Goal: Information Seeking & Learning: Learn about a topic

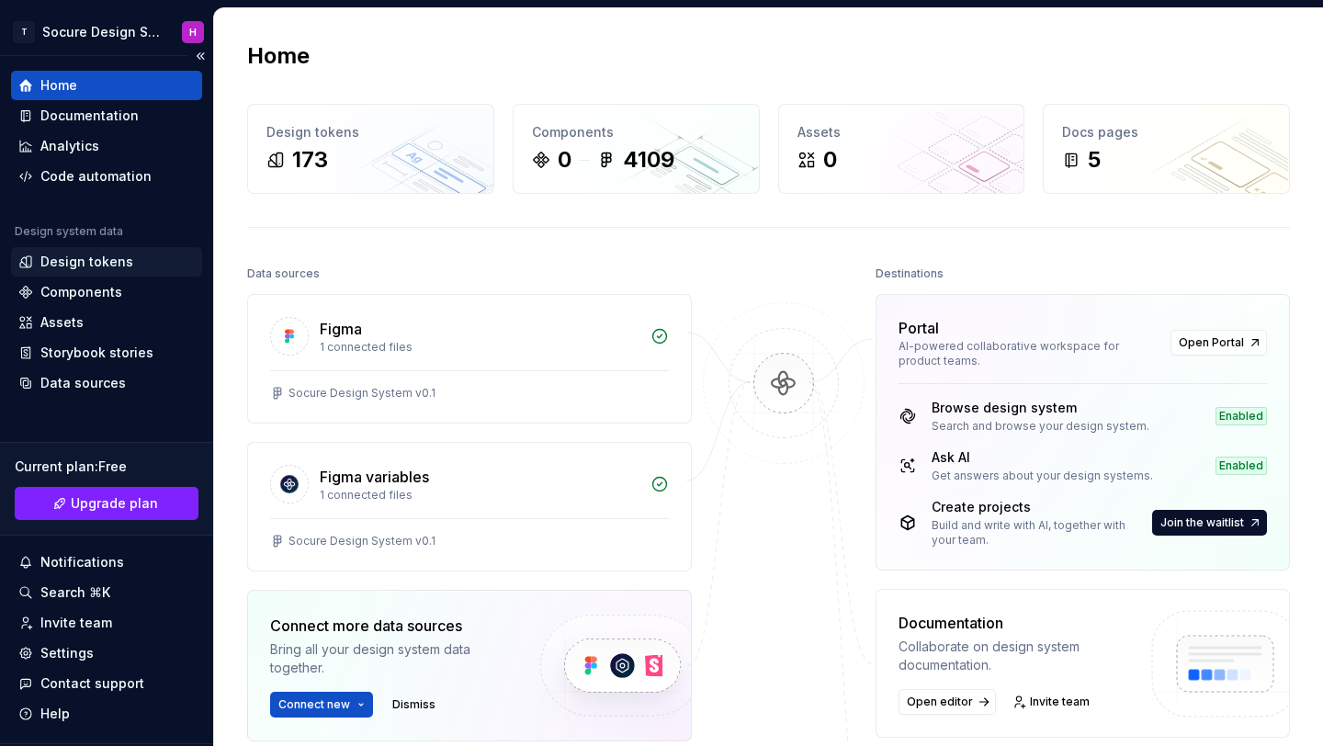
click at [52, 260] on div "Design tokens" at bounding box center [86, 262] width 93 height 18
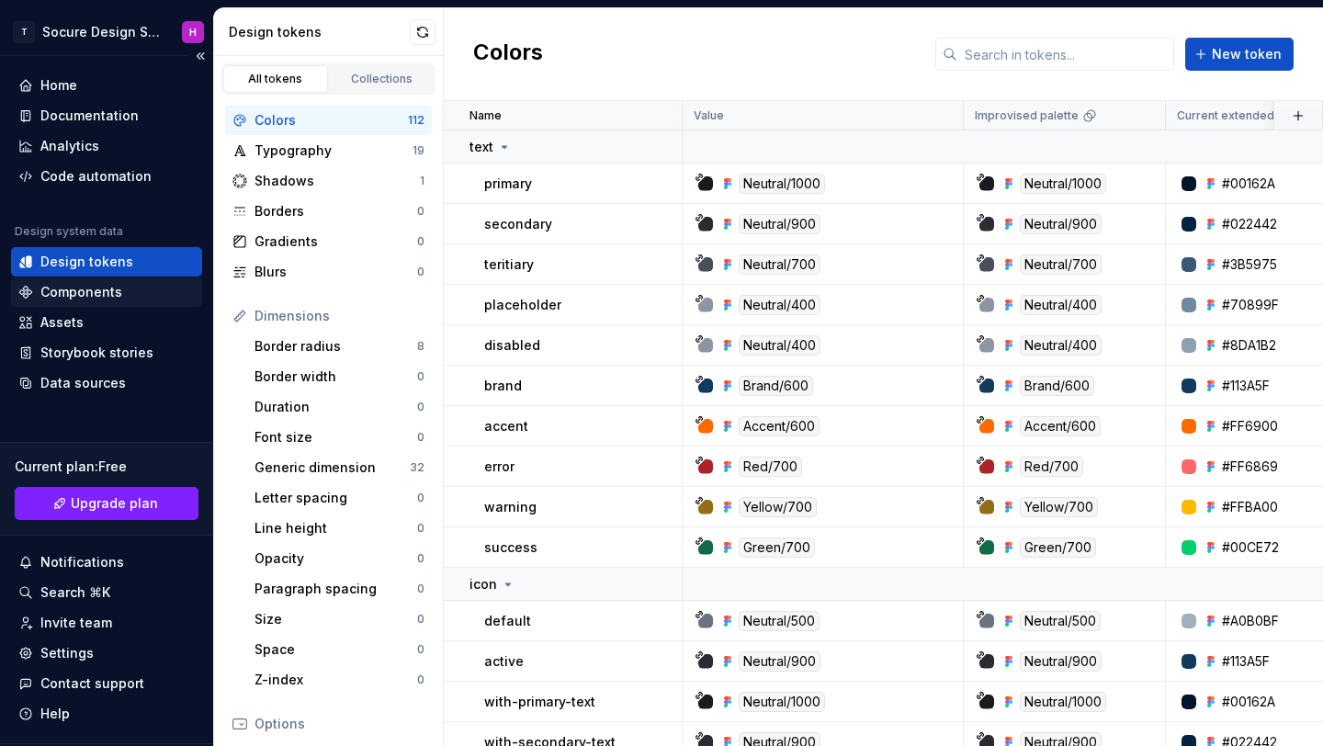
click at [96, 295] on div "Components" at bounding box center [81, 292] width 82 height 18
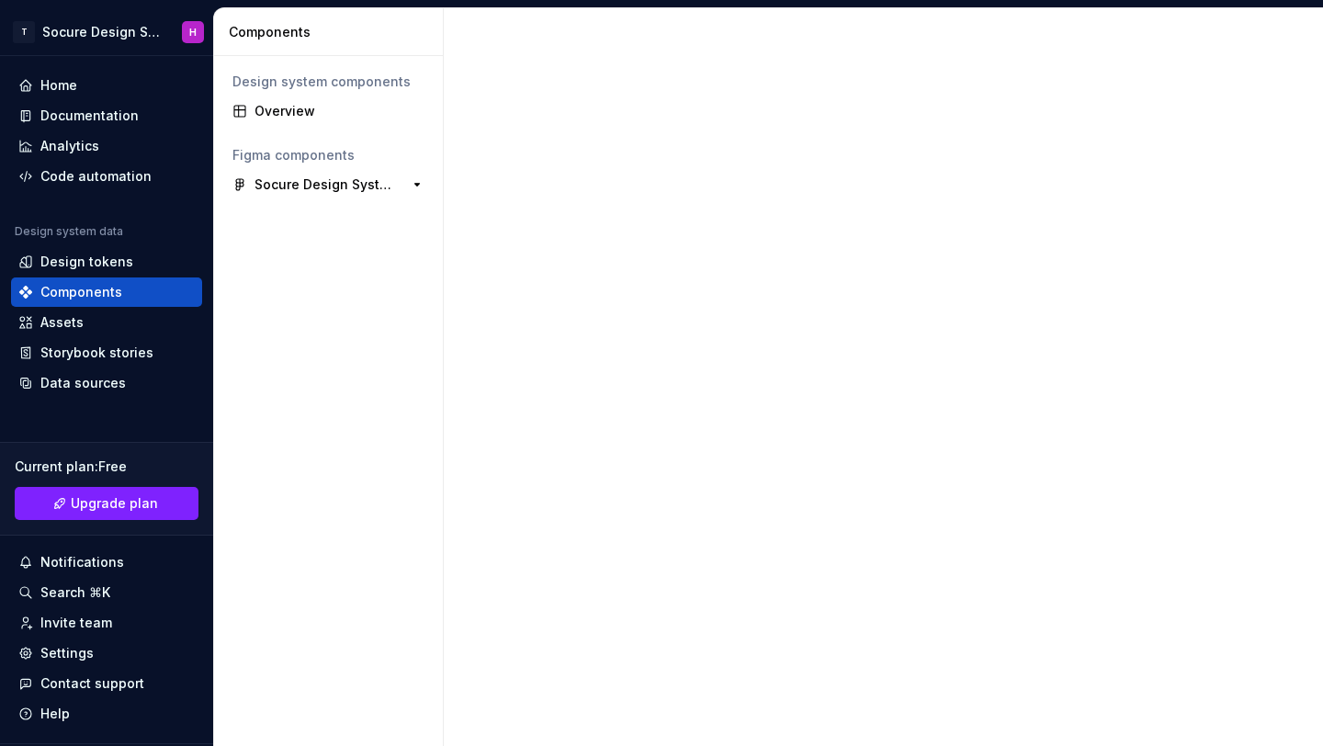
click at [332, 190] on div "Socure Design System v0.1" at bounding box center [323, 184] width 137 height 18
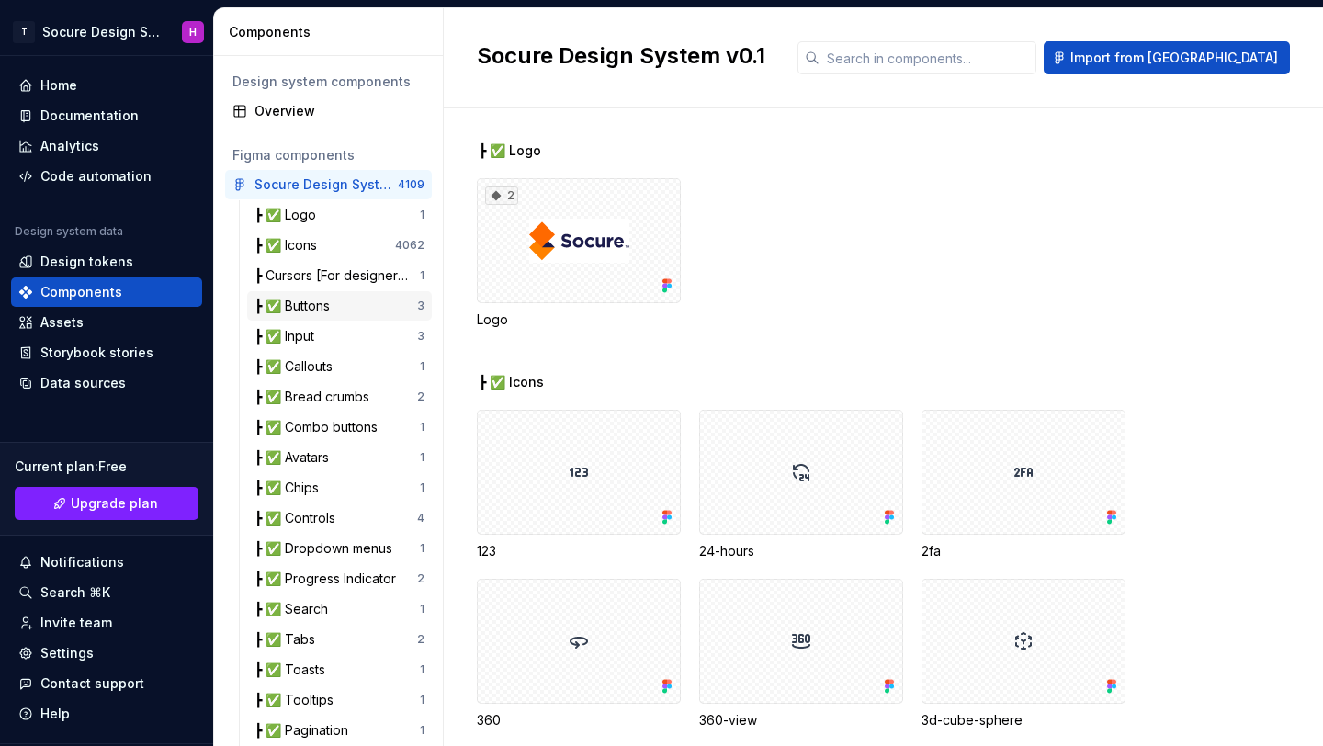
click at [314, 311] on div "┣ ✅ Buttons" at bounding box center [296, 306] width 83 height 18
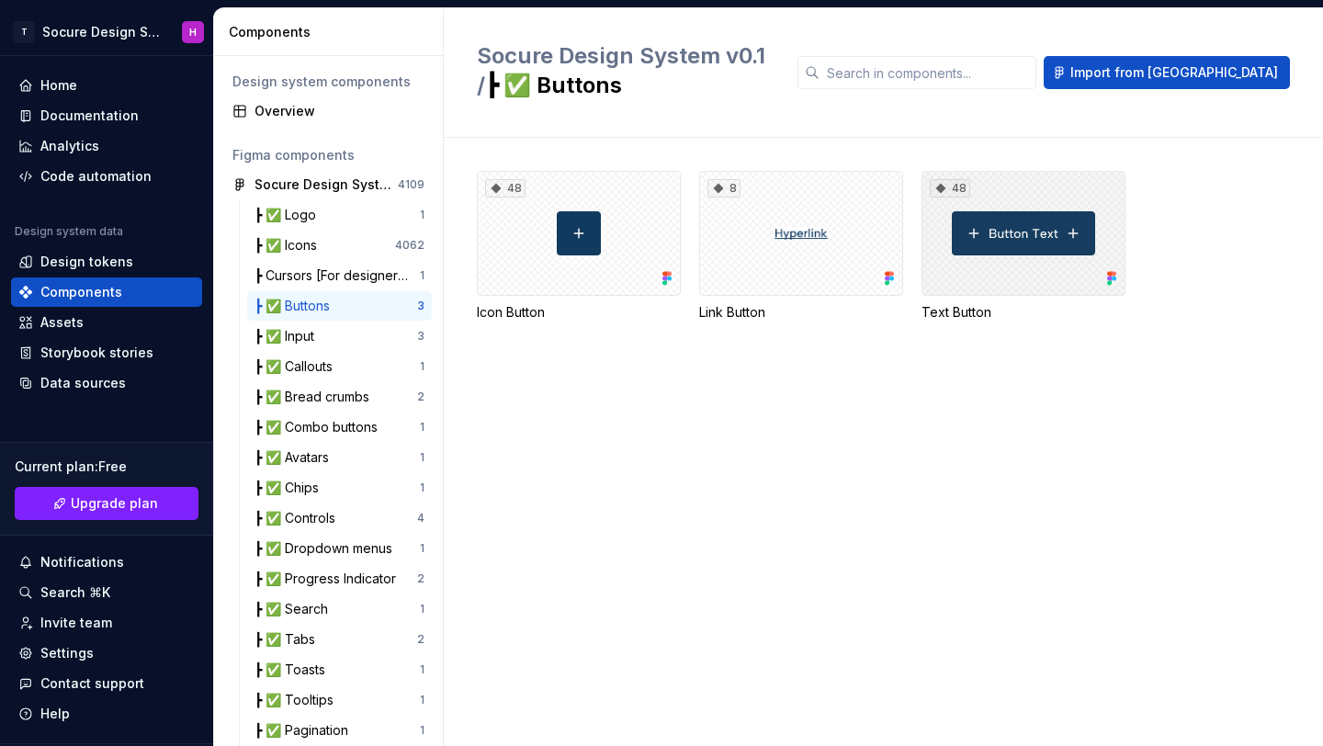
click at [1034, 258] on div "48" at bounding box center [1024, 233] width 204 height 125
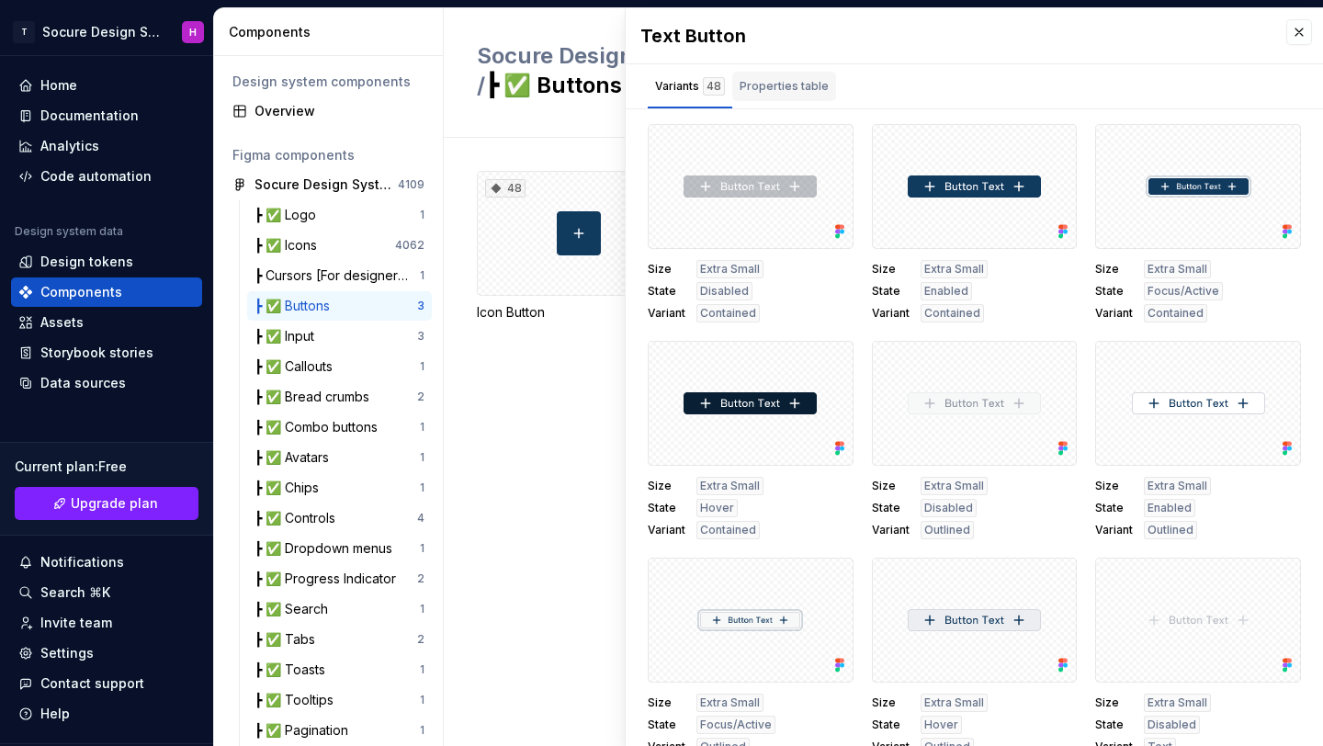
click at [794, 74] on div "Properties table" at bounding box center [784, 86] width 104 height 29
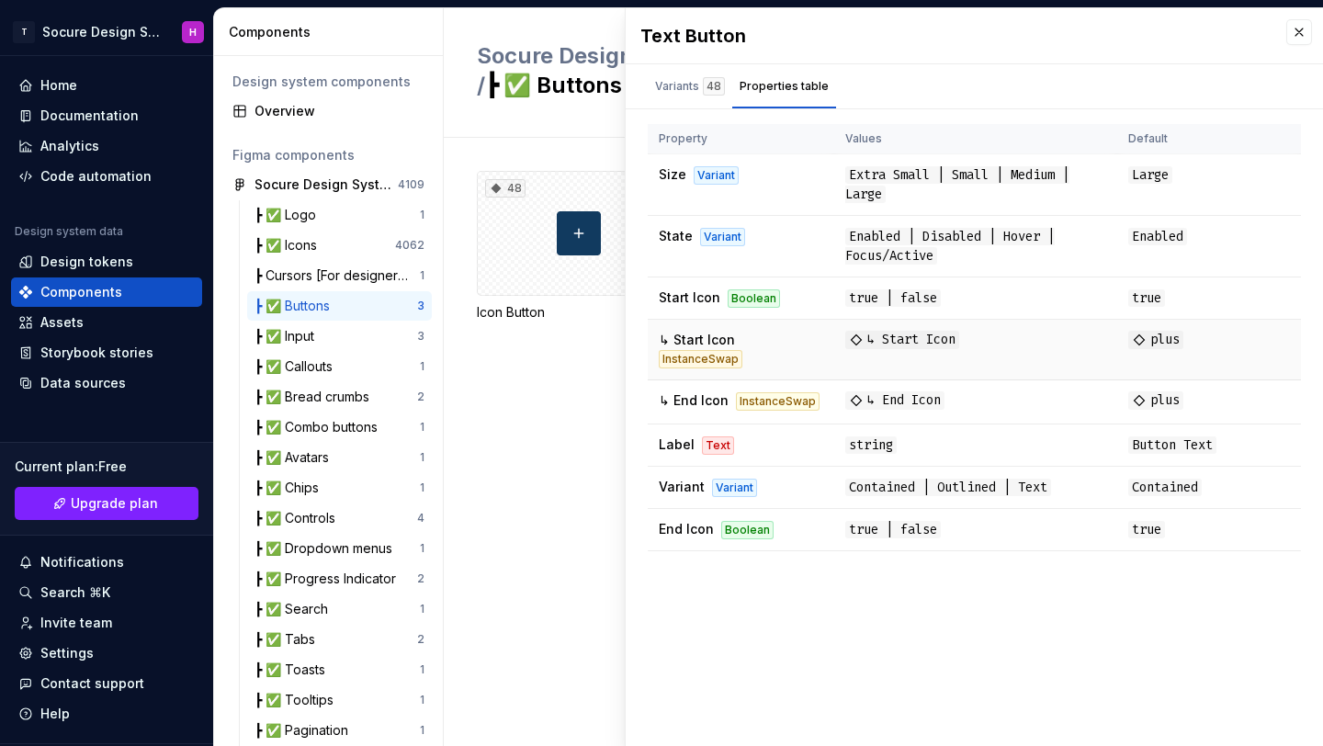
click at [704, 362] on div "InstanceSwap" at bounding box center [701, 359] width 84 height 18
click at [758, 296] on div "Boolean" at bounding box center [754, 298] width 52 height 18
click at [764, 337] on td "↳ Start Icon InstanceSwap" at bounding box center [741, 350] width 187 height 61
click at [501, 373] on div "48 Icon Button 8 Link Button 48 Text Button" at bounding box center [900, 442] width 846 height 608
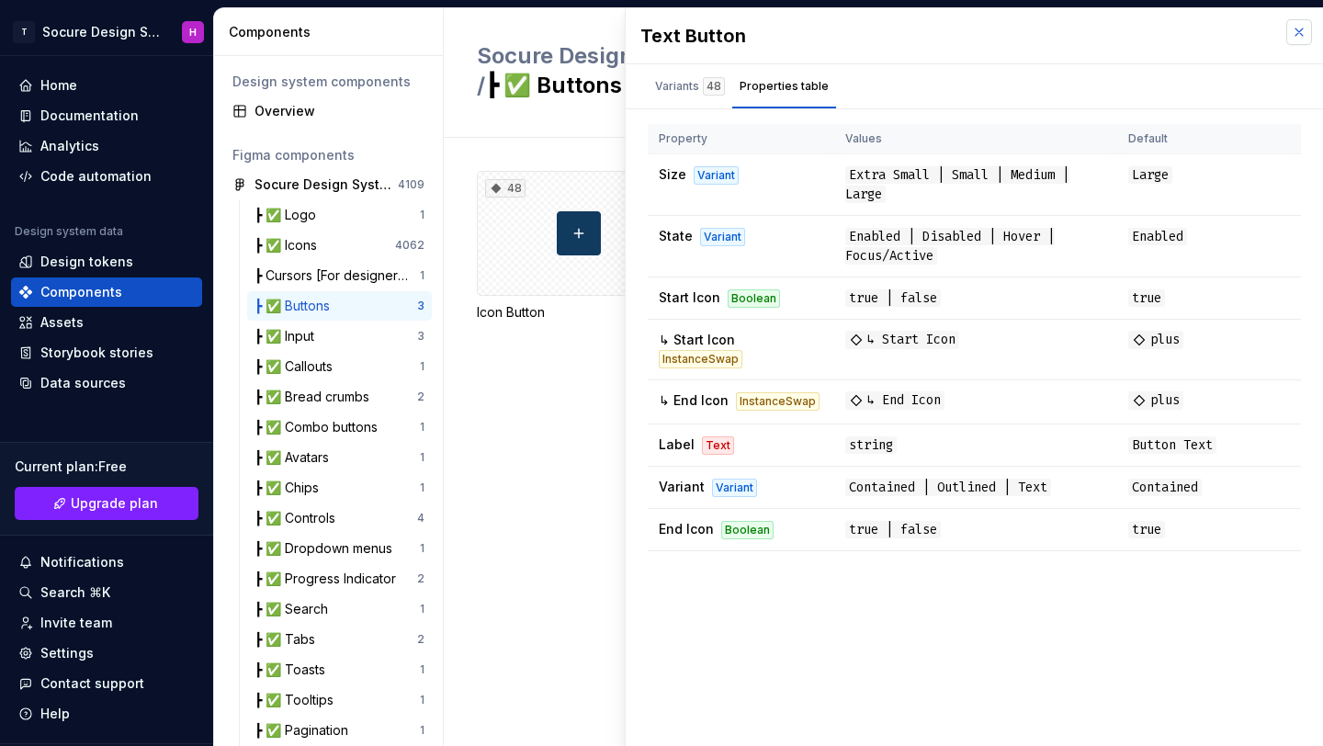
click at [1291, 36] on button "button" at bounding box center [1299, 32] width 26 height 26
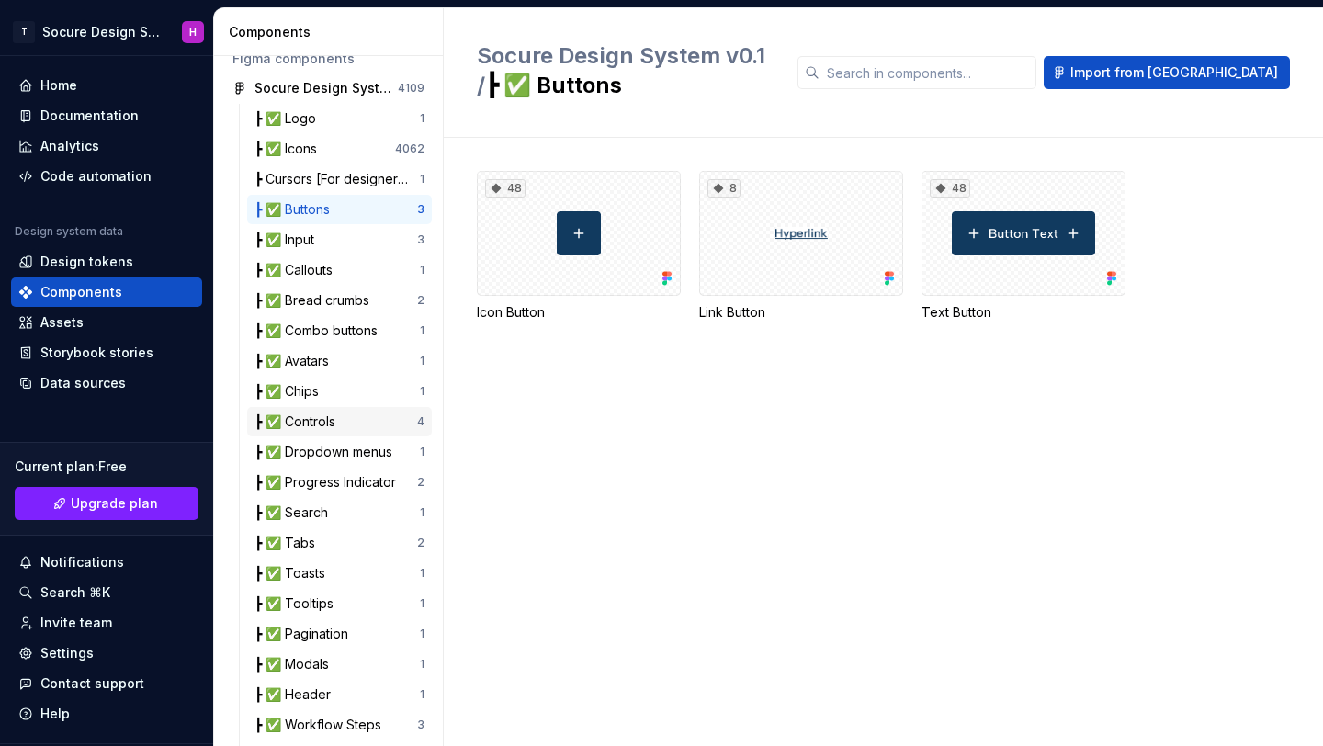
scroll to position [141, 0]
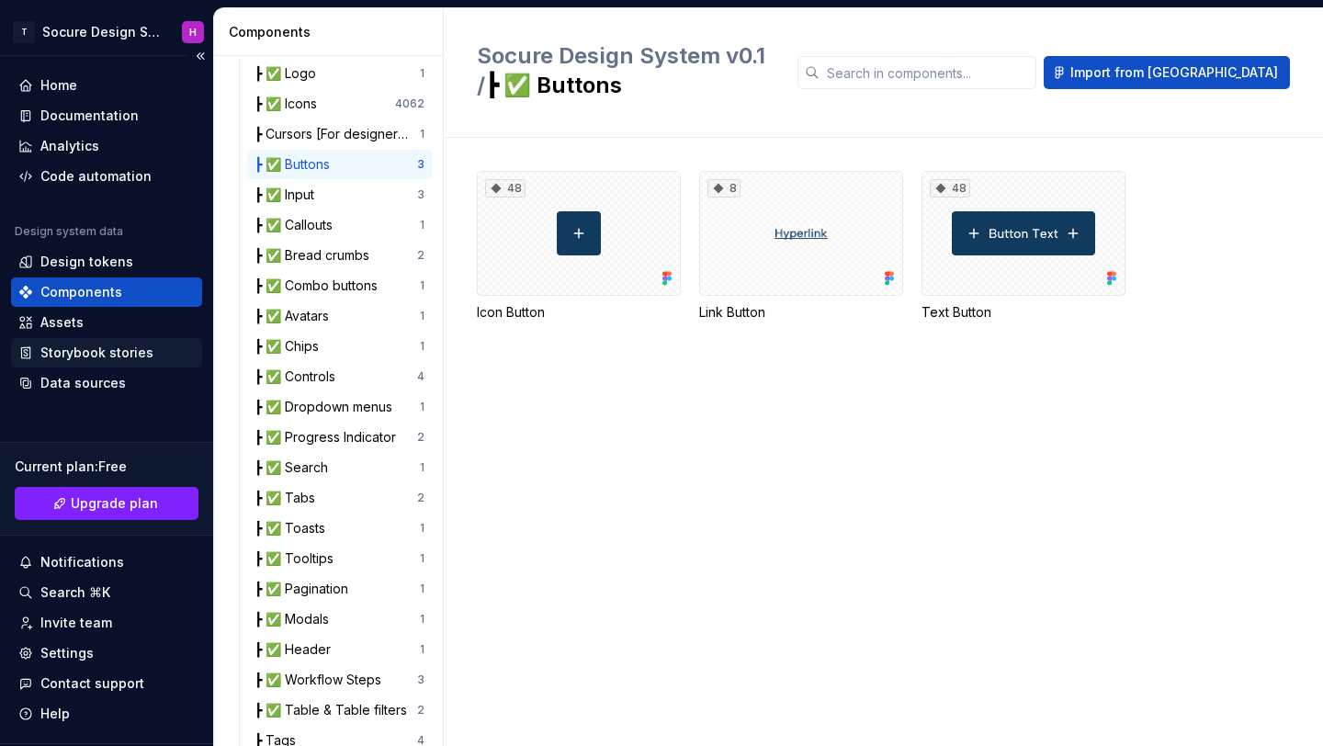
click at [82, 344] on div "Storybook stories" at bounding box center [96, 353] width 113 height 18
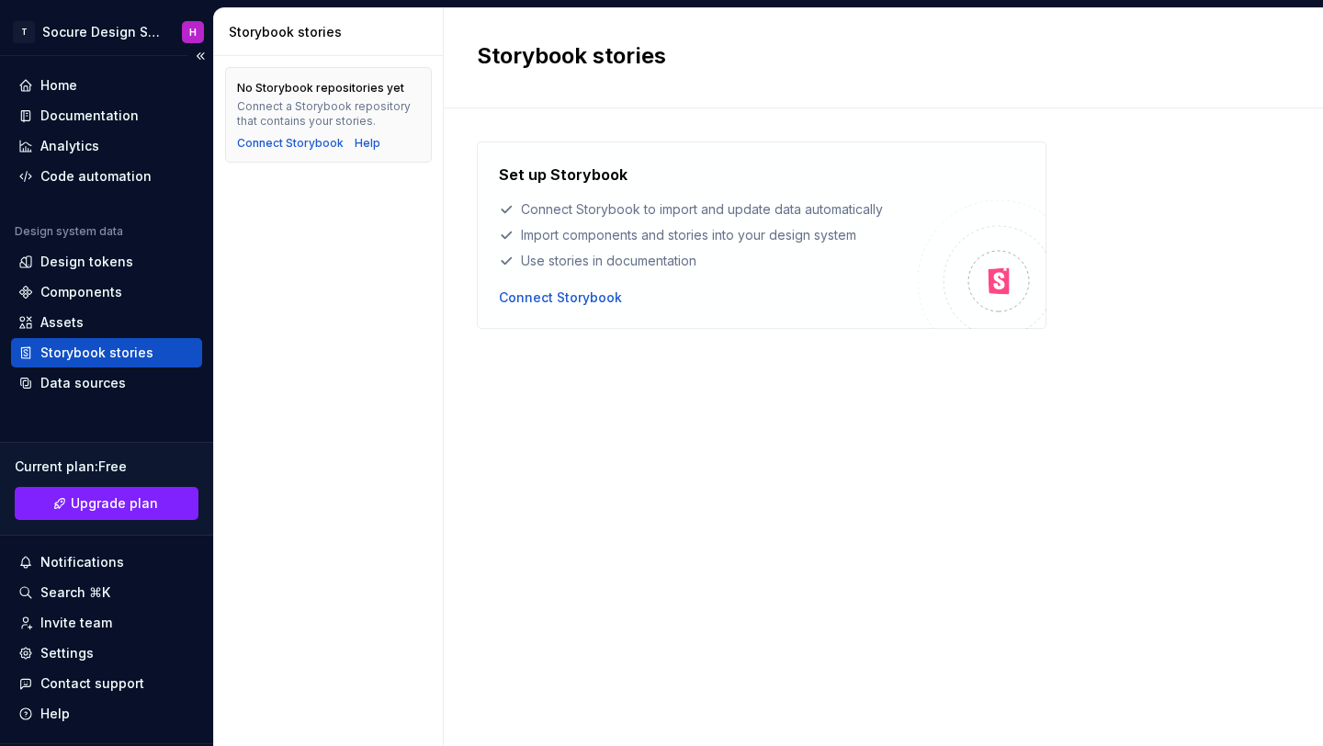
click at [85, 366] on div "Storybook stories" at bounding box center [106, 352] width 191 height 29
click at [85, 377] on div "Data sources" at bounding box center [82, 383] width 85 height 18
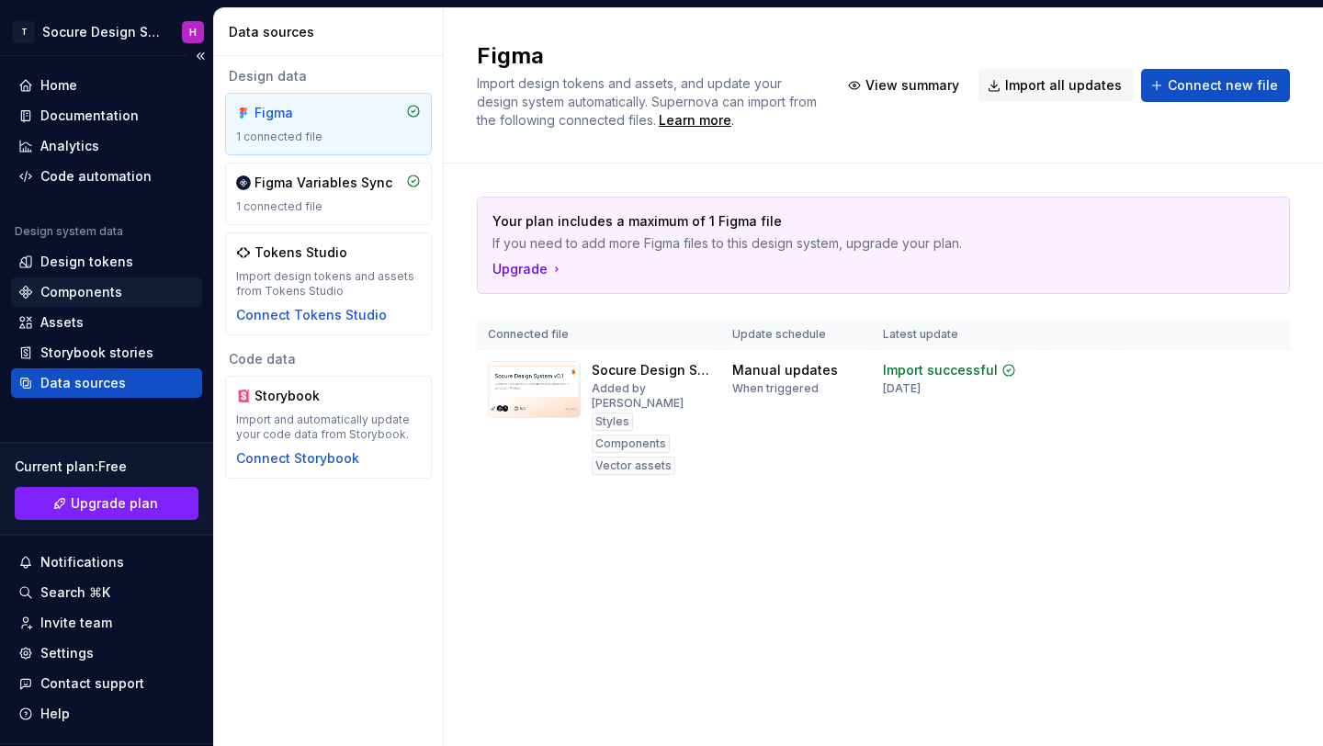
click at [79, 293] on div "Components" at bounding box center [81, 292] width 82 height 18
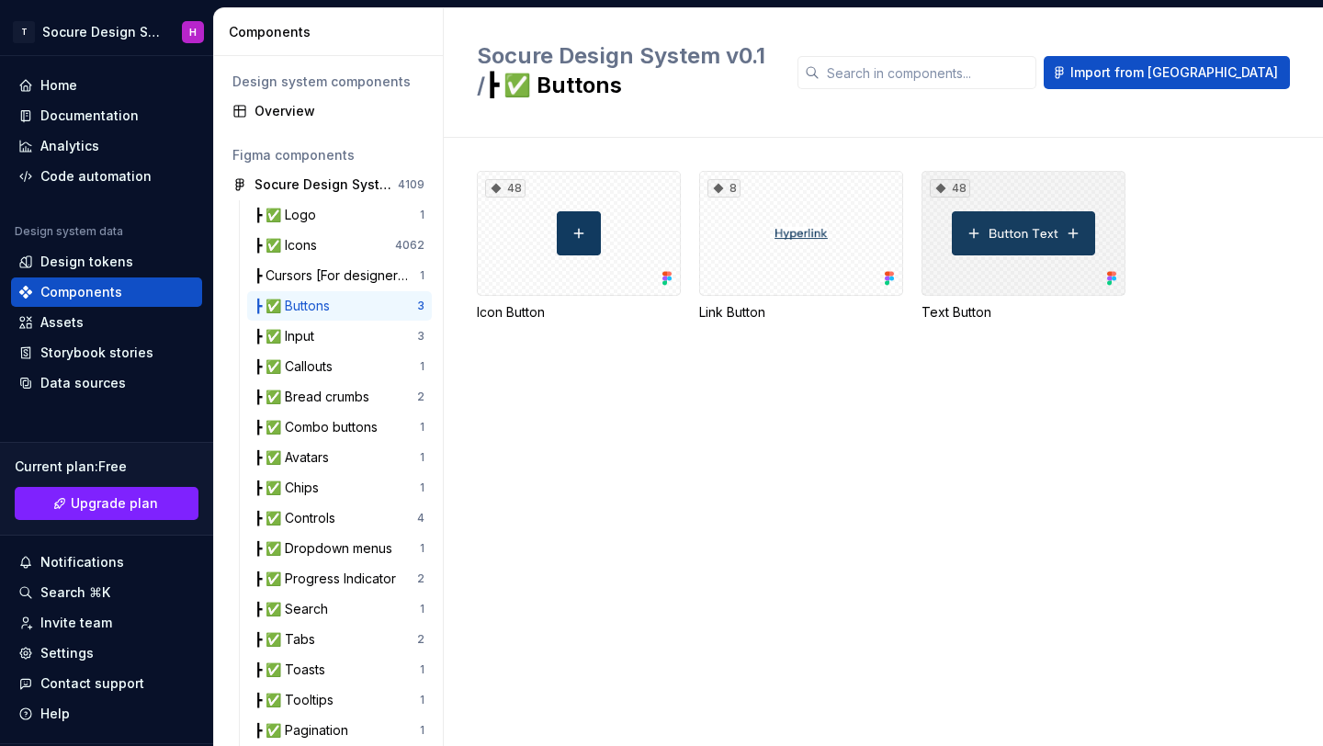
click at [967, 223] on div "48" at bounding box center [1024, 233] width 204 height 125
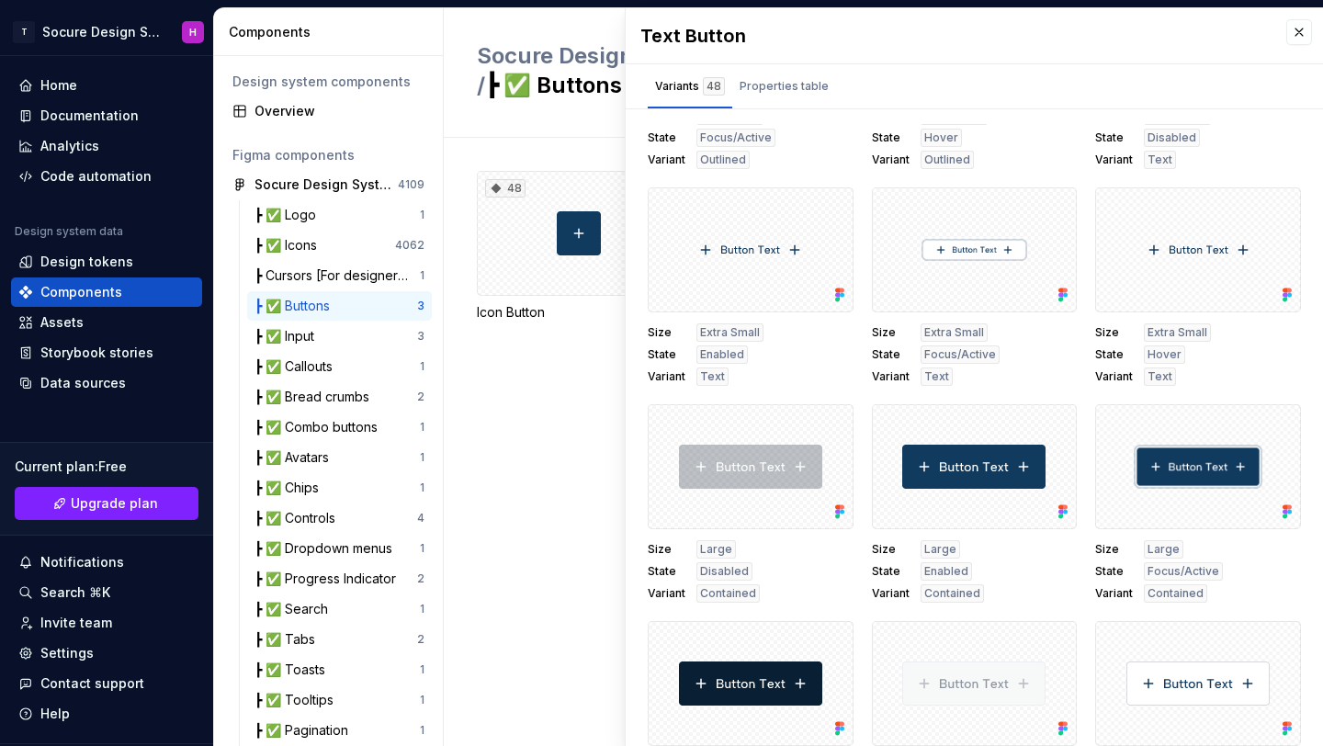
scroll to position [835, 0]
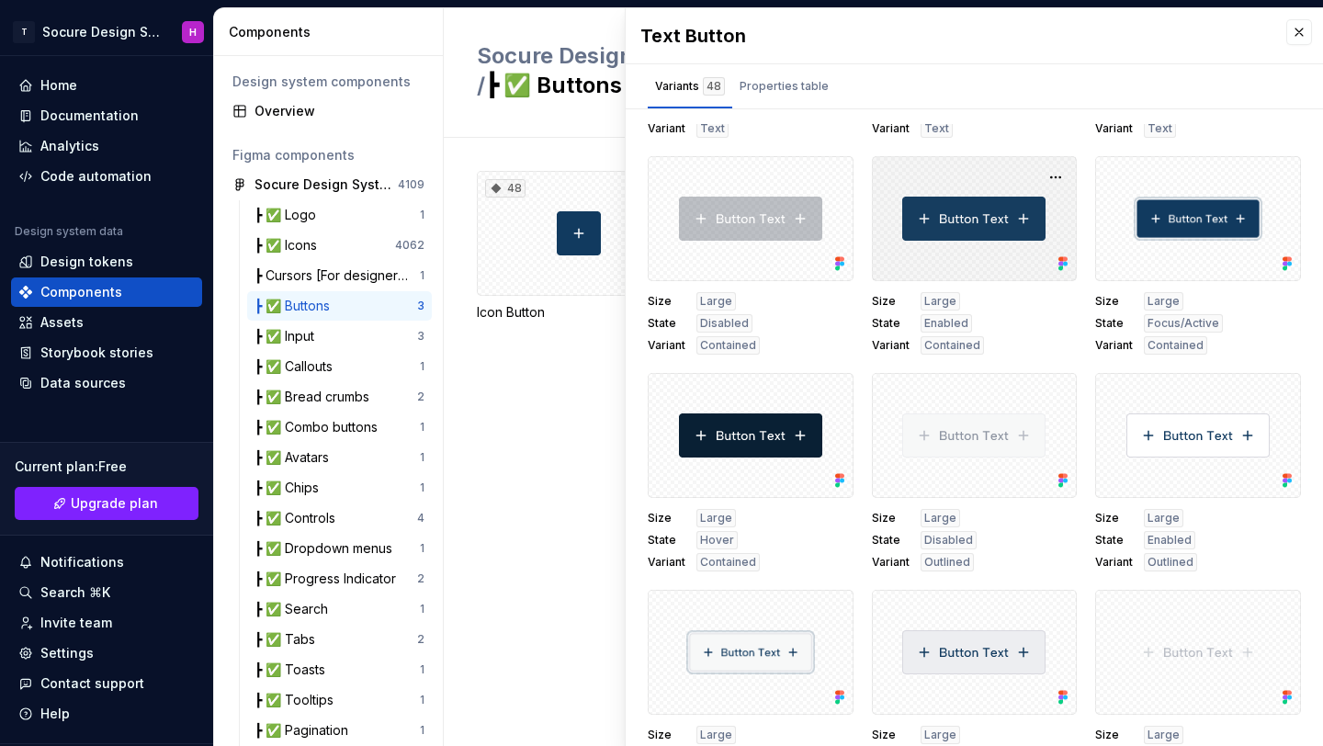
click at [945, 255] on div at bounding box center [975, 218] width 206 height 125
click at [1043, 179] on button "button" at bounding box center [1056, 177] width 26 height 26
click at [891, 45] on div "Text Button" at bounding box center [954, 36] width 628 height 26
click at [798, 89] on div "Properties table" at bounding box center [784, 86] width 89 height 18
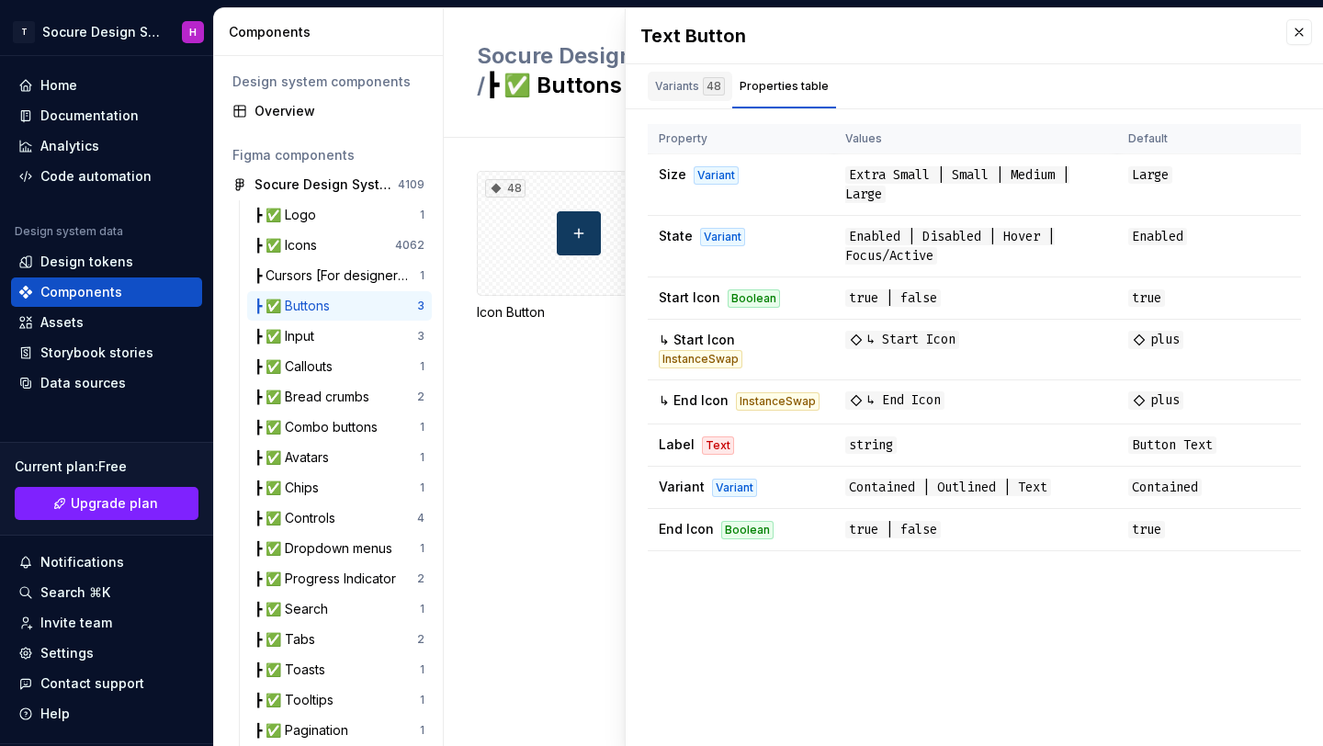
click at [706, 86] on div "48" at bounding box center [714, 86] width 22 height 18
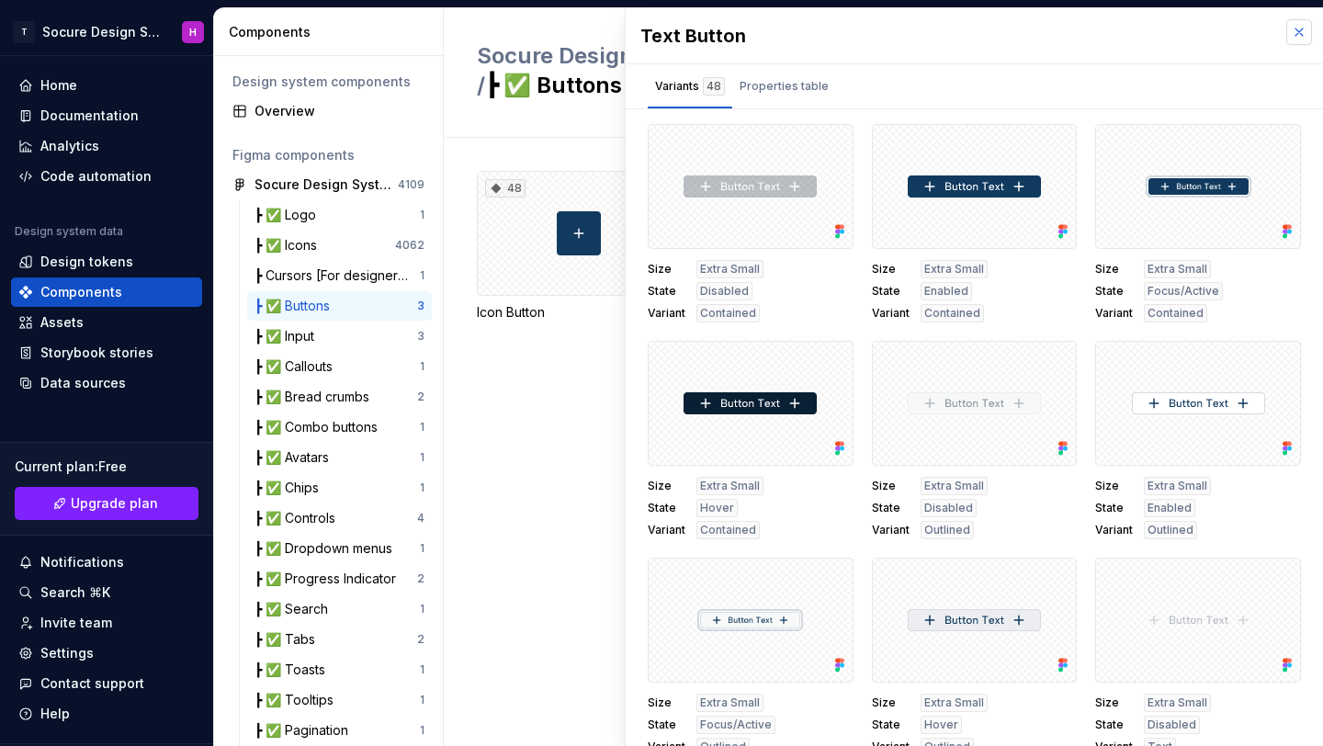
click at [1294, 38] on button "button" at bounding box center [1299, 32] width 26 height 26
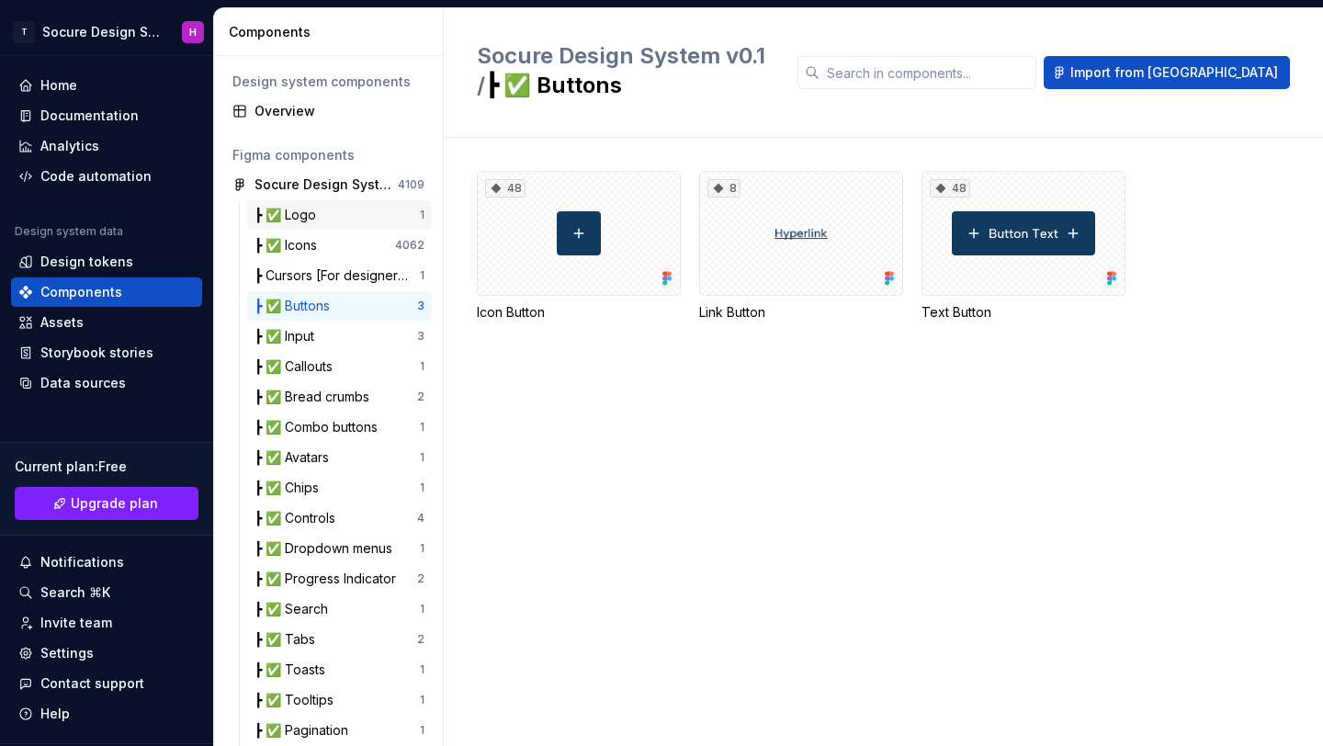
click at [345, 217] on div "┣ ✅ Logo" at bounding box center [337, 215] width 165 height 18
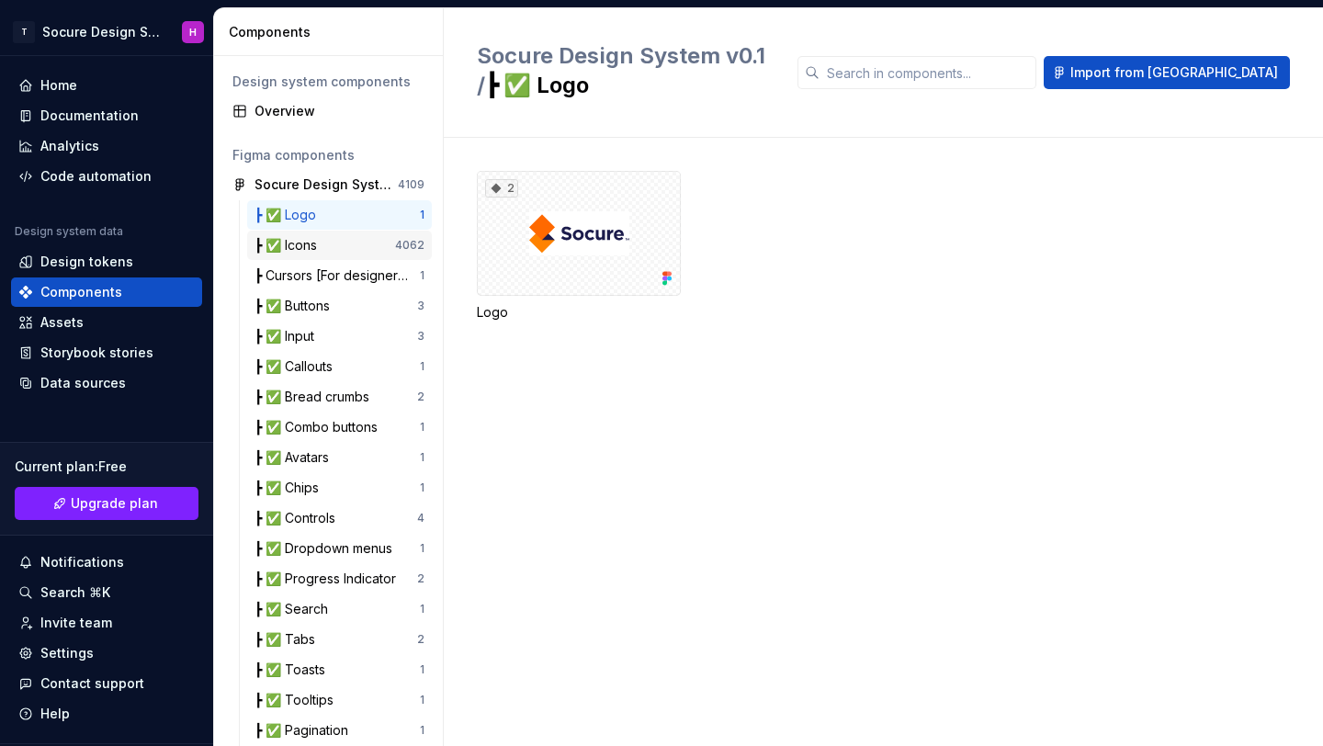
click at [338, 243] on div "┣ ✅ Icons" at bounding box center [325, 245] width 141 height 18
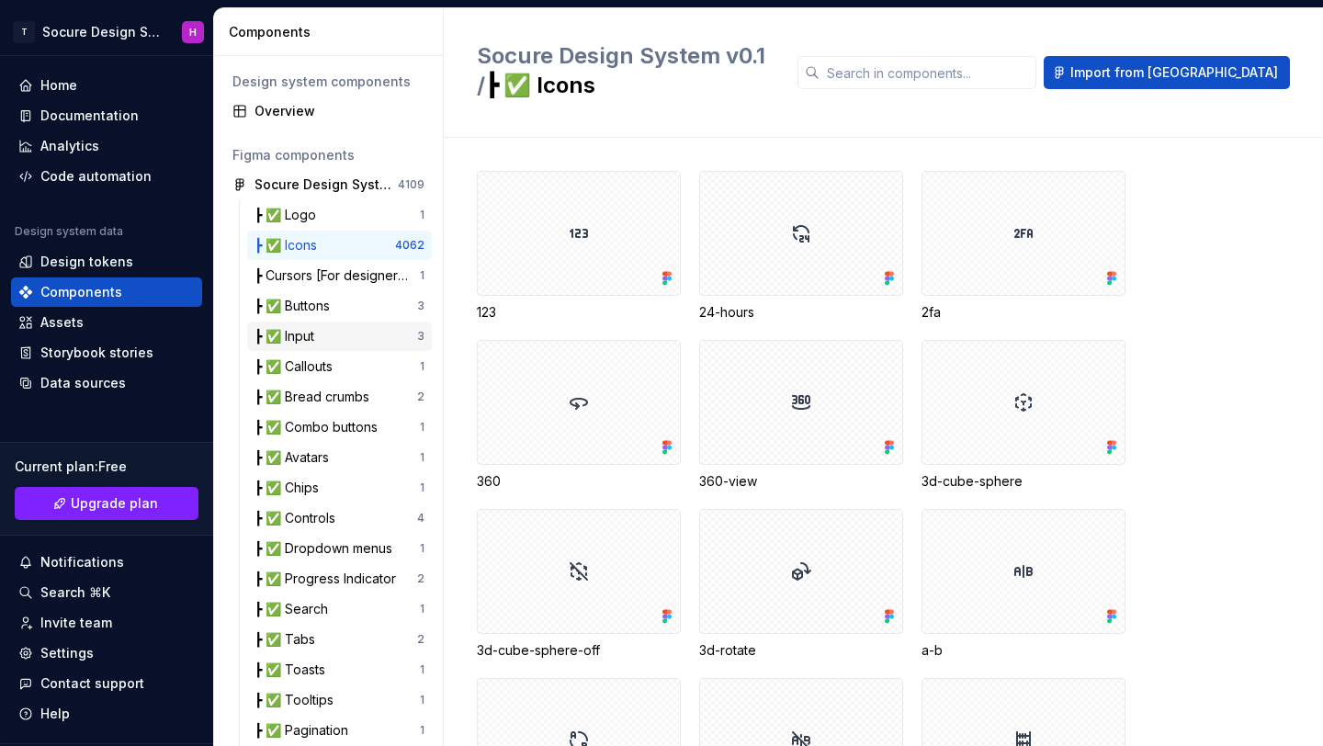
click at [311, 339] on div "┣ ✅ Input" at bounding box center [288, 336] width 67 height 18
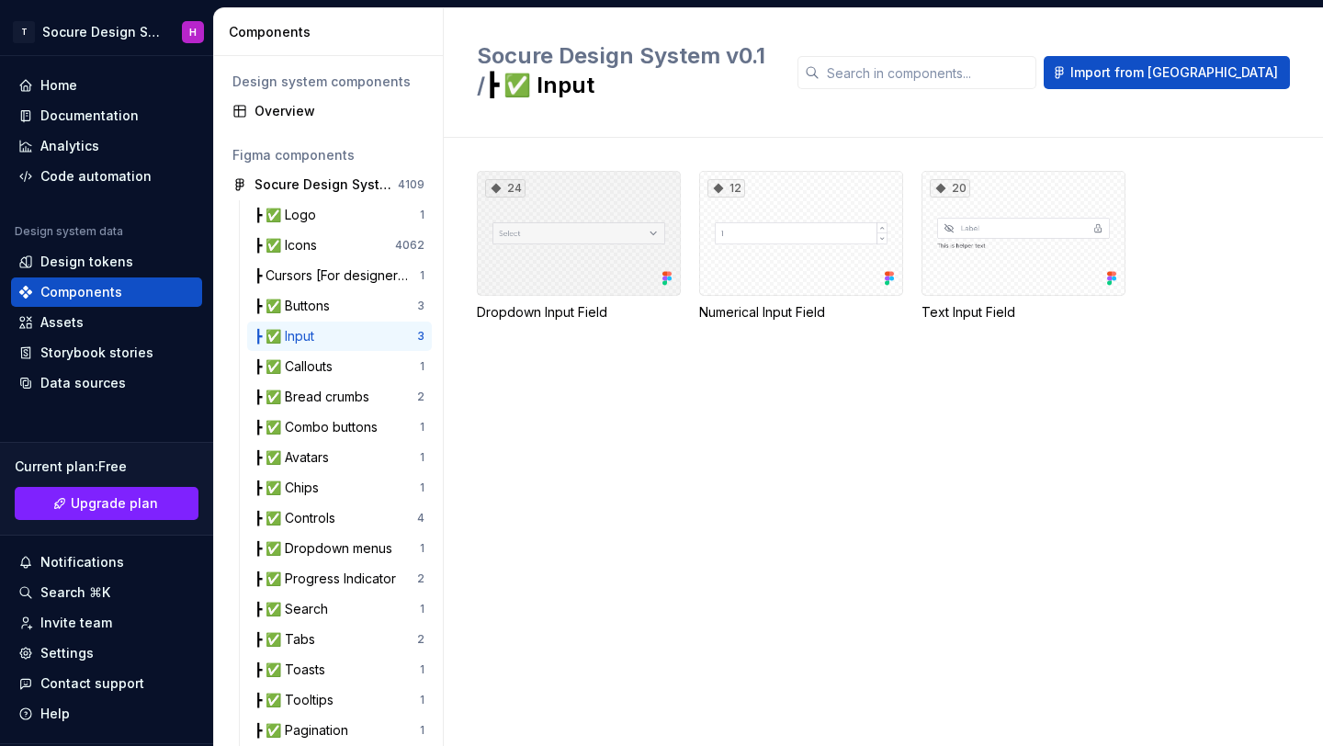
click at [598, 243] on div "24" at bounding box center [579, 233] width 204 height 125
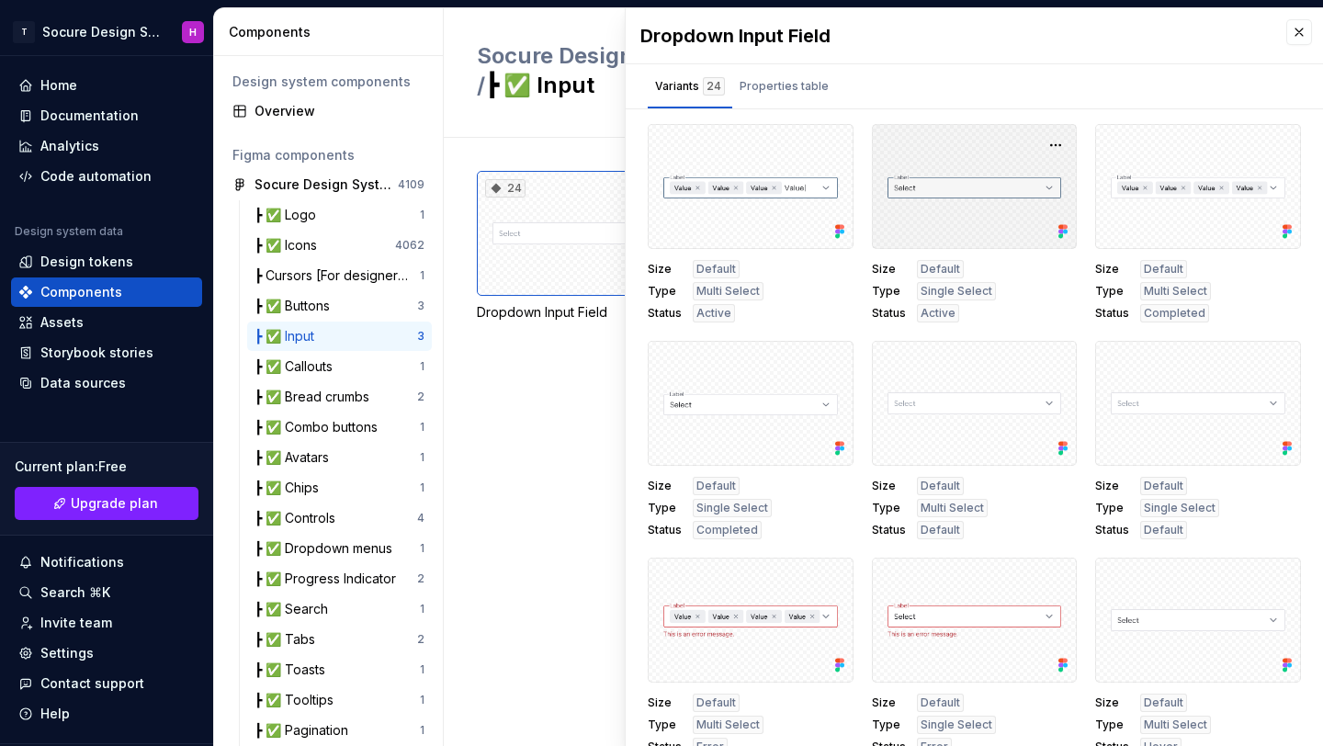
click at [949, 180] on div at bounding box center [975, 186] width 206 height 125
click at [1043, 145] on button "button" at bounding box center [1056, 145] width 26 height 26
click at [929, 276] on div "Default" at bounding box center [940, 269] width 47 height 18
click at [929, 304] on div "Active" at bounding box center [938, 313] width 42 height 18
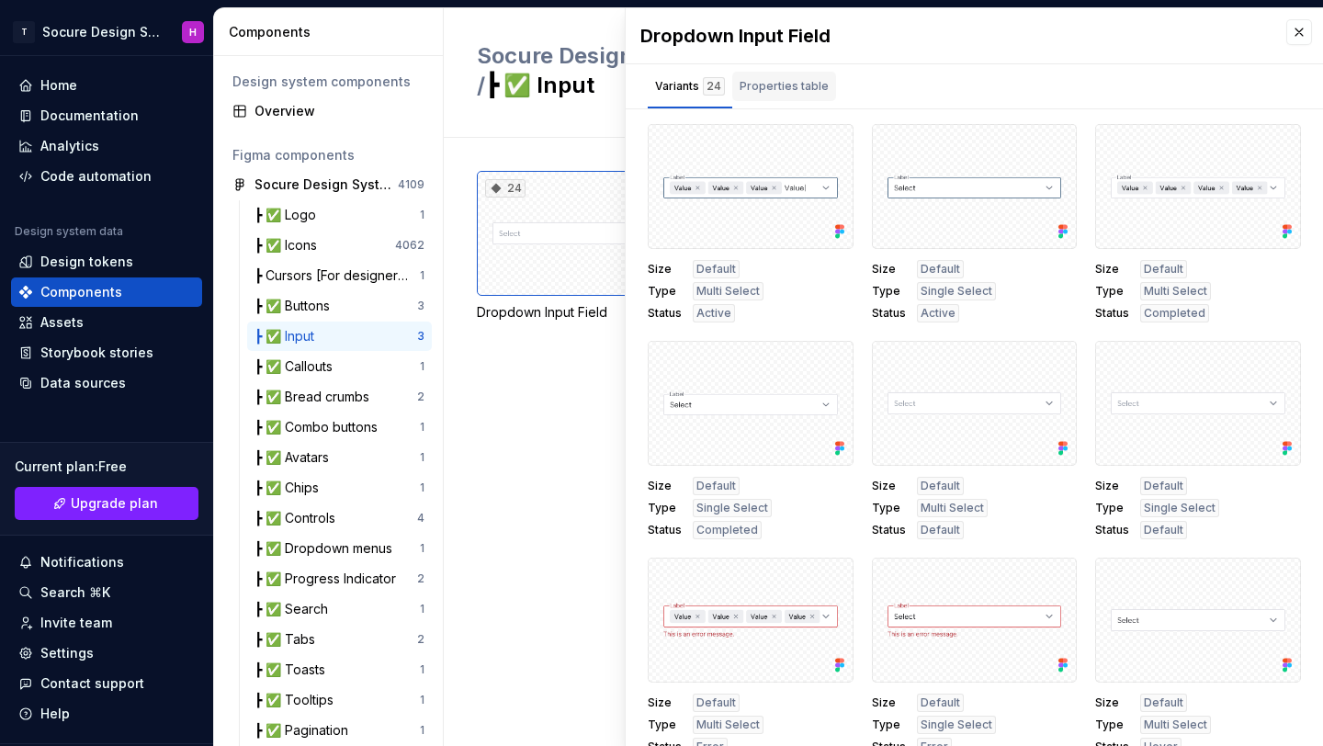
click at [773, 85] on div "Properties table" at bounding box center [784, 86] width 89 height 18
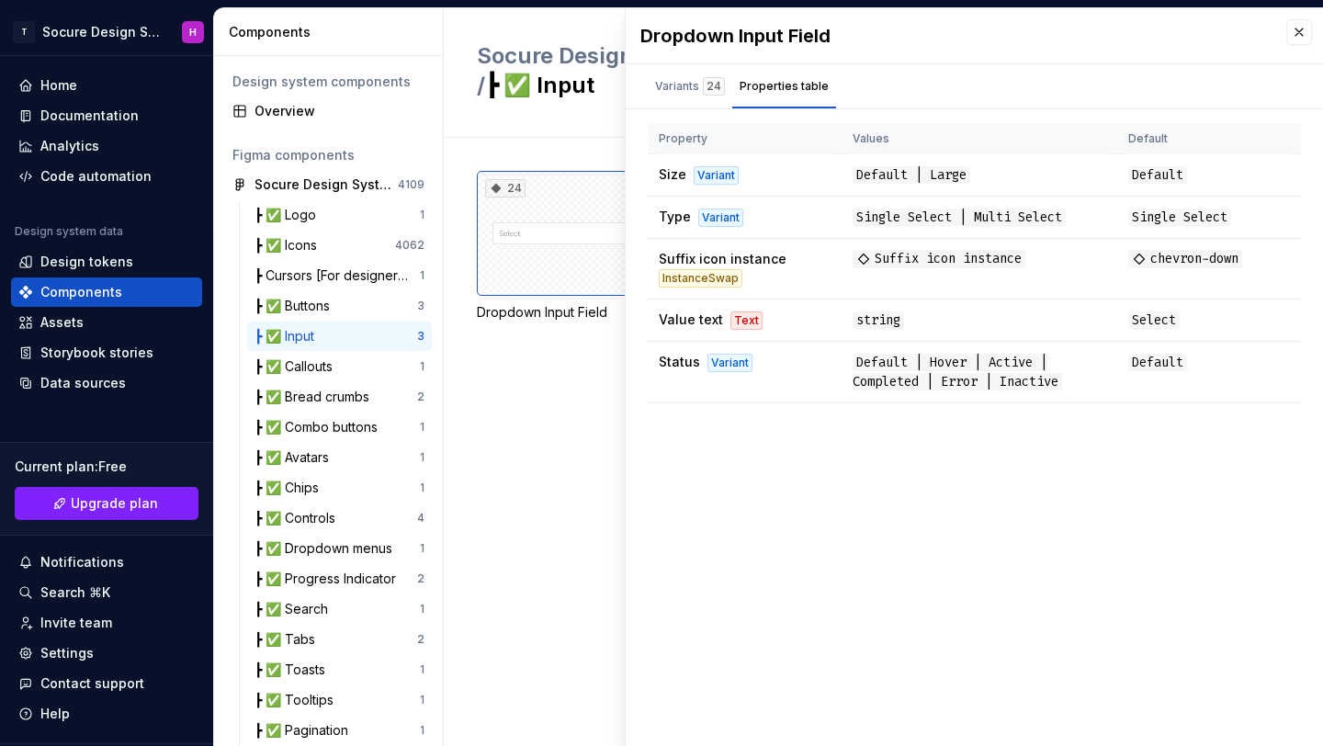
click at [562, 413] on div "24 Dropdown Input Field 12 Numerical Input Field 20 Text Input Field" at bounding box center [900, 442] width 846 height 608
click at [1304, 34] on button "button" at bounding box center [1299, 32] width 26 height 26
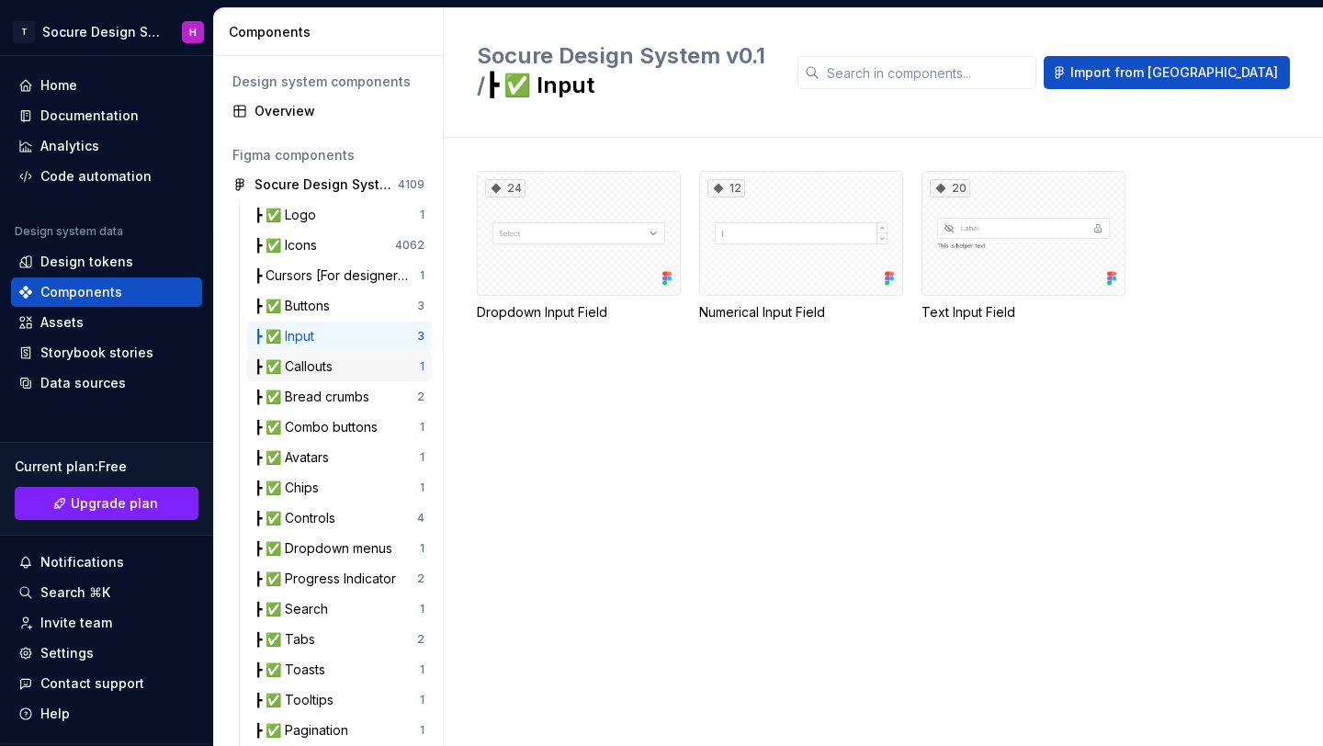
click at [301, 368] on div "┣ ✅ Callouts" at bounding box center [297, 366] width 85 height 18
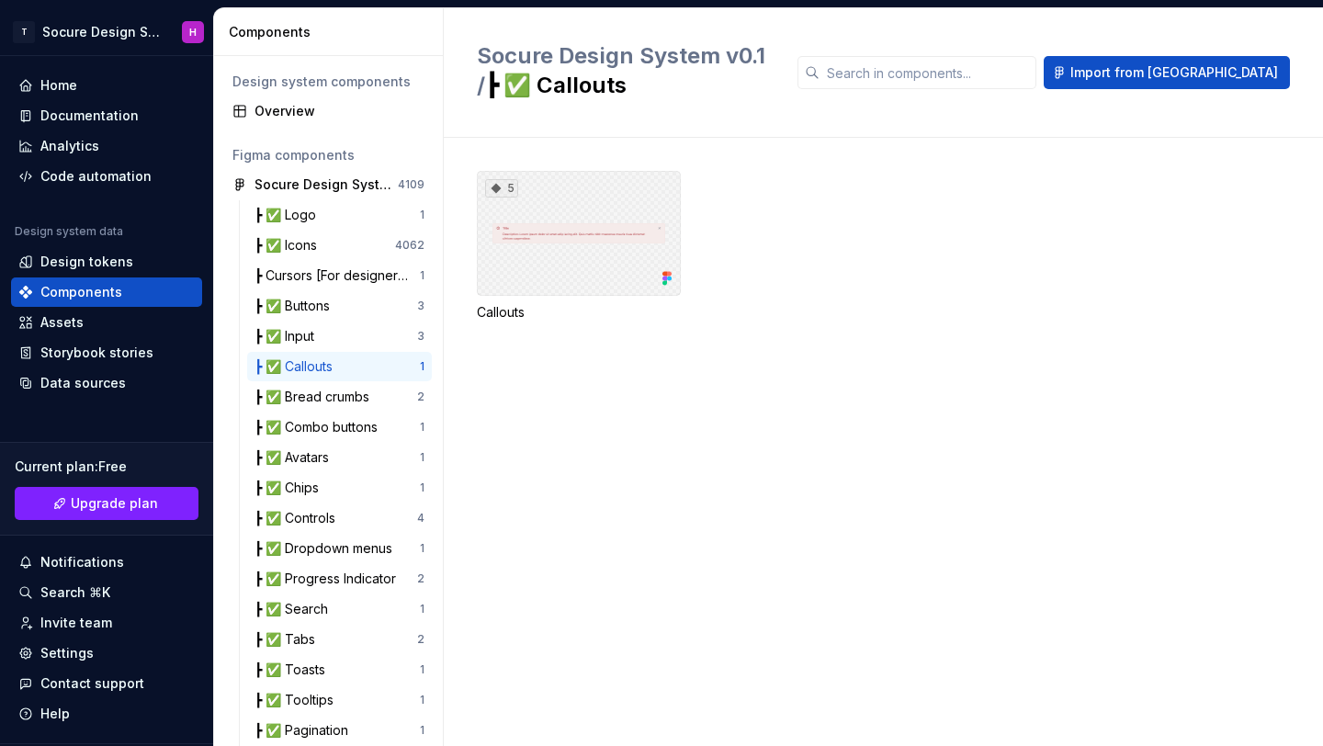
click at [581, 220] on div "5" at bounding box center [579, 233] width 204 height 125
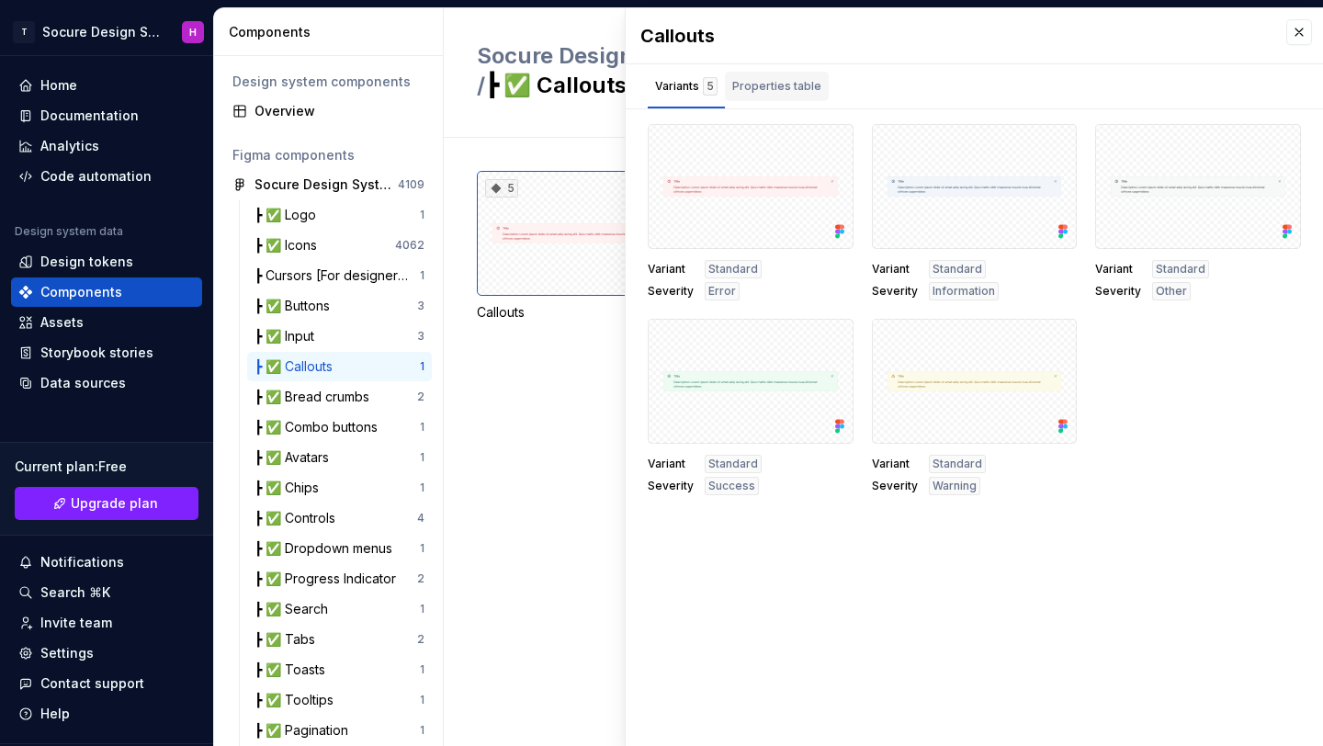
click at [764, 84] on div "Properties table" at bounding box center [776, 86] width 89 height 18
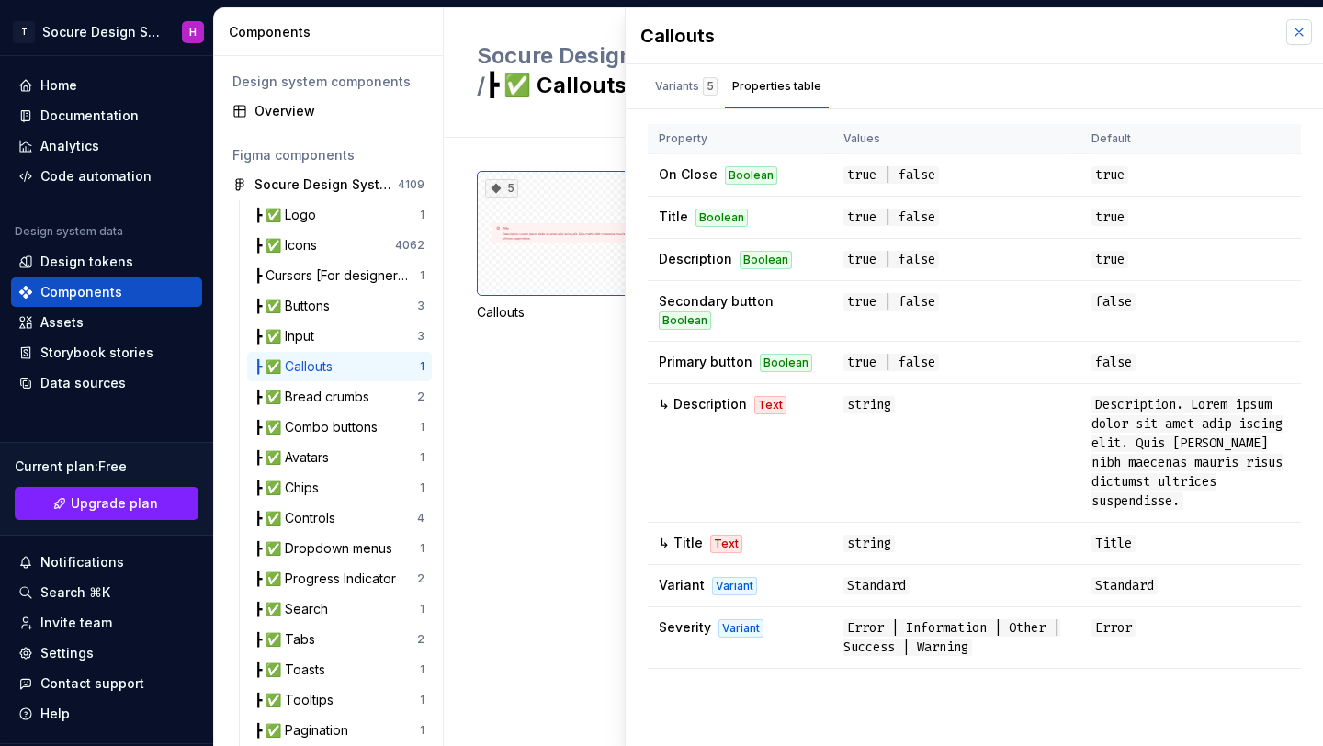
click at [1296, 25] on button "button" at bounding box center [1299, 32] width 26 height 26
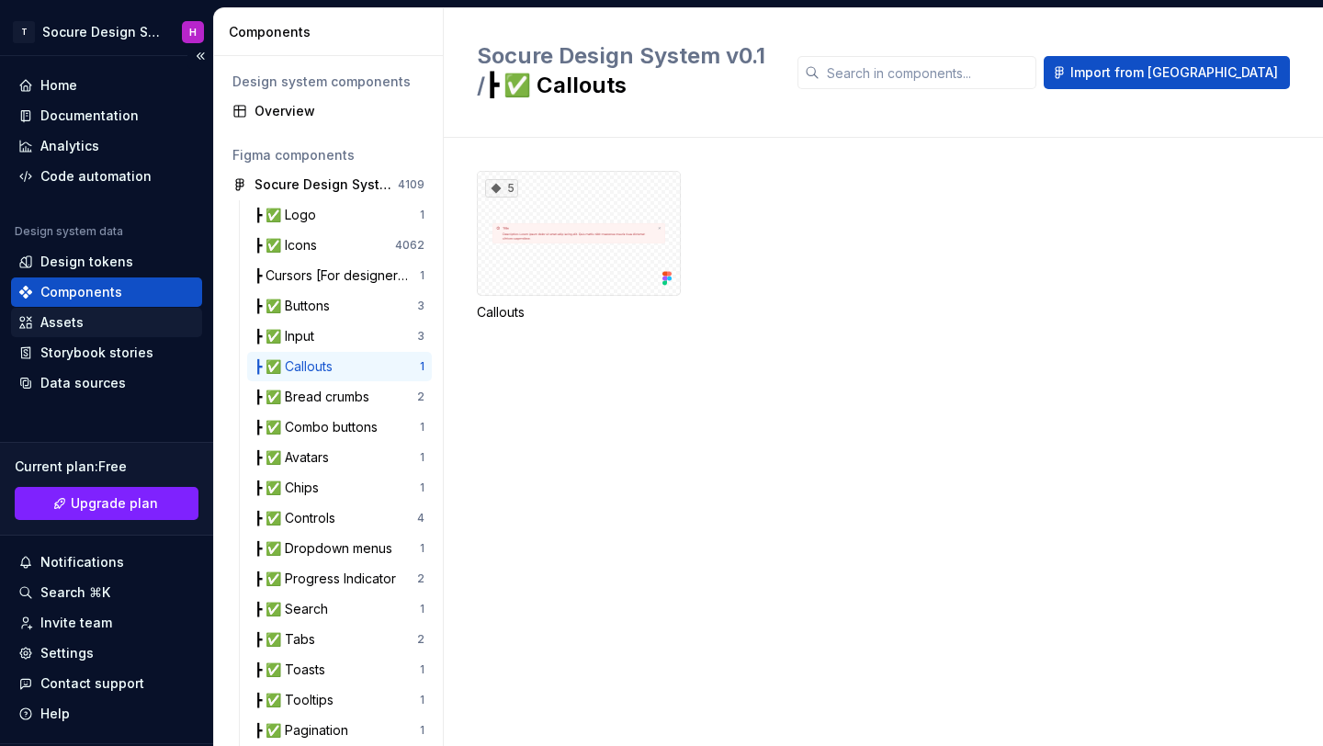
click at [102, 325] on div "Assets" at bounding box center [106, 322] width 176 height 18
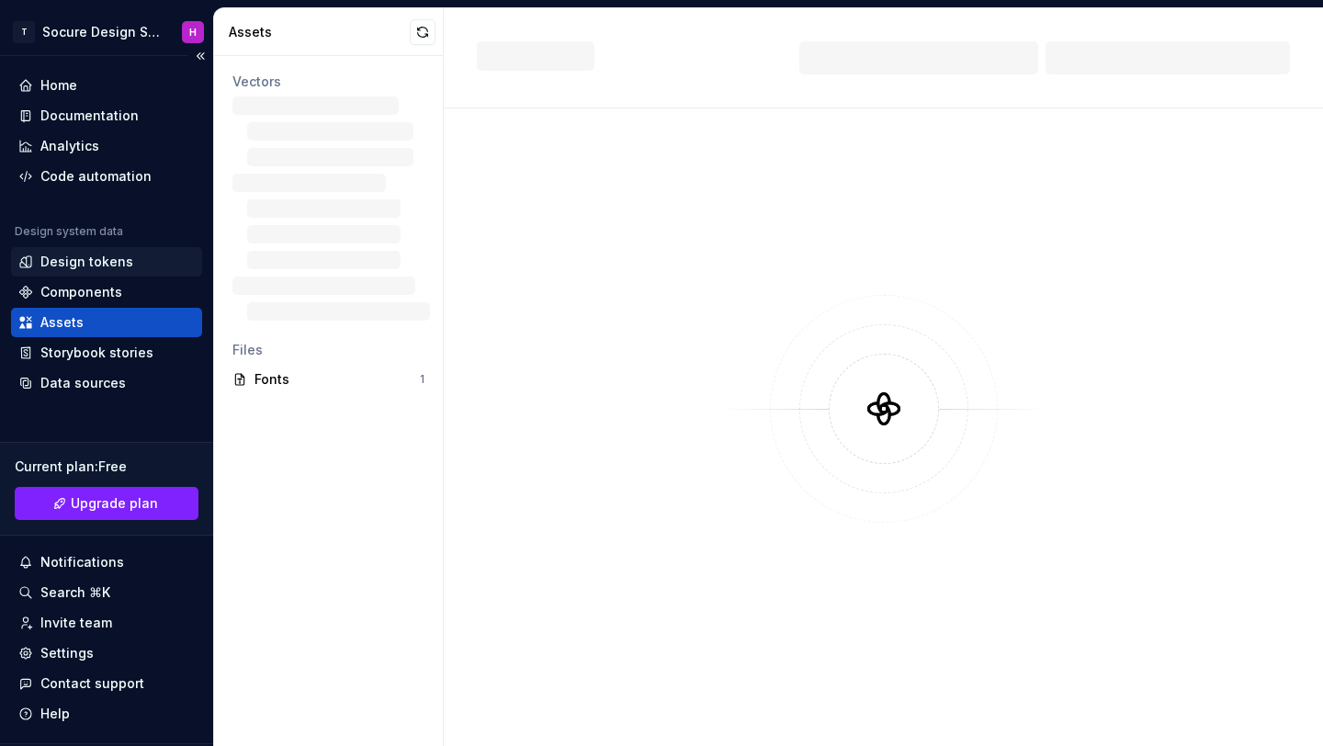
click at [84, 263] on div "Design tokens" at bounding box center [86, 262] width 93 height 18
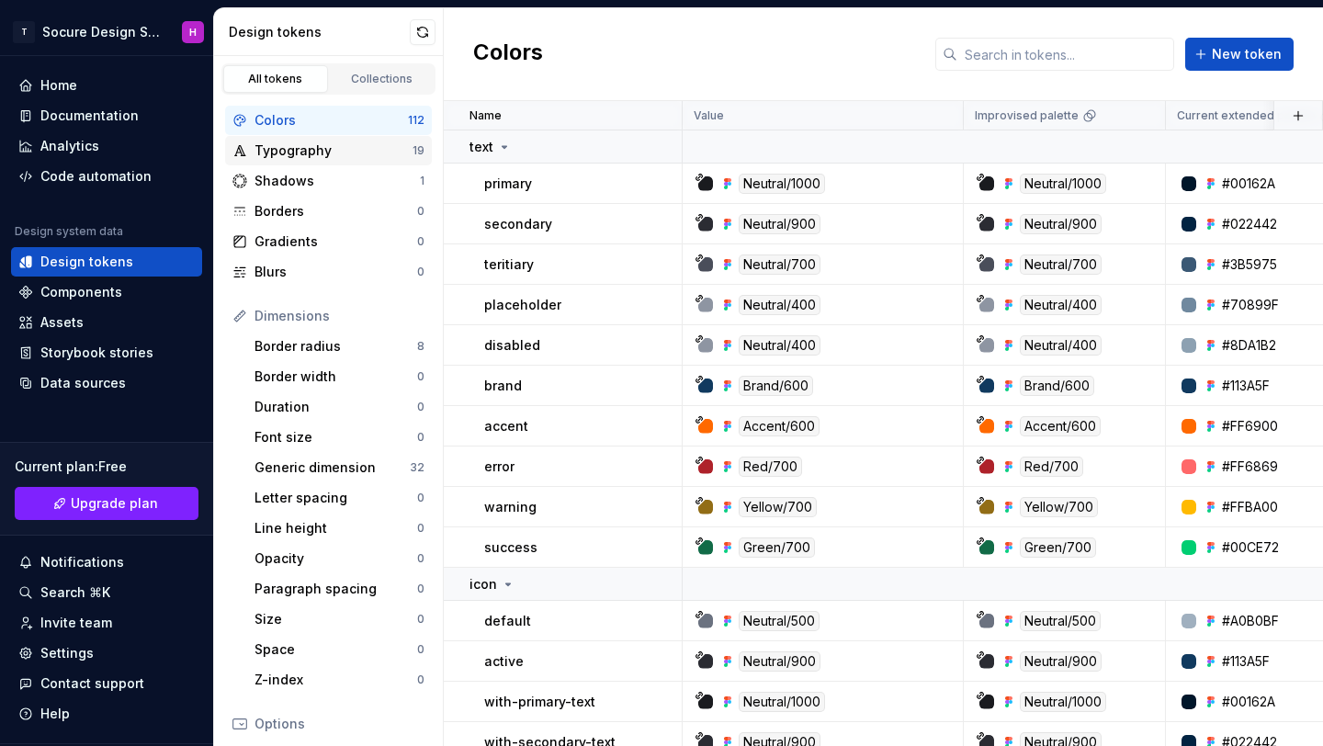
click at [311, 153] on div "Typography" at bounding box center [334, 150] width 158 height 18
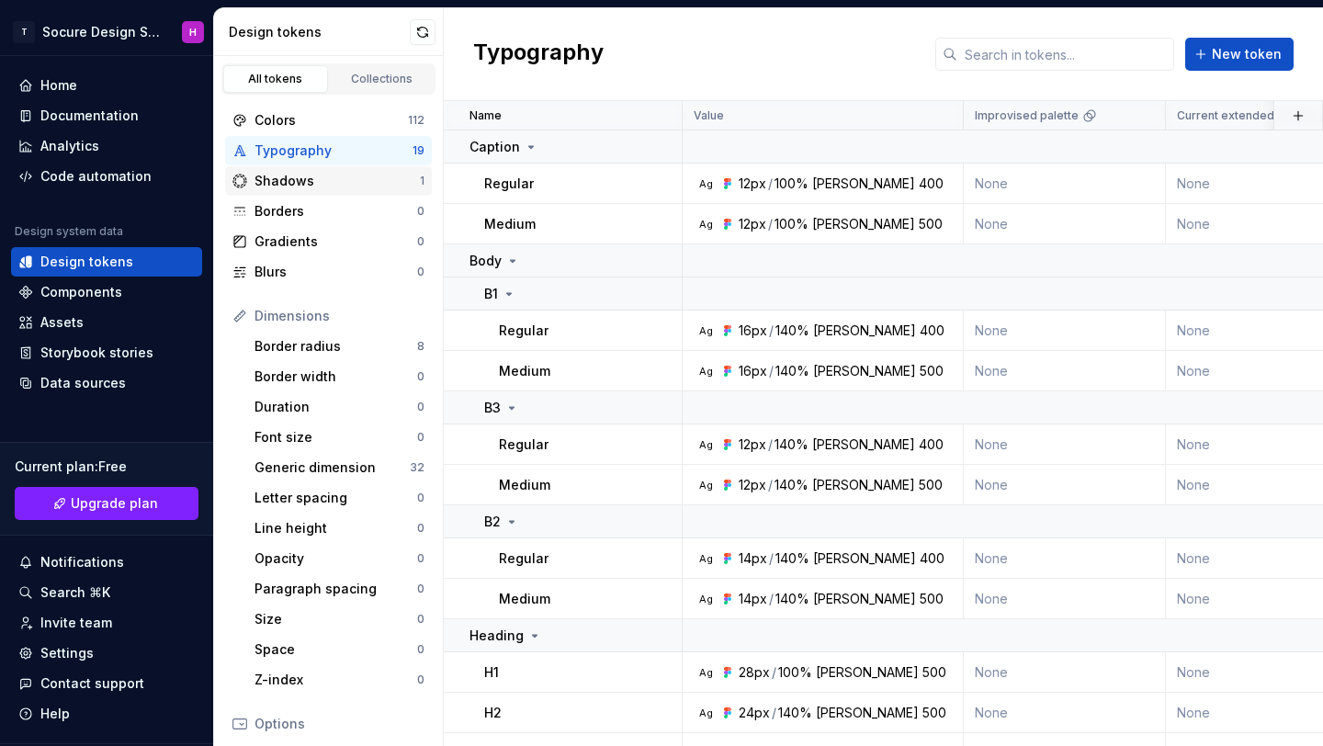
click at [313, 182] on div "Shadows" at bounding box center [337, 181] width 165 height 18
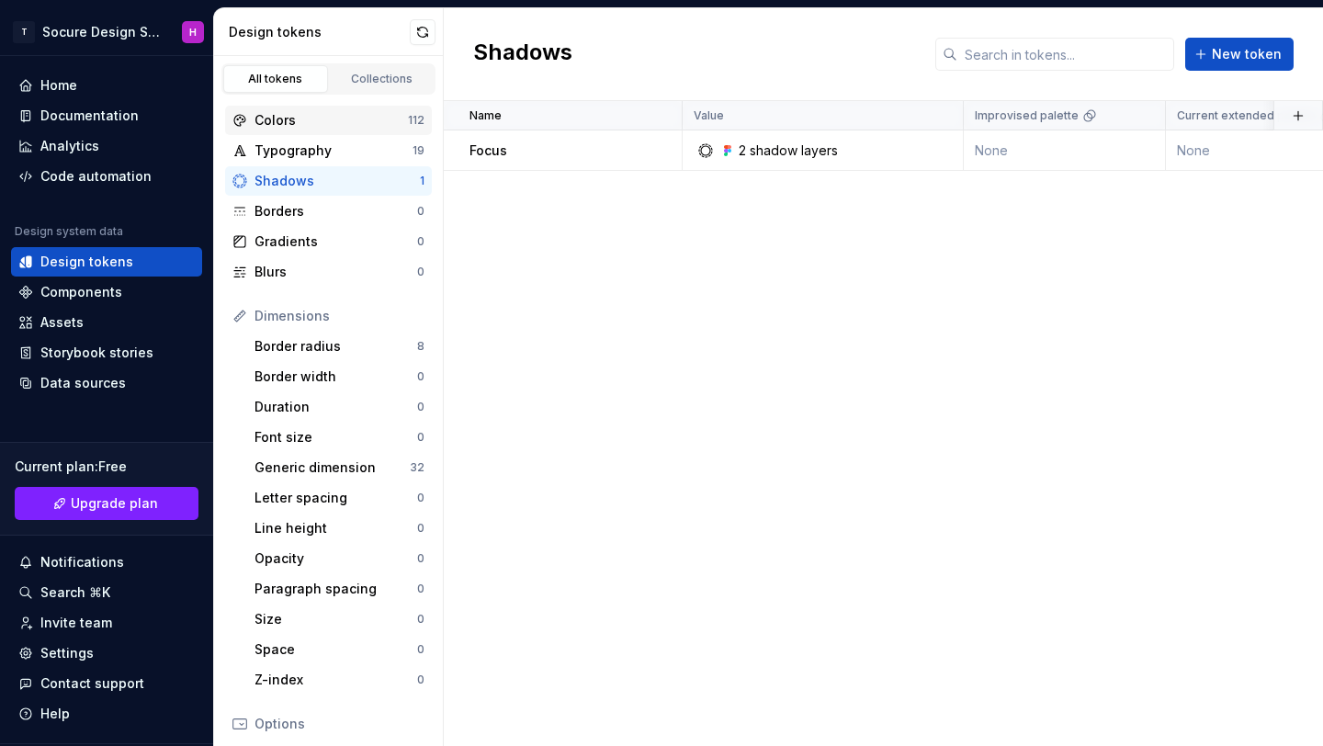
click at [336, 124] on div "Colors" at bounding box center [331, 120] width 153 height 18
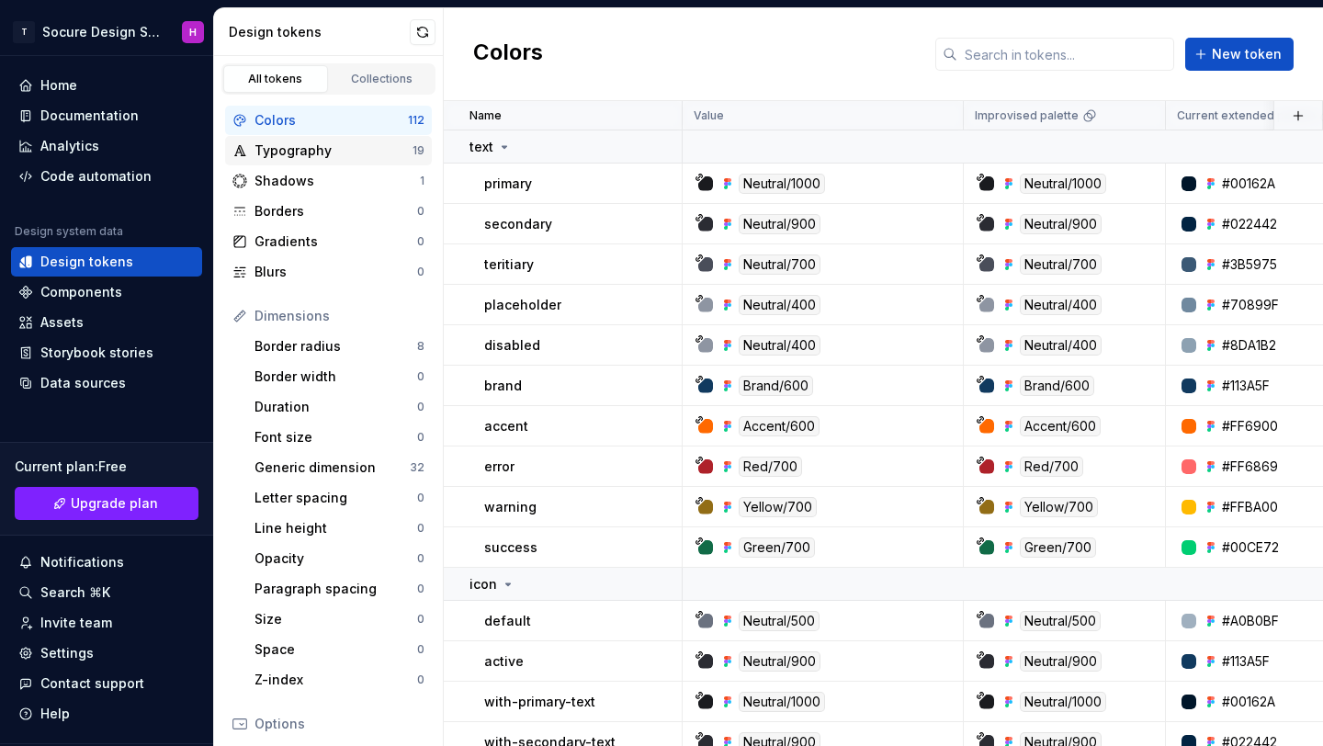
click at [291, 145] on div "Typography" at bounding box center [334, 150] width 158 height 18
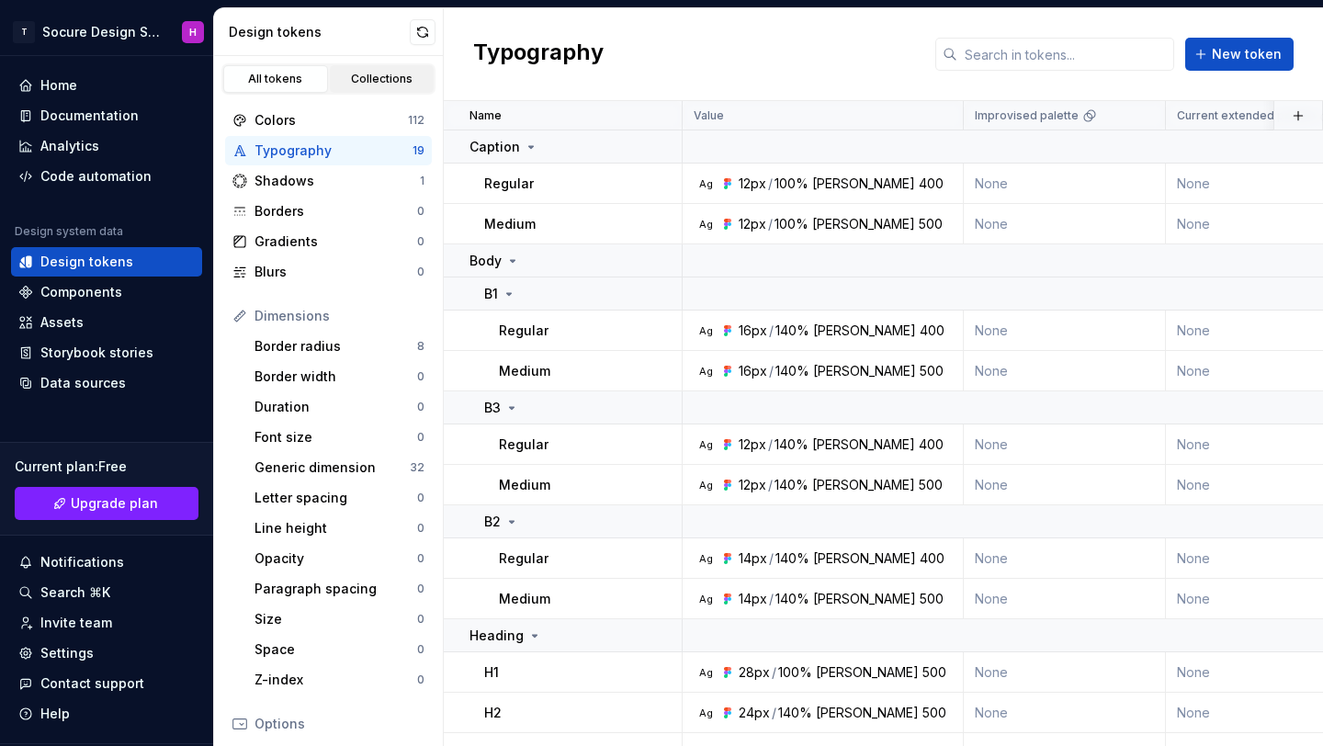
click at [378, 70] on link "Collections" at bounding box center [382, 79] width 105 height 28
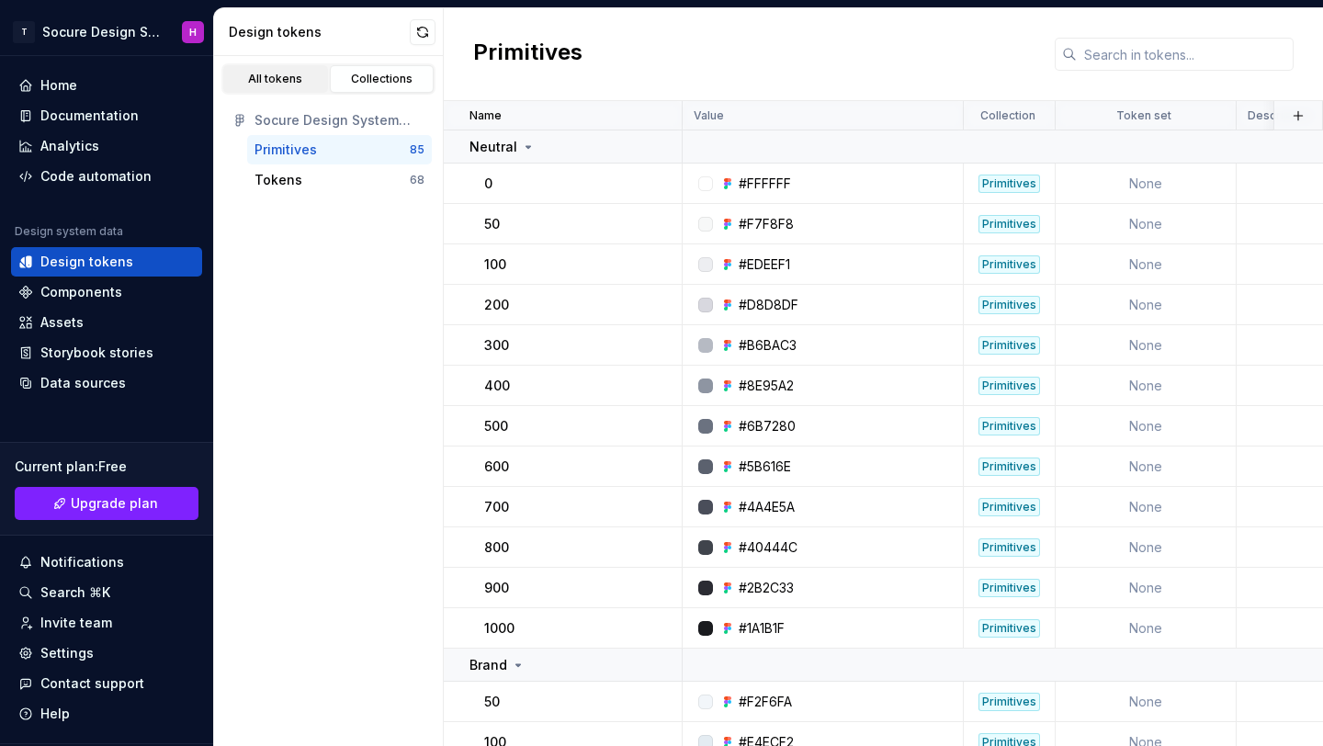
click at [300, 80] on div "All tokens" at bounding box center [276, 79] width 92 height 15
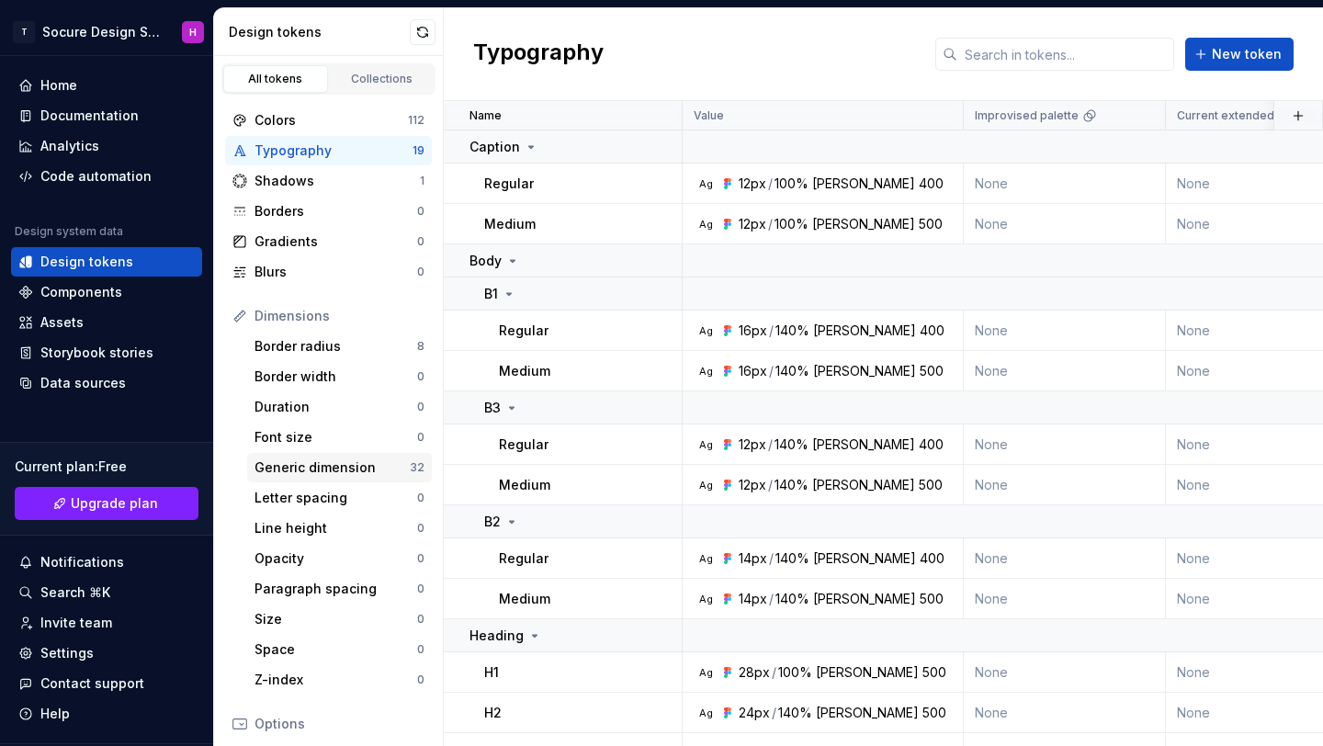
click at [306, 472] on div "Generic dimension" at bounding box center [332, 467] width 155 height 18
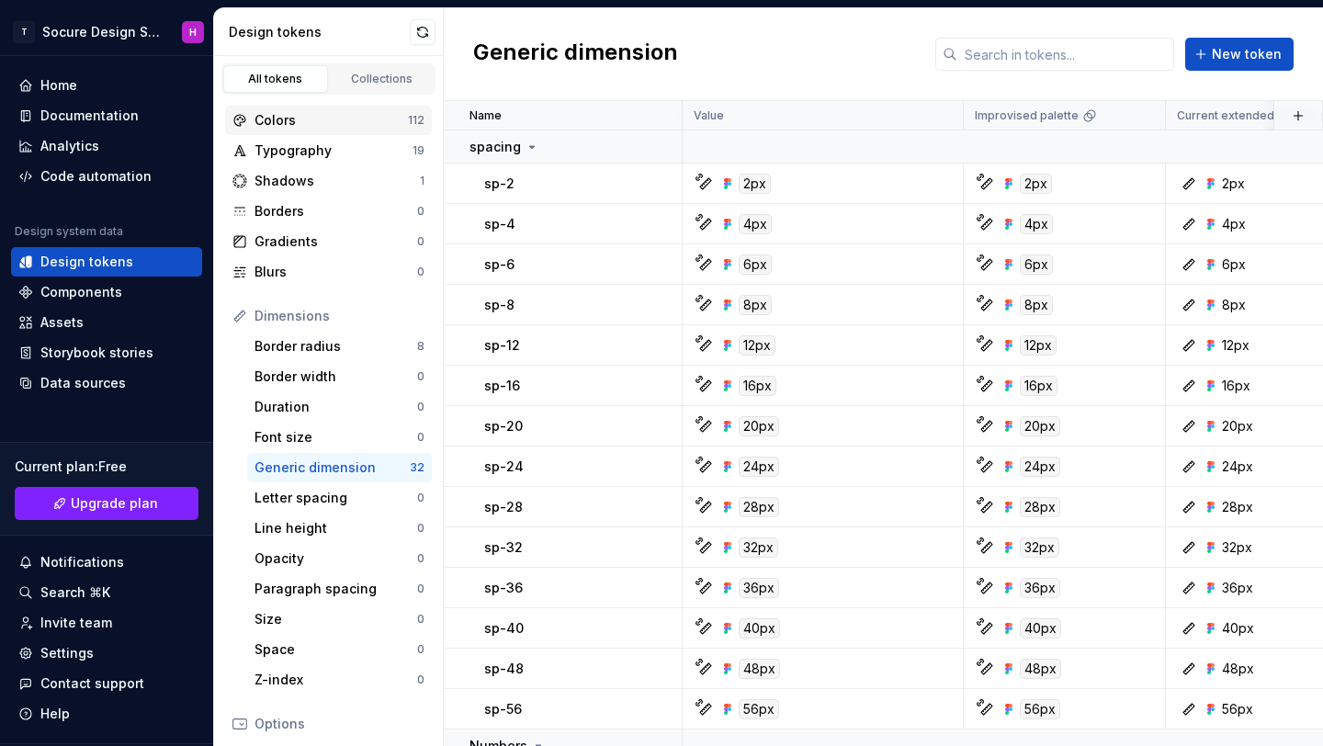
click at [329, 124] on div "Colors" at bounding box center [331, 120] width 153 height 18
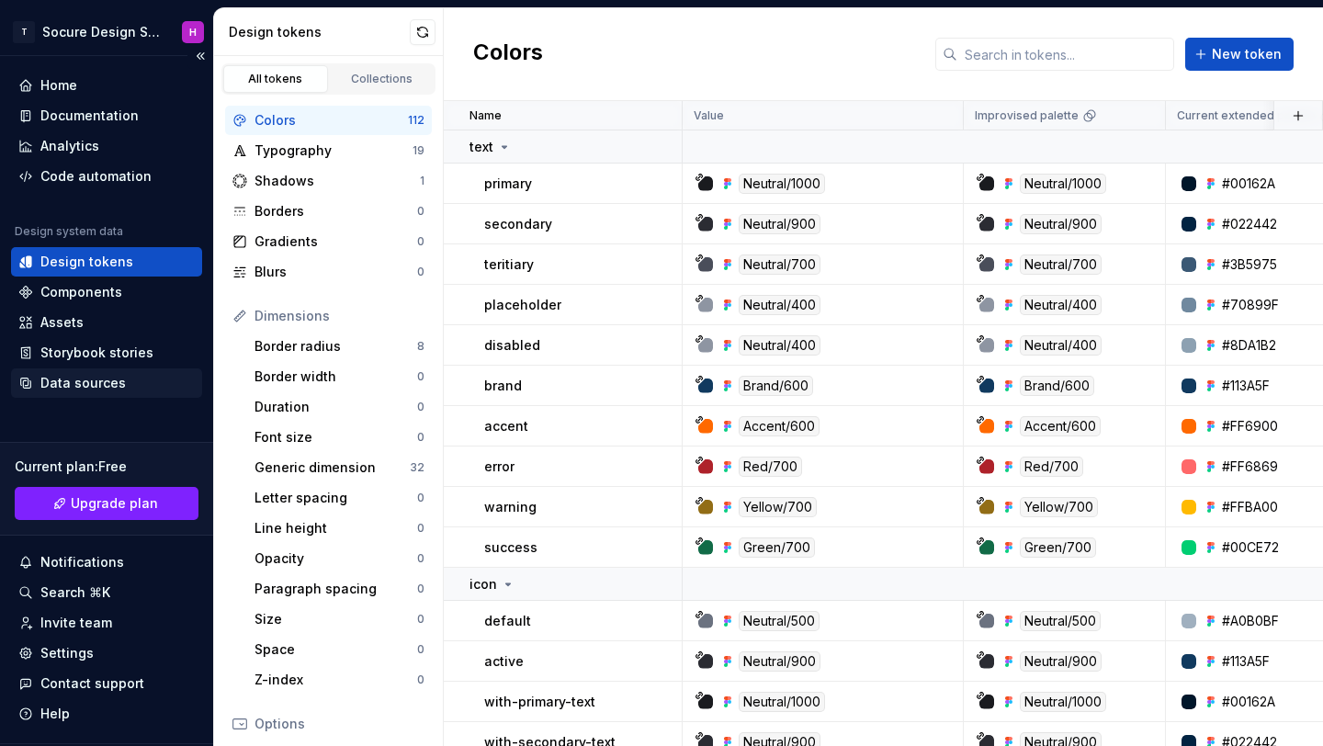
click at [99, 390] on div "Data sources" at bounding box center [82, 383] width 85 height 18
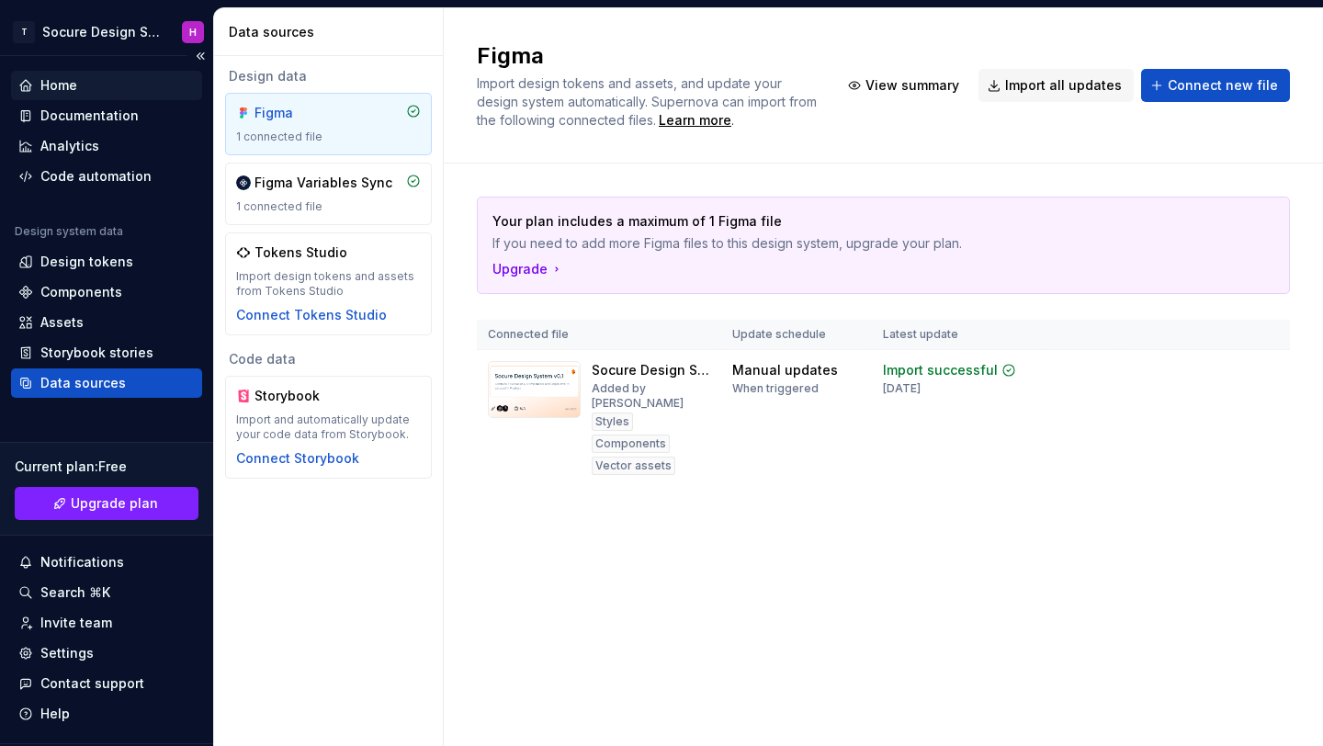
click at [101, 84] on div "Home" at bounding box center [106, 85] width 176 height 18
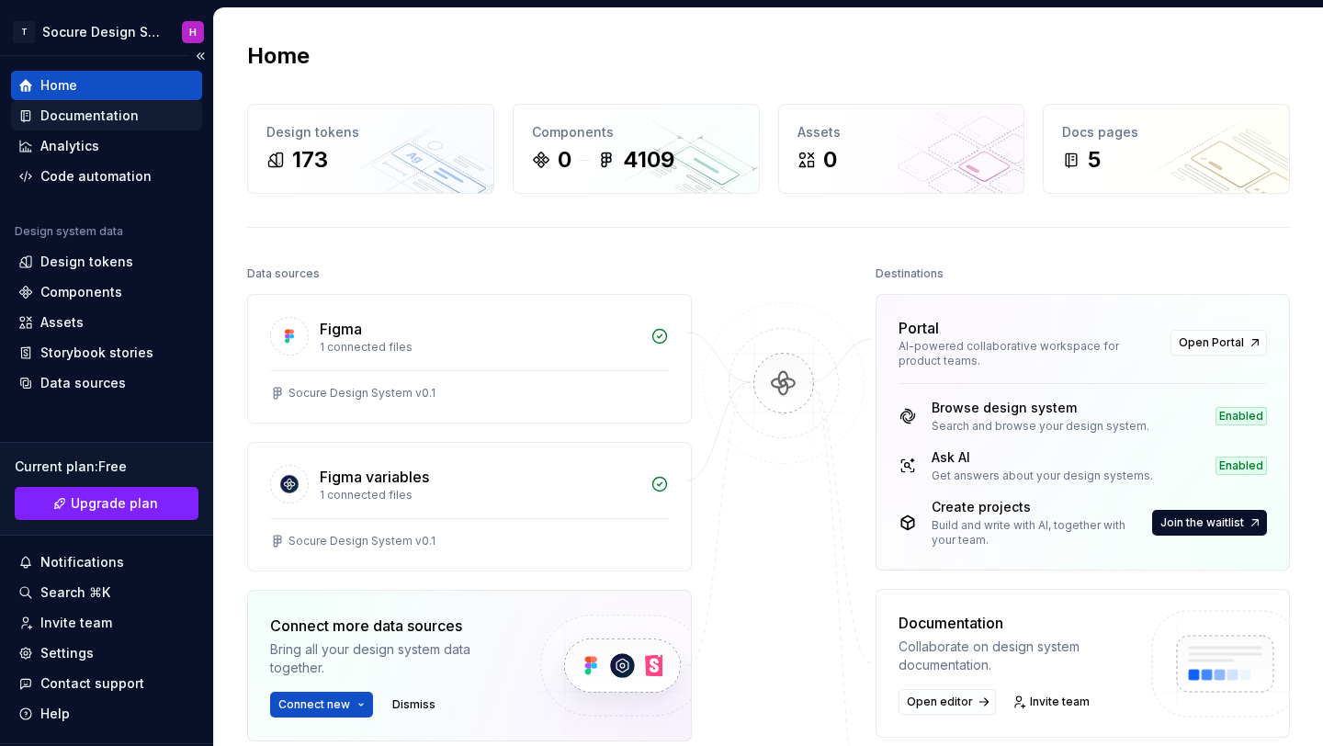
click at [96, 115] on div "Documentation" at bounding box center [89, 116] width 98 height 18
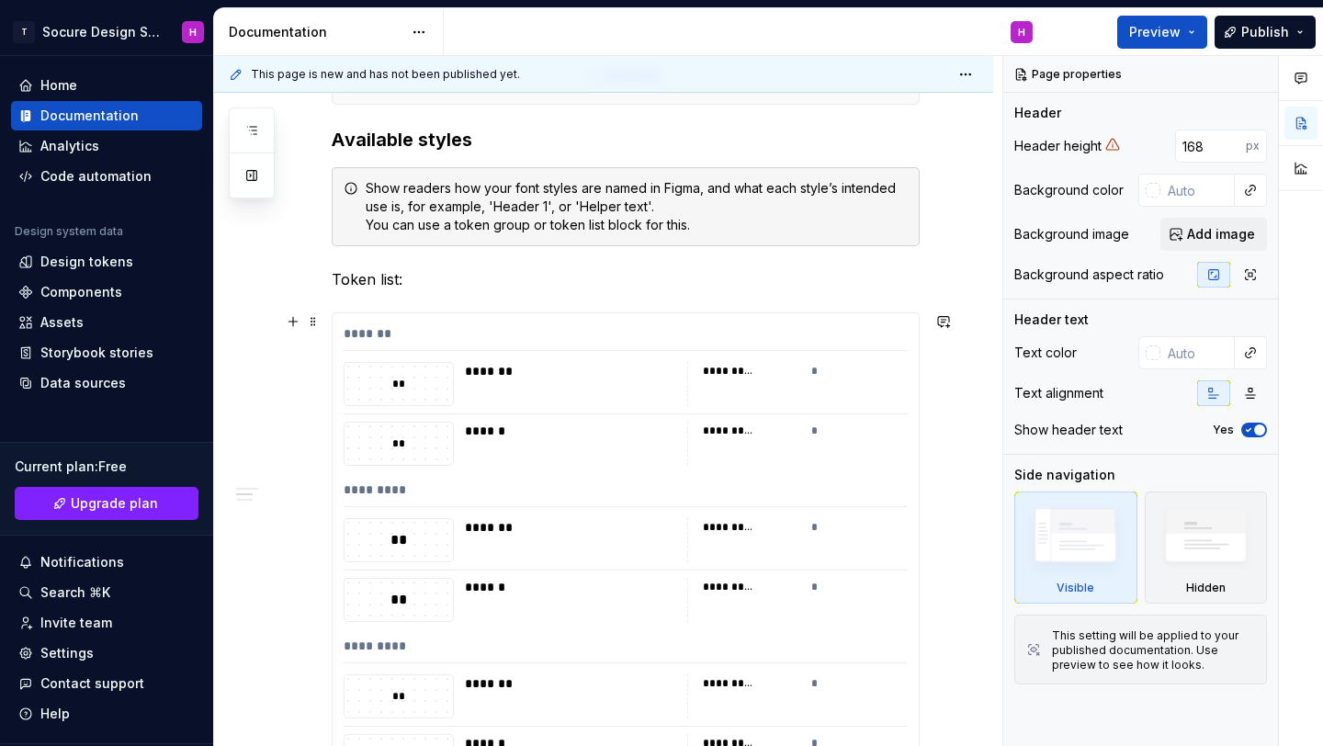
scroll to position [554, 0]
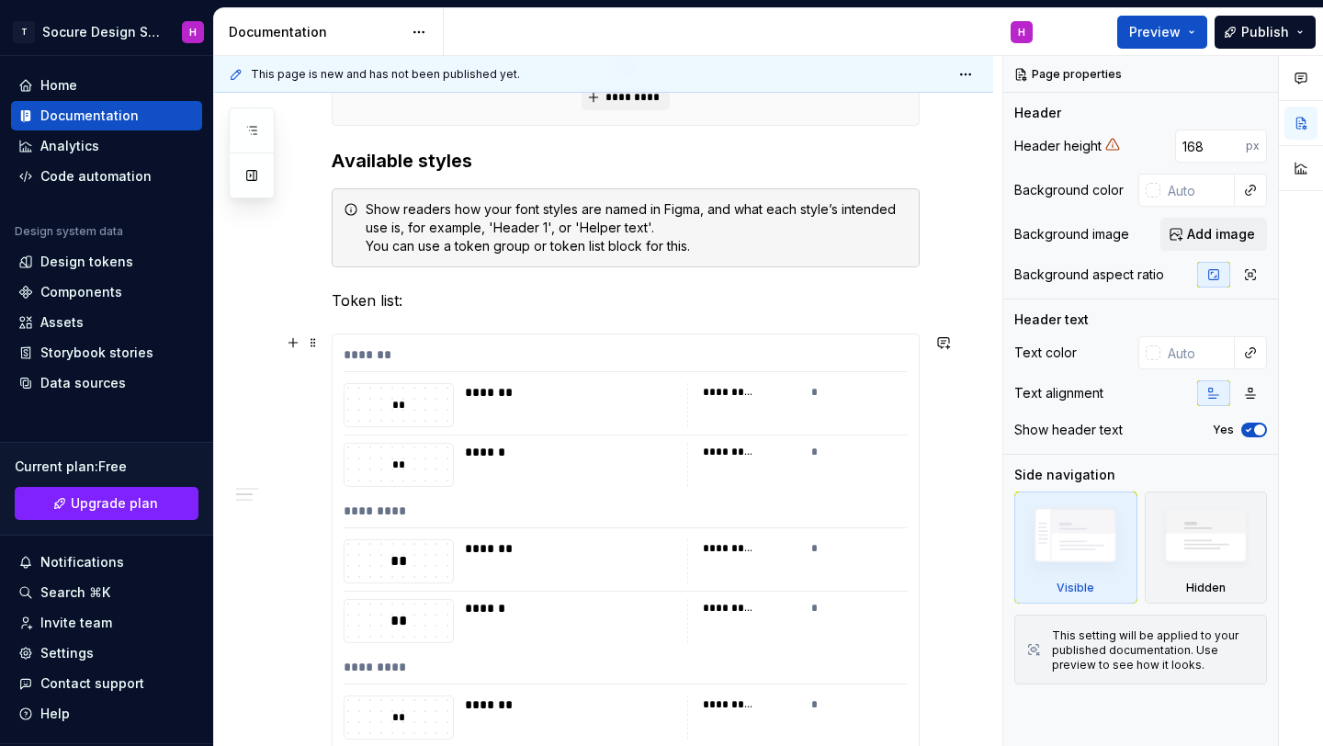
click at [722, 401] on div "*********" at bounding box center [751, 392] width 97 height 18
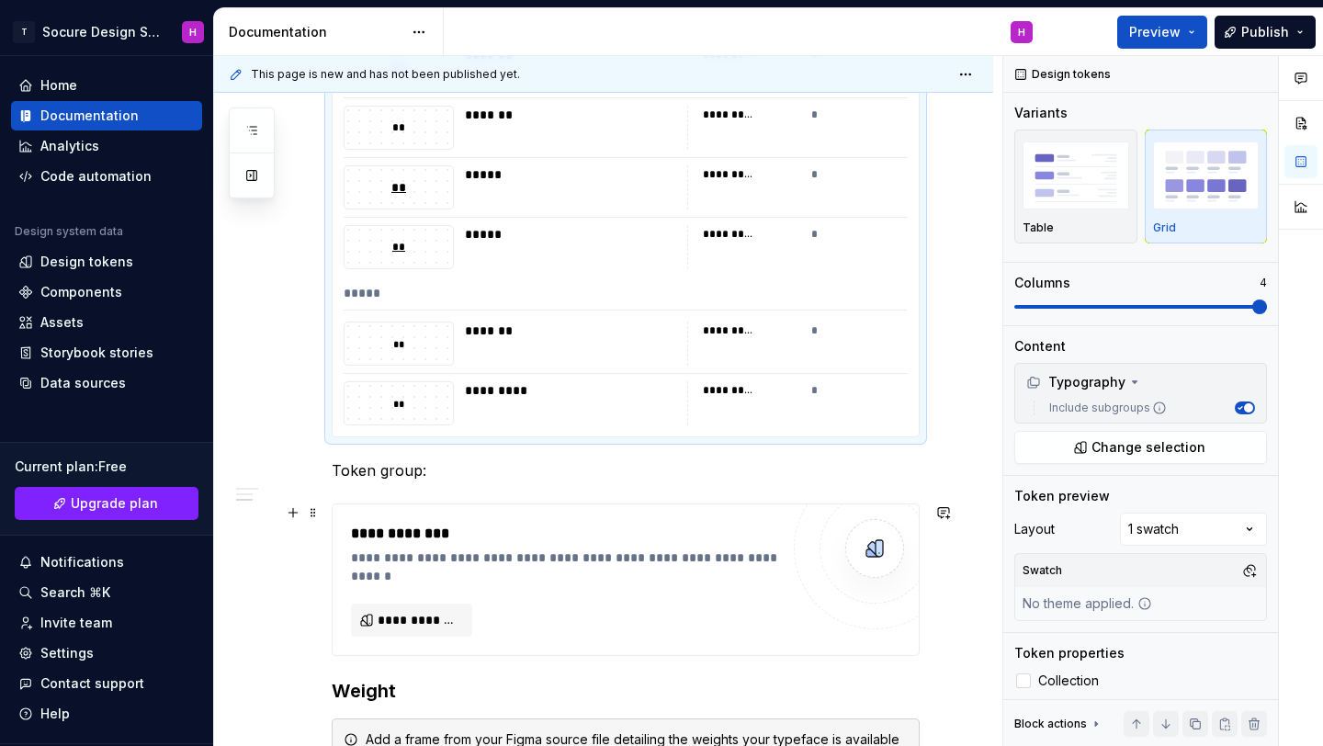
scroll to position [2033, 0]
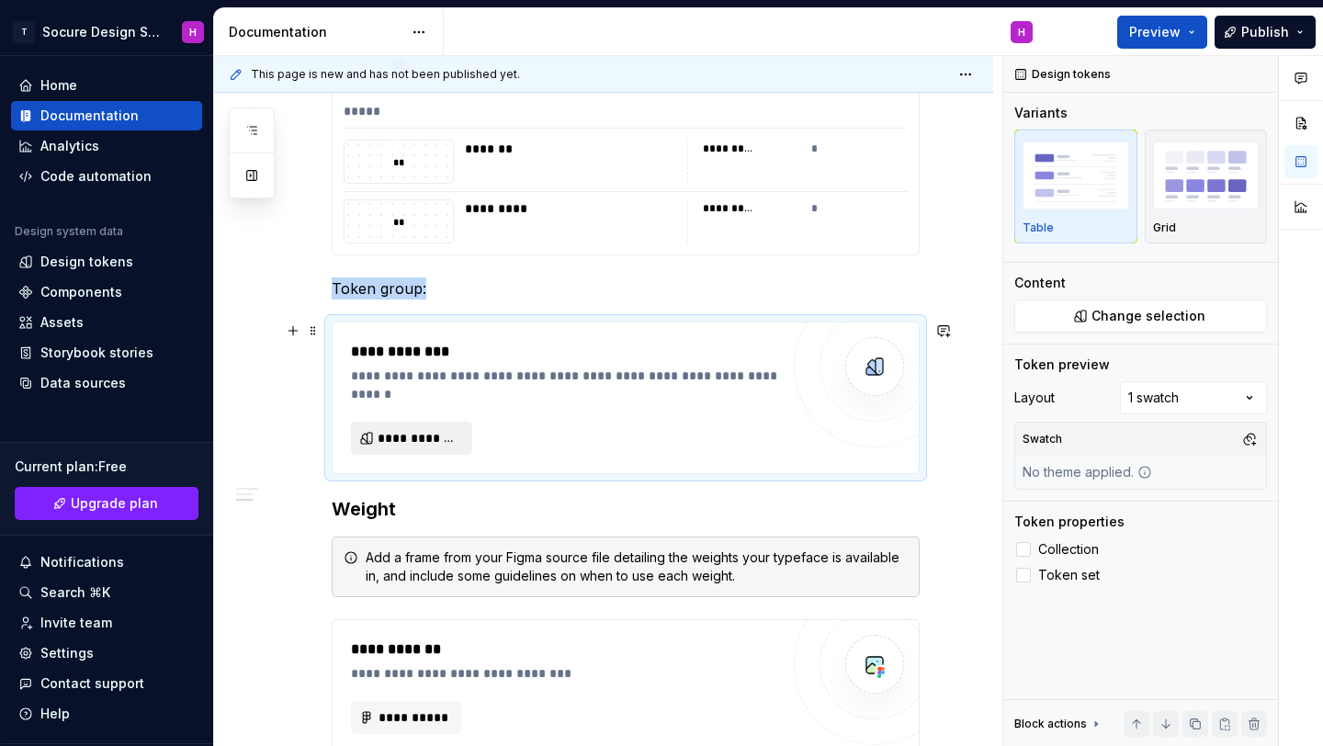
click at [443, 450] on button "**********" at bounding box center [411, 438] width 121 height 33
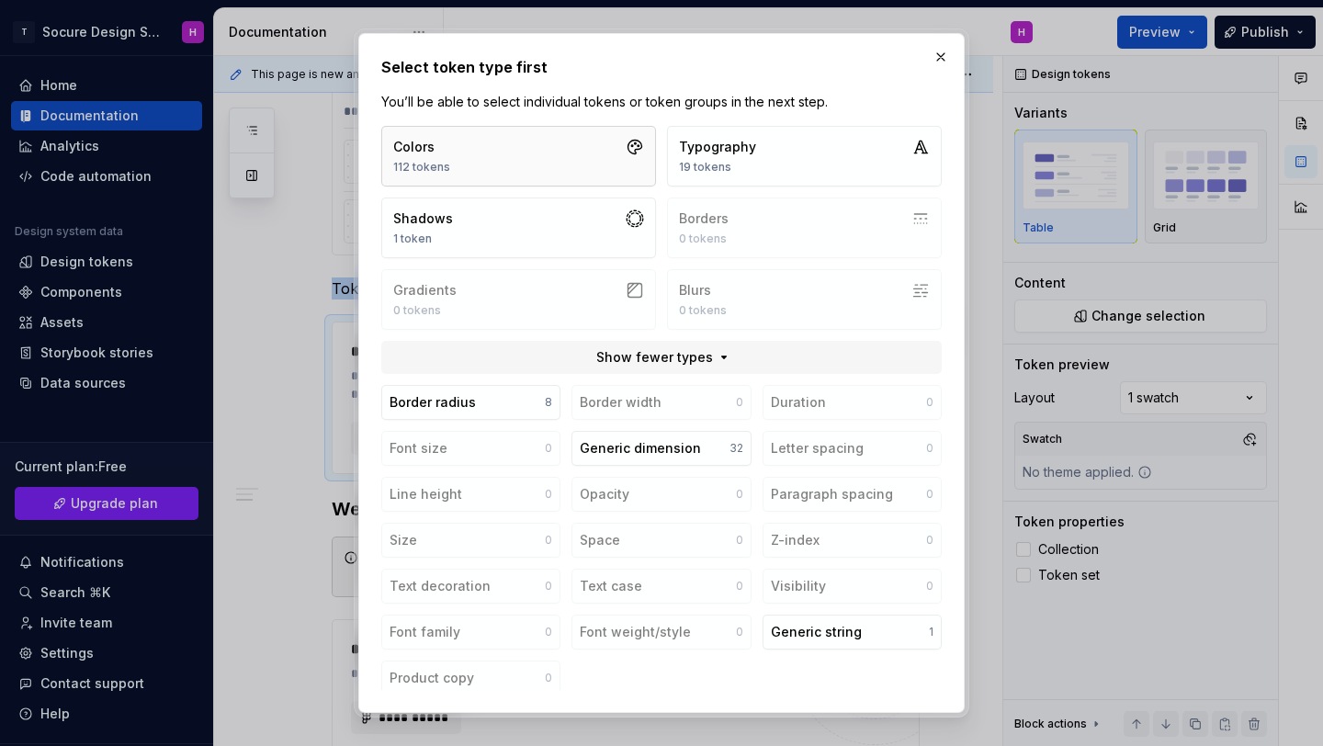
click at [533, 135] on button "Colors 112 tokens" at bounding box center [518, 156] width 275 height 61
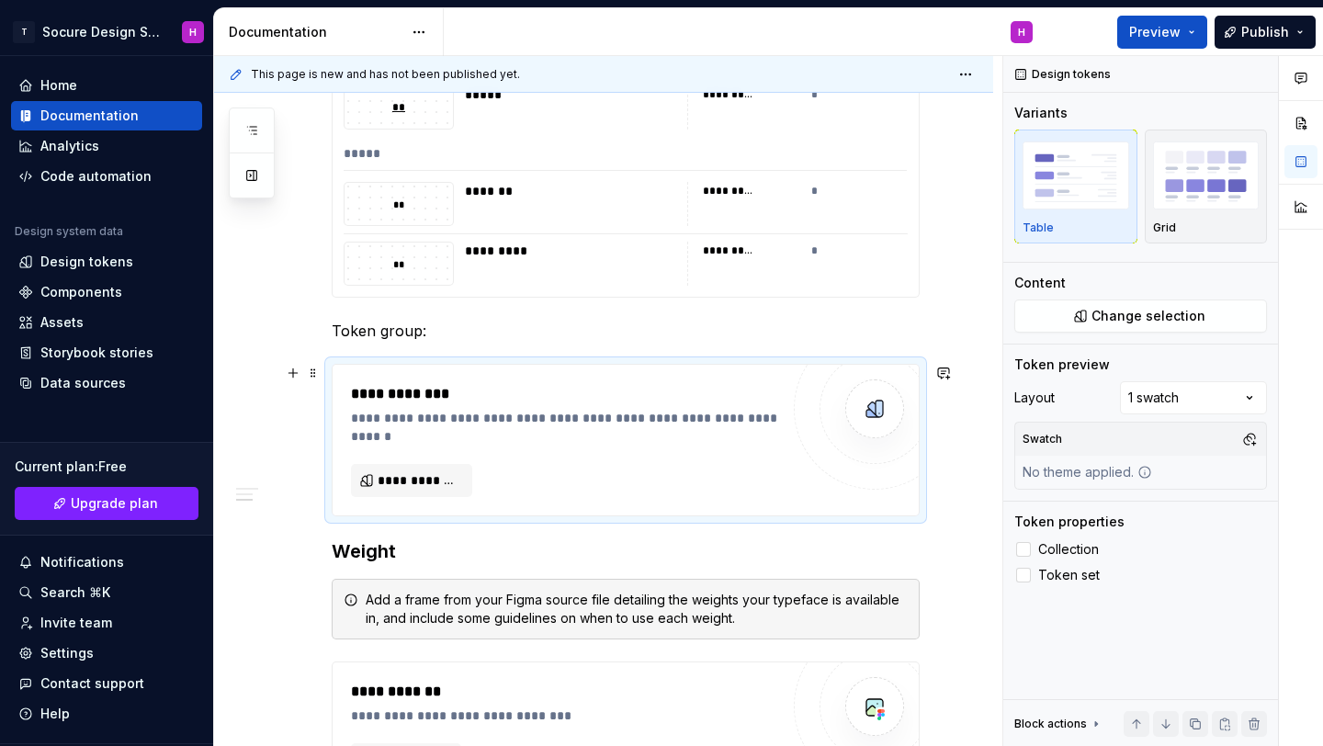
scroll to position [1935, 0]
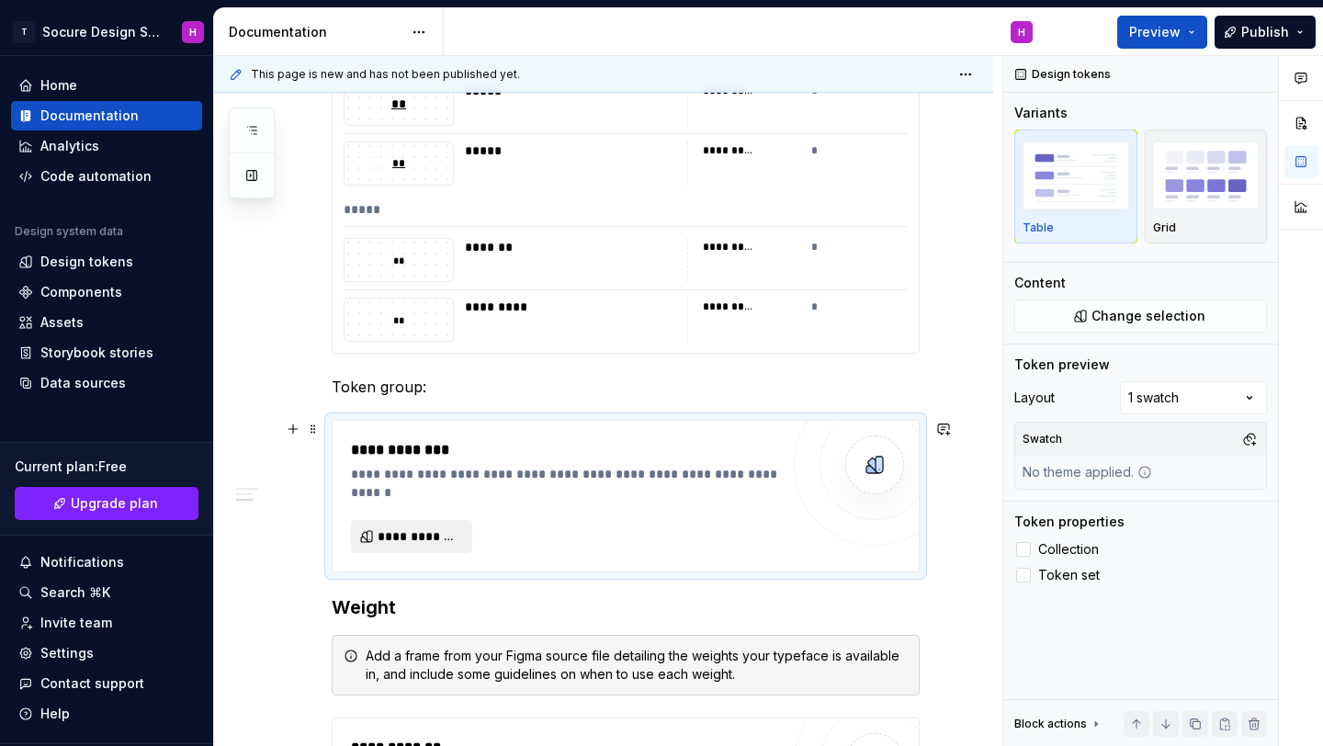
click at [380, 532] on span "**********" at bounding box center [419, 536] width 83 height 18
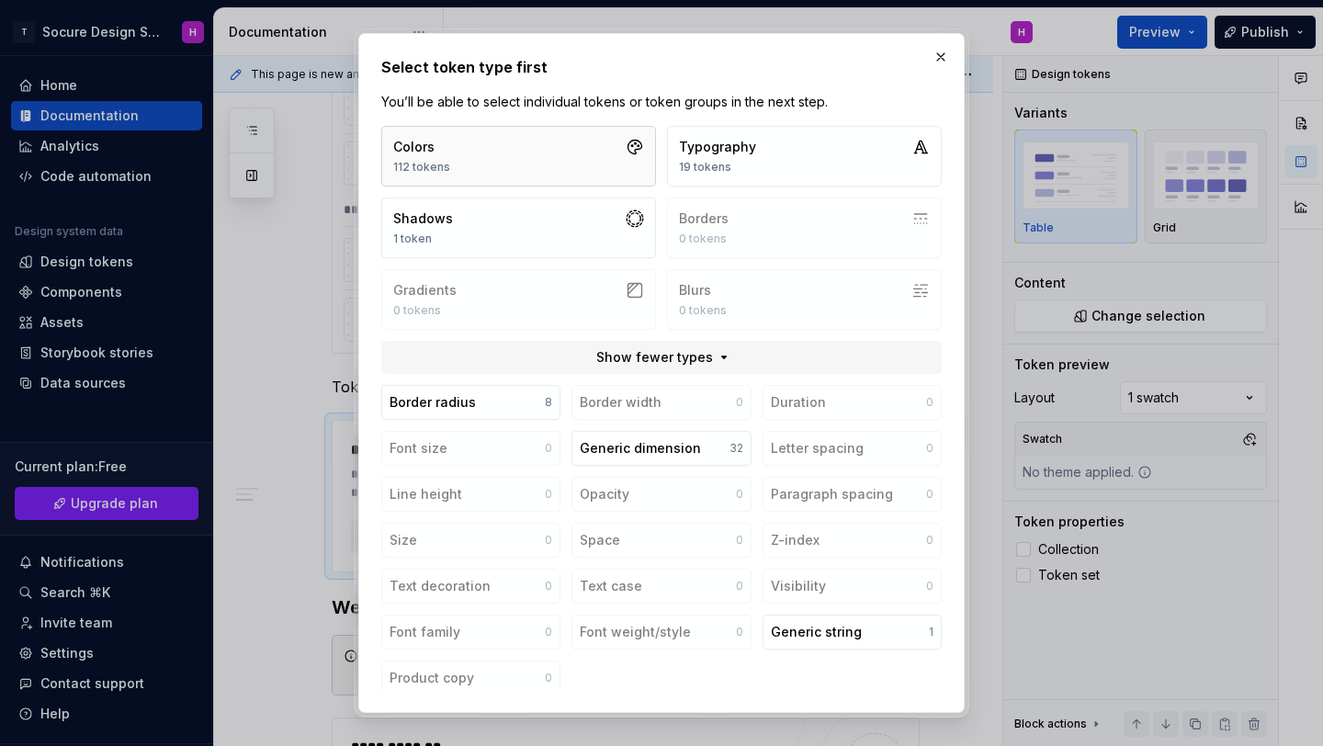
click at [517, 160] on button "Colors 112 tokens" at bounding box center [518, 156] width 275 height 61
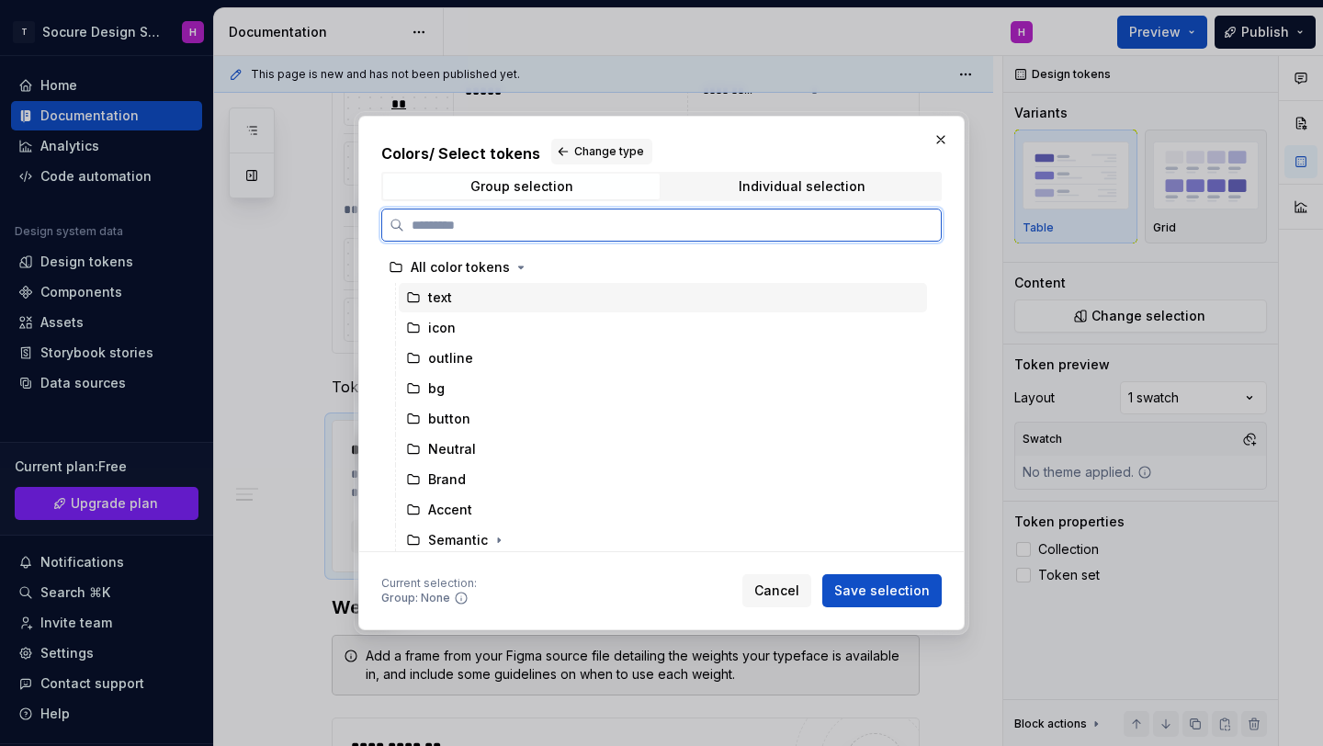
click at [470, 299] on div "text" at bounding box center [663, 297] width 528 height 29
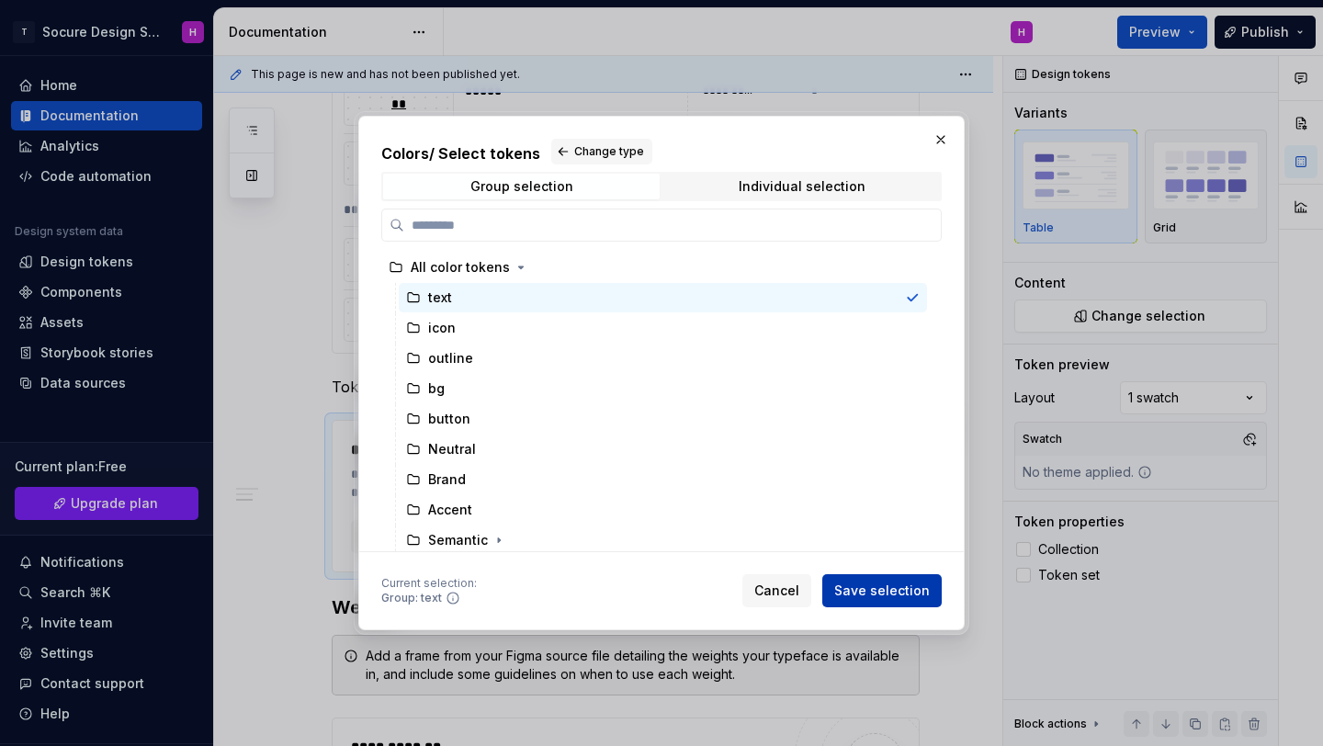
click at [888, 594] on span "Save selection" at bounding box center [882, 591] width 96 height 18
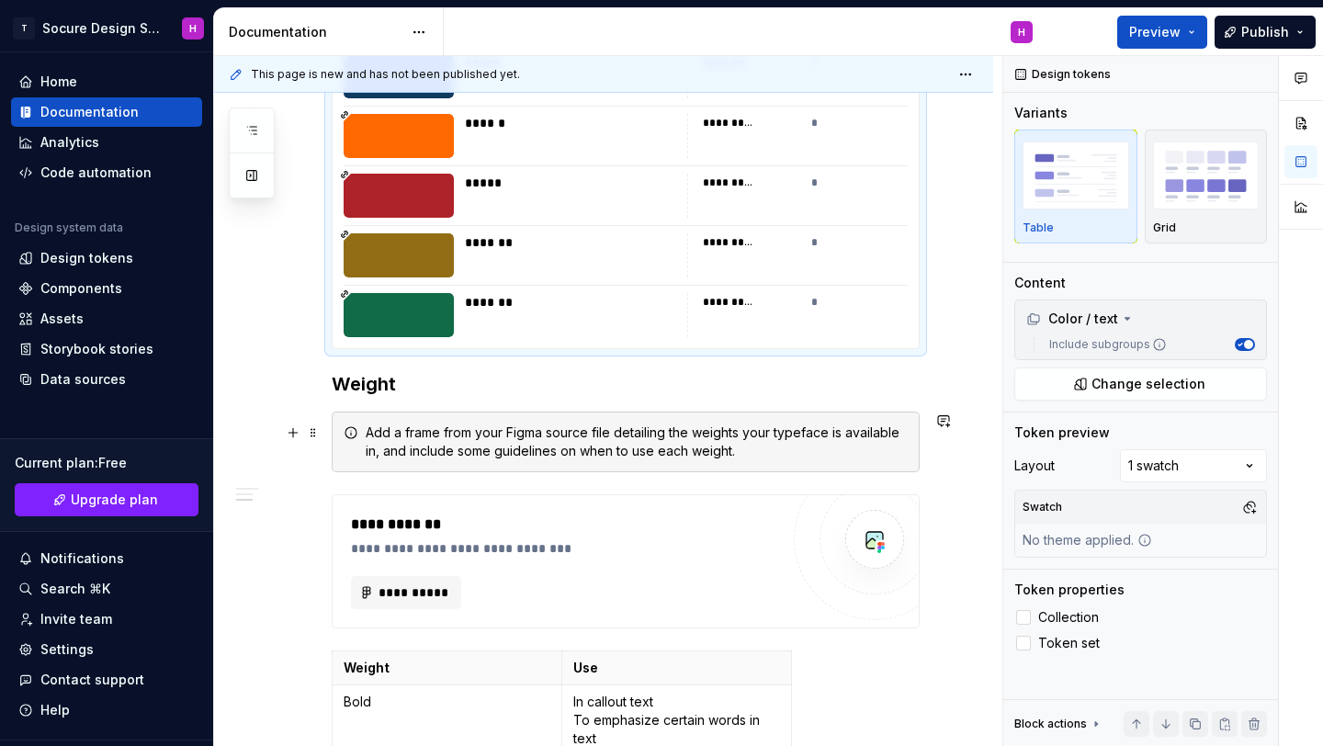
scroll to position [2655, 0]
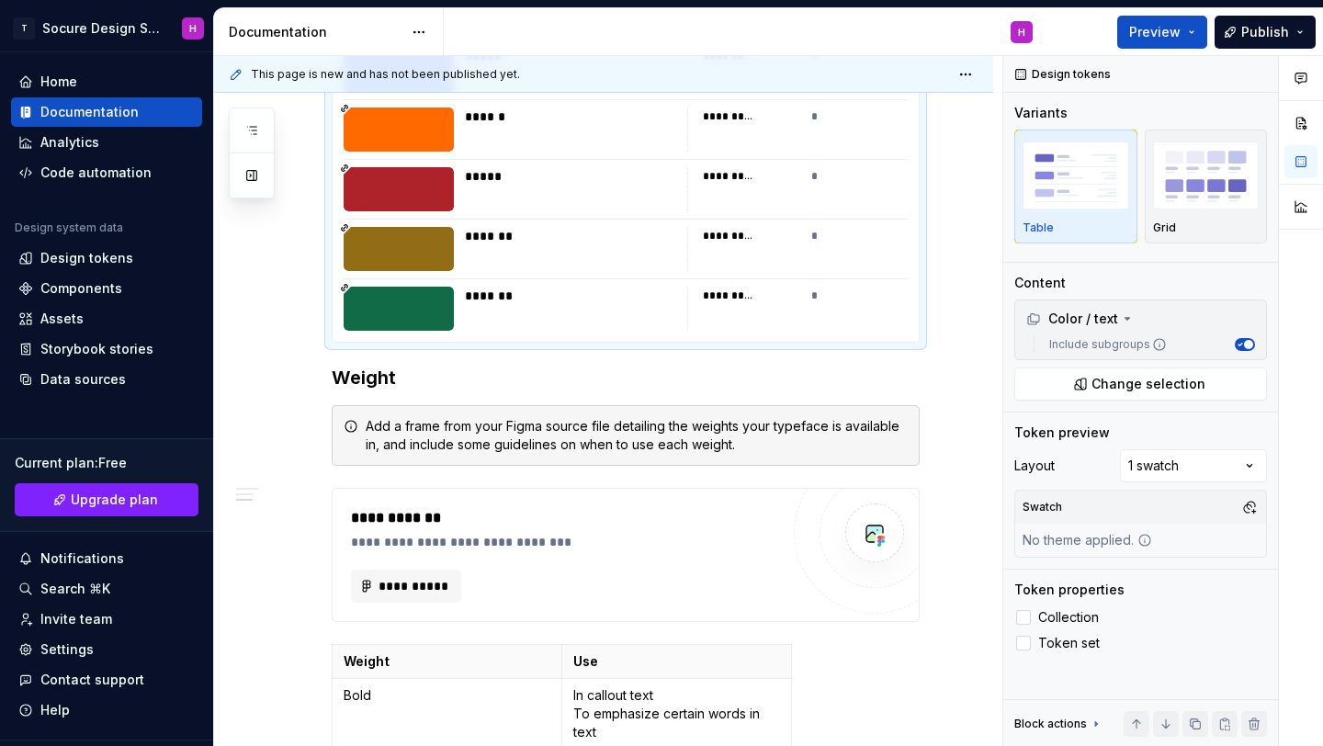
click at [390, 183] on div at bounding box center [399, 189] width 110 height 44
click at [344, 168] on icon at bounding box center [344, 168] width 9 height 9
click at [1179, 37] on span "Preview" at bounding box center [1154, 32] width 51 height 18
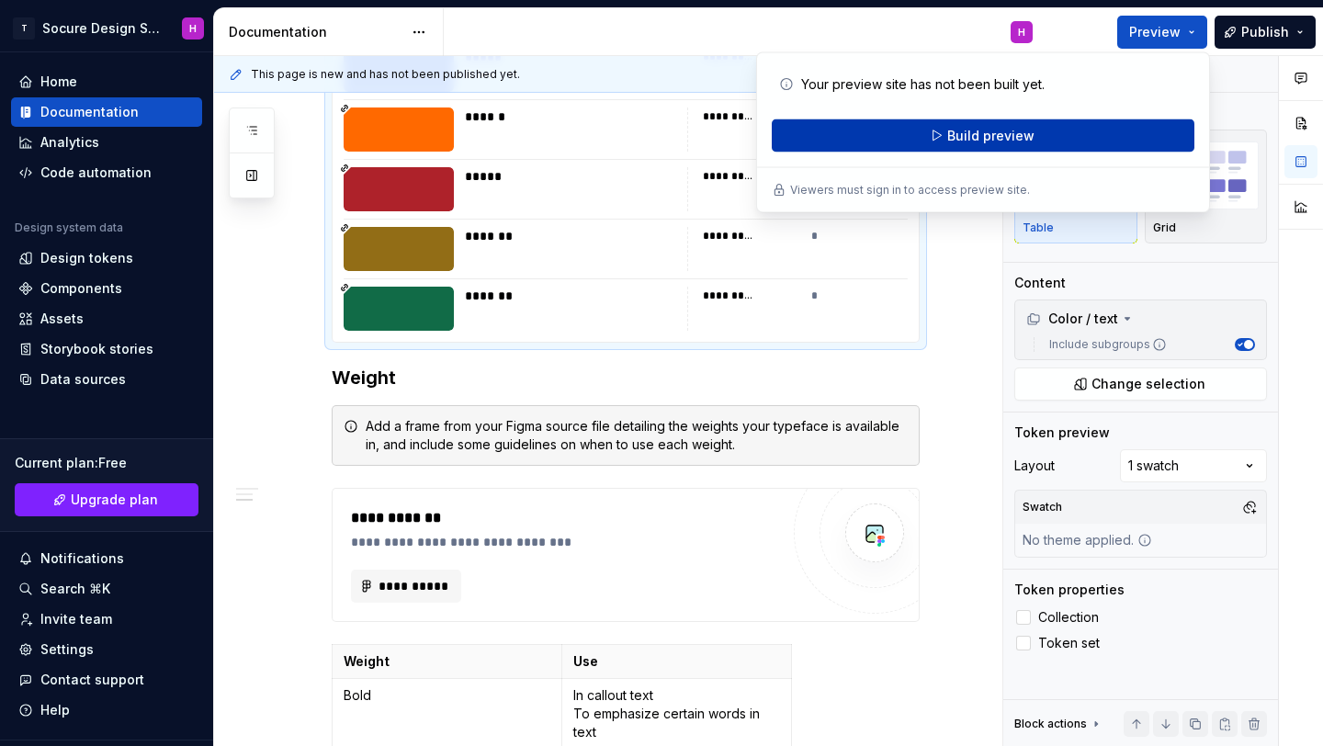
click at [1004, 139] on span "Build preview" at bounding box center [990, 136] width 87 height 18
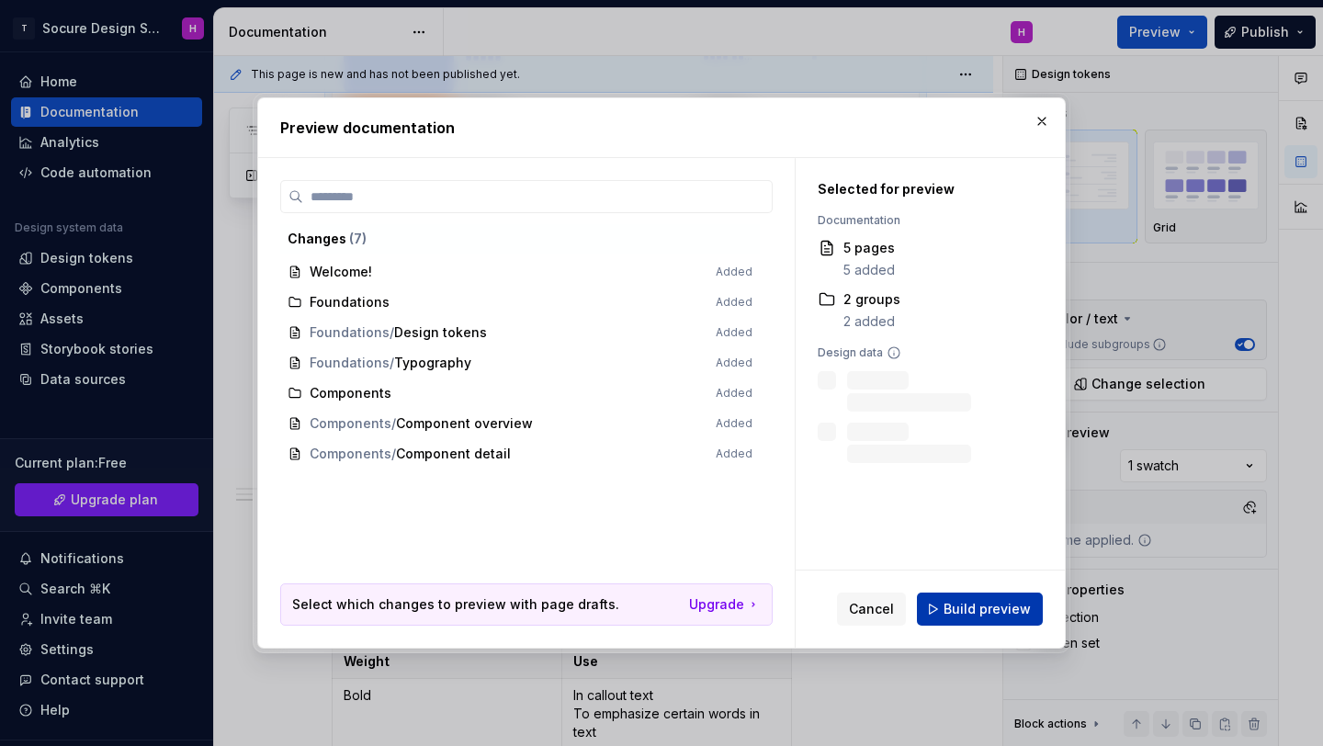
click at [964, 598] on button "Build preview" at bounding box center [980, 609] width 126 height 33
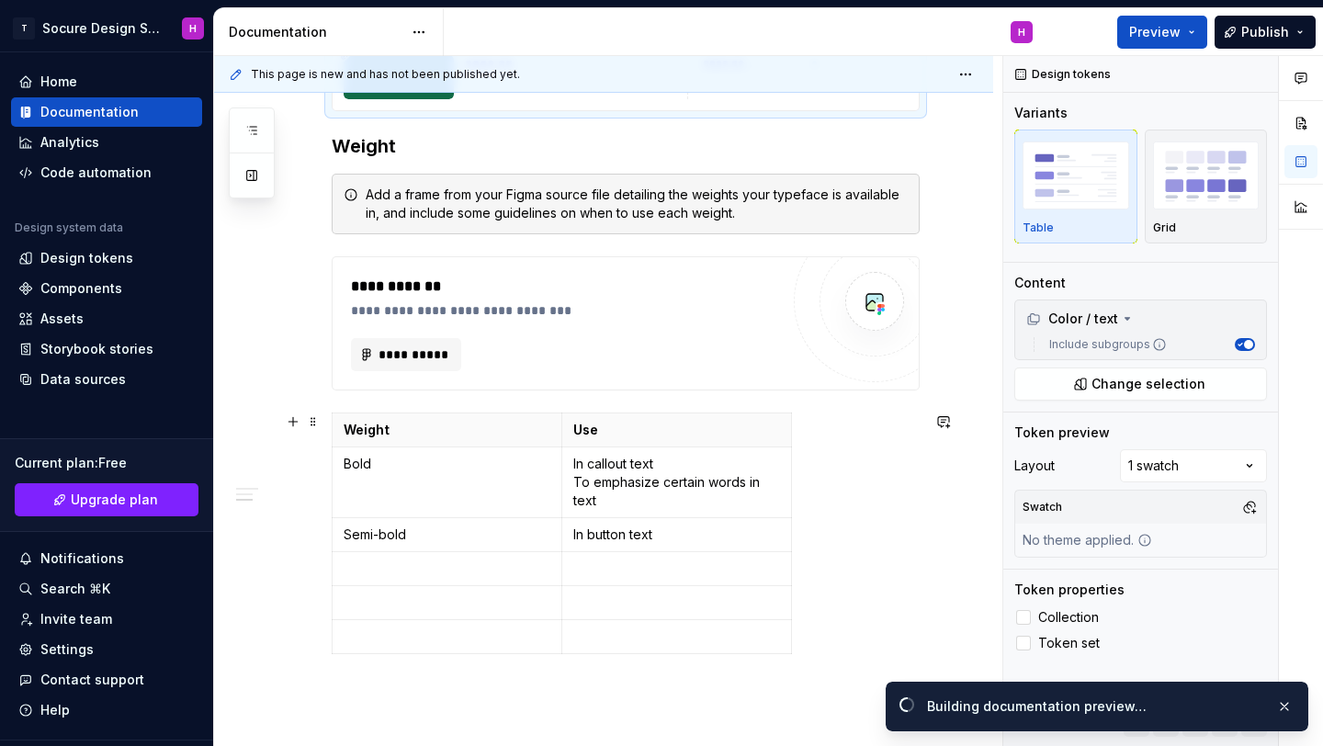
scroll to position [2889, 0]
click at [1227, 706] on span "Open page" at bounding box center [1226, 706] width 62 height 15
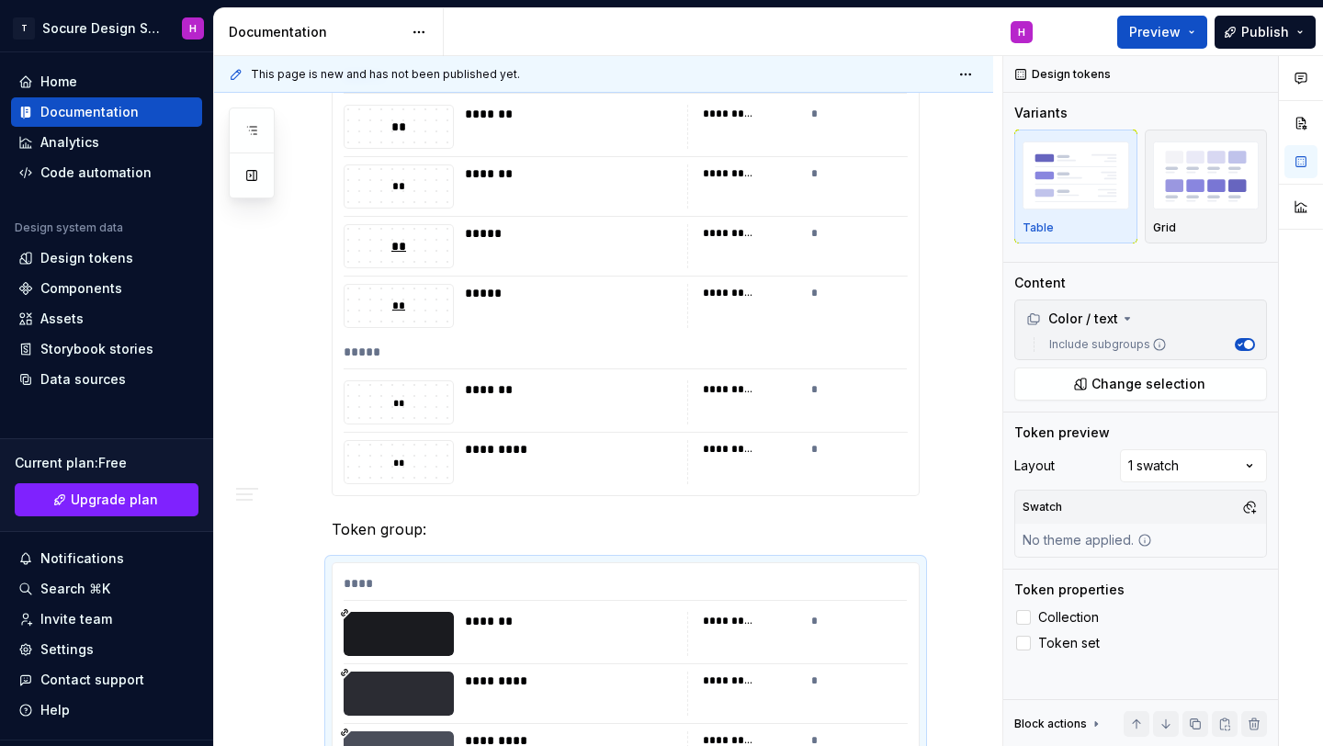
scroll to position [1609, 0]
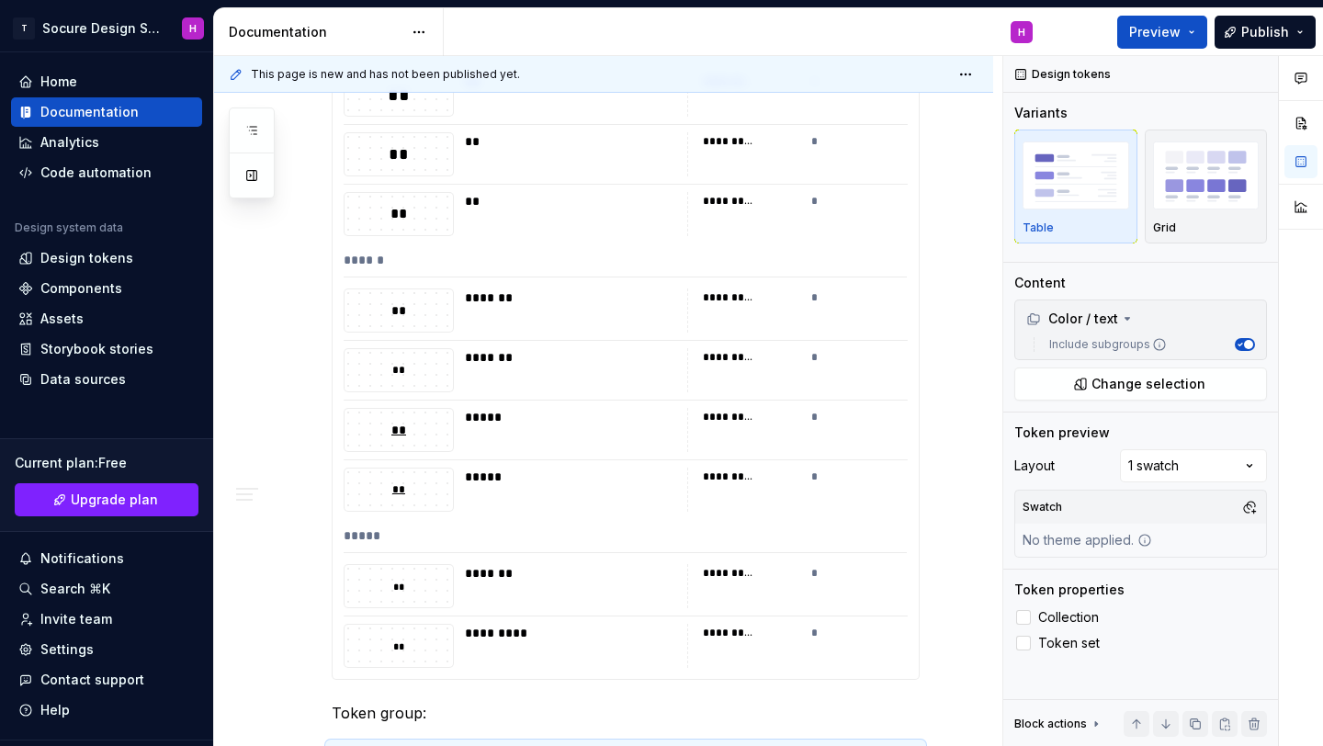
click at [833, 291] on div "*" at bounding box center [859, 298] width 97 height 18
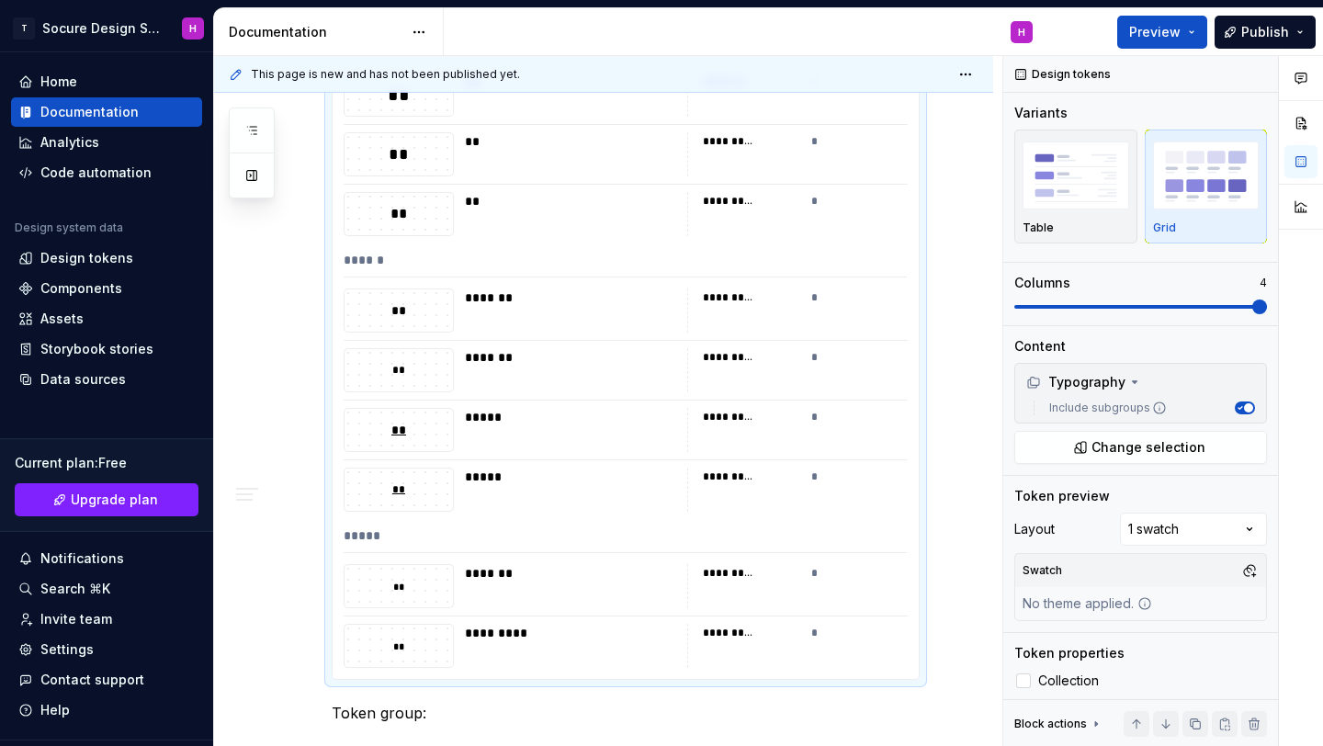
click at [833, 291] on div "*" at bounding box center [859, 298] width 97 height 18
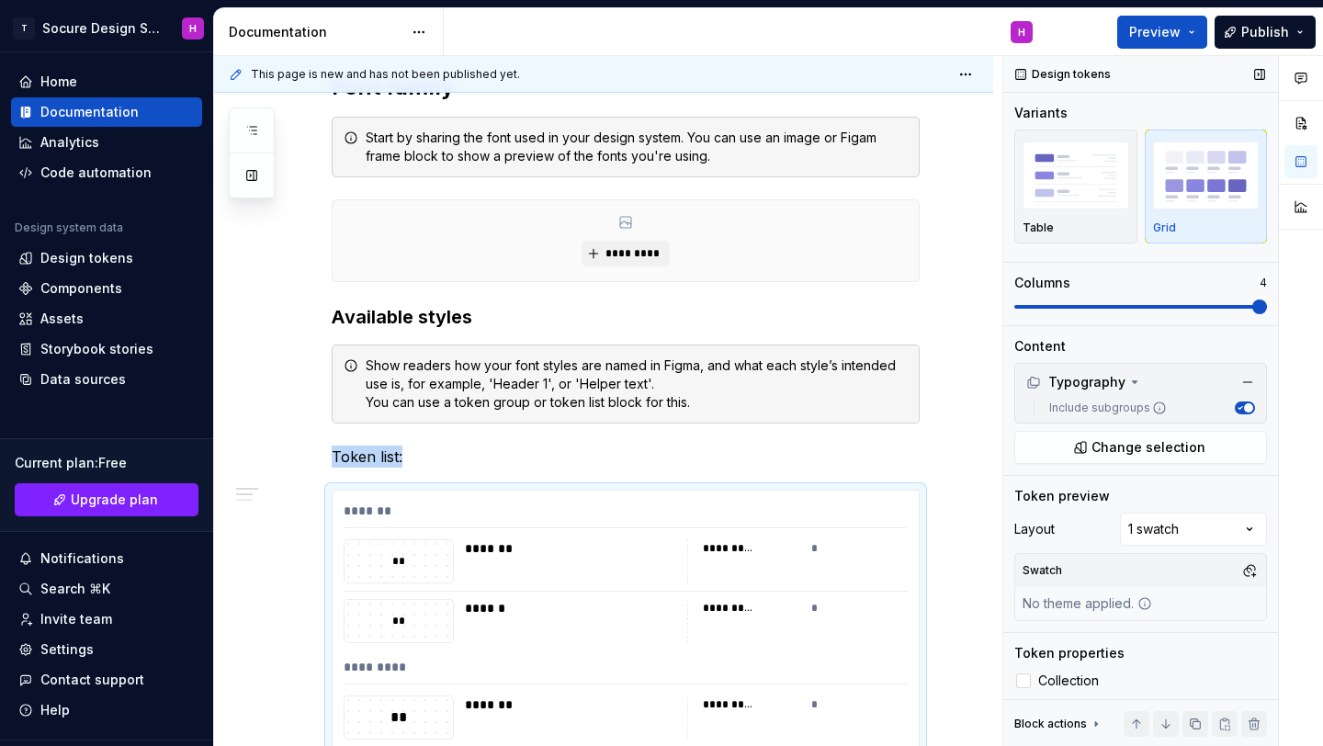
scroll to position [29, 0]
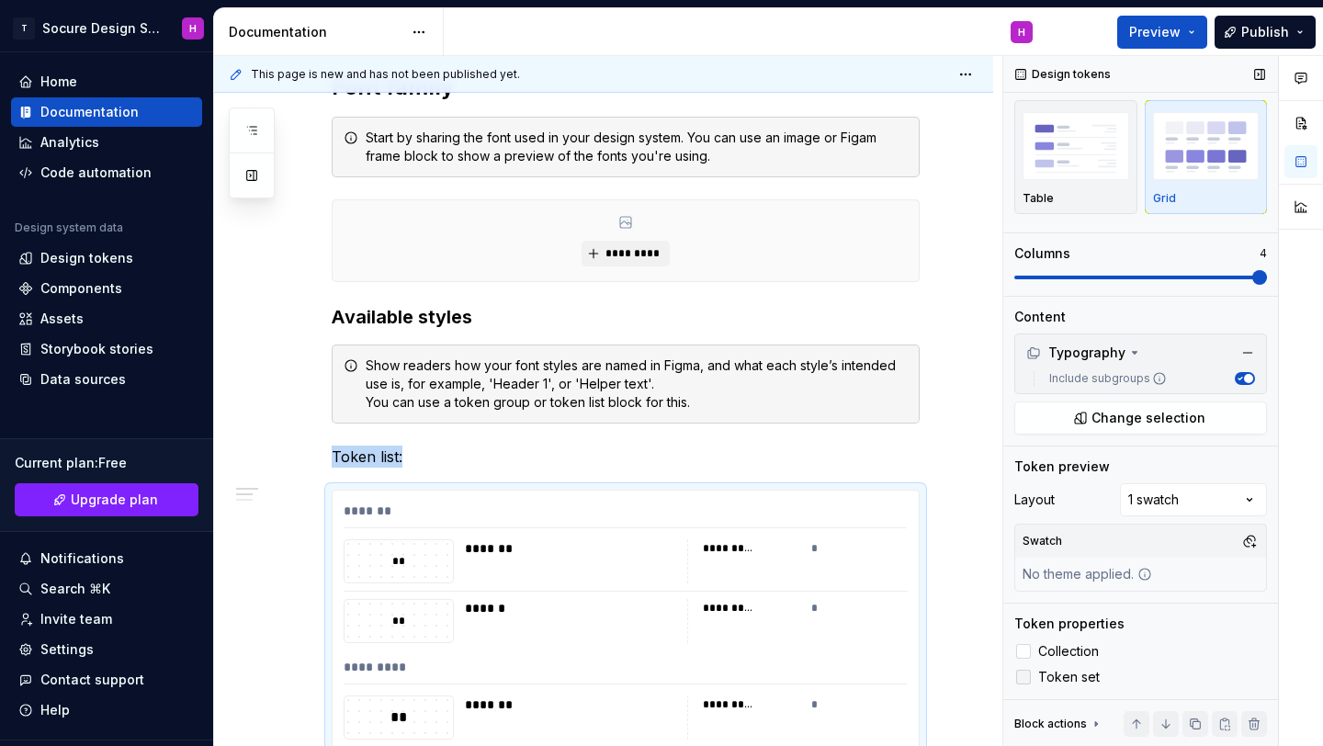
click at [1024, 677] on icon at bounding box center [1024, 677] width 0 height 0
click at [1024, 651] on div at bounding box center [1023, 651] width 15 height 15
click at [1024, 651] on icon at bounding box center [1024, 651] width 0 height 0
click at [1080, 722] on div "Block actions" at bounding box center [1050, 724] width 73 height 15
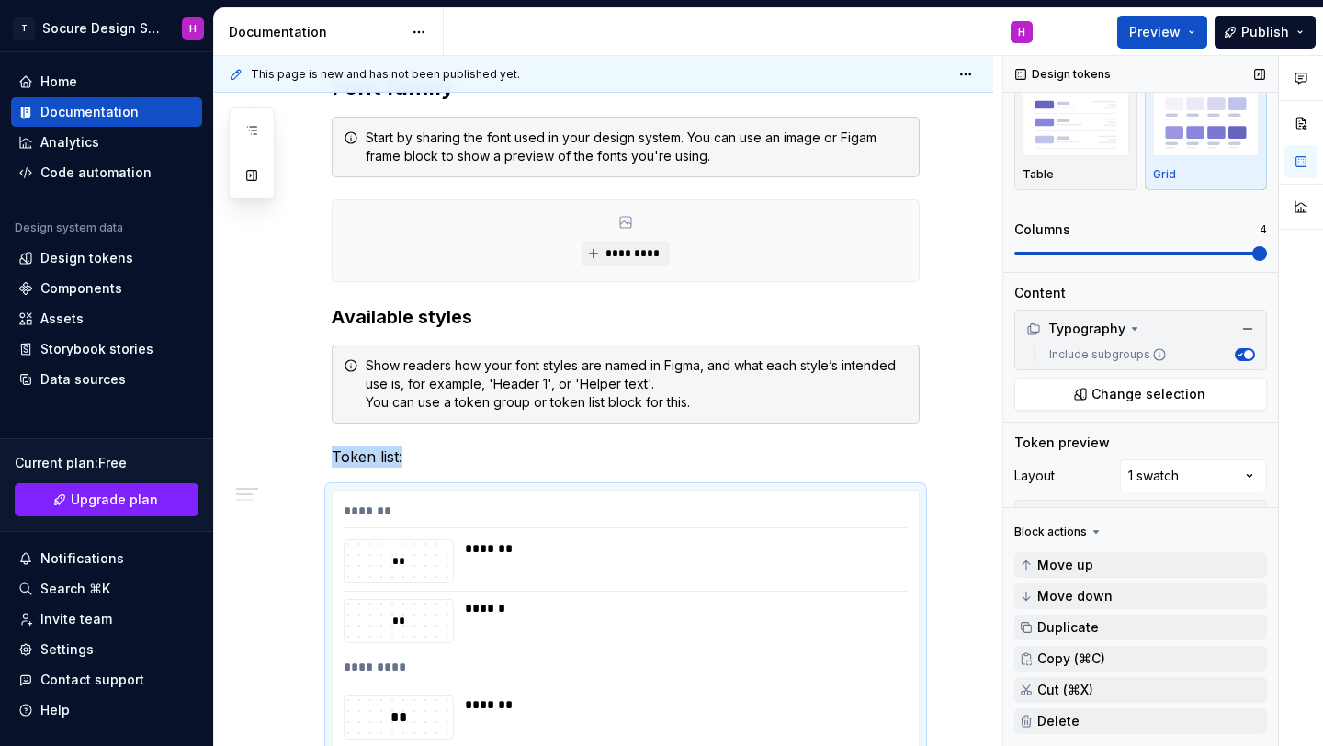
scroll to position [59, 0]
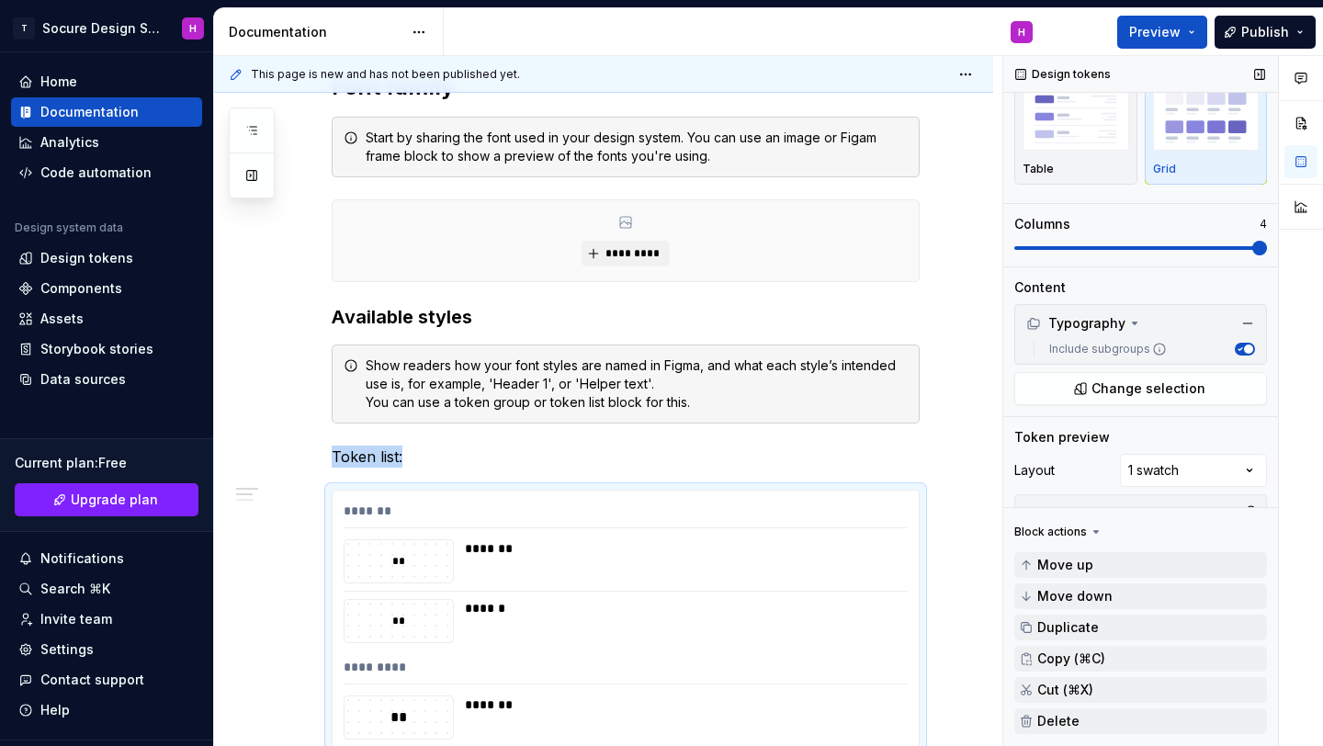
click at [1076, 527] on div "Block actions" at bounding box center [1050, 532] width 73 height 15
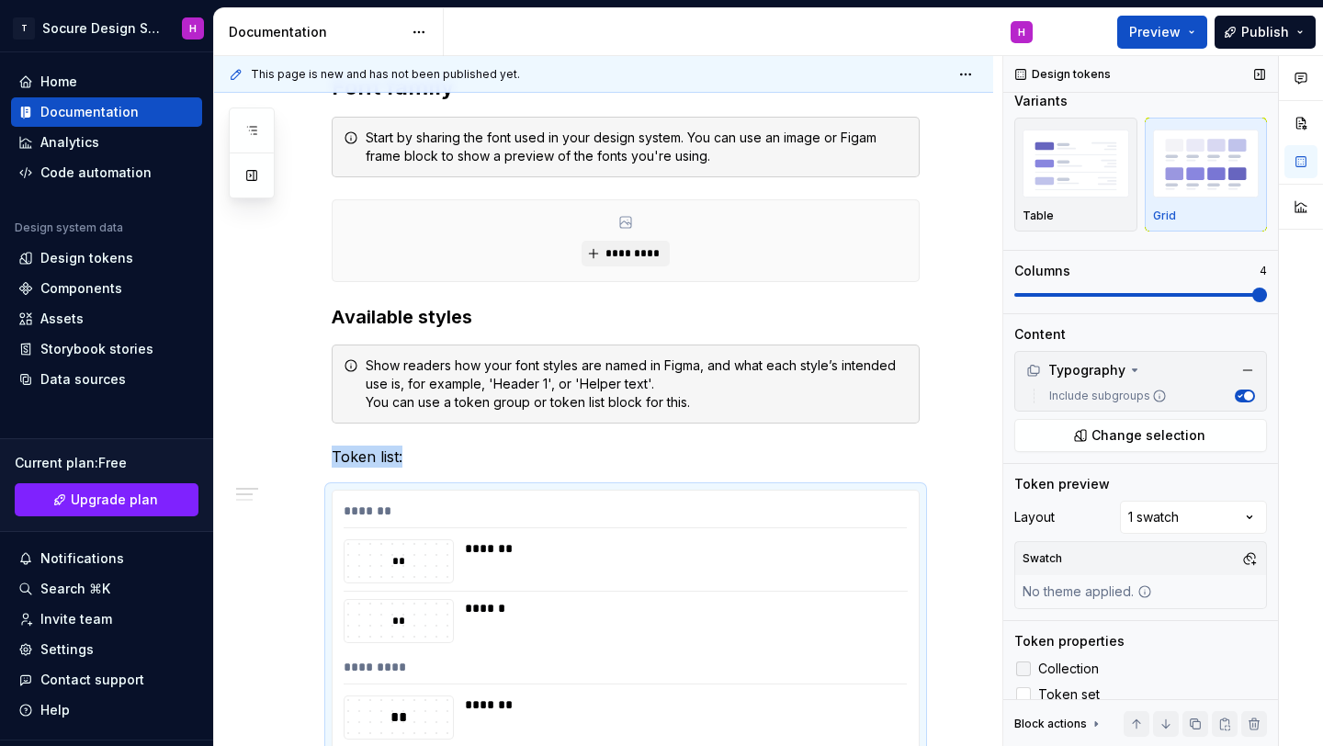
scroll to position [7, 0]
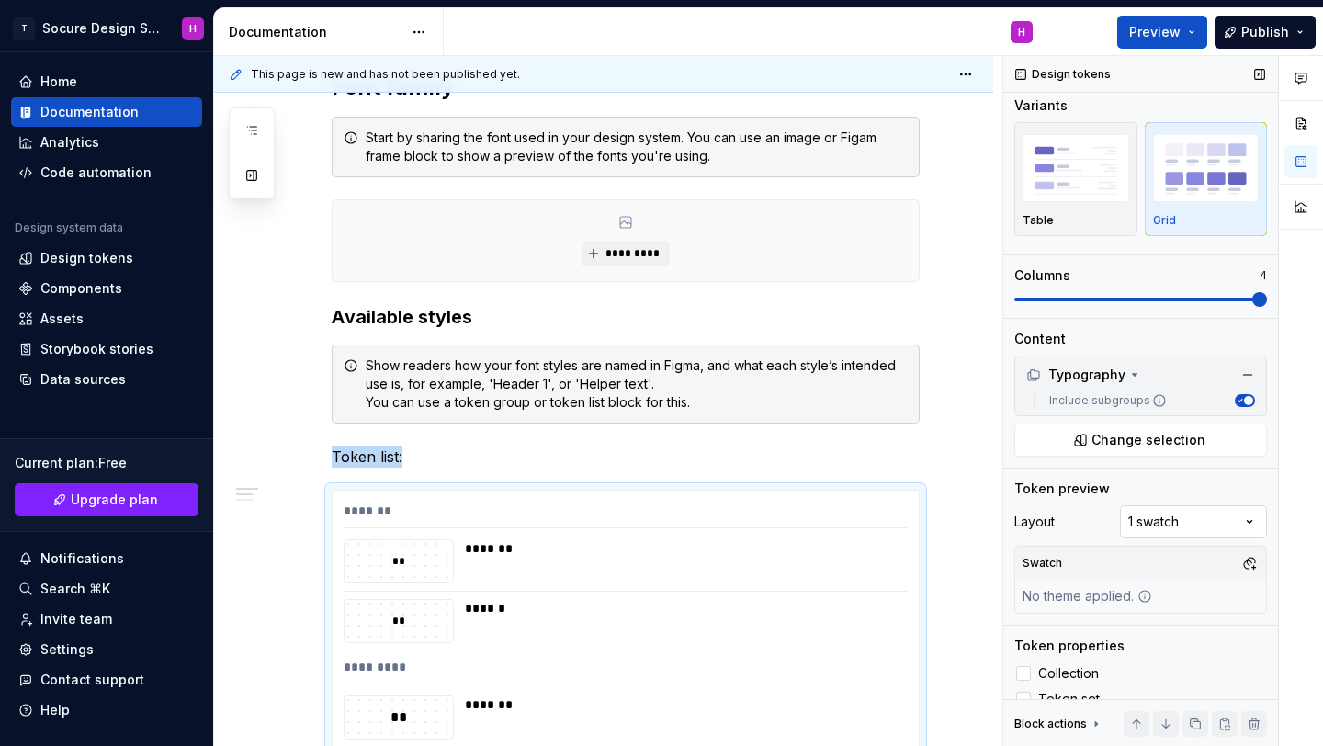
click at [1148, 533] on div "Comments Open comments No comments yet Select ‘Comment’ from the block context …" at bounding box center [1163, 401] width 320 height 691
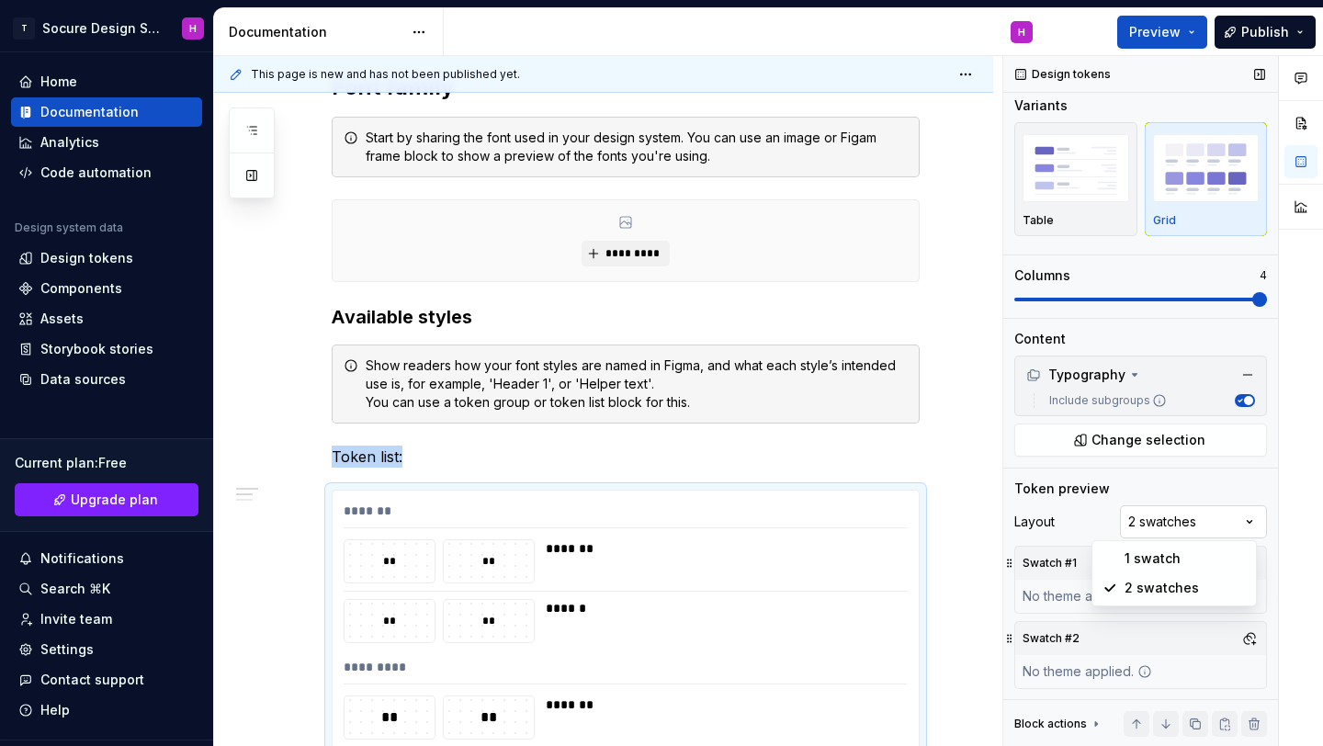
click at [1143, 524] on div "Comments Open comments No comments yet Select ‘Comment’ from the block context …" at bounding box center [1163, 401] width 320 height 691
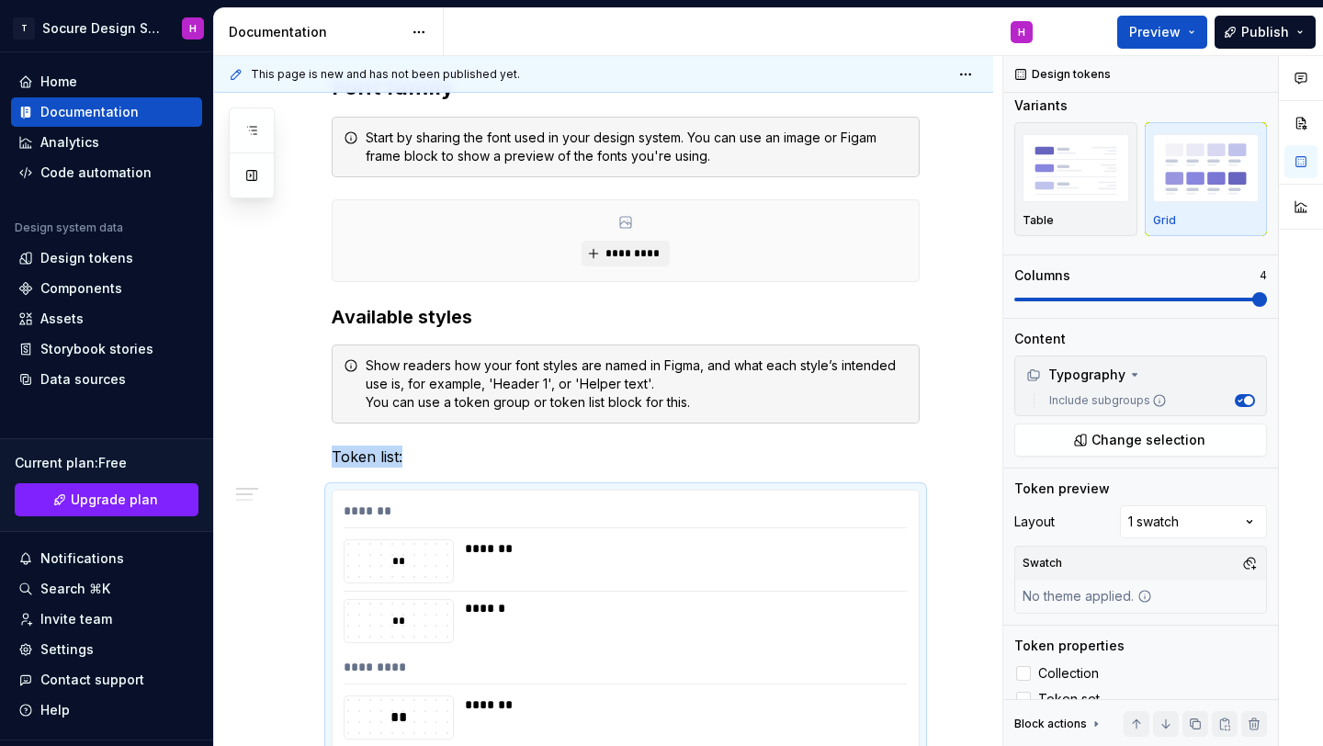
scroll to position [0, 0]
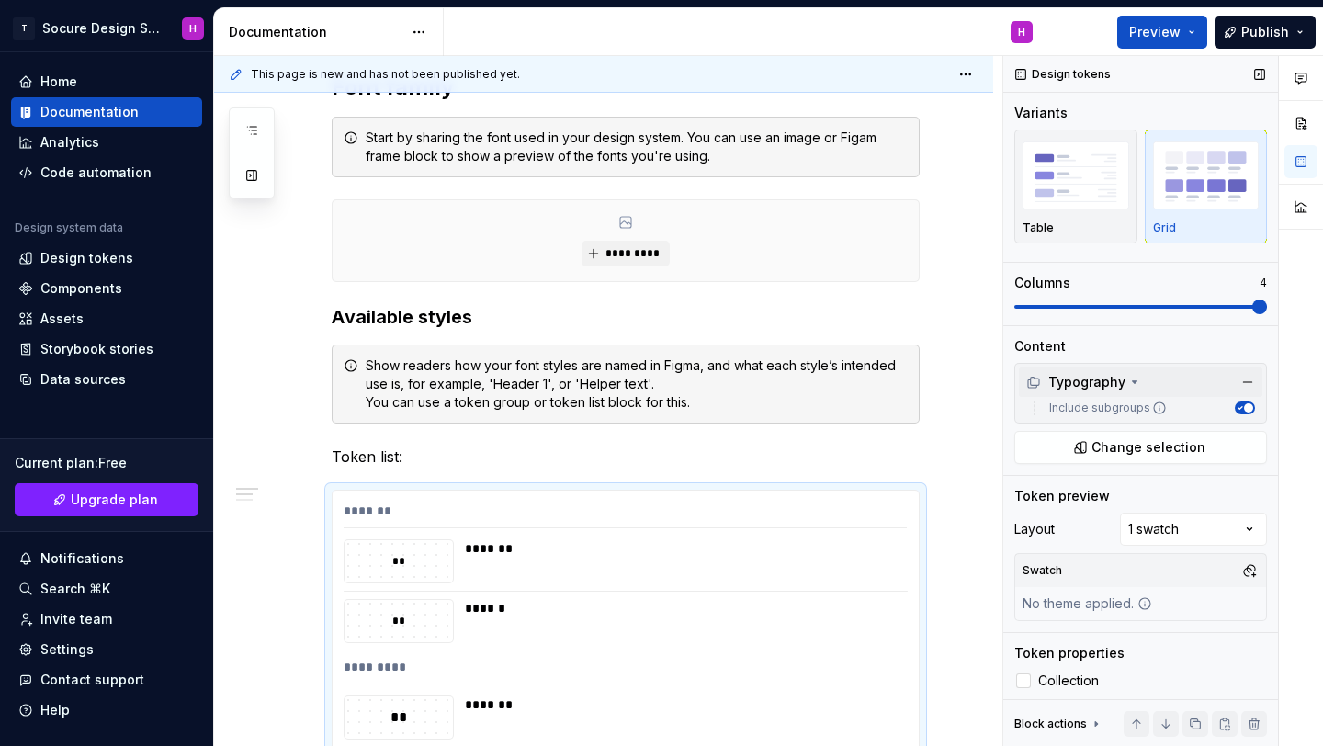
click at [1104, 379] on div "Typography" at bounding box center [1075, 382] width 99 height 18
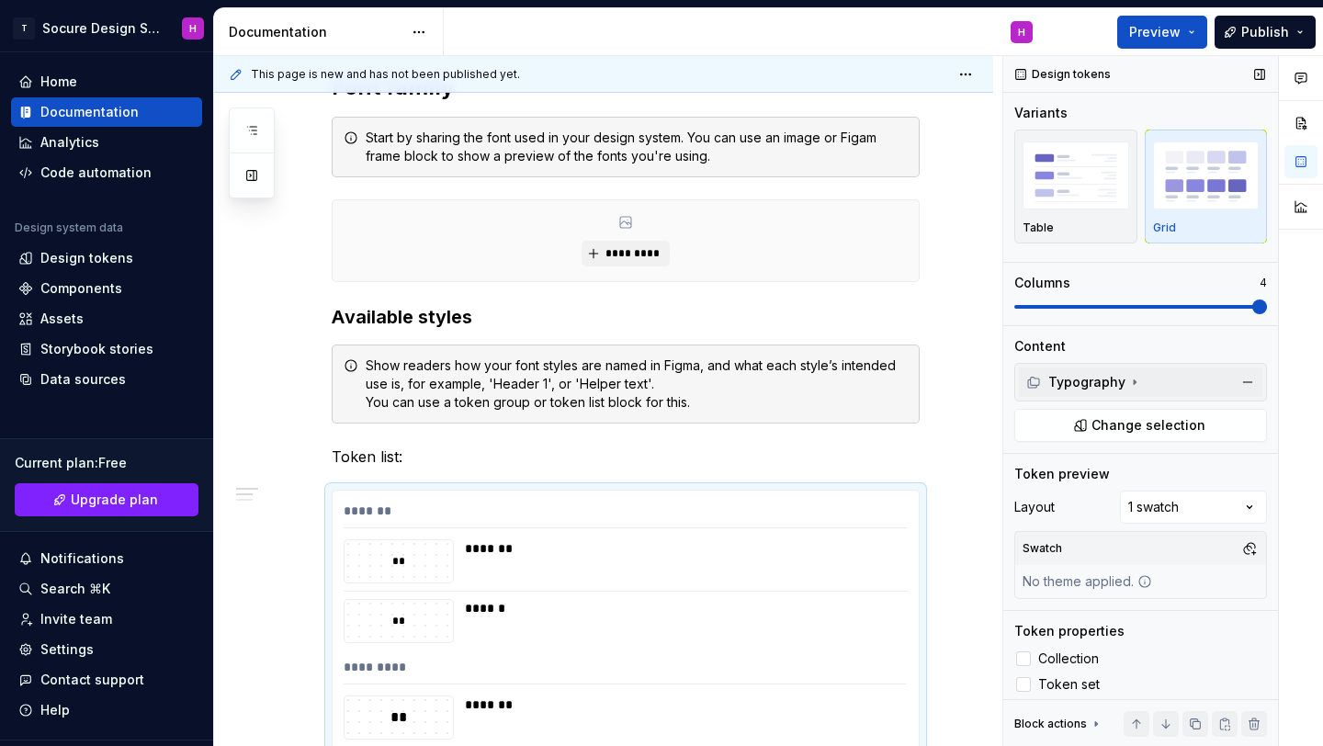
click at [1104, 379] on div "Typography" at bounding box center [1075, 382] width 99 height 18
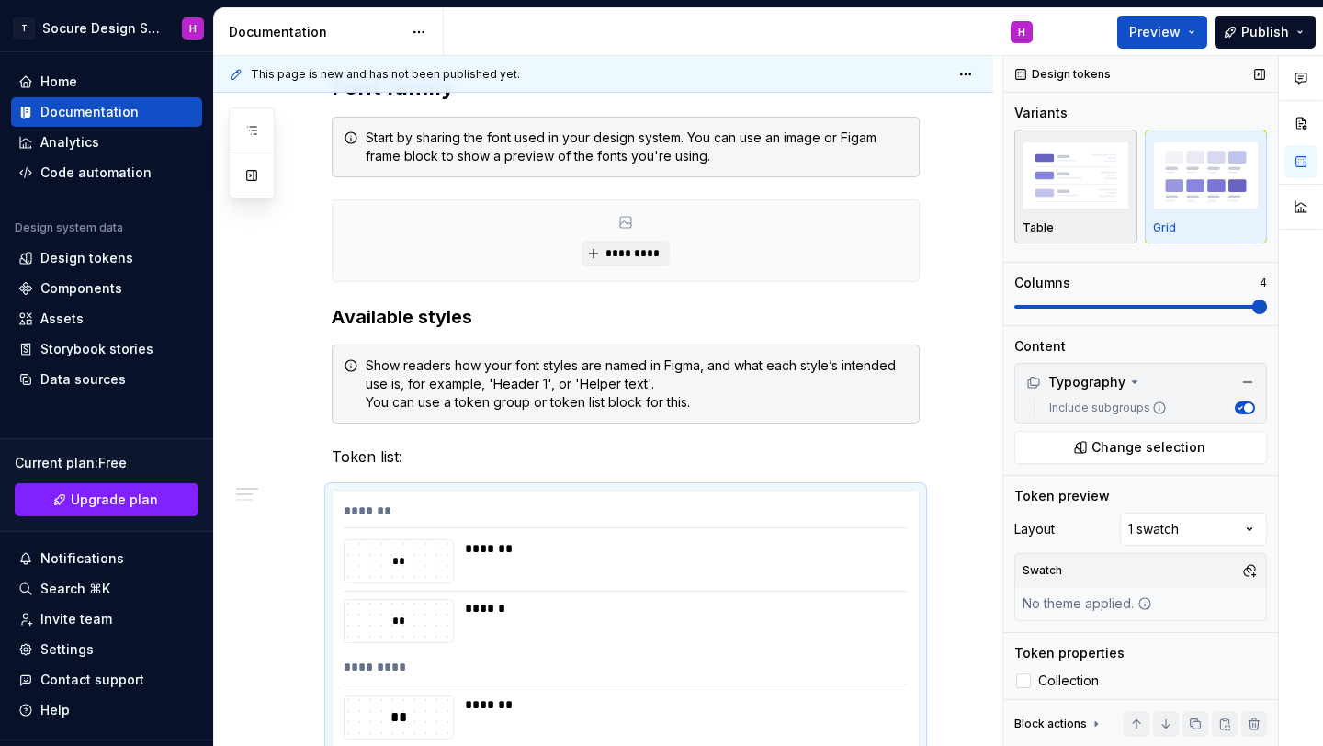
click at [1094, 215] on div "Table" at bounding box center [1076, 186] width 107 height 97
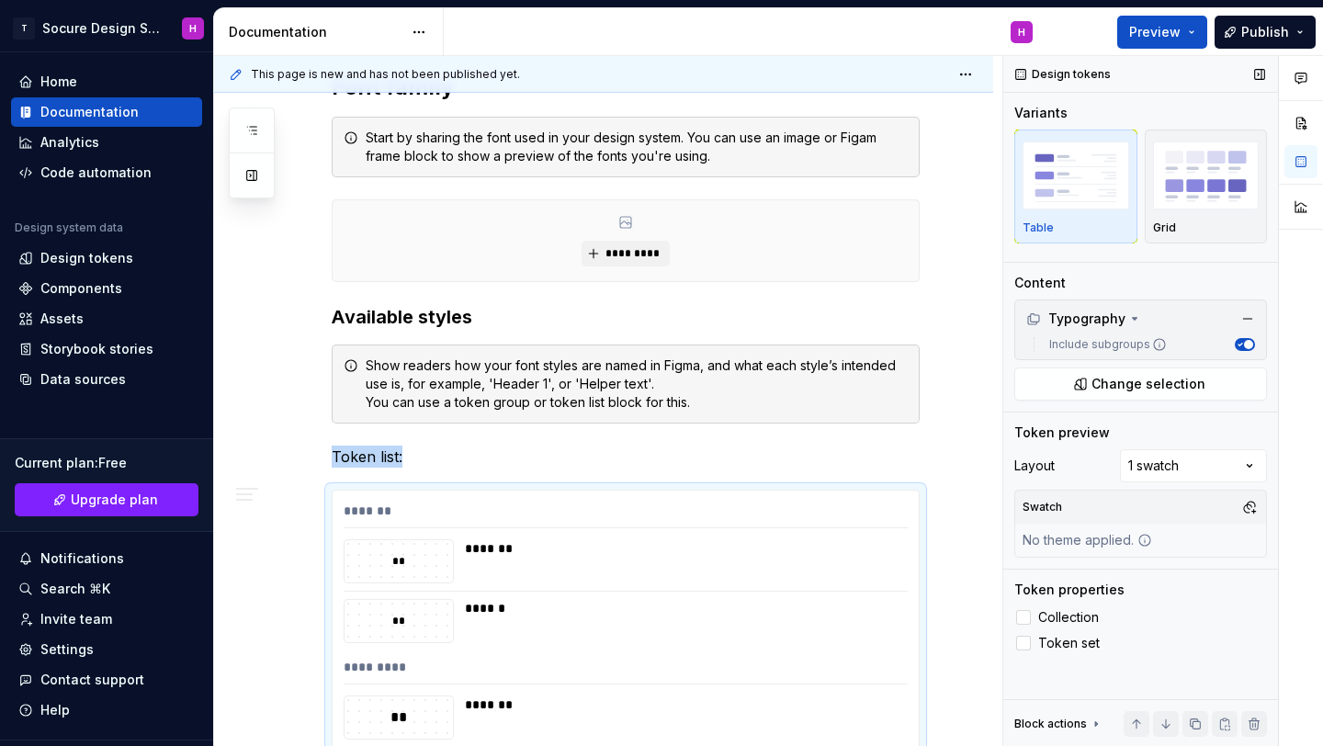
scroll to position [832, 0]
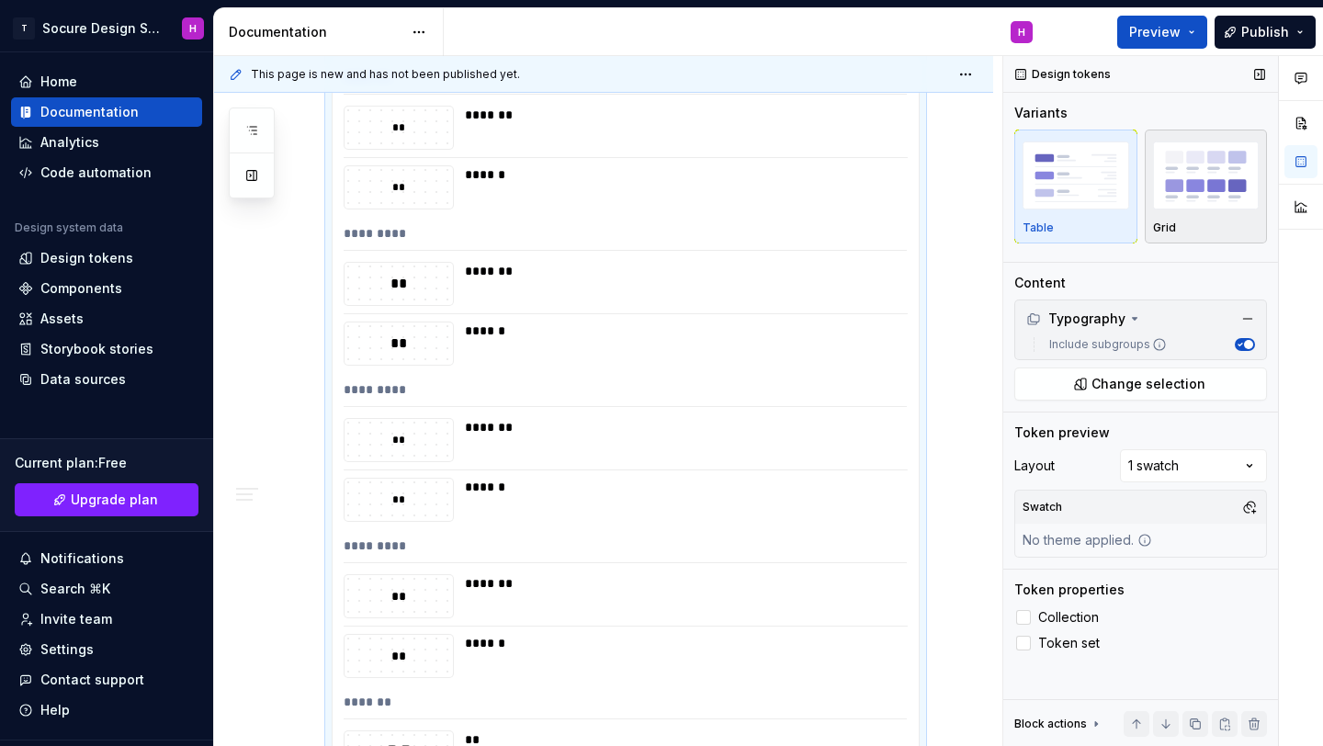
click at [1177, 209] on img "button" at bounding box center [1206, 174] width 107 height 67
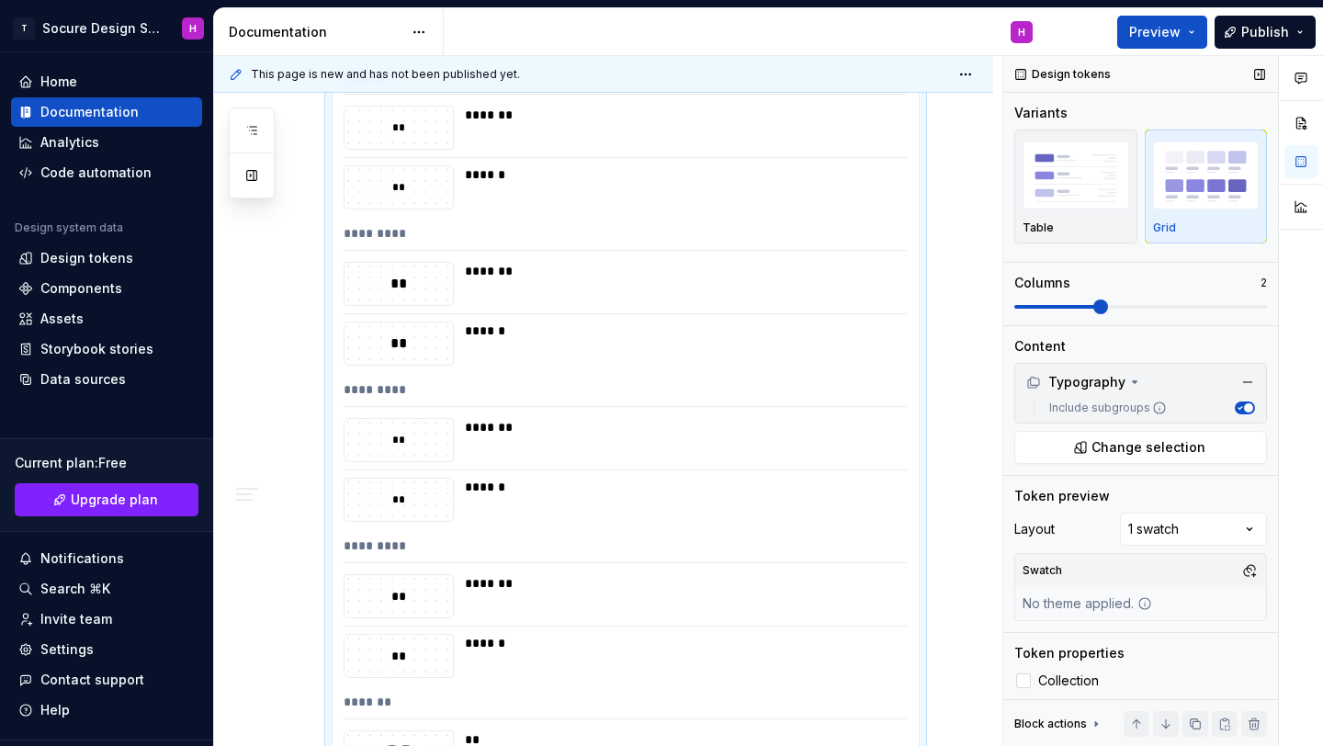
click at [1093, 303] on span at bounding box center [1100, 307] width 15 height 15
click at [1098, 317] on div "Variants Table Grid Columns 2" at bounding box center [1140, 214] width 253 height 221
click at [1095, 214] on div "Table" at bounding box center [1076, 186] width 107 height 97
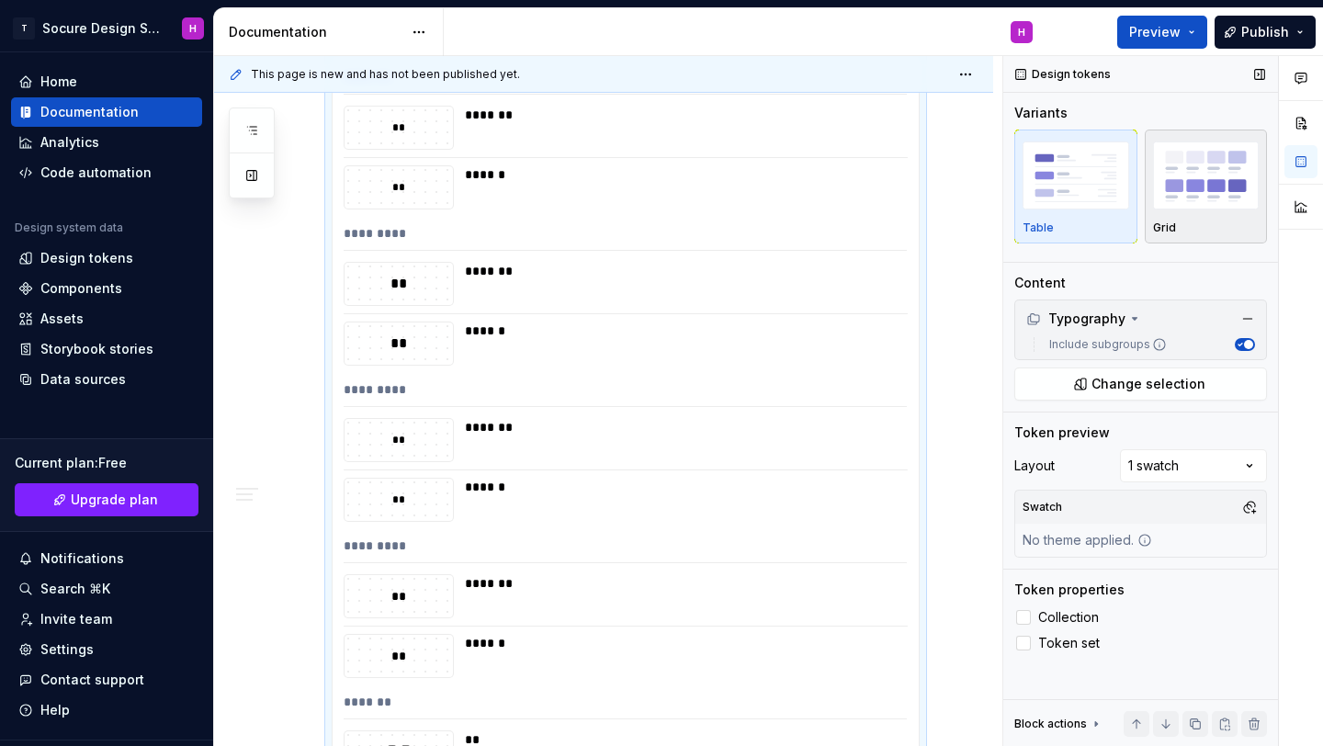
click at [1164, 231] on p "Grid" at bounding box center [1164, 228] width 23 height 15
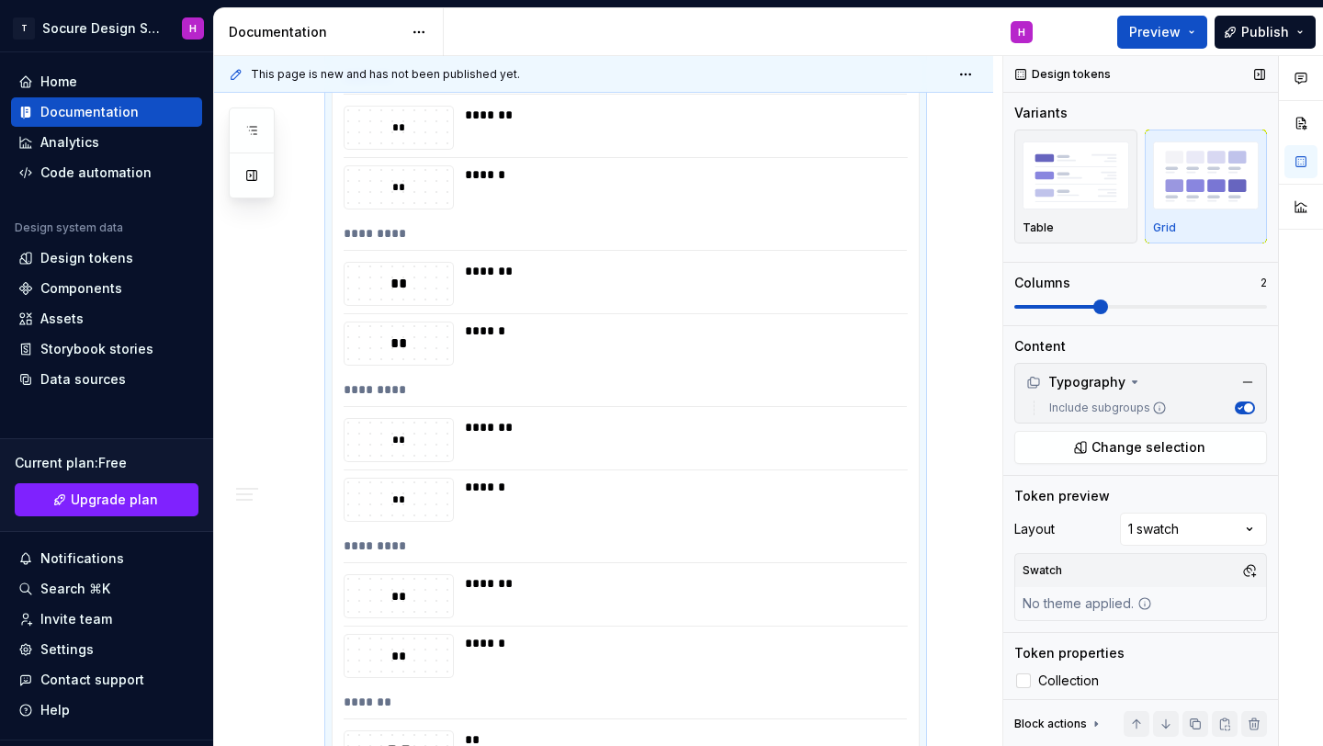
click at [1093, 300] on span at bounding box center [1100, 307] width 15 height 15
click at [1166, 27] on span "Preview" at bounding box center [1154, 32] width 51 height 18
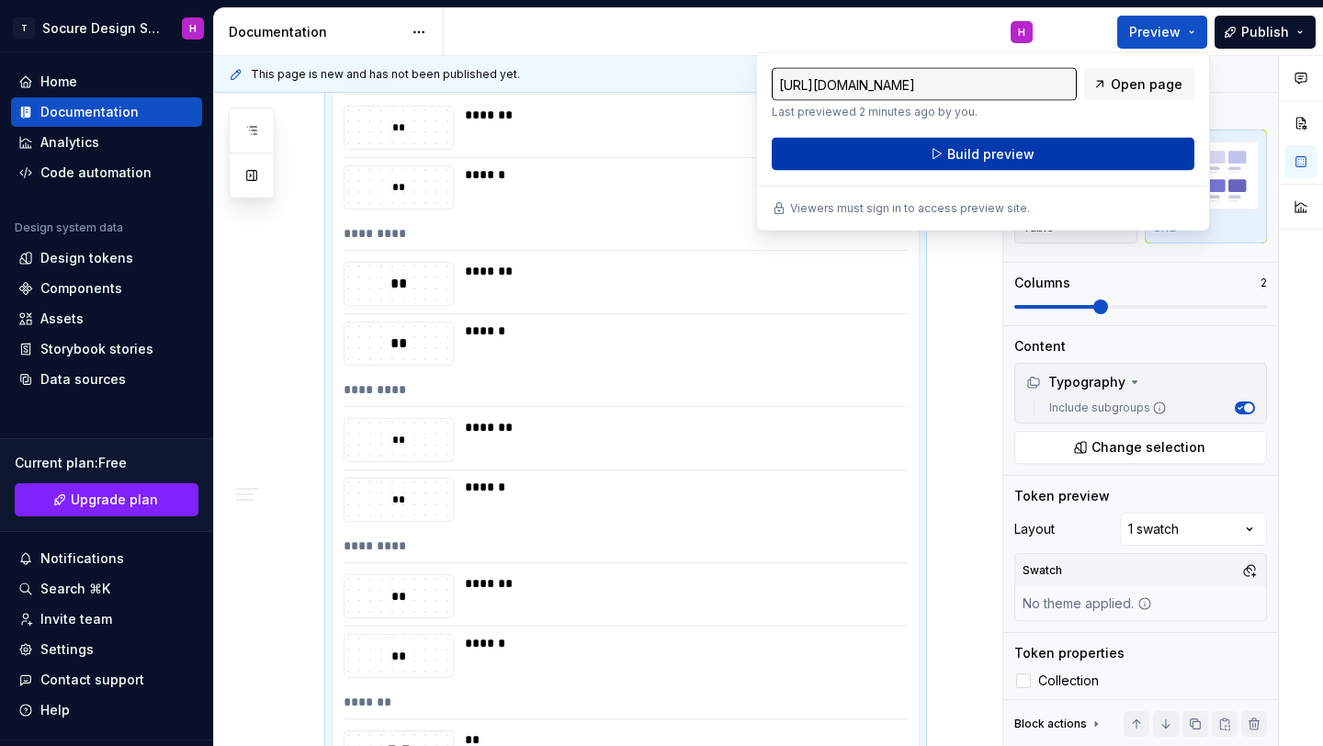
click at [1032, 153] on button "Build preview" at bounding box center [983, 154] width 423 height 33
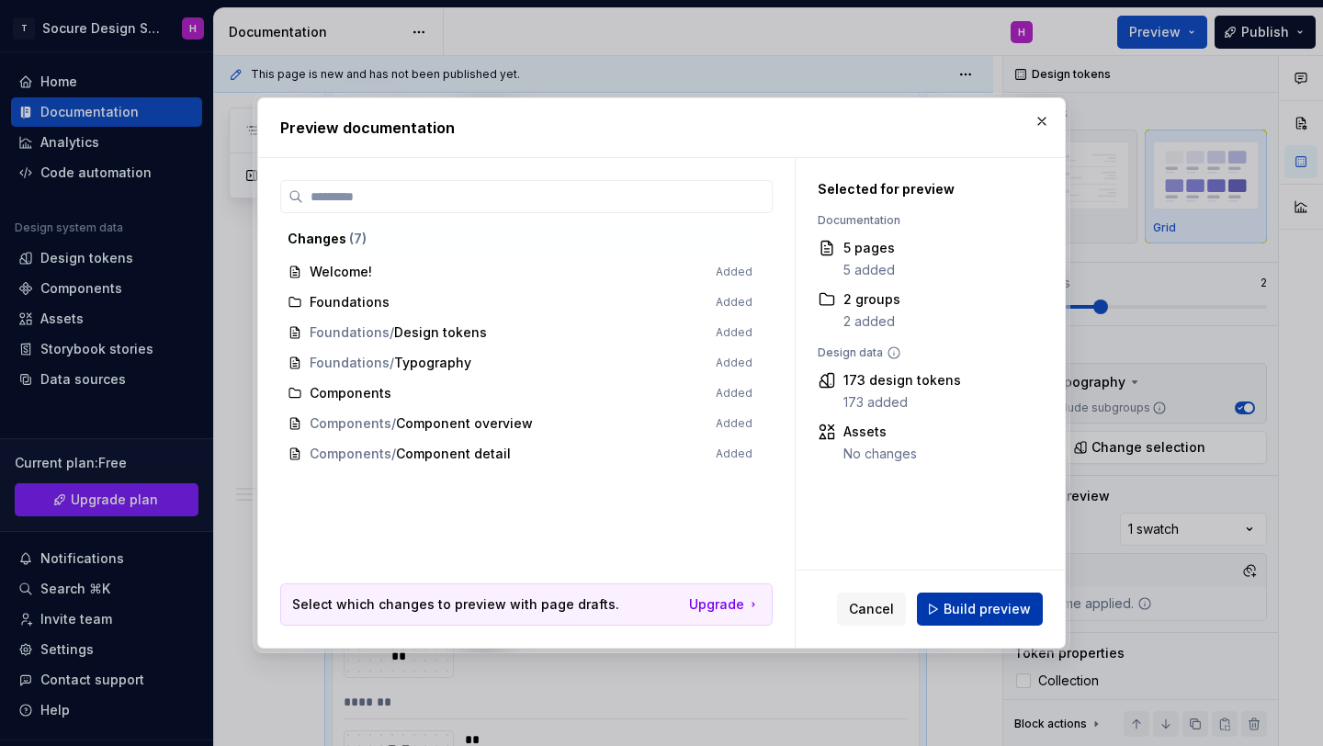
click at [974, 613] on span "Build preview" at bounding box center [987, 609] width 87 height 18
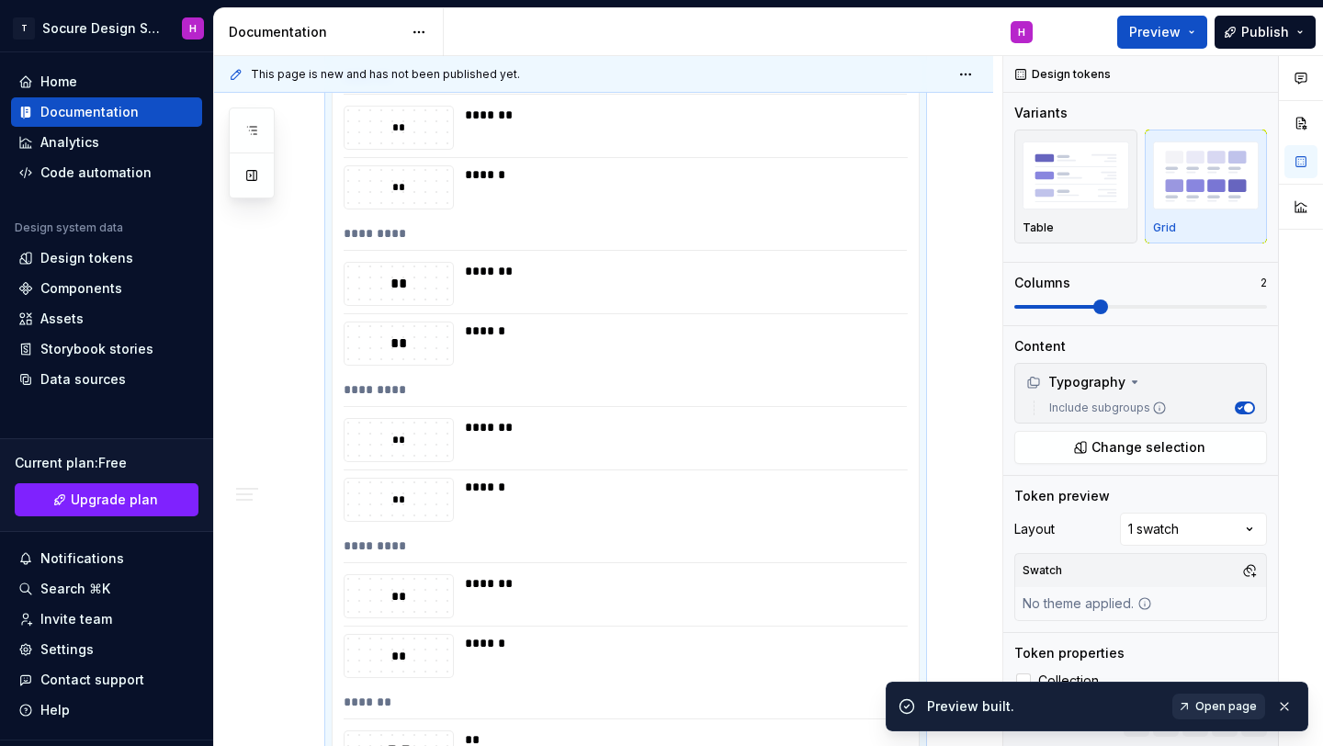
click at [1213, 707] on span "Open page" at bounding box center [1226, 706] width 62 height 15
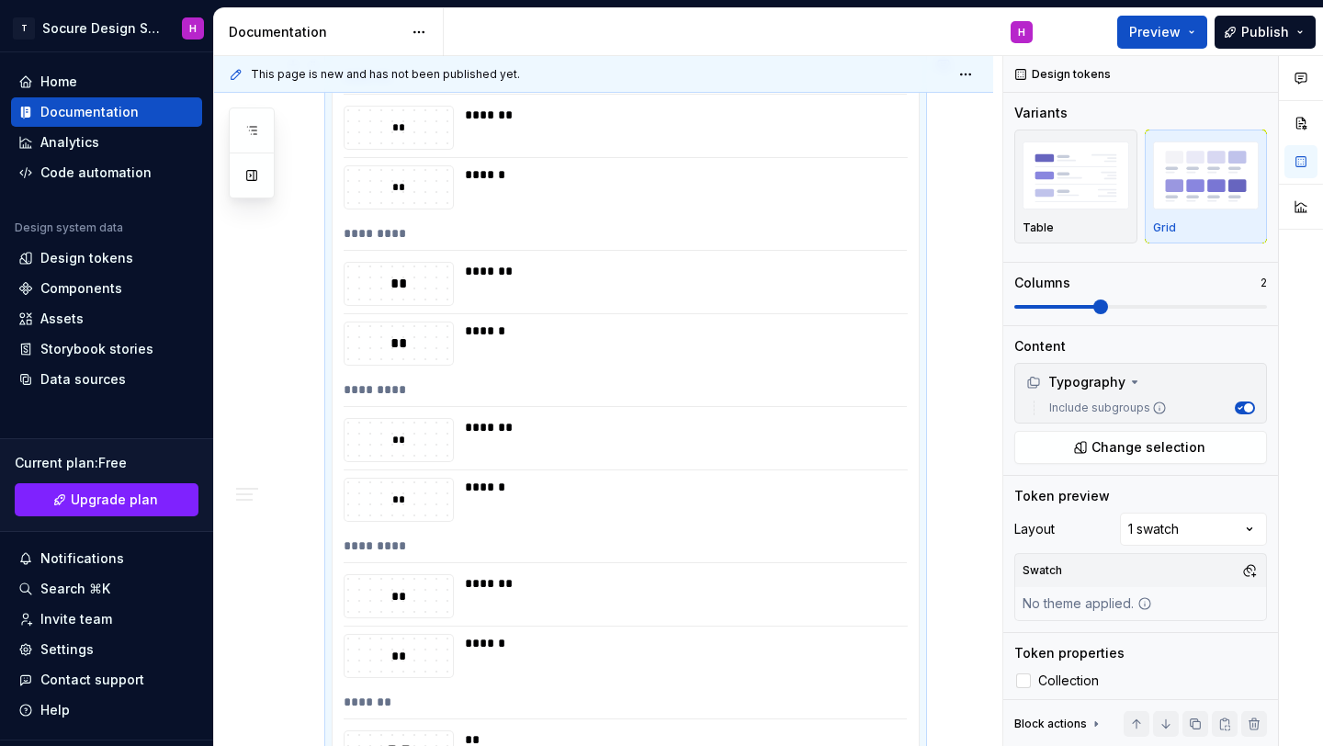
scroll to position [0, 0]
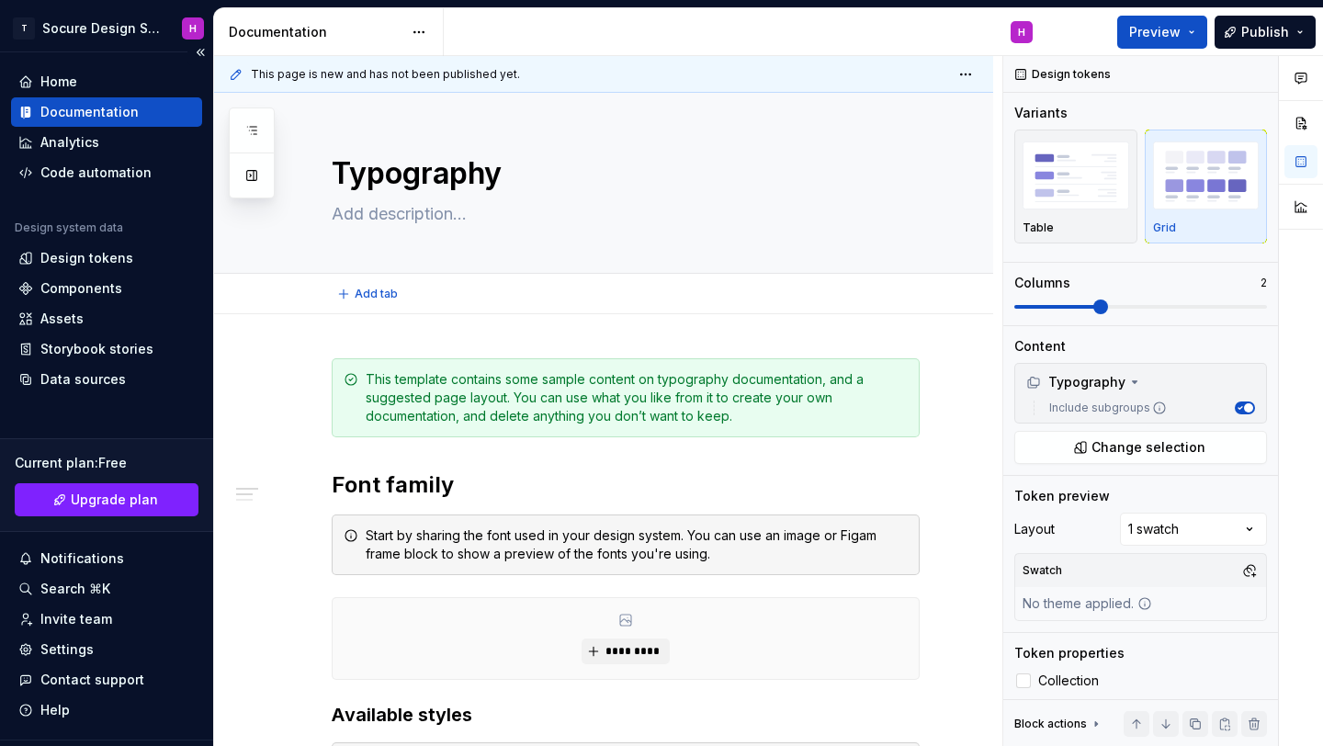
type textarea "*"
click at [108, 73] on div "Home" at bounding box center [106, 82] width 176 height 18
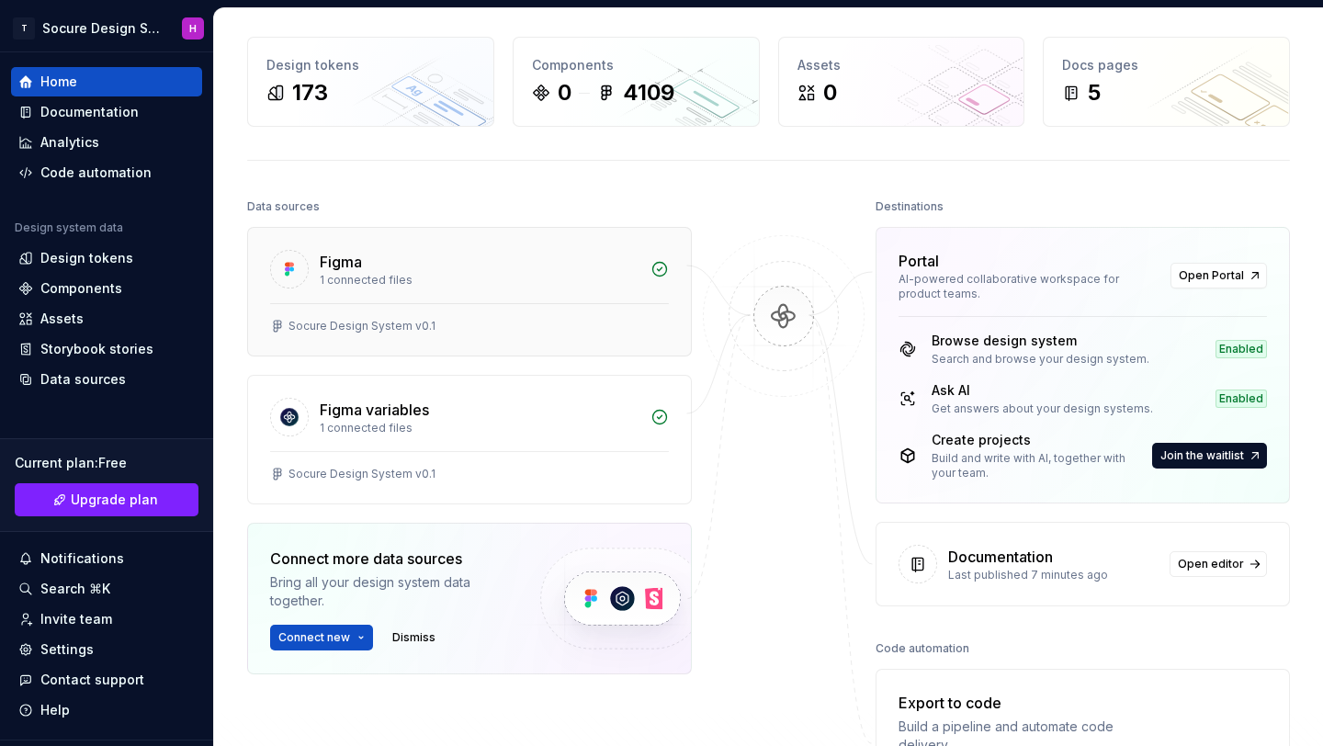
scroll to position [66, 0]
click at [114, 263] on div "Design tokens" at bounding box center [86, 258] width 93 height 18
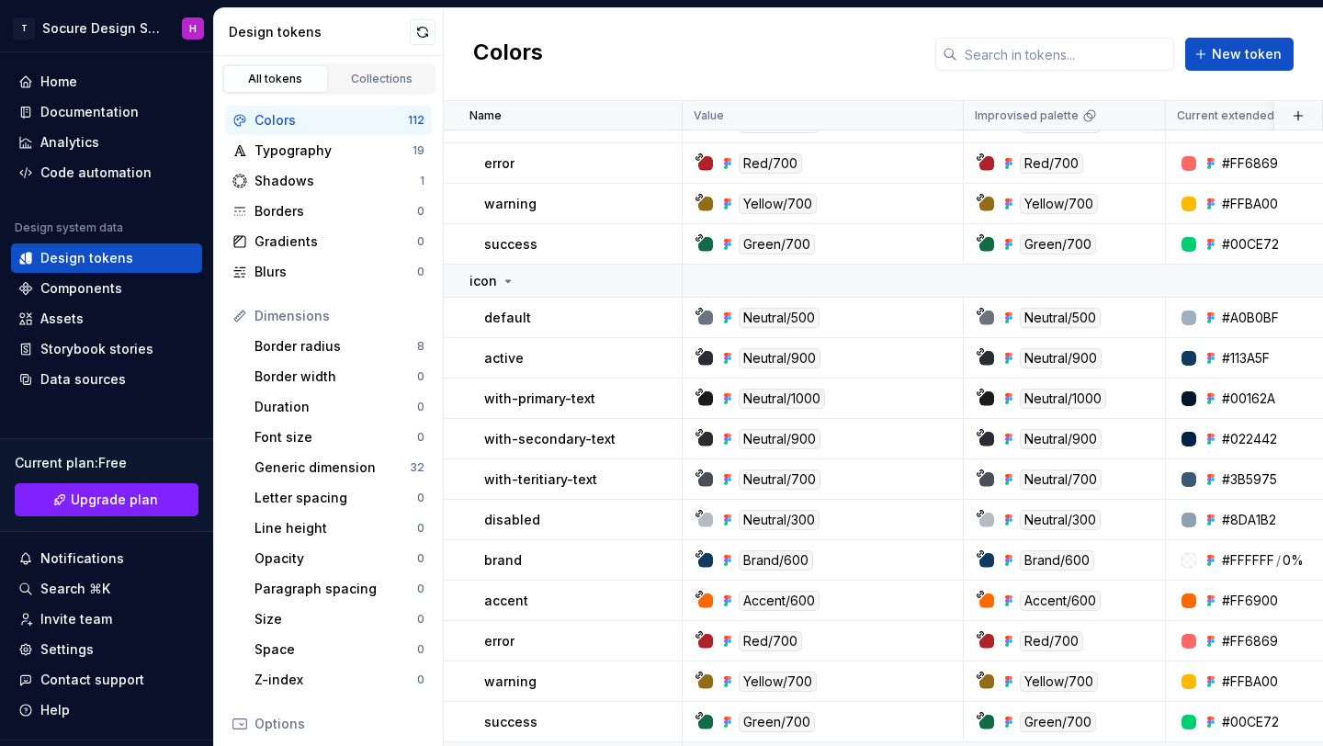
scroll to position [359, 0]
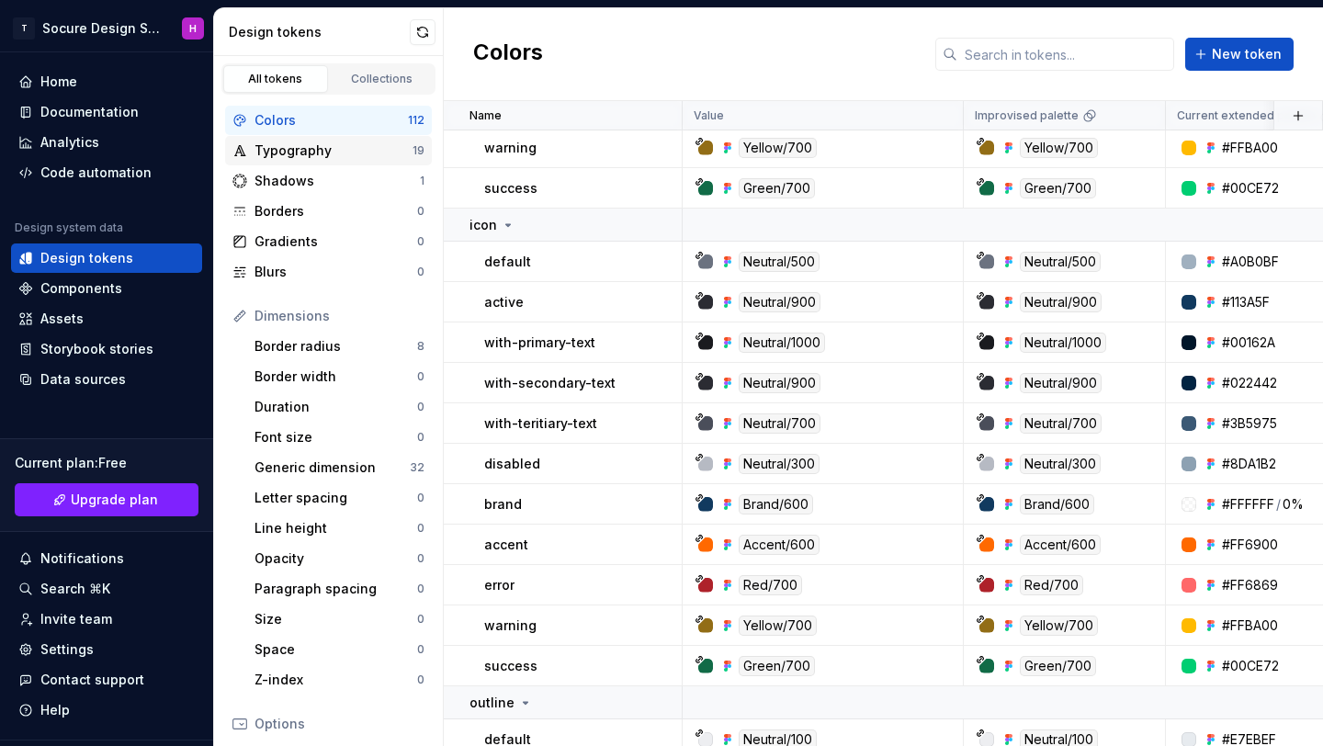
click at [355, 141] on div "Typography" at bounding box center [334, 150] width 158 height 18
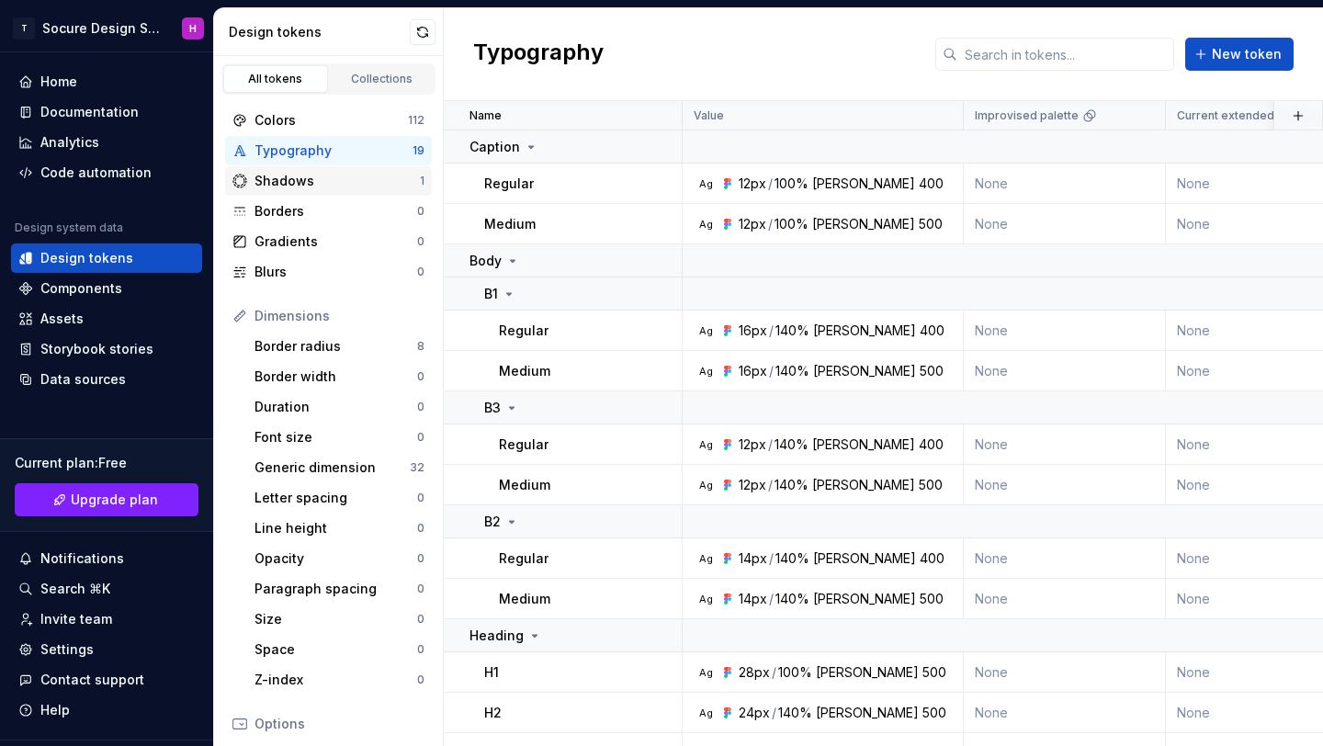
click at [381, 177] on div "Shadows" at bounding box center [337, 181] width 165 height 18
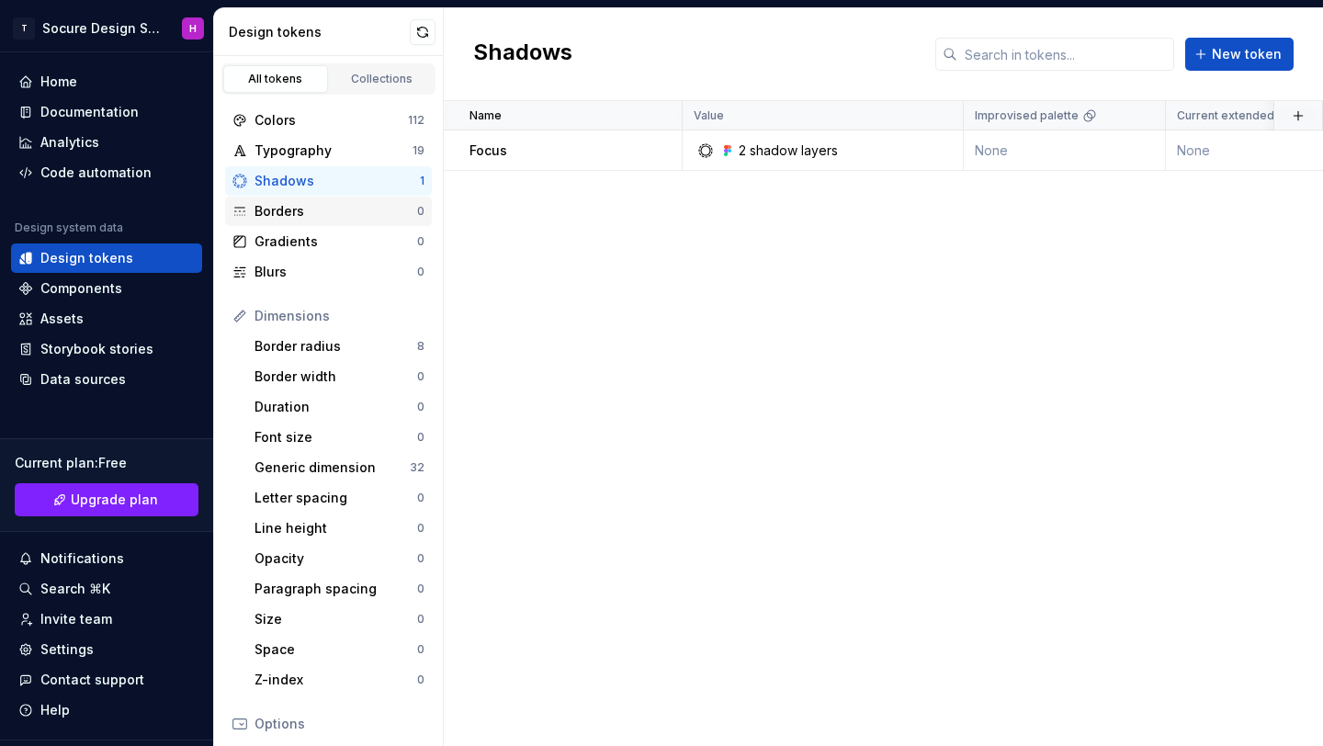
click at [287, 214] on div "Borders" at bounding box center [336, 211] width 163 height 18
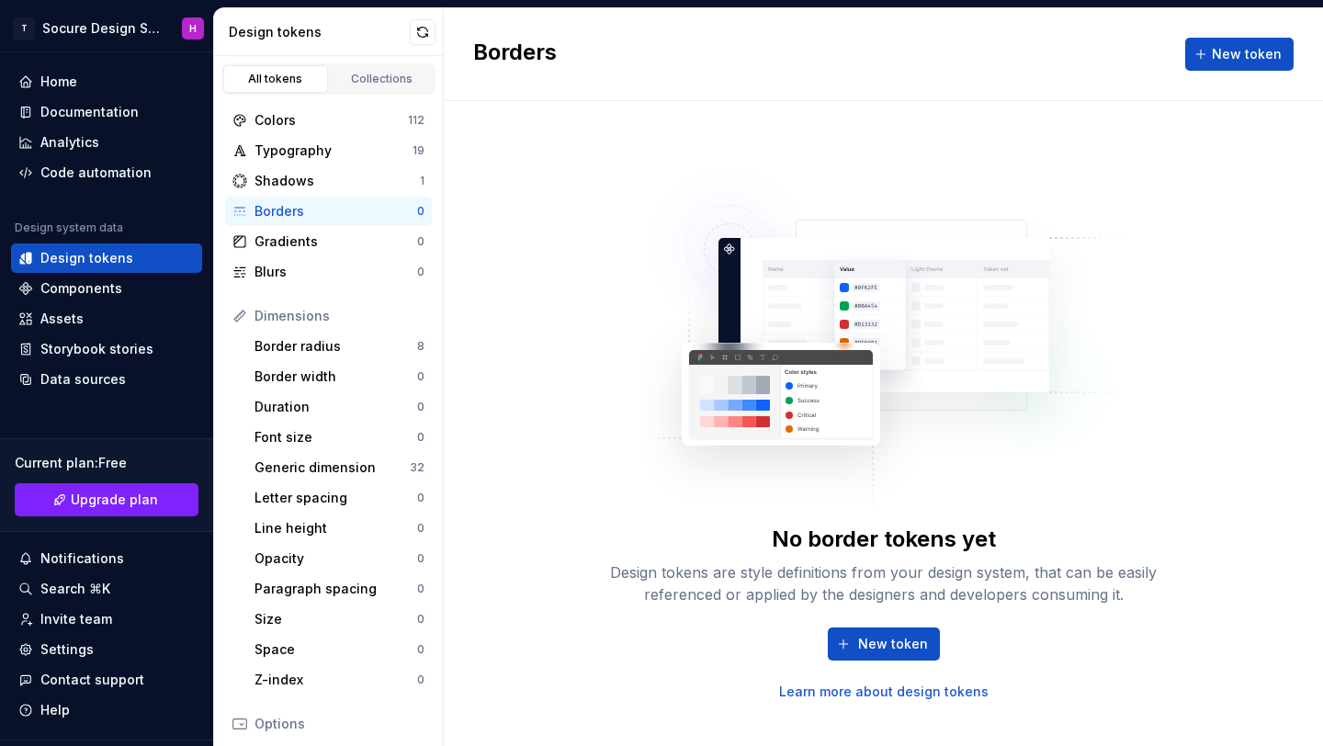
click at [377, 216] on div "Borders" at bounding box center [336, 211] width 163 height 18
click at [315, 237] on div "Gradients" at bounding box center [336, 241] width 163 height 18
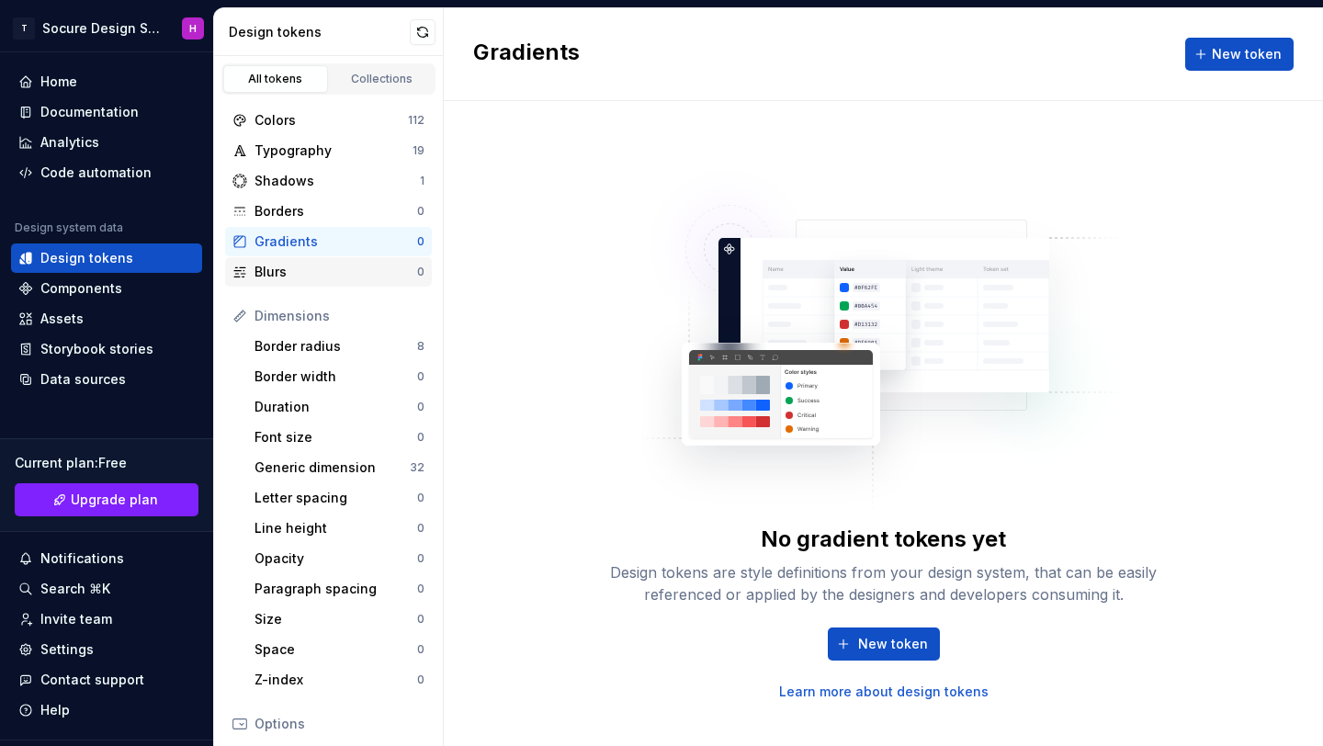
click at [337, 267] on div "Blurs" at bounding box center [336, 272] width 163 height 18
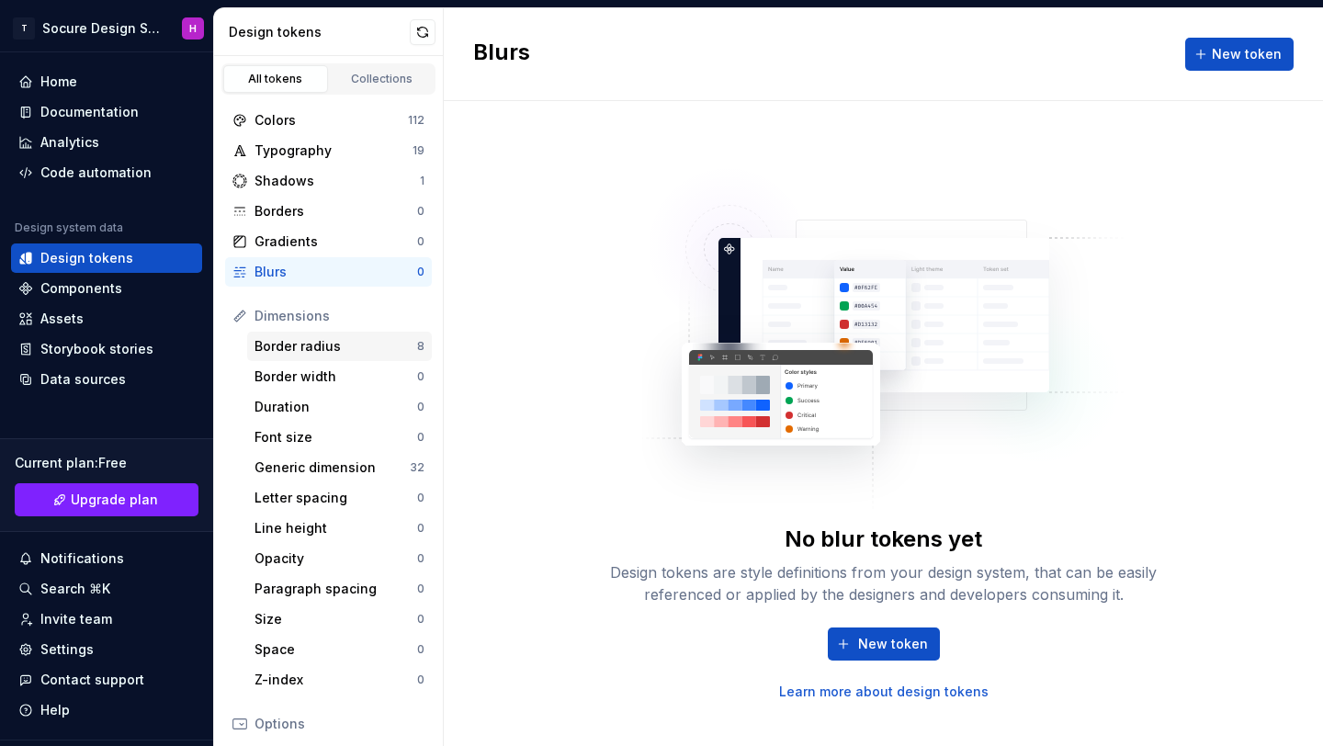
click at [345, 350] on div "Border radius" at bounding box center [336, 346] width 163 height 18
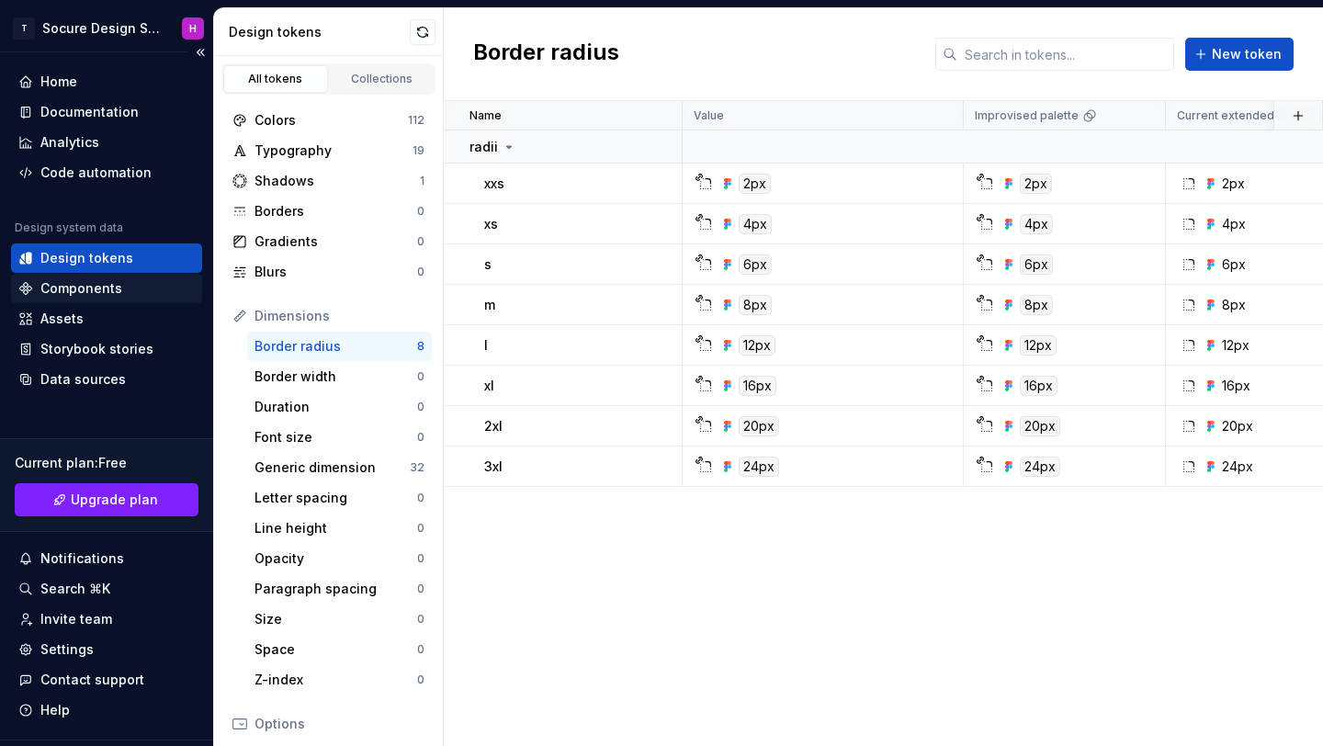
click at [133, 292] on div "Components" at bounding box center [106, 288] width 176 height 18
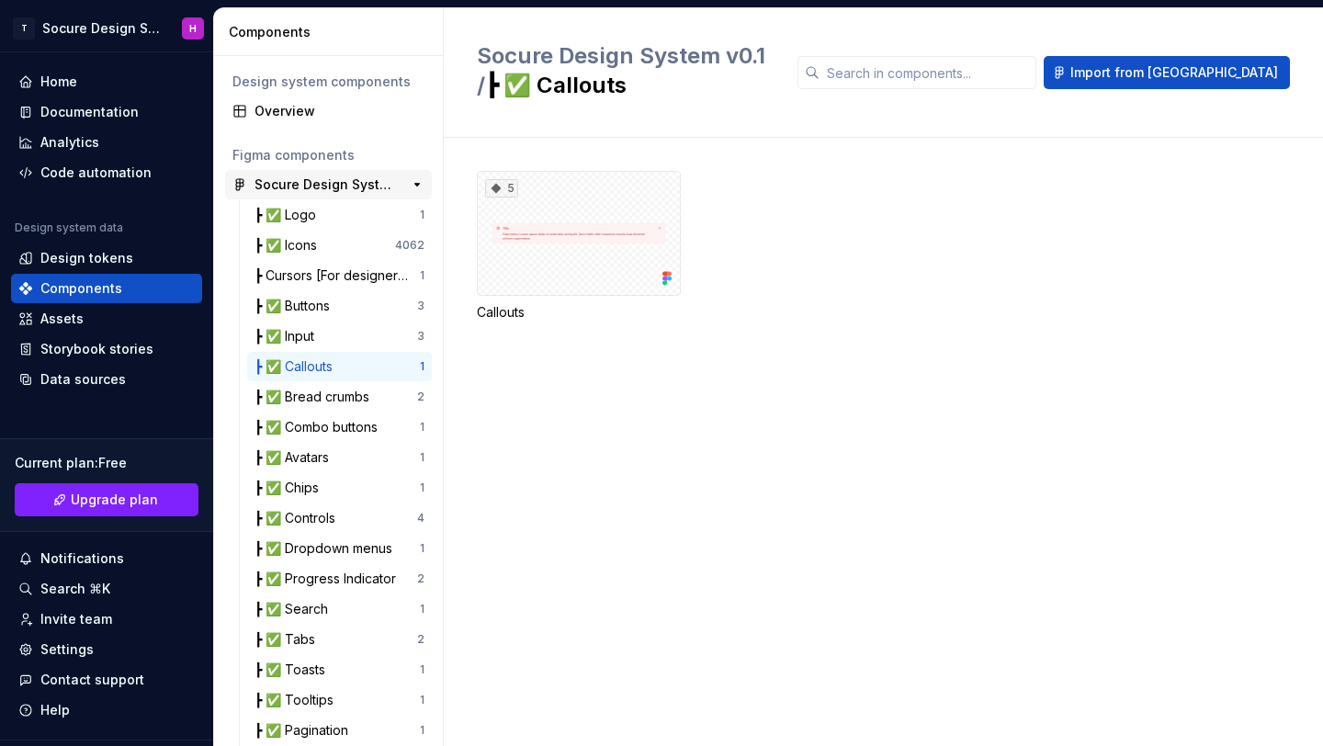
click at [324, 187] on div "Socure Design System v0.1" at bounding box center [323, 184] width 137 height 18
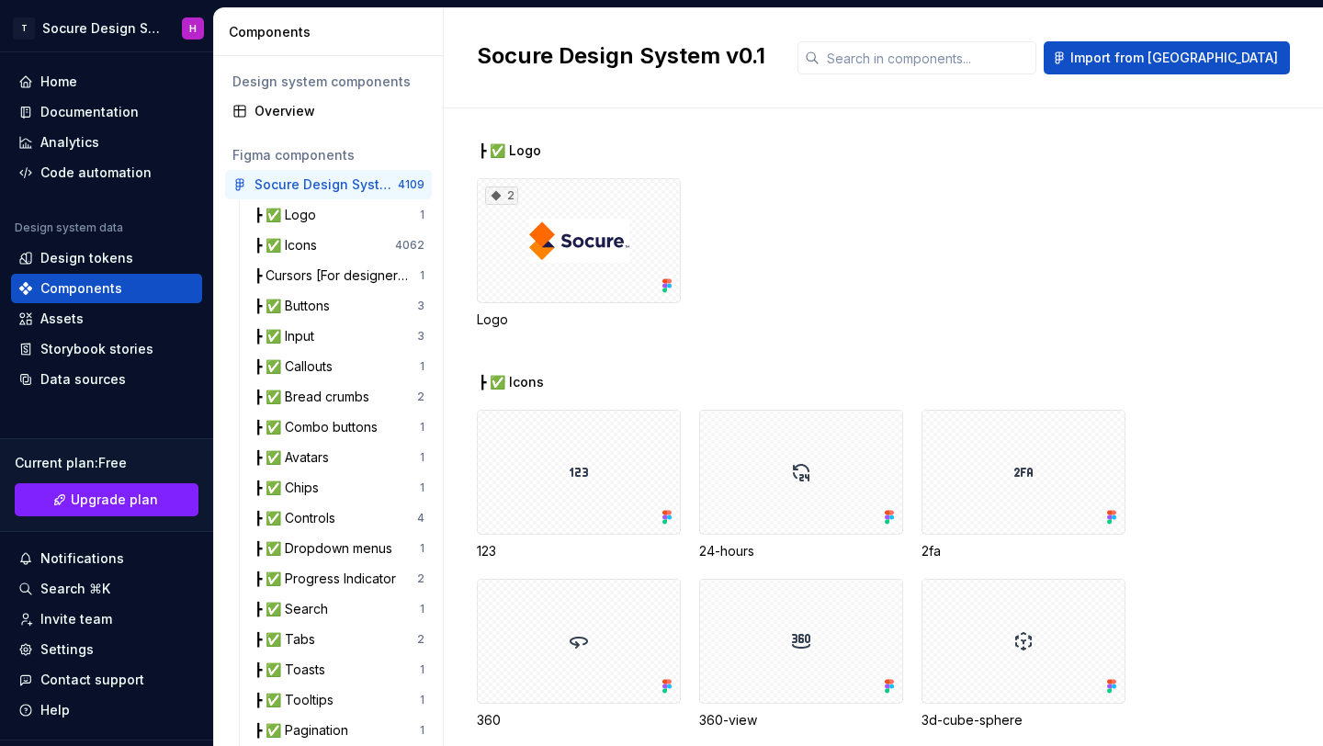
click at [315, 290] on div "┣ ✅ Logo 1 ┣ ✅ Icons 4062 ┣ Cursors [For designers only] 1 ┣ ✅ Buttons 3 ┣ ✅ In…" at bounding box center [339, 609] width 185 height 818
click at [315, 311] on div "┣ ✅ Buttons" at bounding box center [296, 306] width 83 height 18
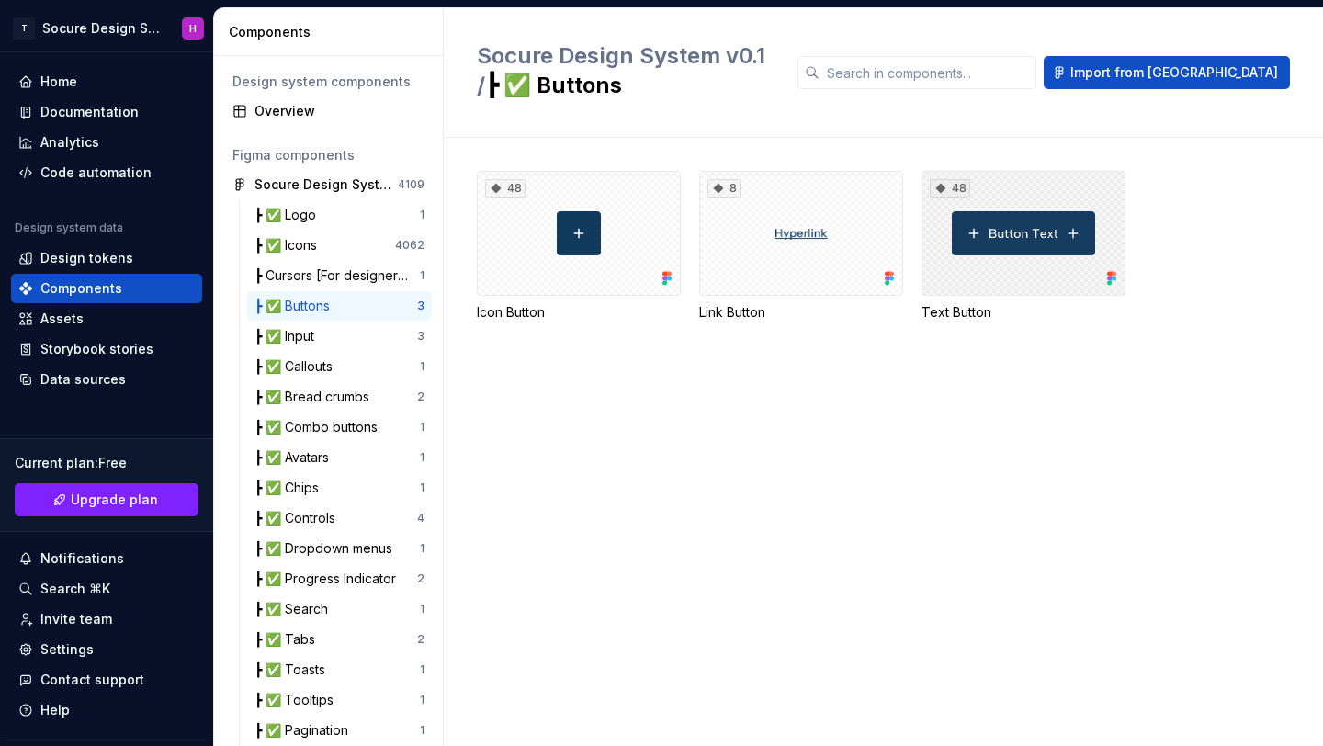
click at [1034, 227] on div "48" at bounding box center [1024, 233] width 204 height 125
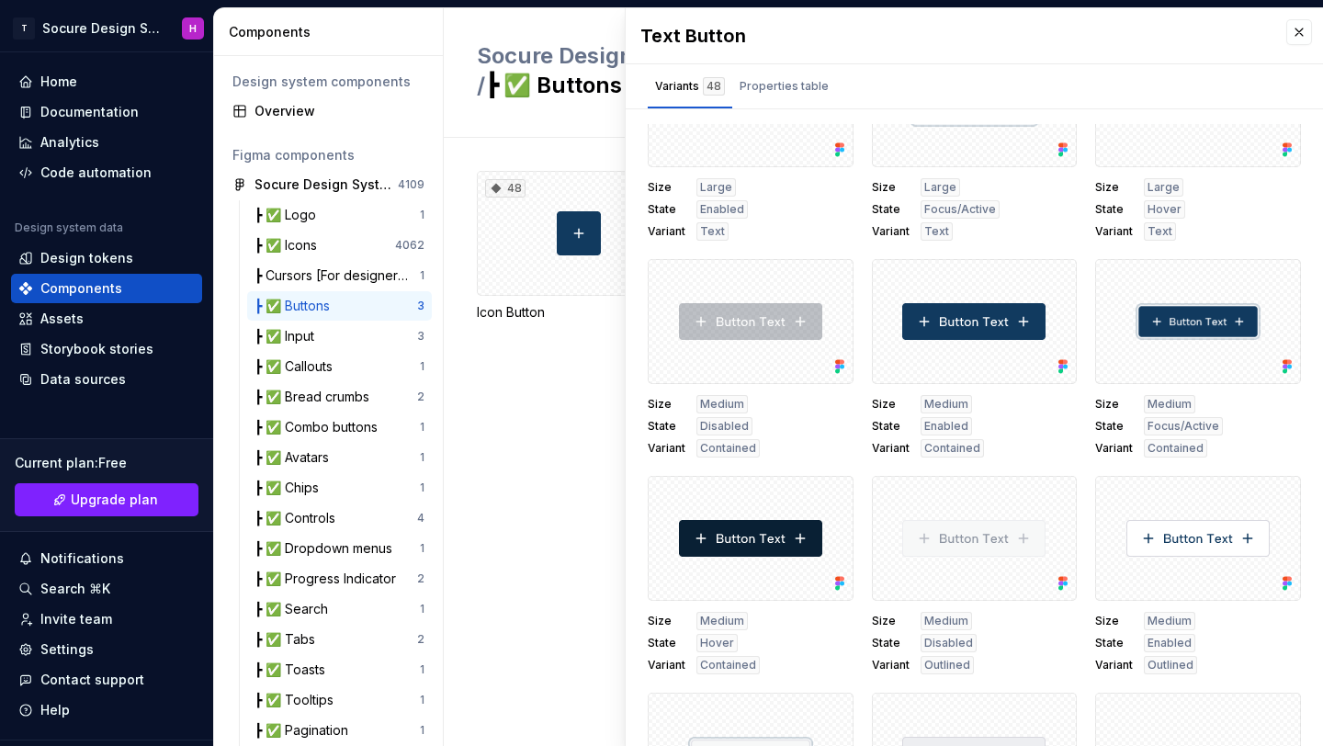
scroll to position [1647, 0]
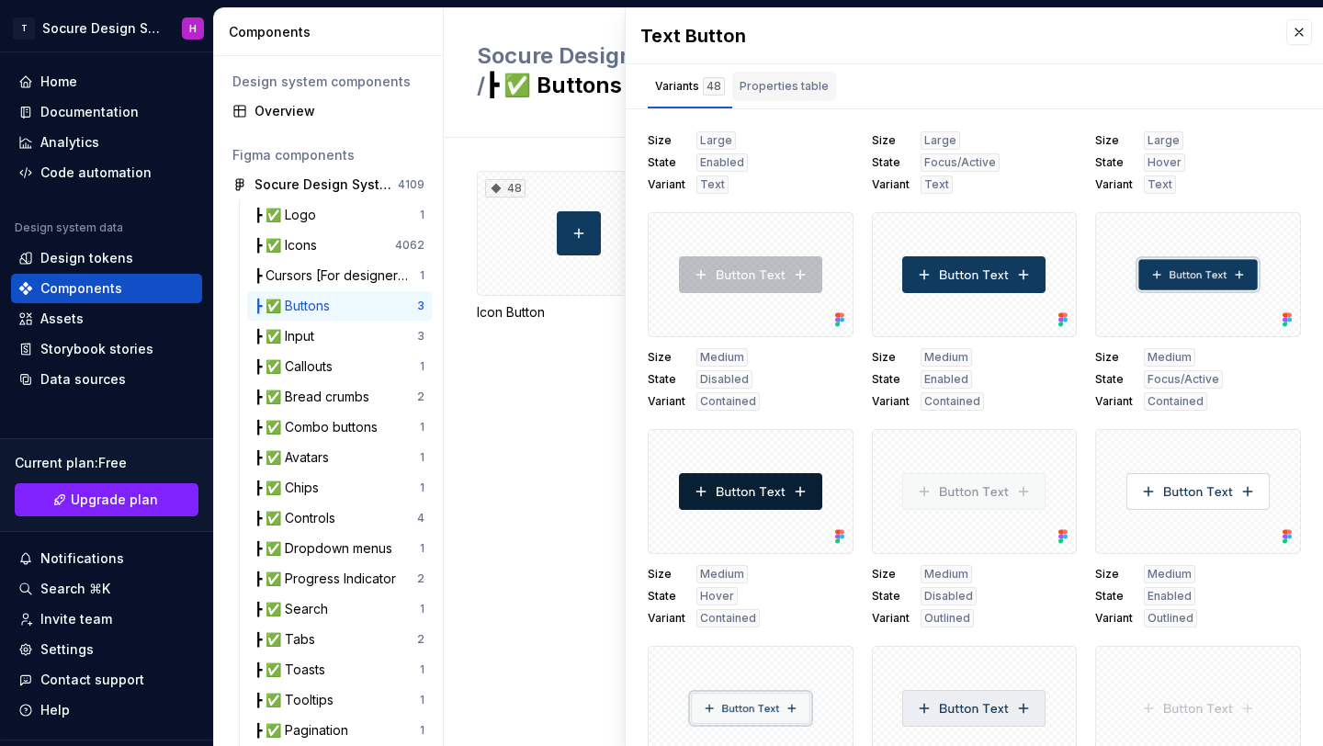
click at [782, 97] on div "Properties table" at bounding box center [784, 86] width 104 height 29
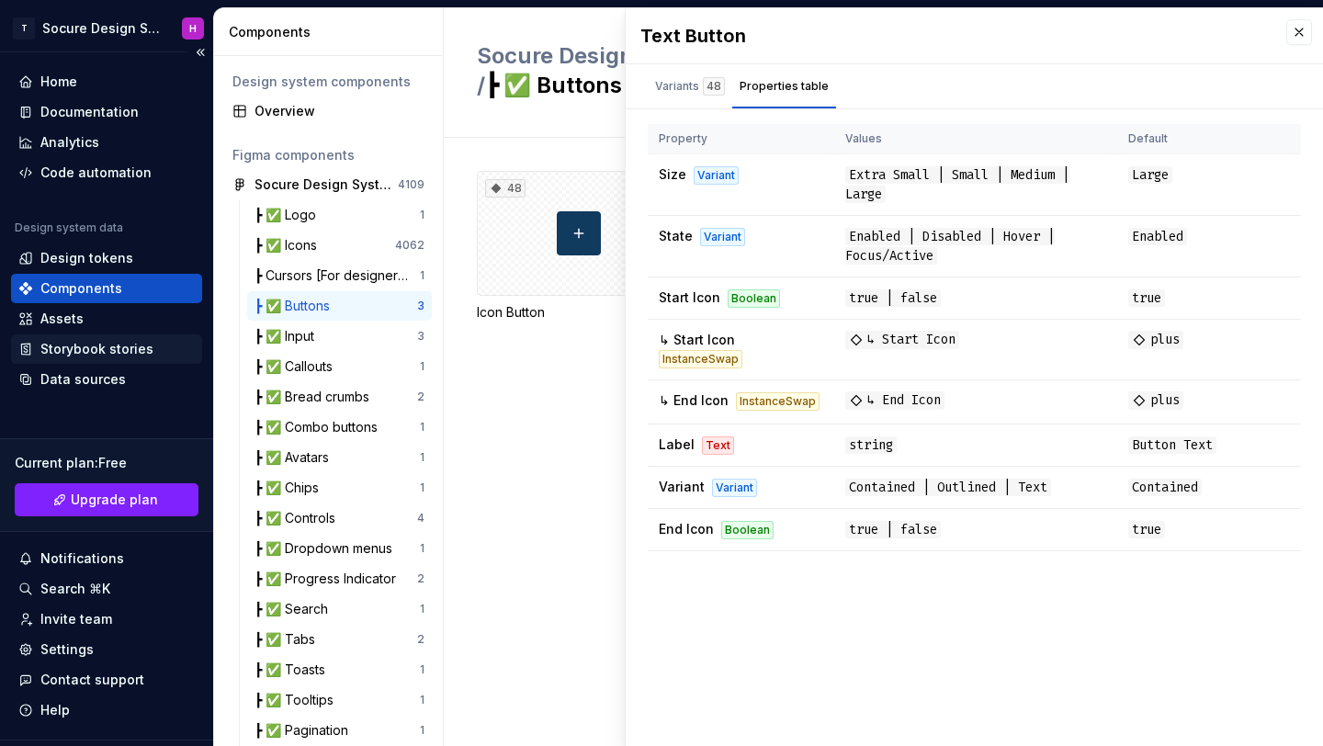
click at [89, 343] on div "Storybook stories" at bounding box center [96, 349] width 113 height 18
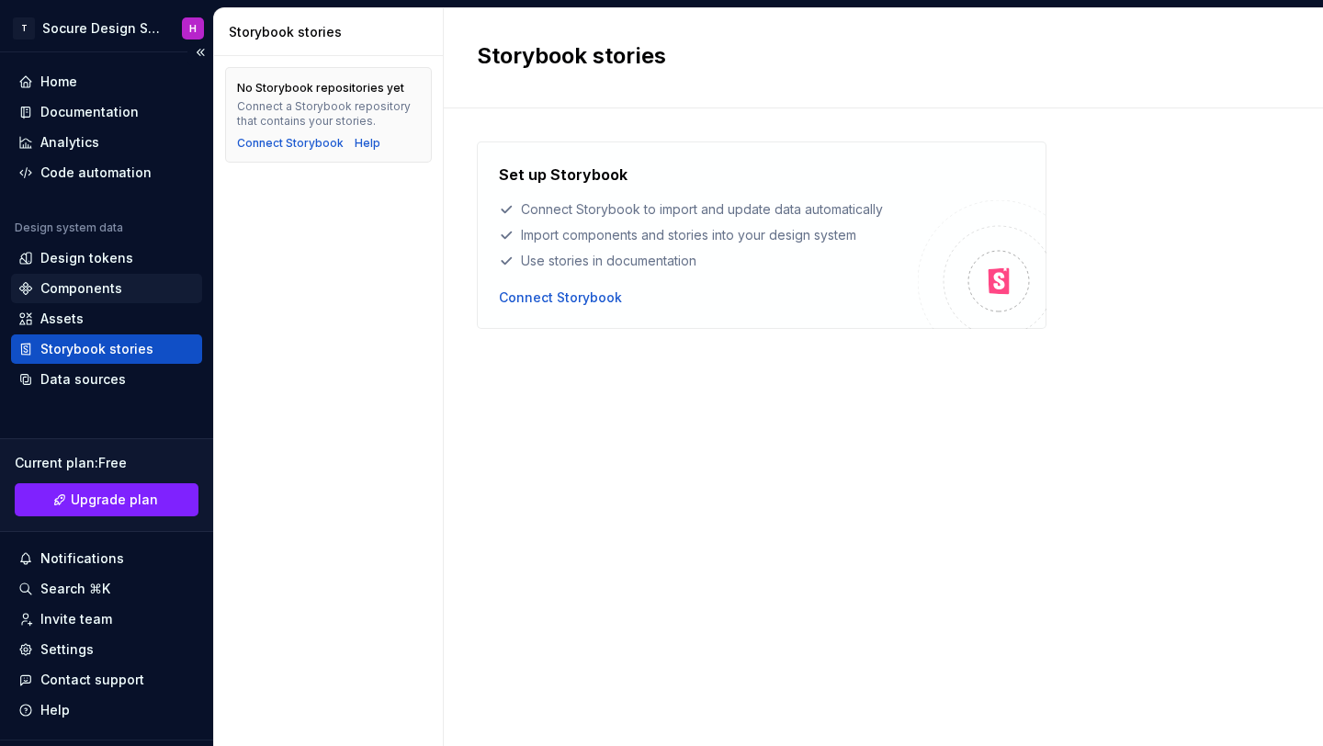
click at [140, 292] on div "Components" at bounding box center [106, 288] width 176 height 18
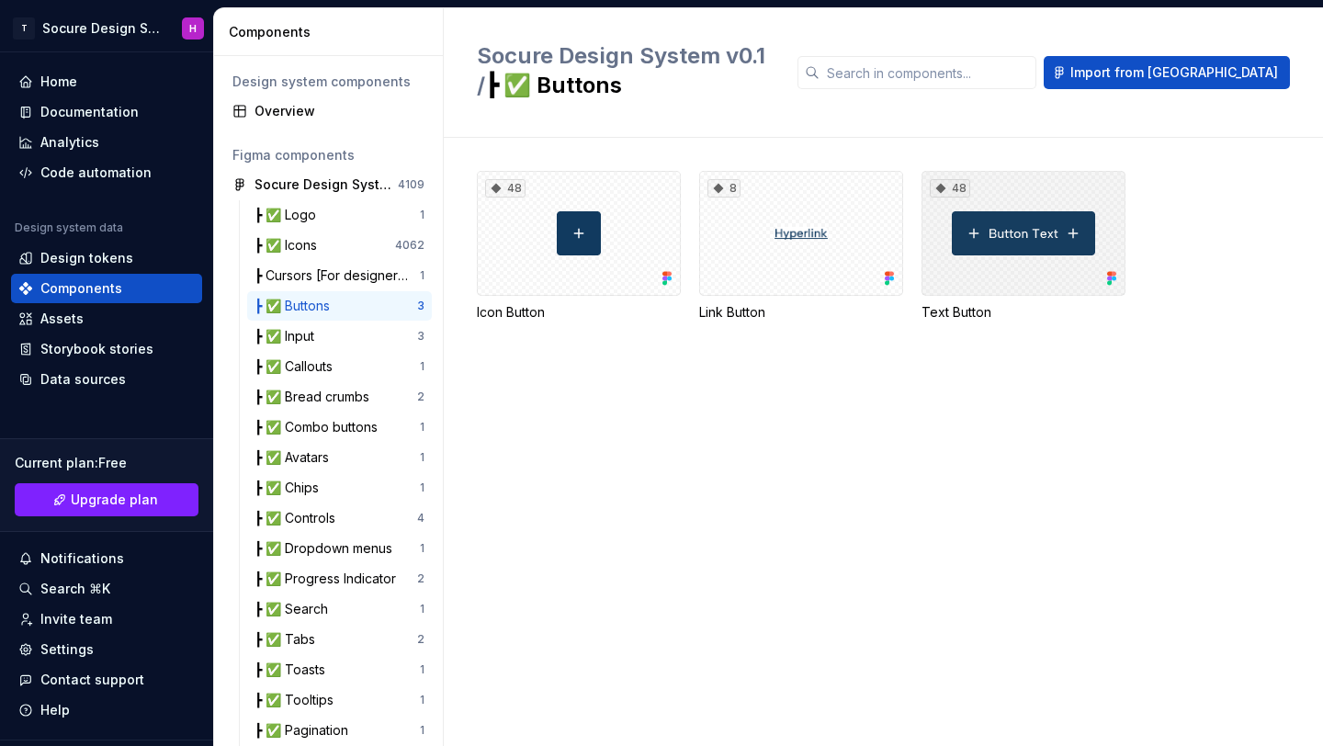
click at [1046, 234] on div "48" at bounding box center [1024, 233] width 204 height 125
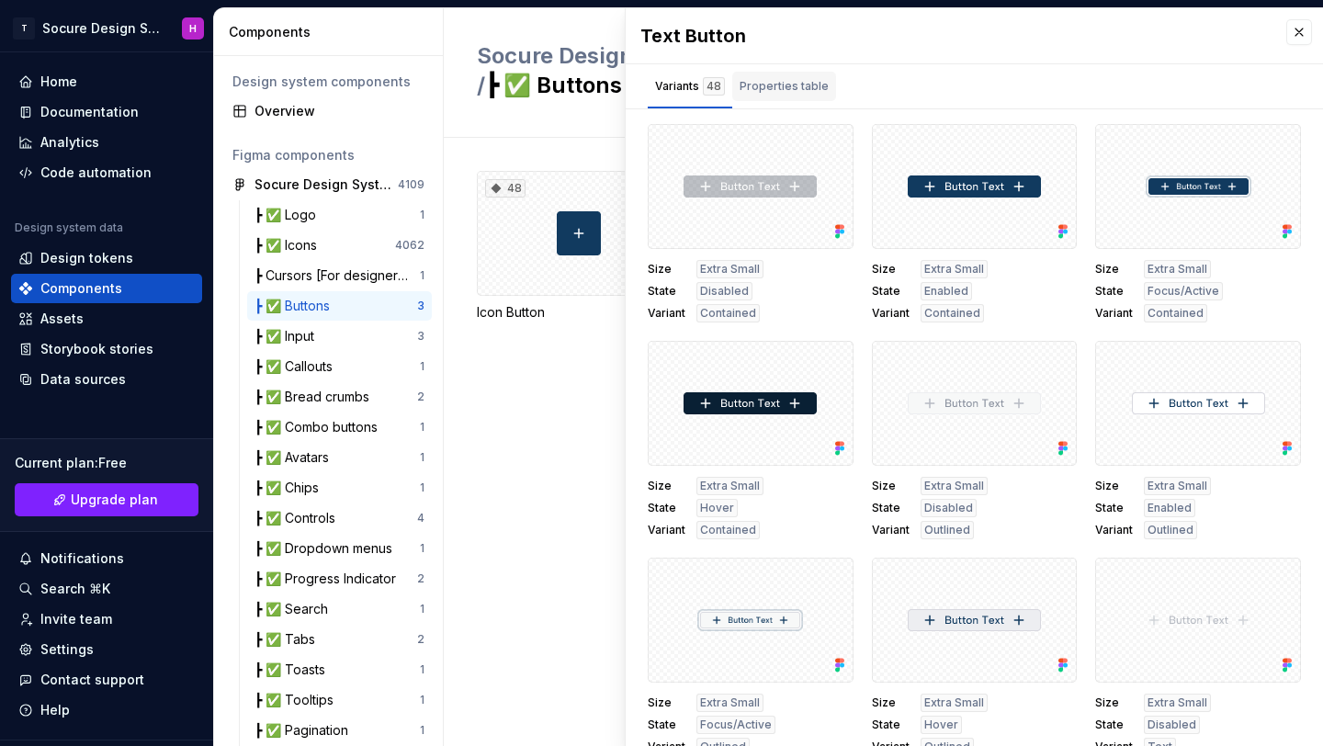
click at [779, 103] on div "Properties table" at bounding box center [784, 90] width 104 height 37
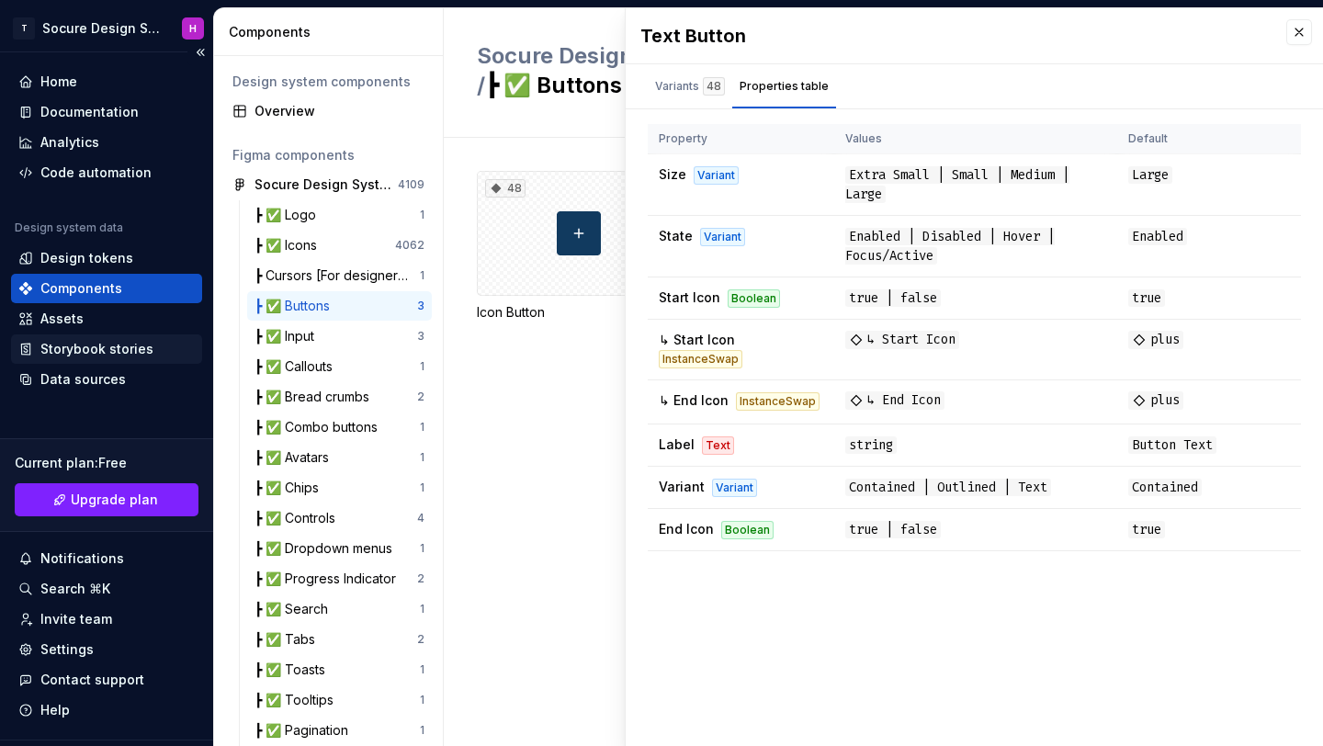
click at [100, 346] on div "Storybook stories" at bounding box center [96, 349] width 113 height 18
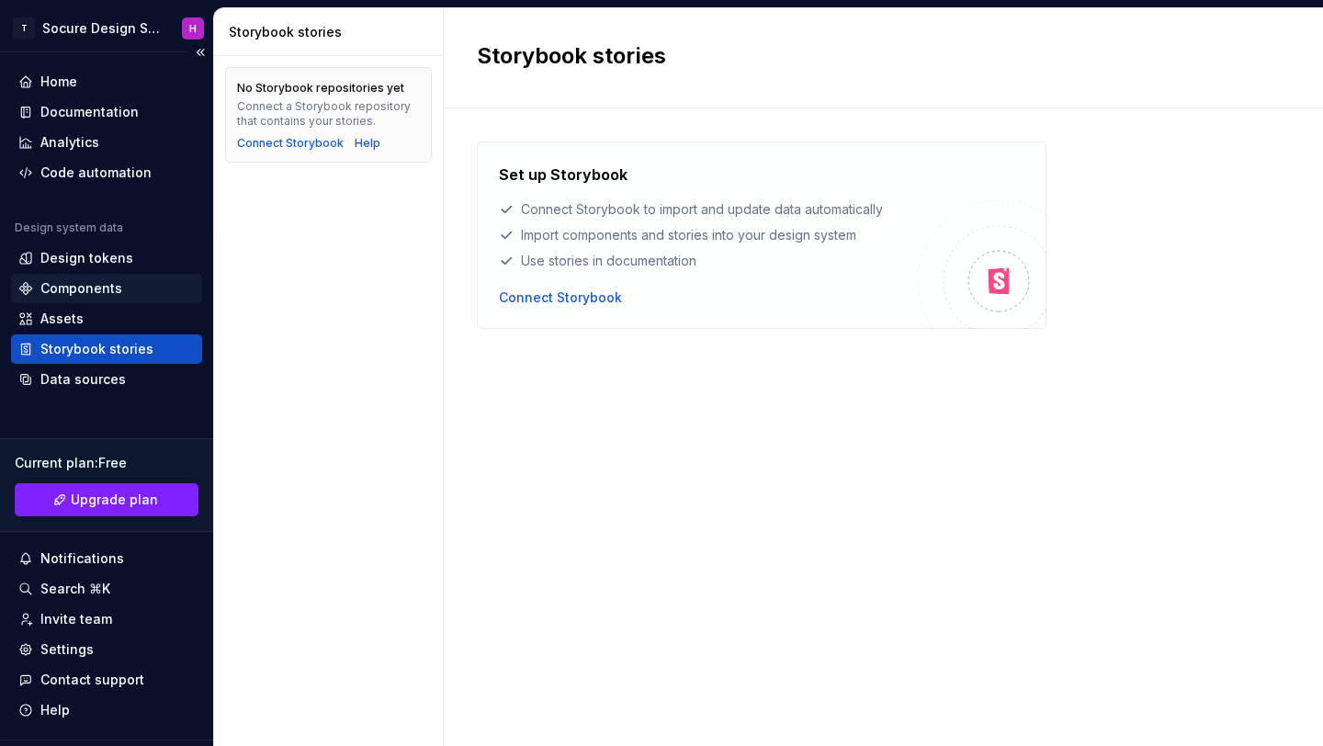
click at [95, 294] on div "Components" at bounding box center [81, 288] width 82 height 18
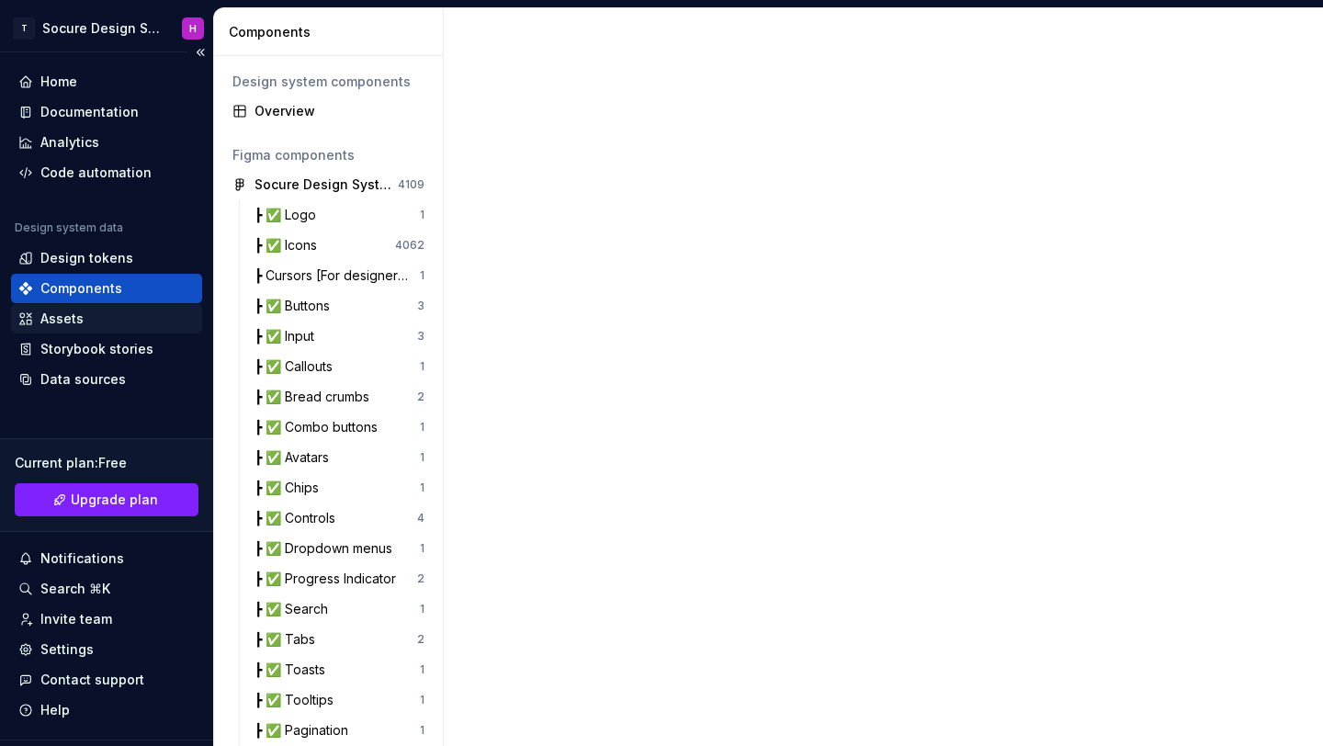
click at [86, 314] on div "Assets" at bounding box center [106, 319] width 176 height 18
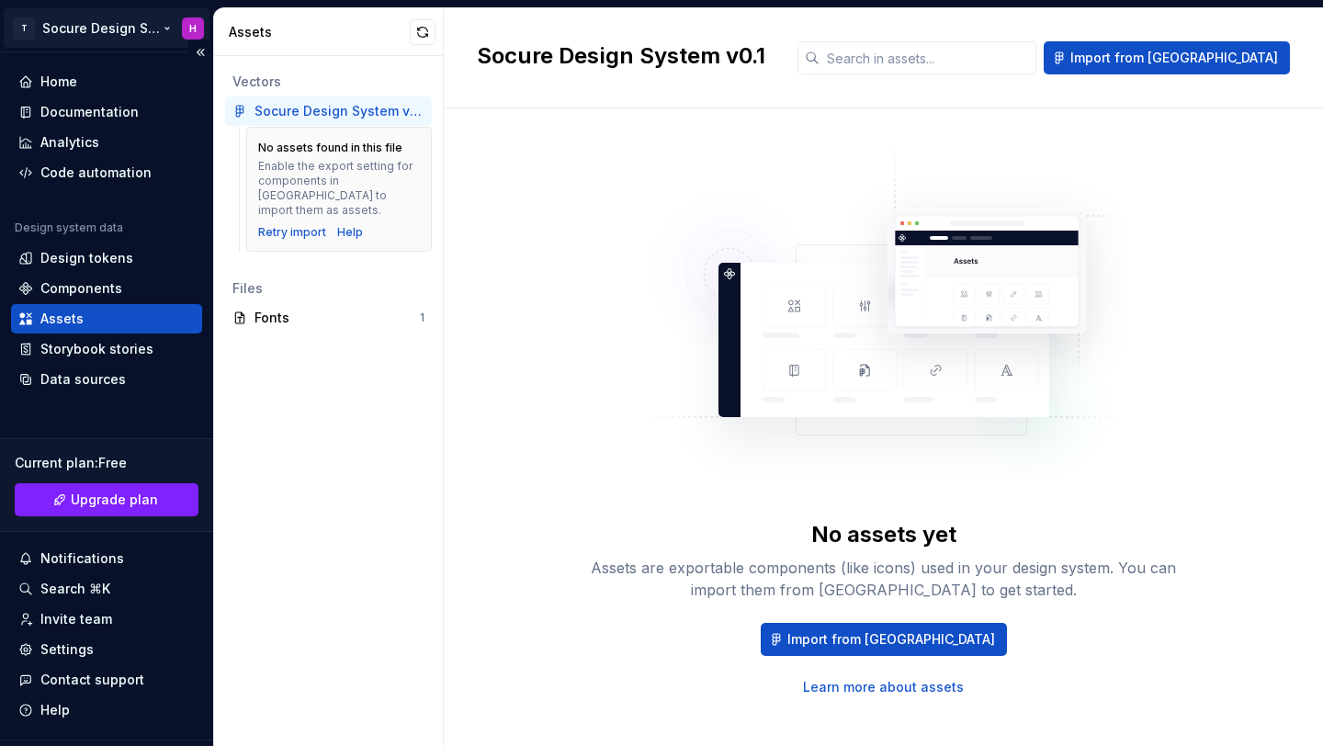
click at [64, 22] on html "T Socure Design System H Home Documentation Analytics Code automation Design sy…" at bounding box center [661, 373] width 1323 height 746
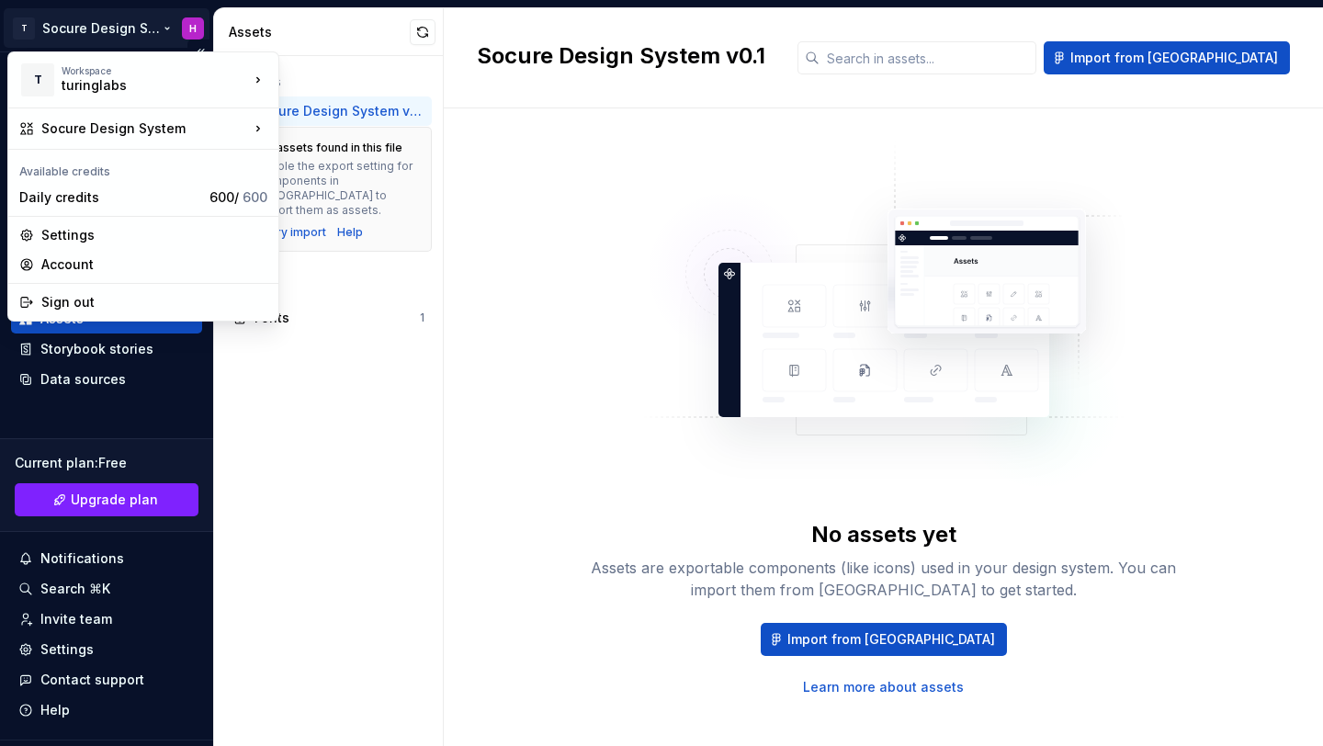
click at [64, 22] on html "T Socure Design System H Home Documentation Analytics Code automation Design sy…" at bounding box center [661, 373] width 1323 height 746
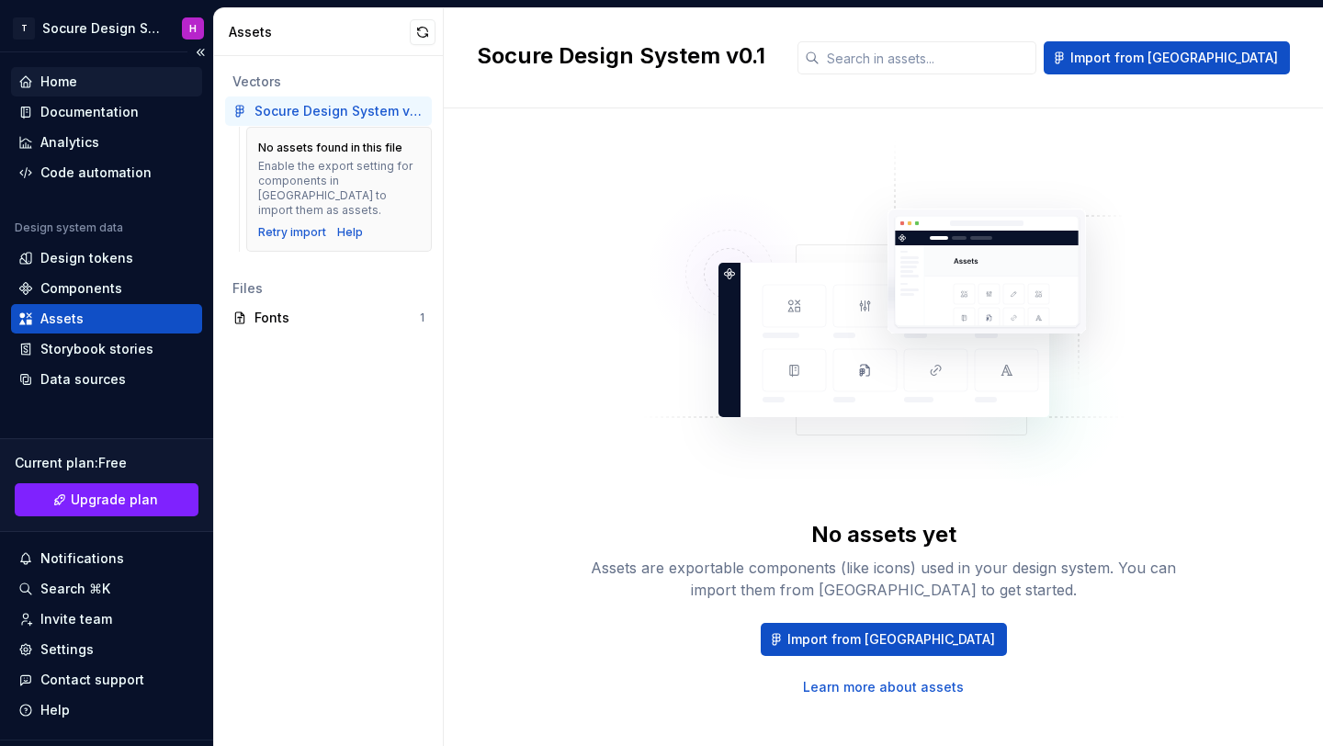
click at [74, 90] on div "Home" at bounding box center [58, 82] width 37 height 18
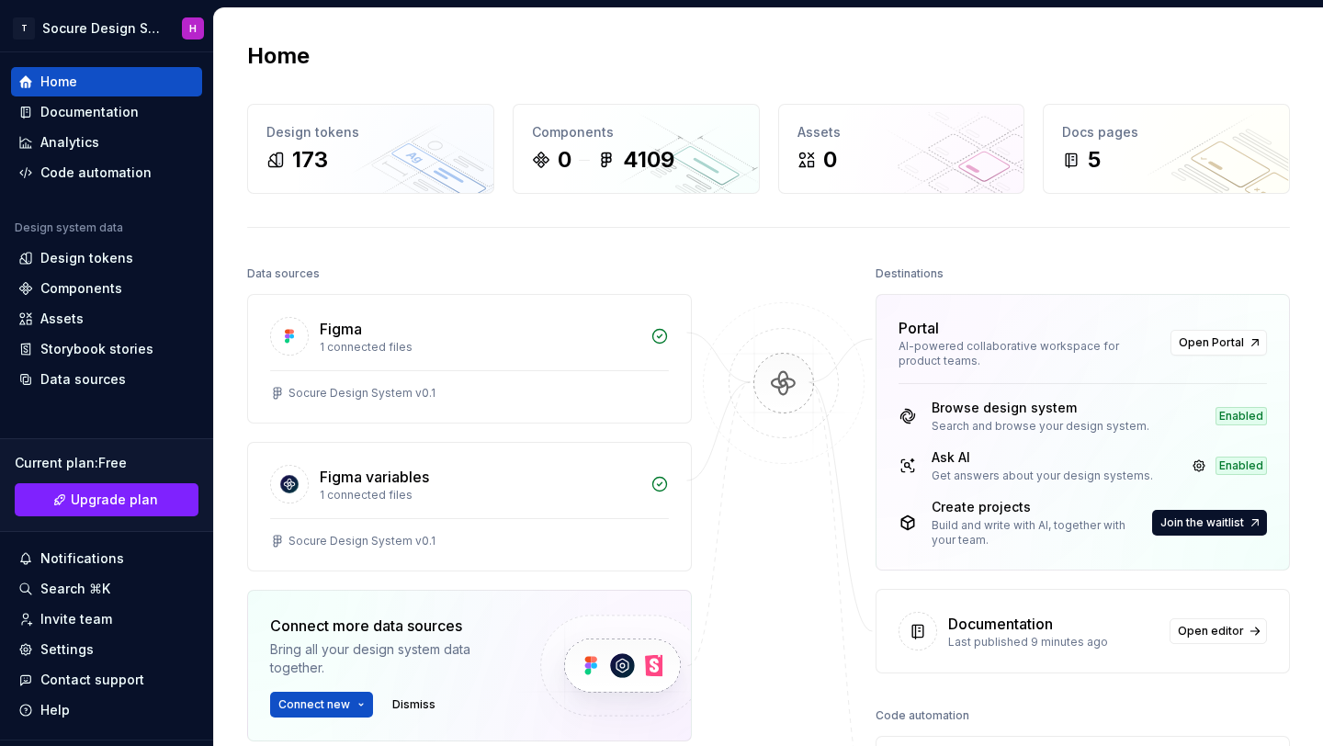
click at [966, 464] on div "Ask AI" at bounding box center [1042, 457] width 221 height 18
click at [1216, 342] on span "Open Portal" at bounding box center [1211, 342] width 65 height 15
click at [104, 22] on html "T Socure Design System H Home Documentation Analytics Code automation Design sy…" at bounding box center [661, 373] width 1323 height 746
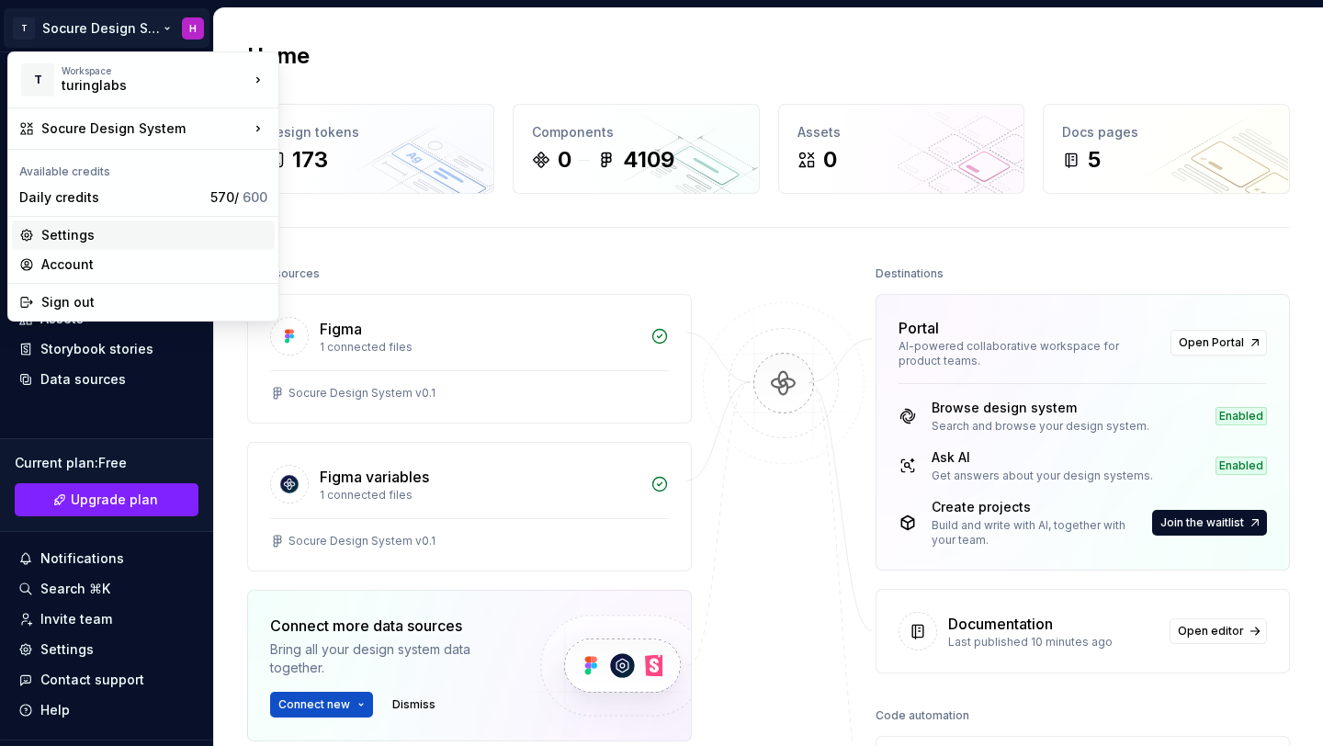
click at [111, 242] on div "Settings" at bounding box center [154, 235] width 226 height 18
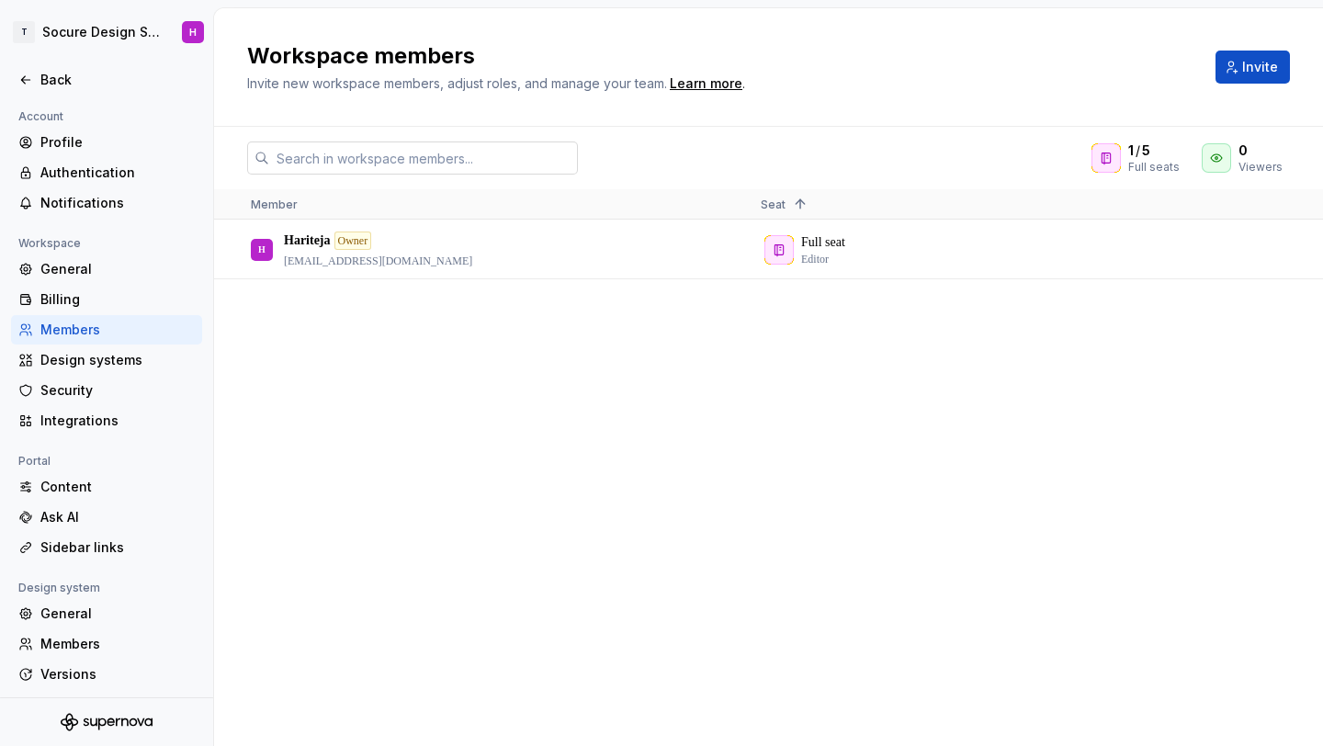
click at [331, 157] on input "text" at bounding box center [423, 157] width 309 height 33
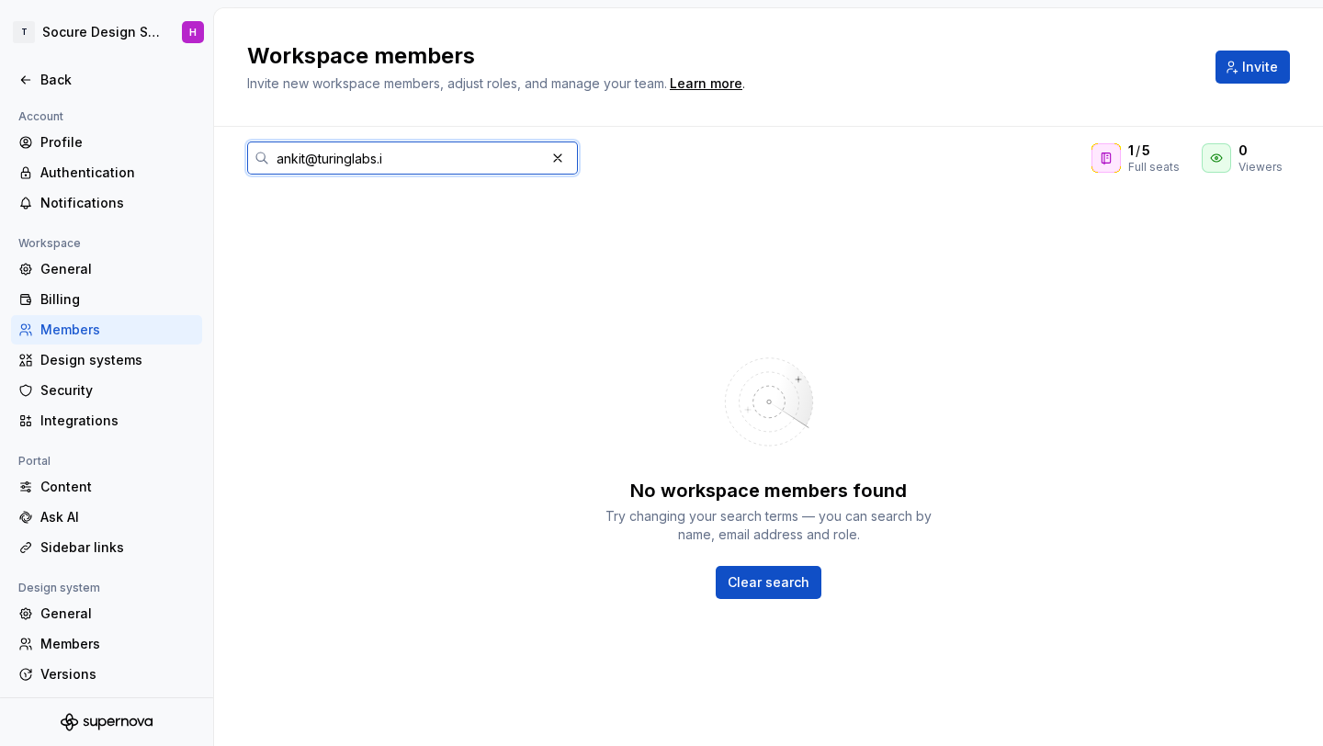
type input "[EMAIL_ADDRESS][DOMAIN_NAME]"
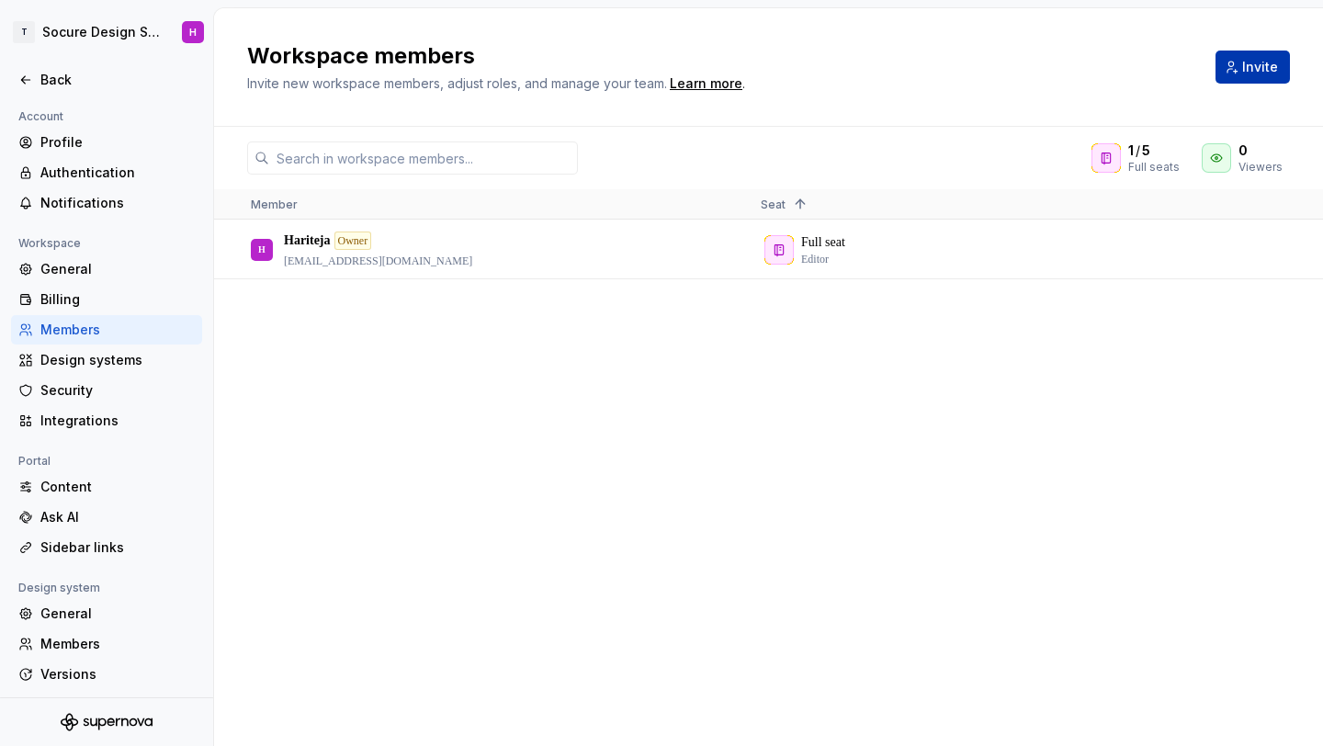
click at [1262, 74] on span "Invite" at bounding box center [1260, 67] width 36 height 18
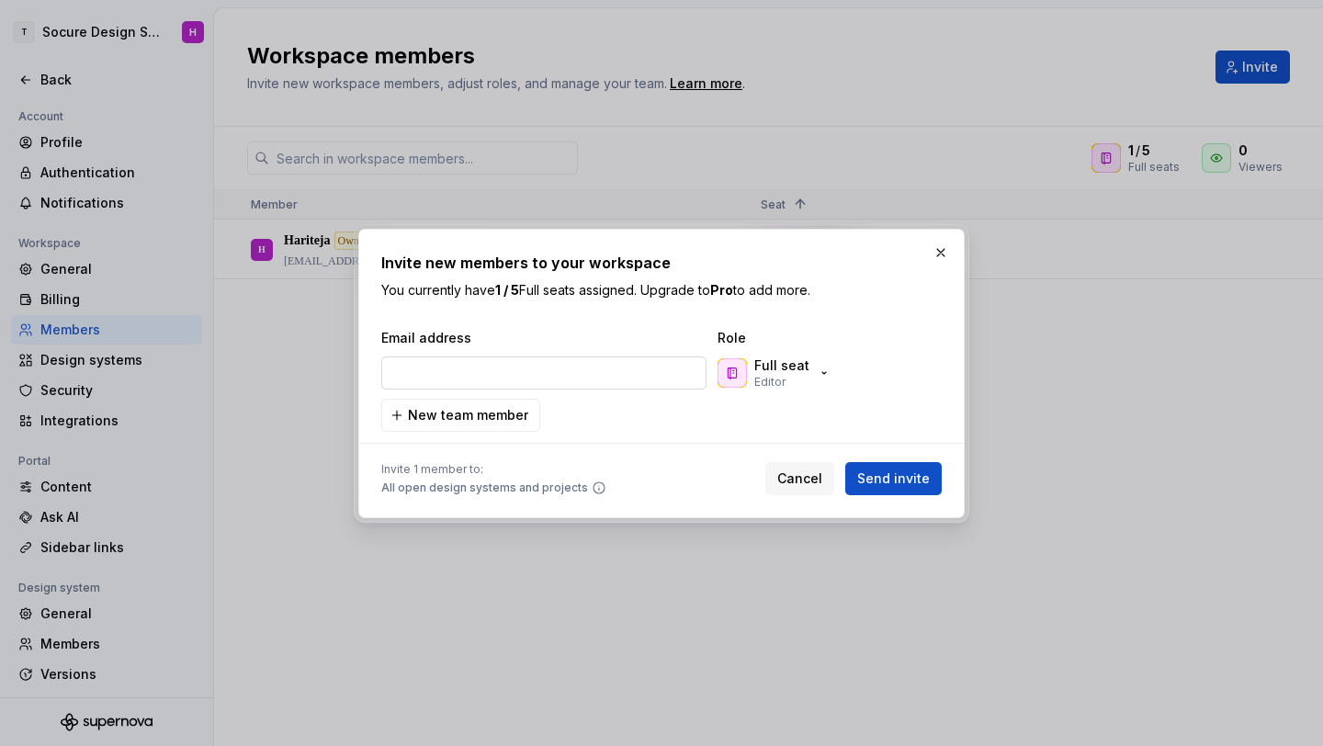
click at [497, 374] on input "email" at bounding box center [543, 372] width 325 height 33
type input "[EMAIL_ADDRESS][DOMAIN_NAME]"
click at [922, 474] on span "Send invite" at bounding box center [893, 479] width 73 height 18
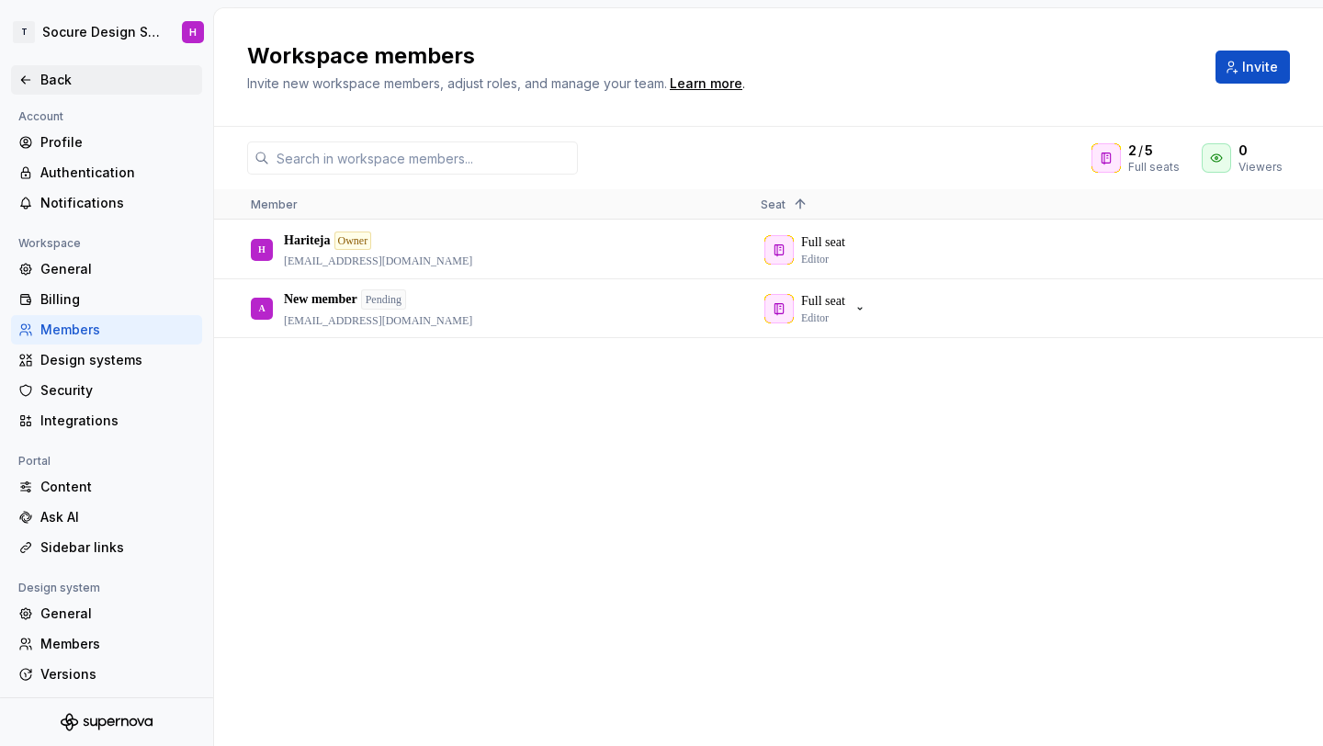
click at [93, 76] on div "Back" at bounding box center [117, 80] width 154 height 18
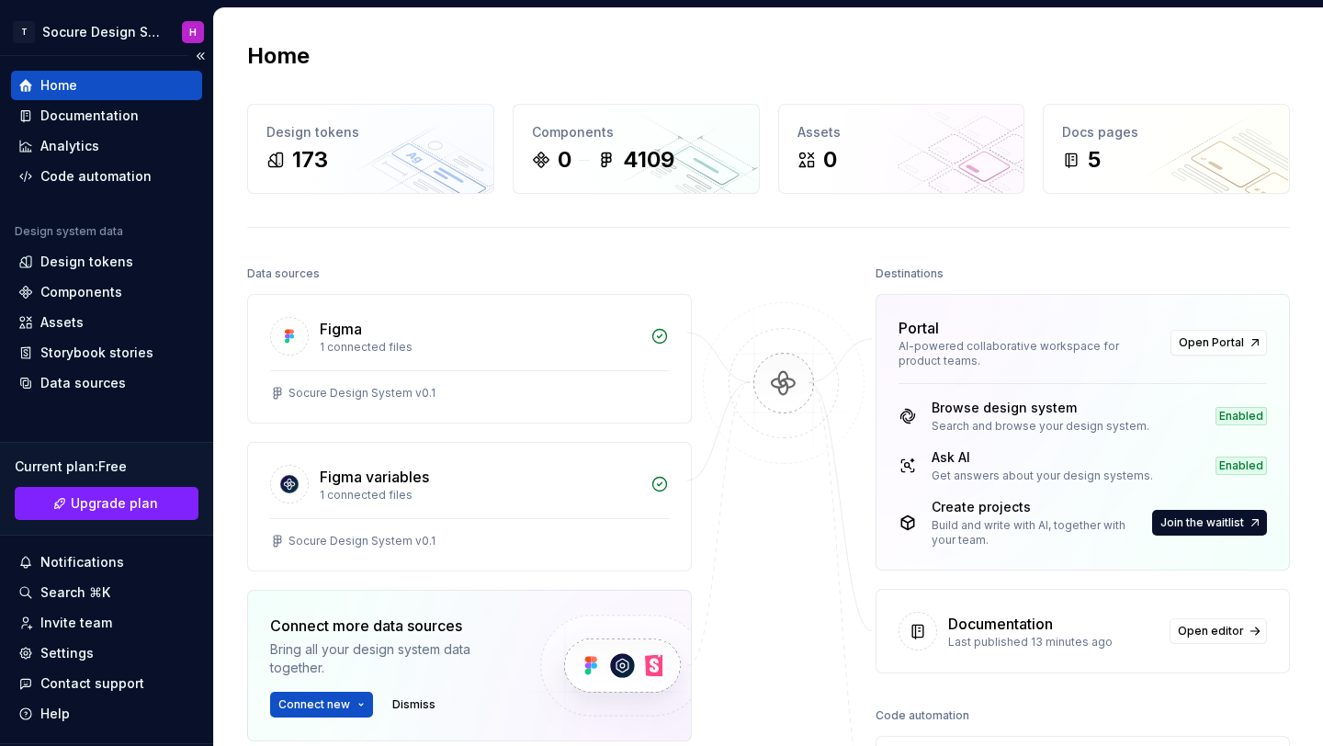
click at [93, 85] on div "Home" at bounding box center [106, 85] width 176 height 18
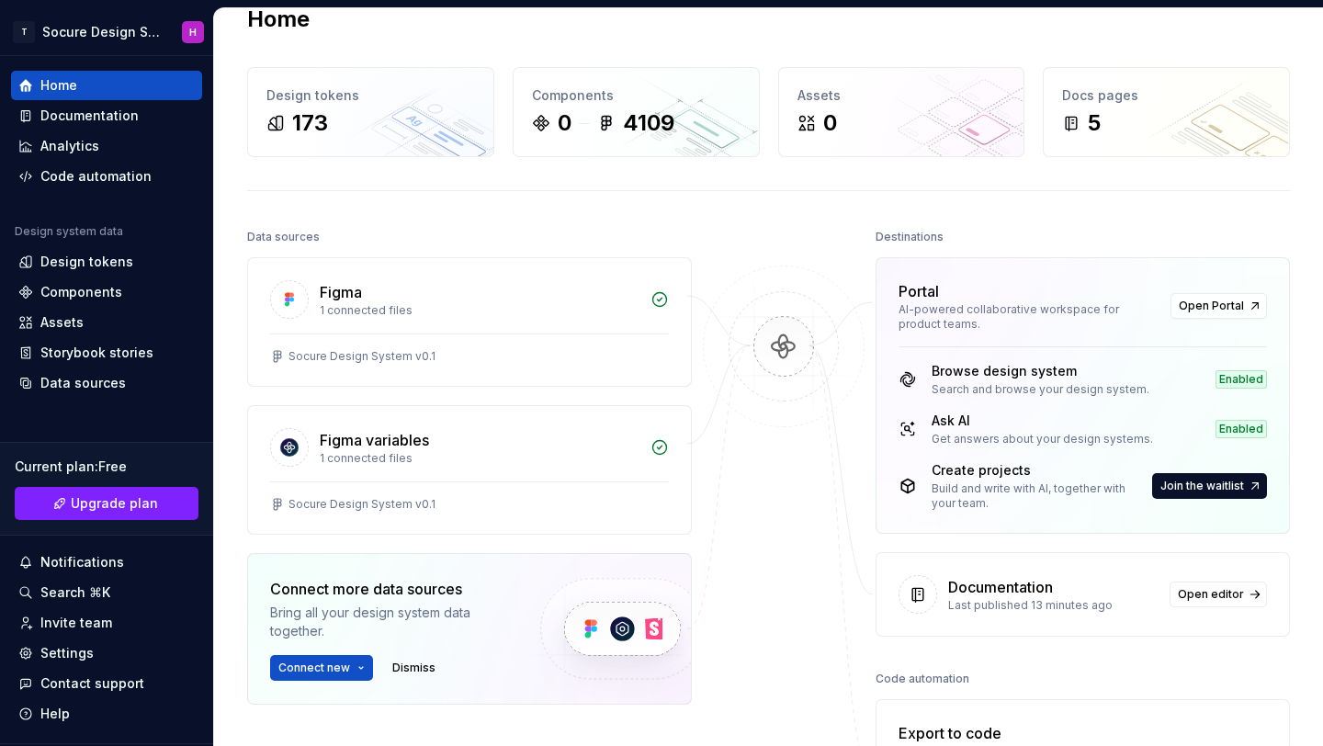
scroll to position [6, 0]
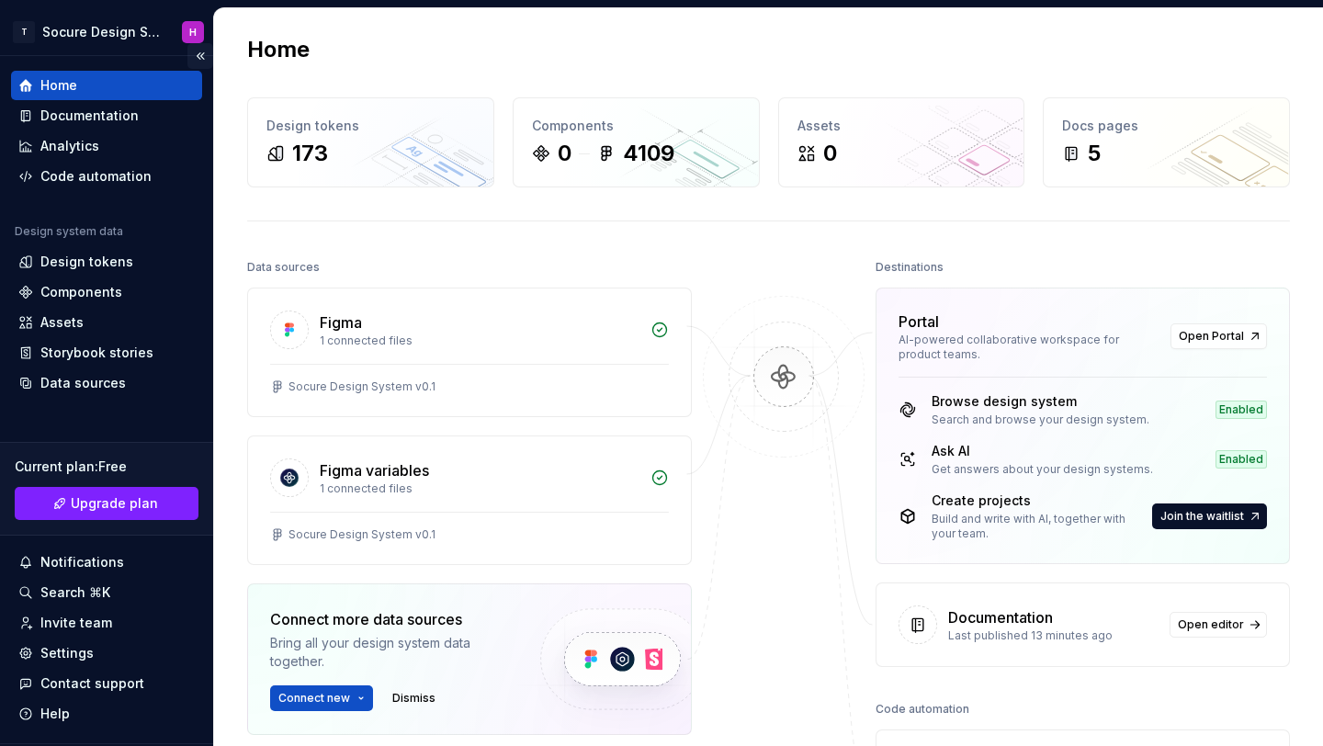
click at [188, 55] on button "Collapse sidebar" at bounding box center [200, 56] width 26 height 26
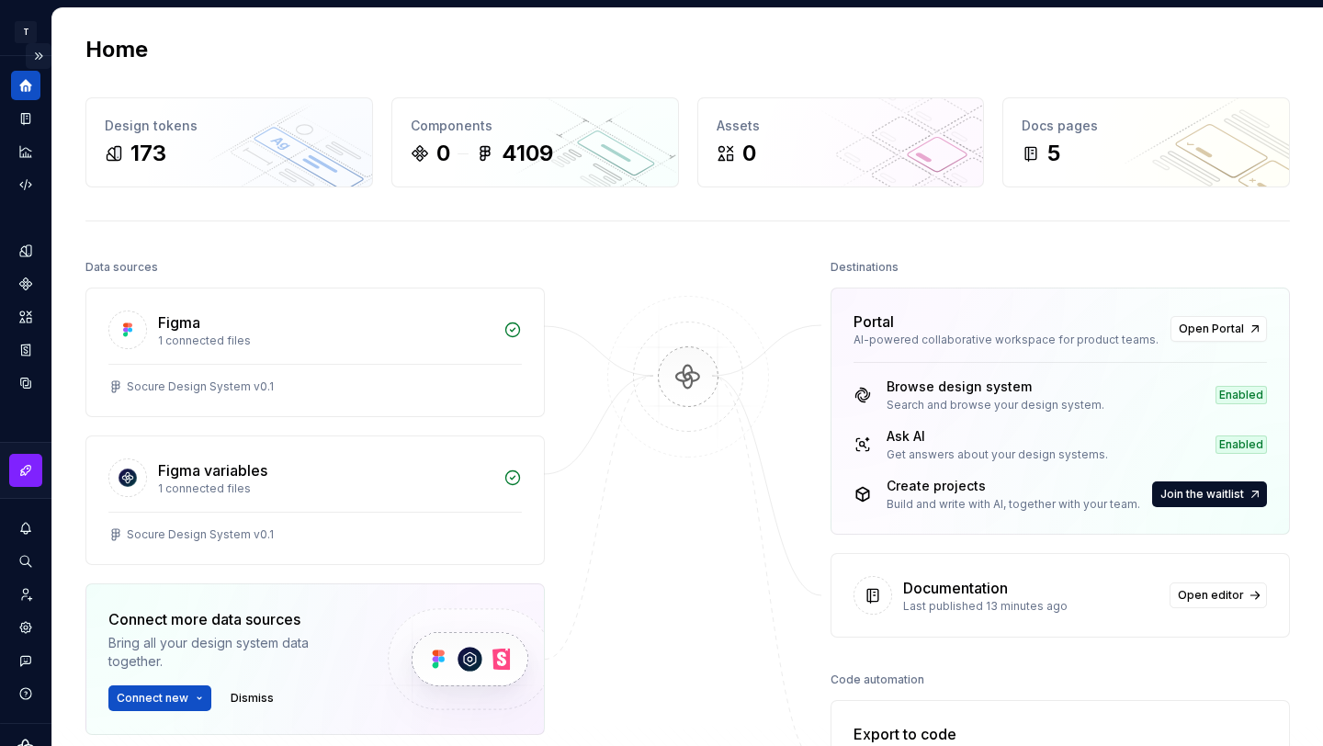
click at [29, 55] on button "Expand sidebar" at bounding box center [39, 56] width 26 height 26
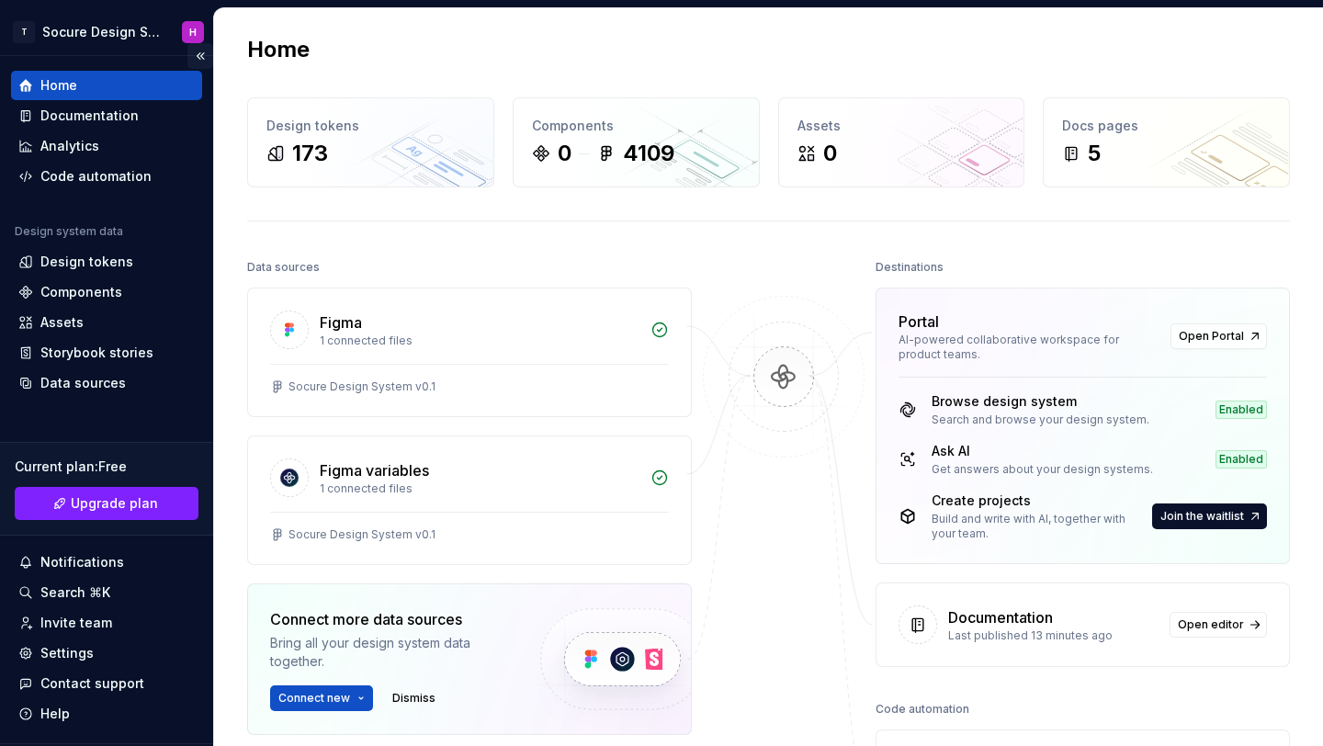
click at [192, 51] on button "Collapse sidebar" at bounding box center [200, 56] width 26 height 26
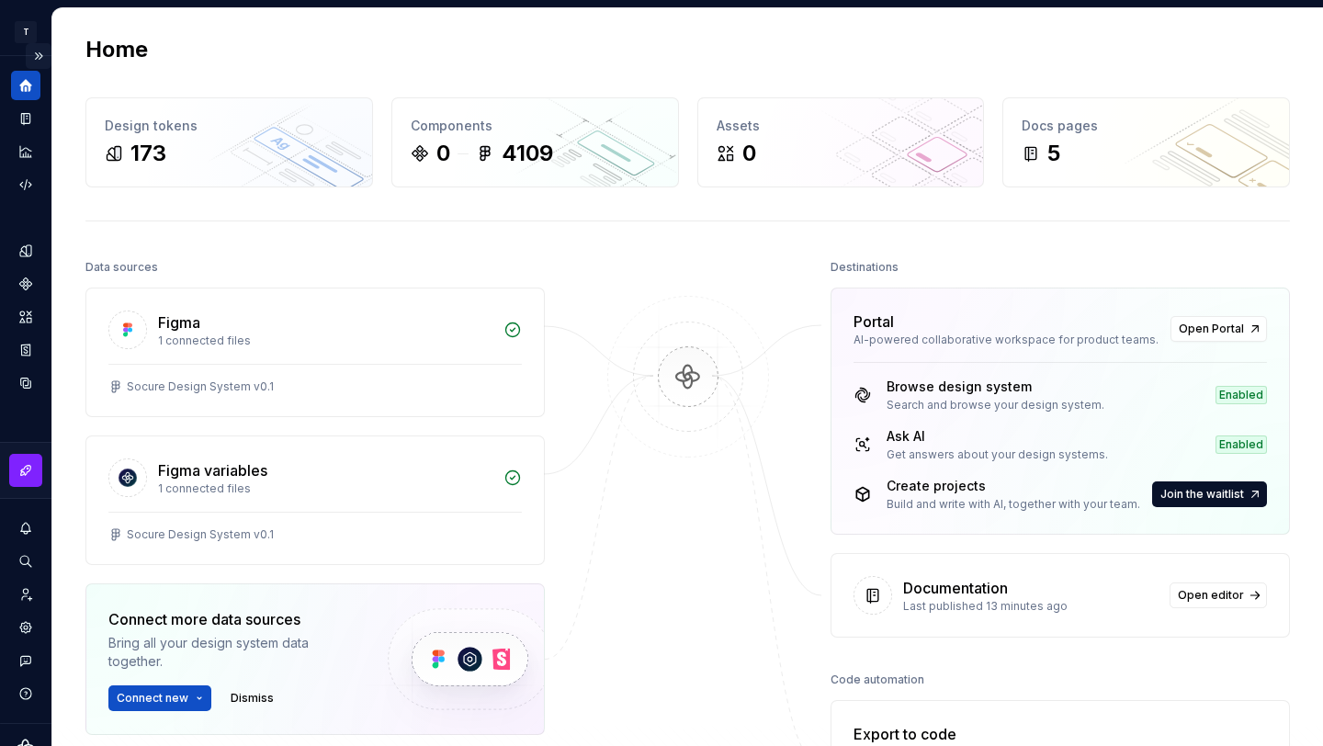
click at [26, 59] on button "Expand sidebar" at bounding box center [39, 56] width 26 height 26
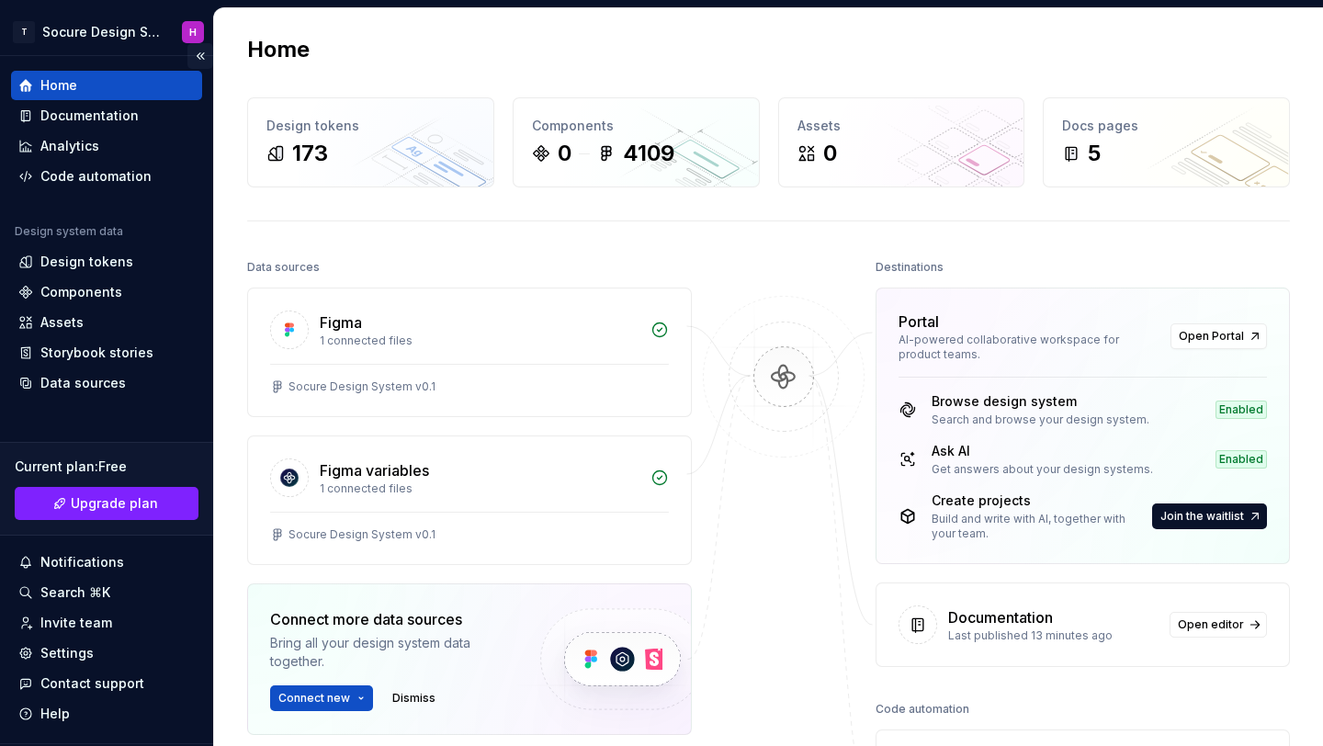
click at [195, 55] on button "Collapse sidebar" at bounding box center [200, 56] width 26 height 26
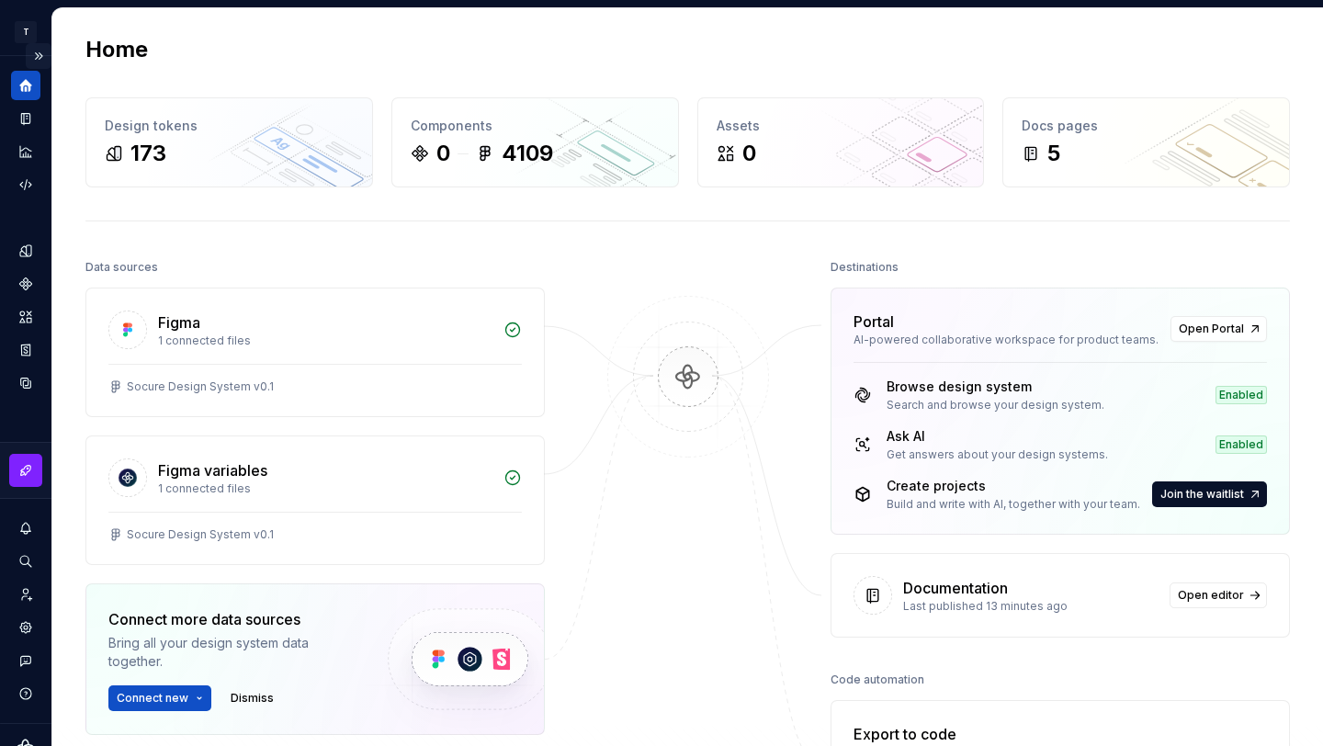
click at [35, 54] on button "Expand sidebar" at bounding box center [39, 56] width 26 height 26
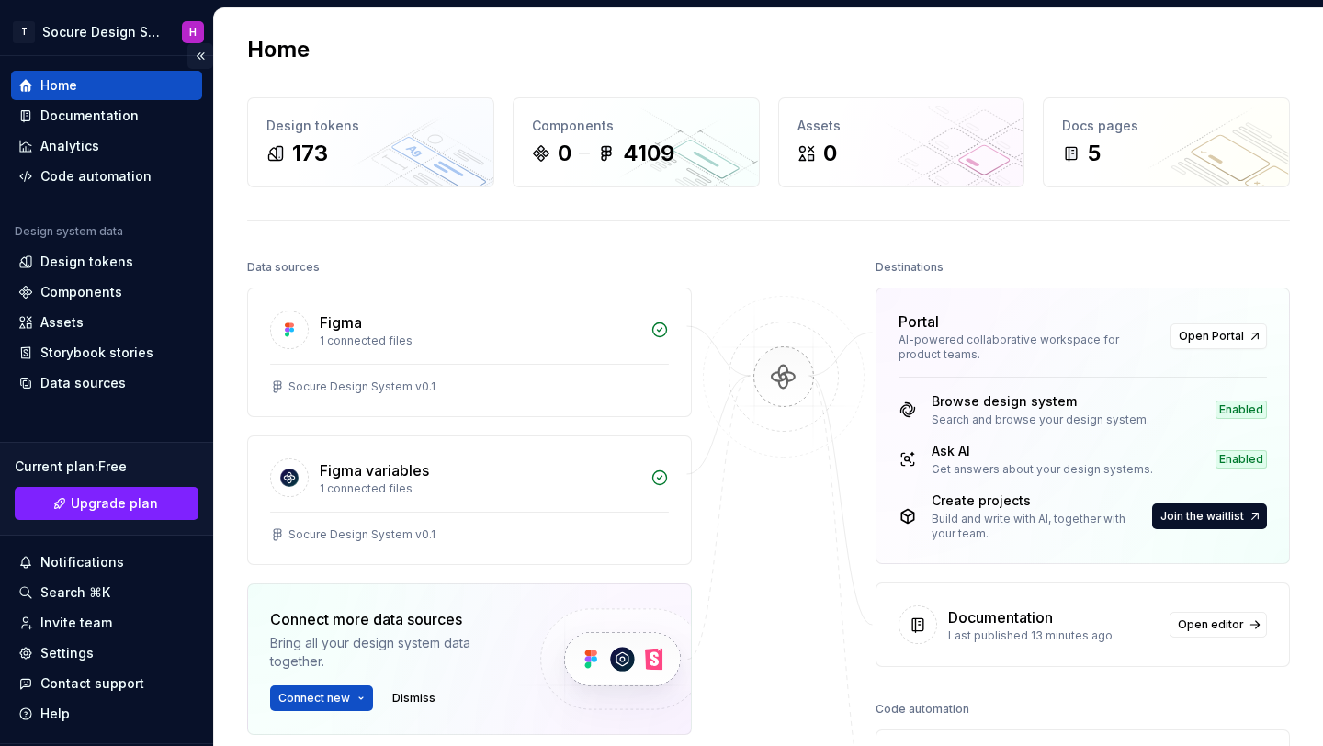
click at [189, 53] on button "Collapse sidebar" at bounding box center [200, 56] width 26 height 26
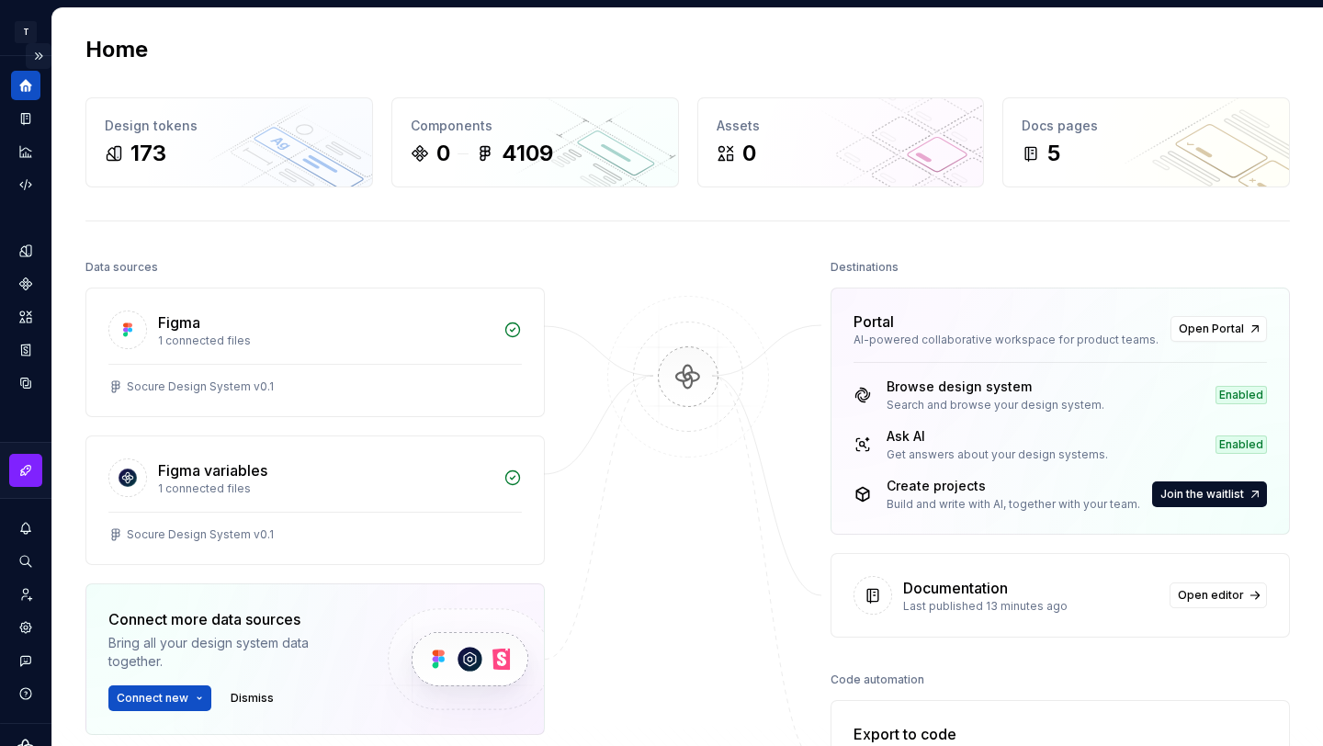
click at [29, 53] on button "Expand sidebar" at bounding box center [39, 56] width 26 height 26
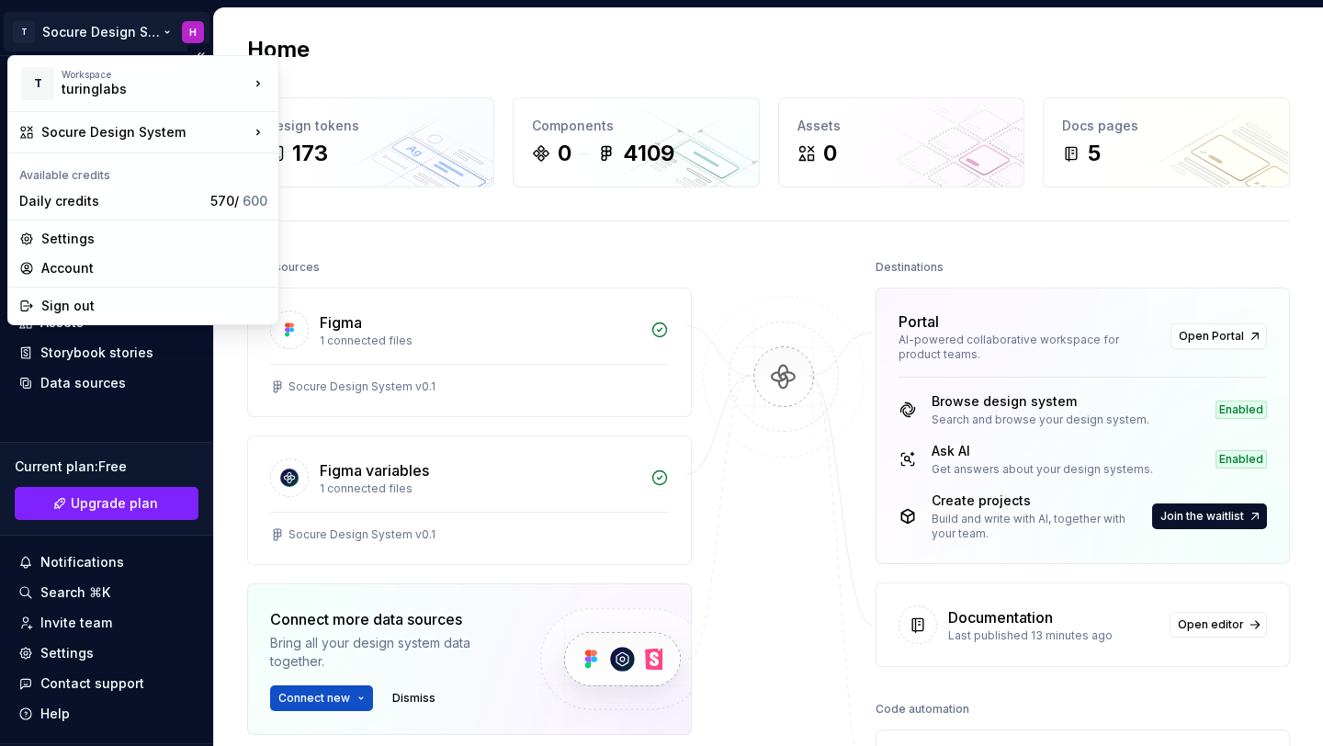
click at [117, 34] on html "T Socure Design System H Home Documentation Analytics Code automation Design sy…" at bounding box center [661, 373] width 1323 height 746
click at [398, 54] on html "T Socure Design System H Home Documentation Analytics Code automation Design sy…" at bounding box center [661, 373] width 1323 height 746
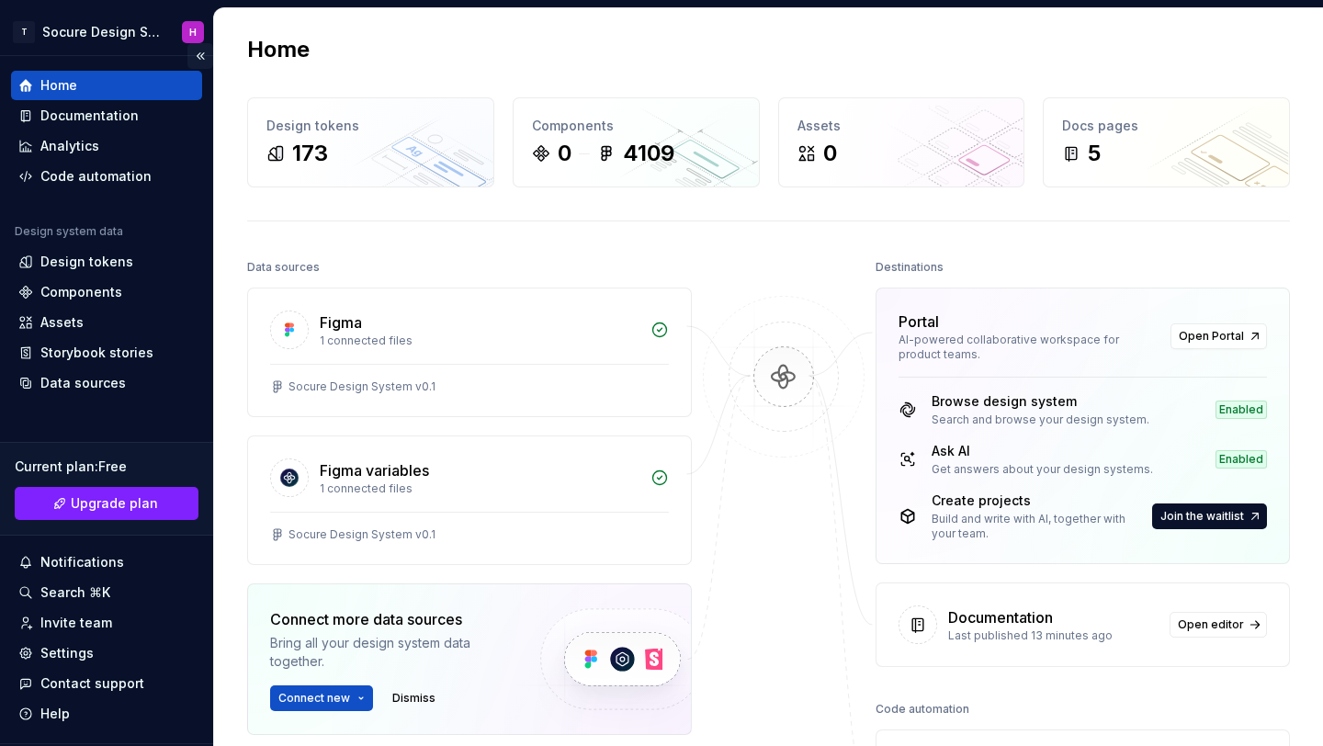
click at [197, 52] on button "Collapse sidebar" at bounding box center [200, 56] width 26 height 26
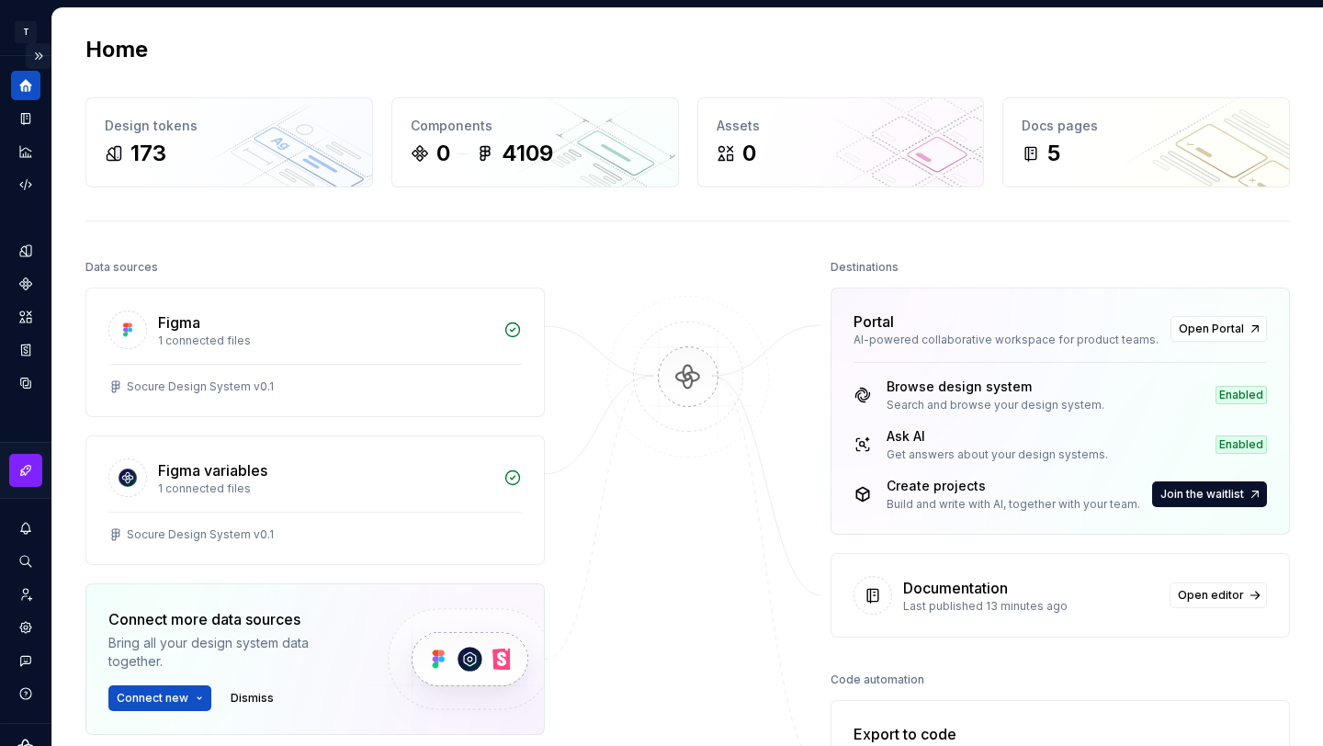
click at [32, 57] on button "Expand sidebar" at bounding box center [39, 56] width 26 height 26
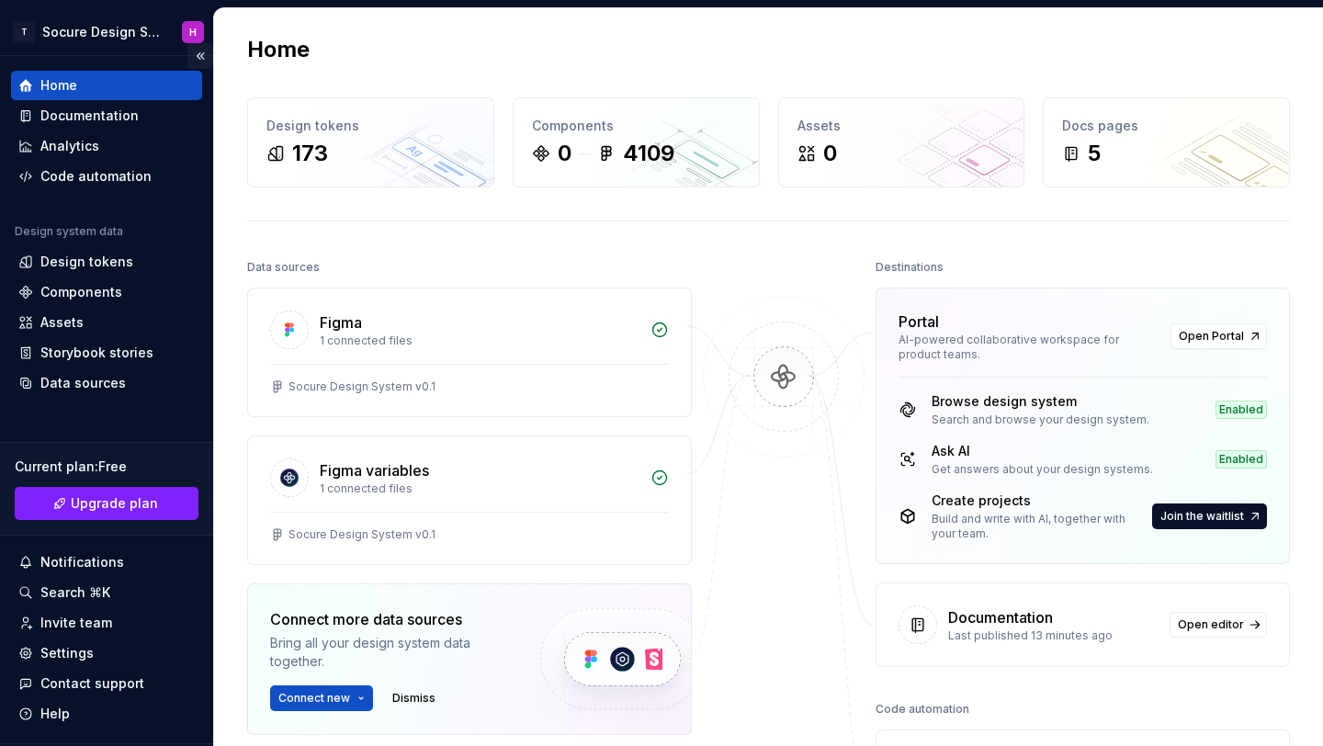
click at [188, 51] on button "Collapse sidebar" at bounding box center [200, 56] width 26 height 26
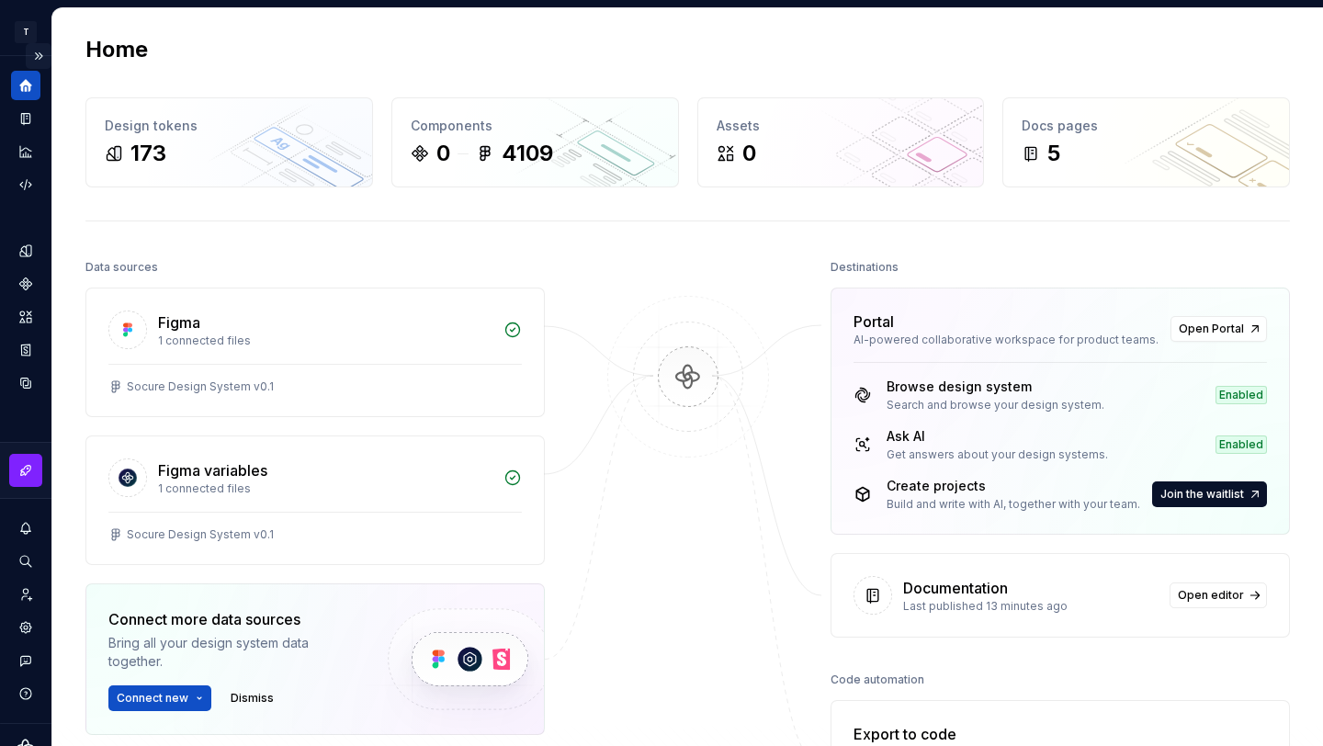
click at [28, 57] on button "Expand sidebar" at bounding box center [39, 56] width 26 height 26
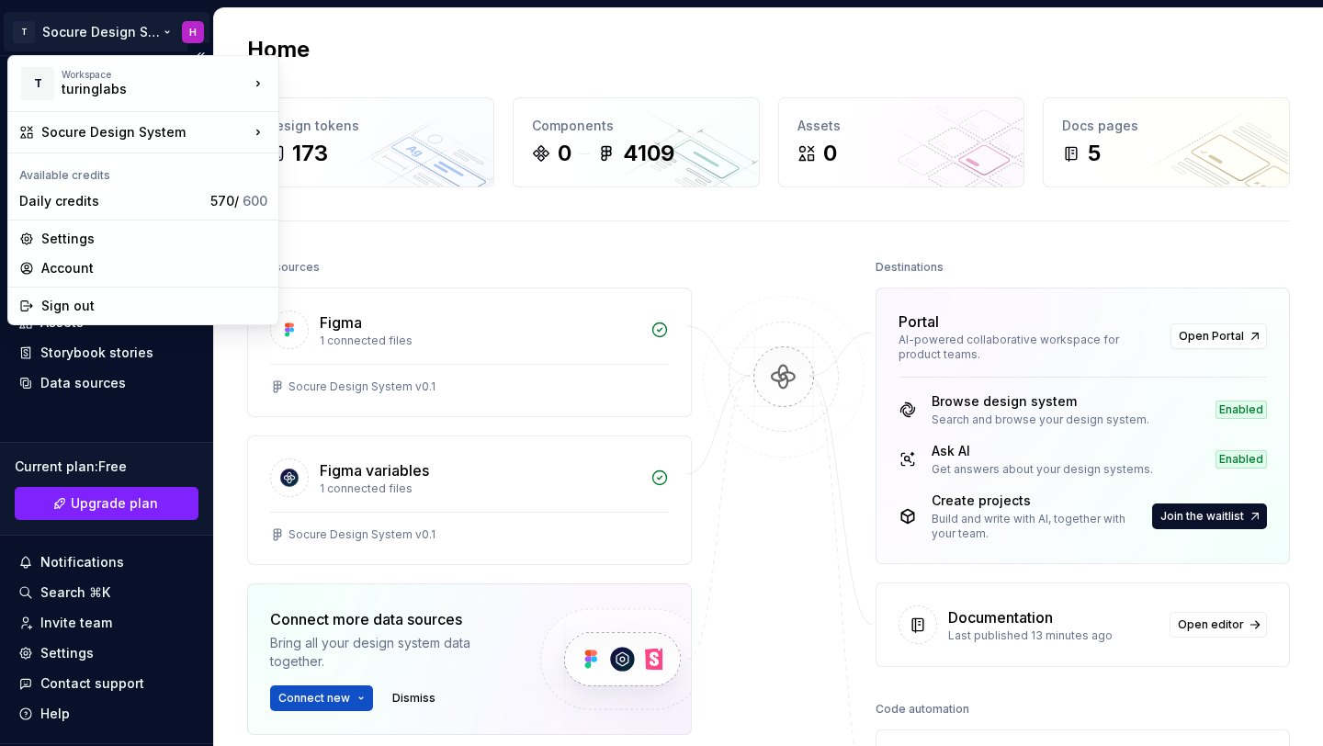
click at [94, 38] on html "T Socure Design System H Home Documentation Analytics Code automation Design sy…" at bounding box center [661, 373] width 1323 height 746
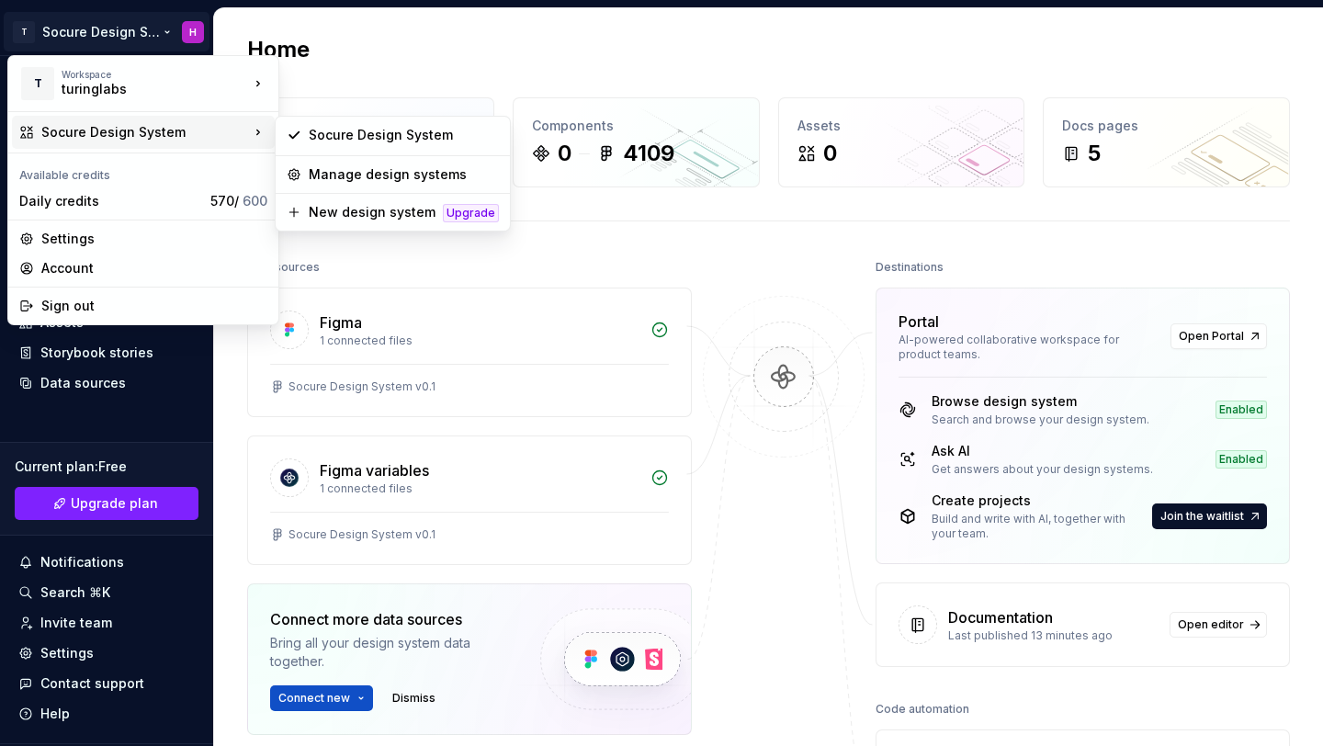
click at [398, 51] on html "T Socure Design System H Home Documentation Analytics Code automation Design sy…" at bounding box center [661, 373] width 1323 height 746
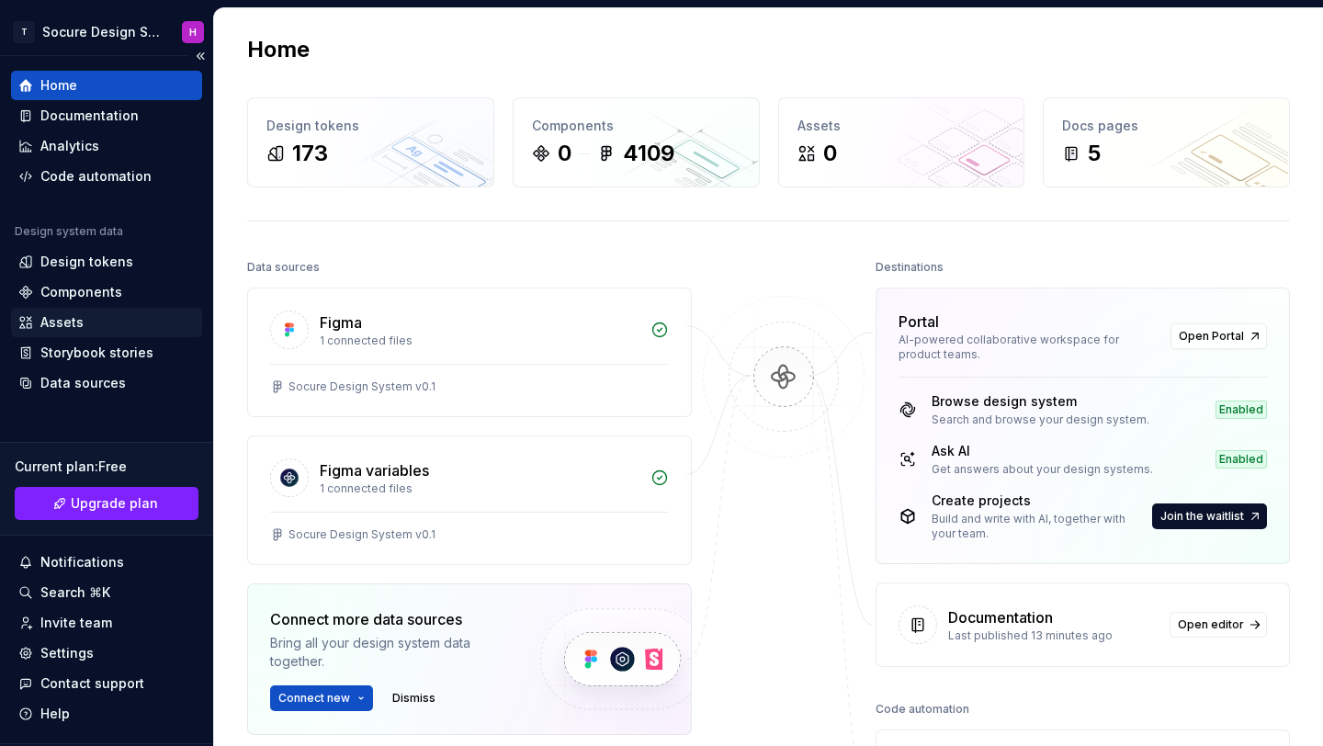
click at [63, 328] on div "Assets" at bounding box center [61, 322] width 43 height 18
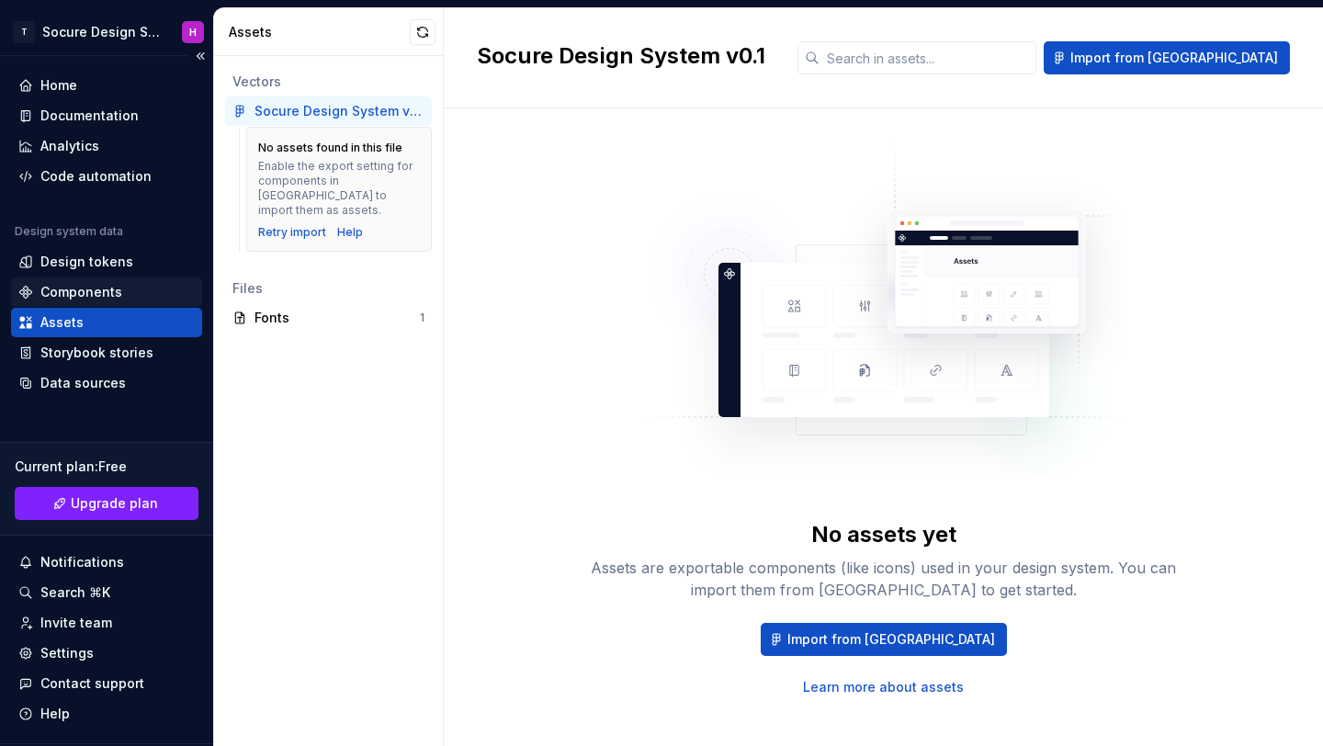
click at [117, 287] on div "Components" at bounding box center [81, 292] width 82 height 18
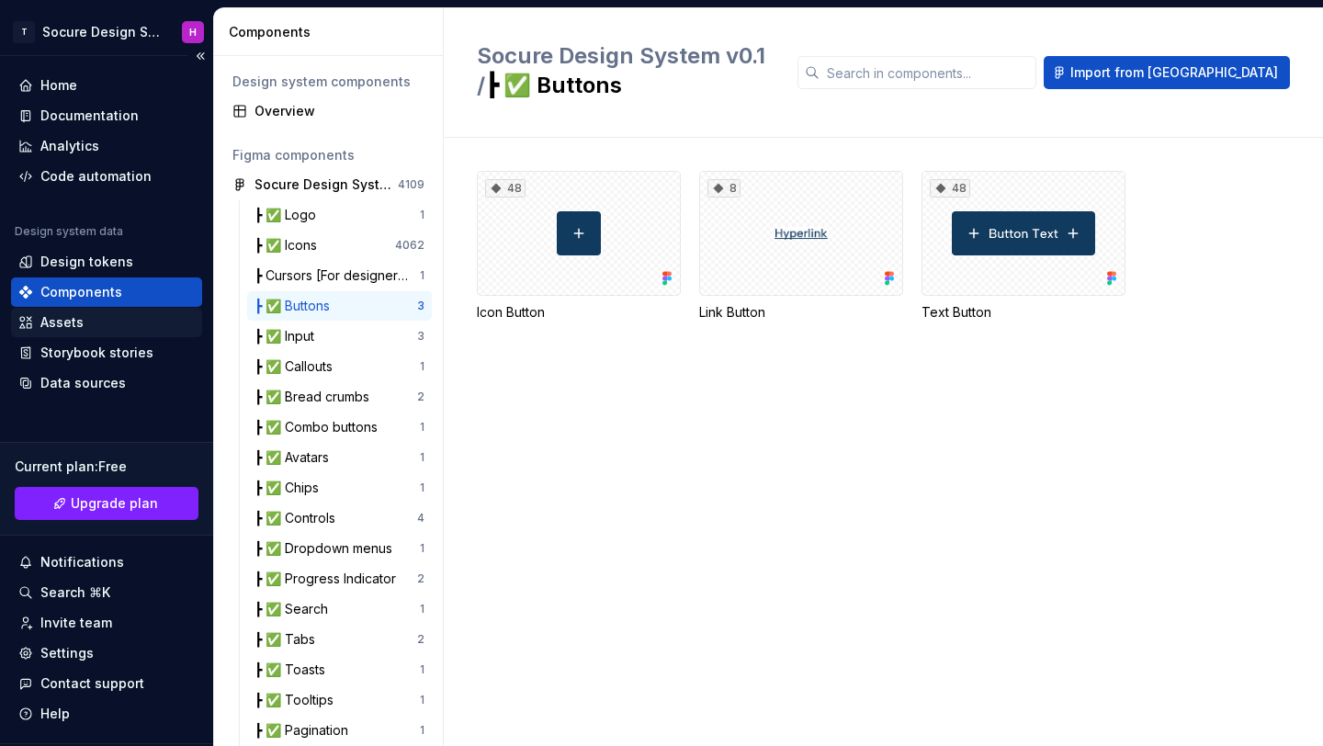
click at [93, 333] on div "Assets" at bounding box center [106, 322] width 191 height 29
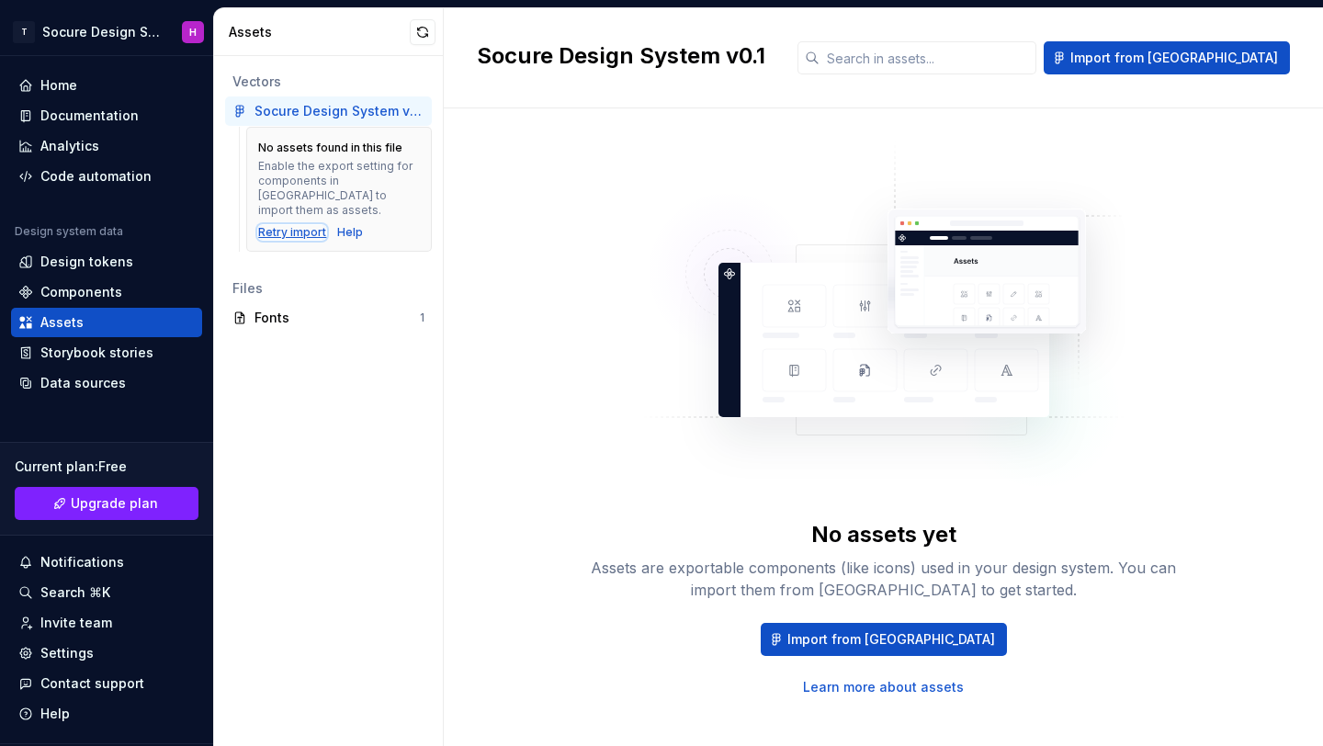
click at [289, 225] on div "Retry import" at bounding box center [292, 232] width 68 height 15
click at [80, 141] on div "Analytics" at bounding box center [69, 146] width 59 height 18
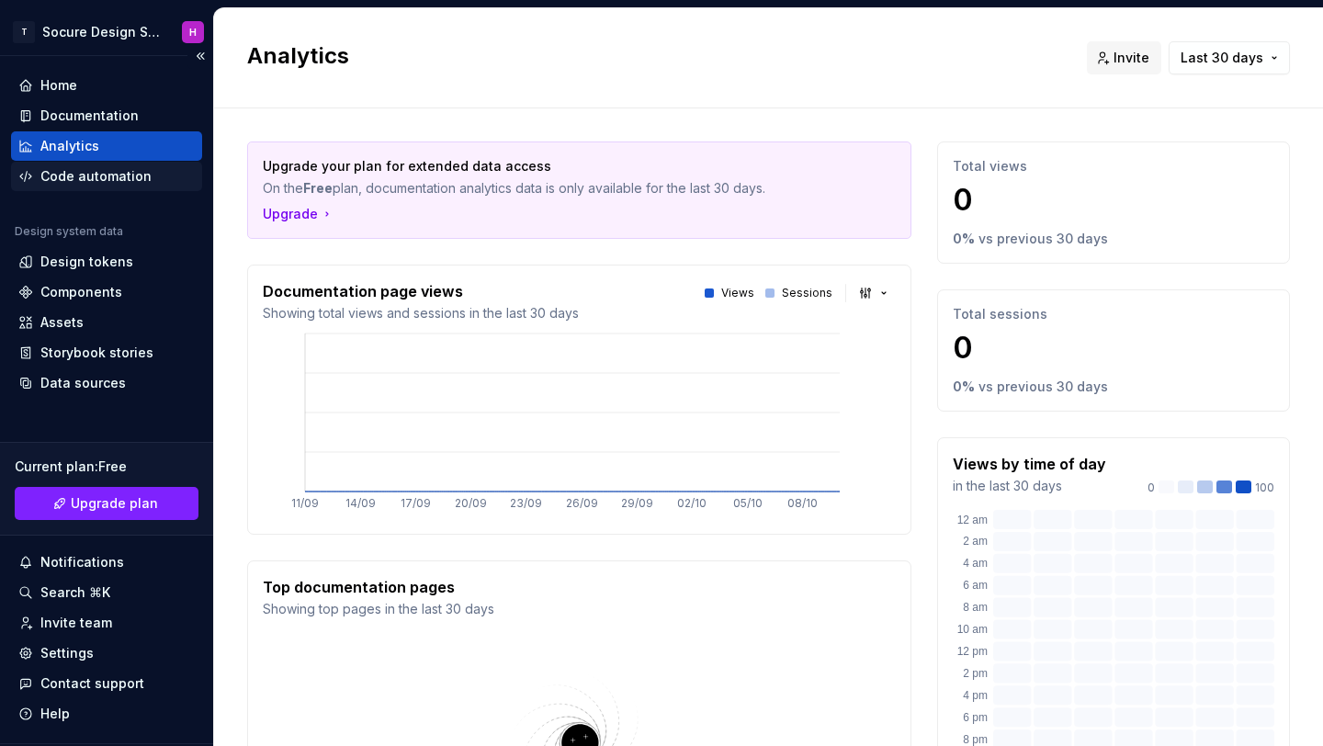
click at [129, 175] on div "Code automation" at bounding box center [95, 176] width 111 height 18
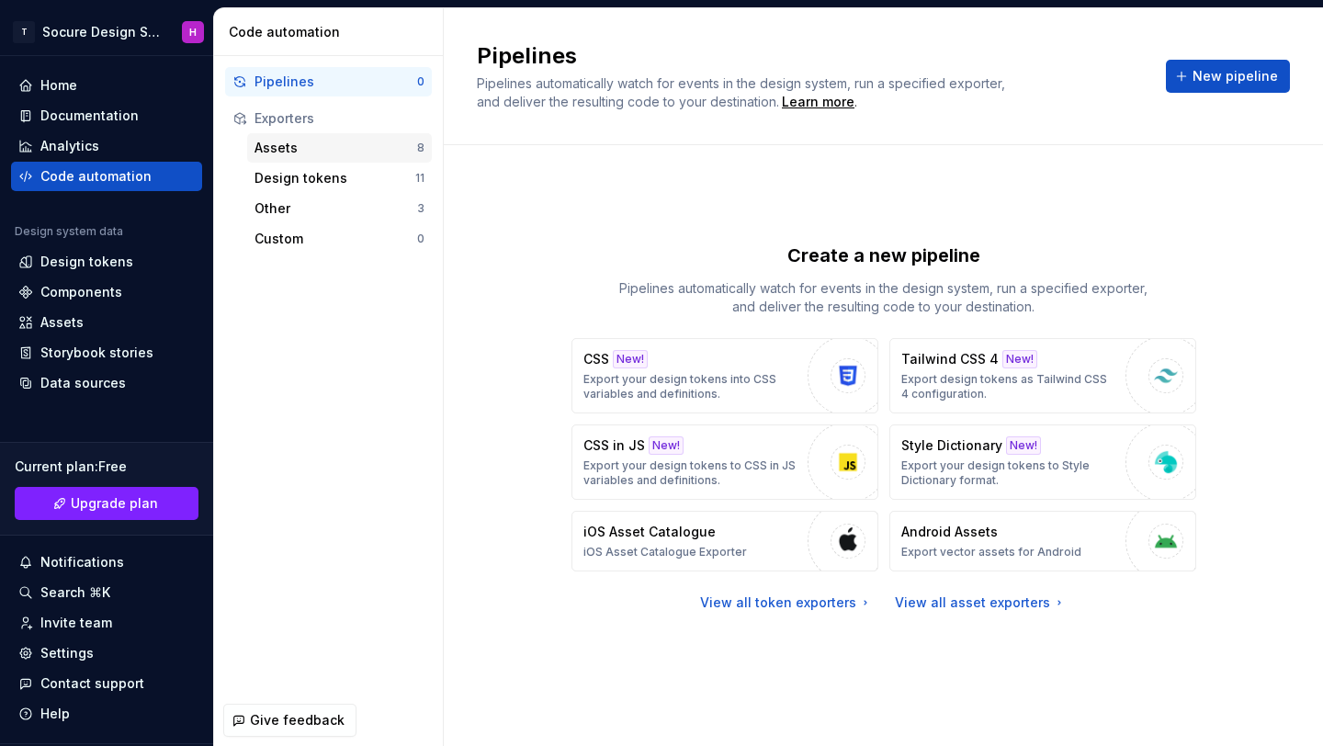
click at [342, 145] on div "Assets" at bounding box center [336, 148] width 163 height 18
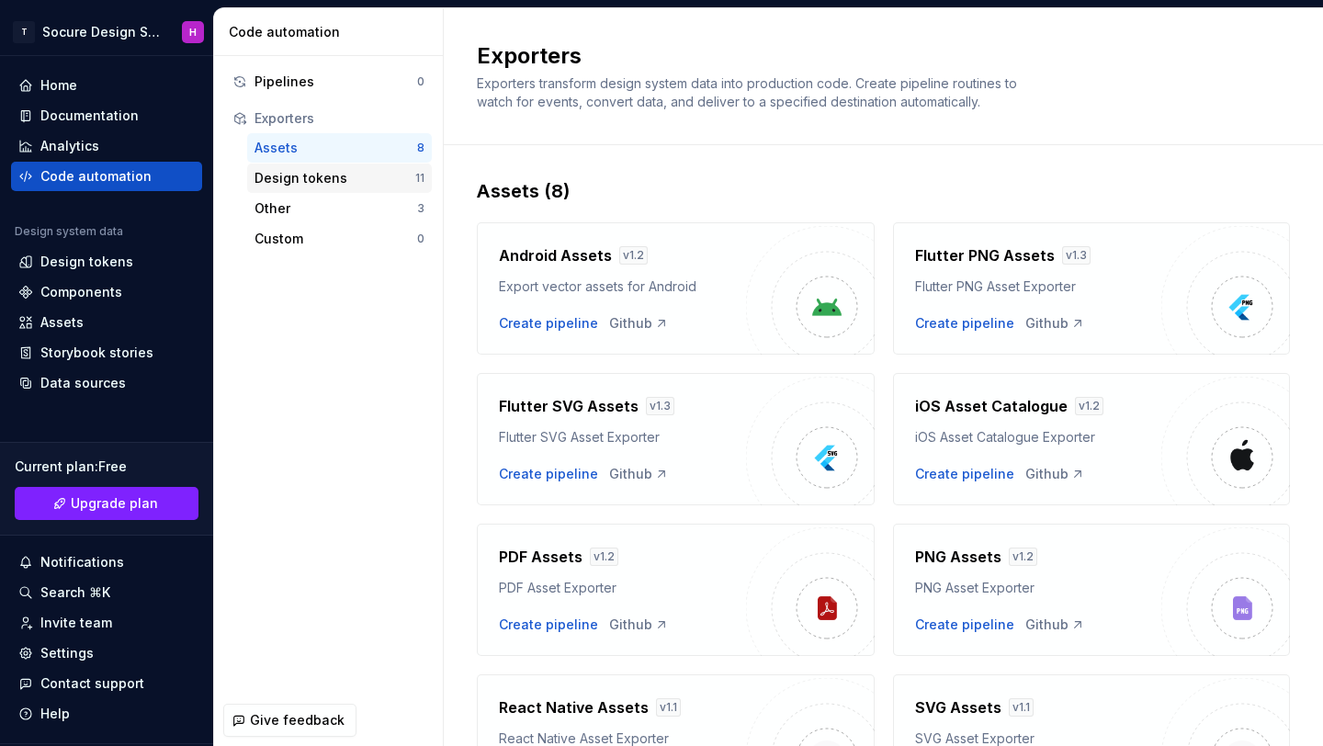
click at [339, 175] on div "Design tokens" at bounding box center [335, 178] width 161 height 18
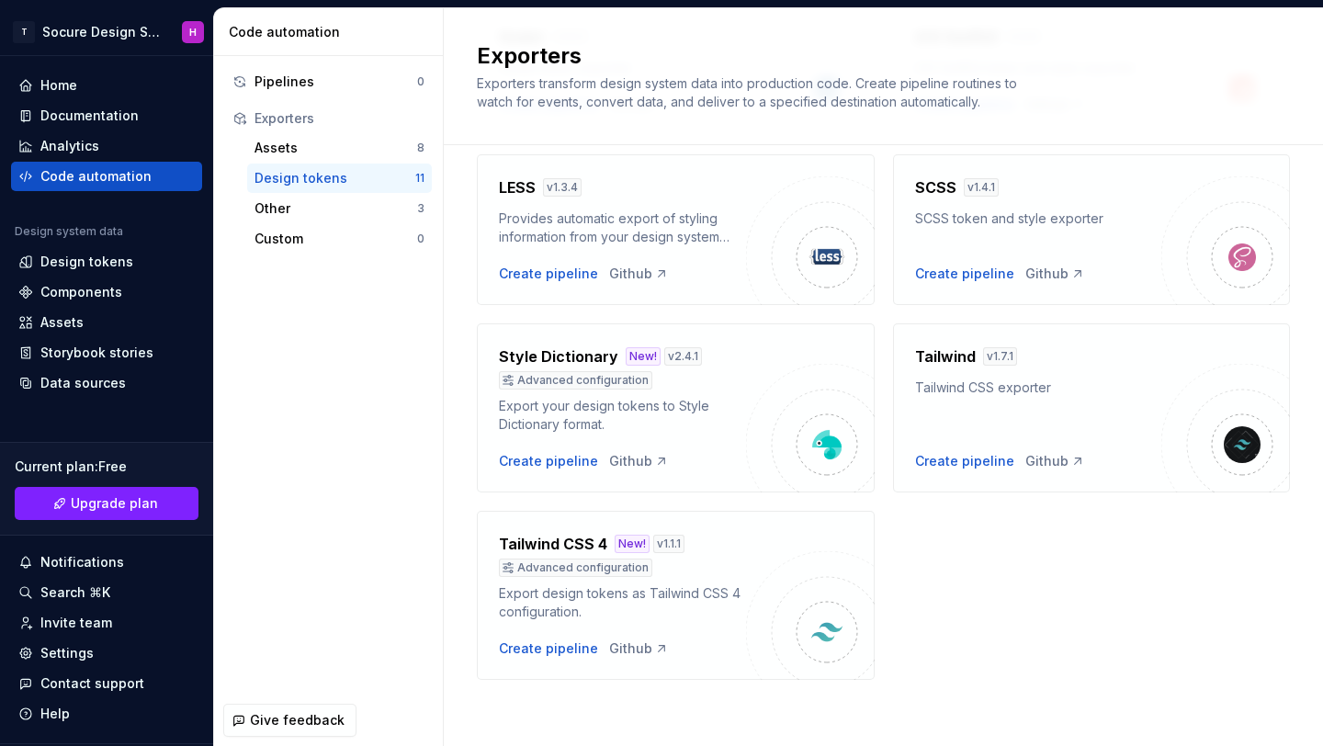
scroll to position [597, 0]
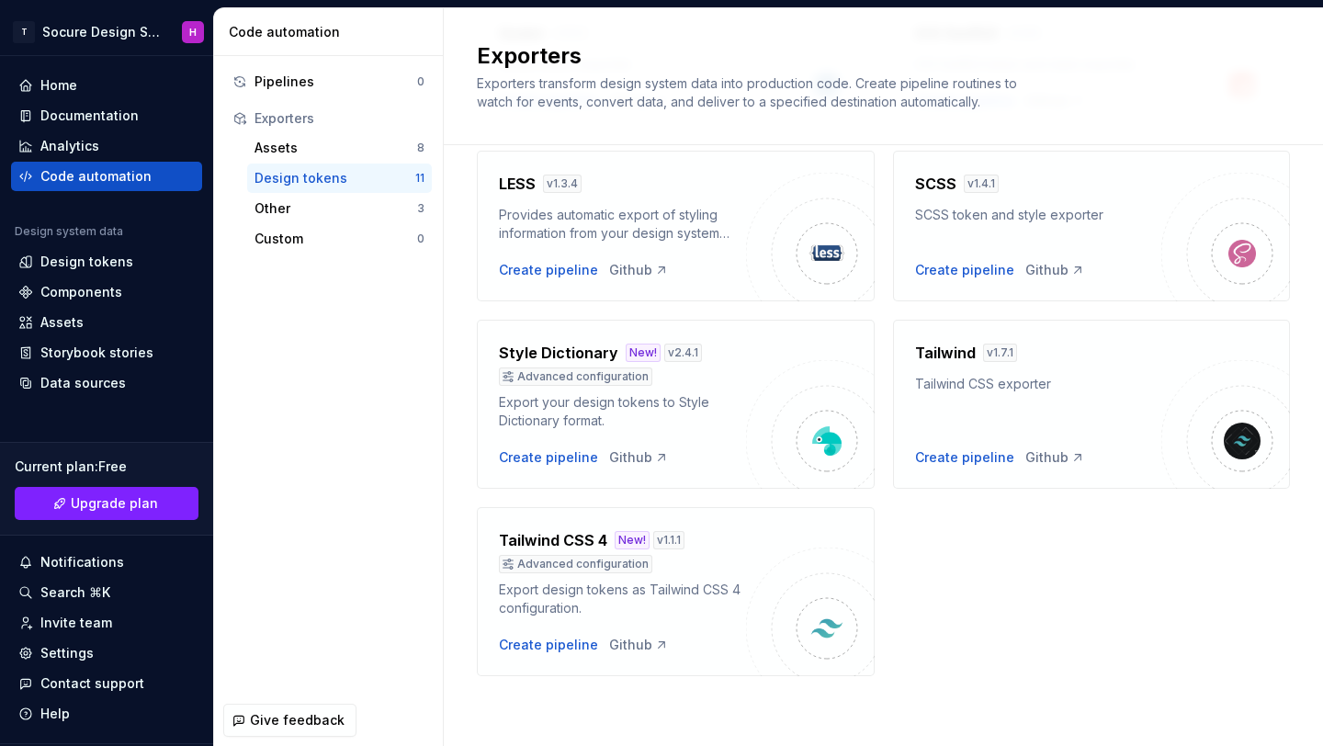
click at [549, 572] on div "Advanced configuration" at bounding box center [575, 564] width 153 height 18
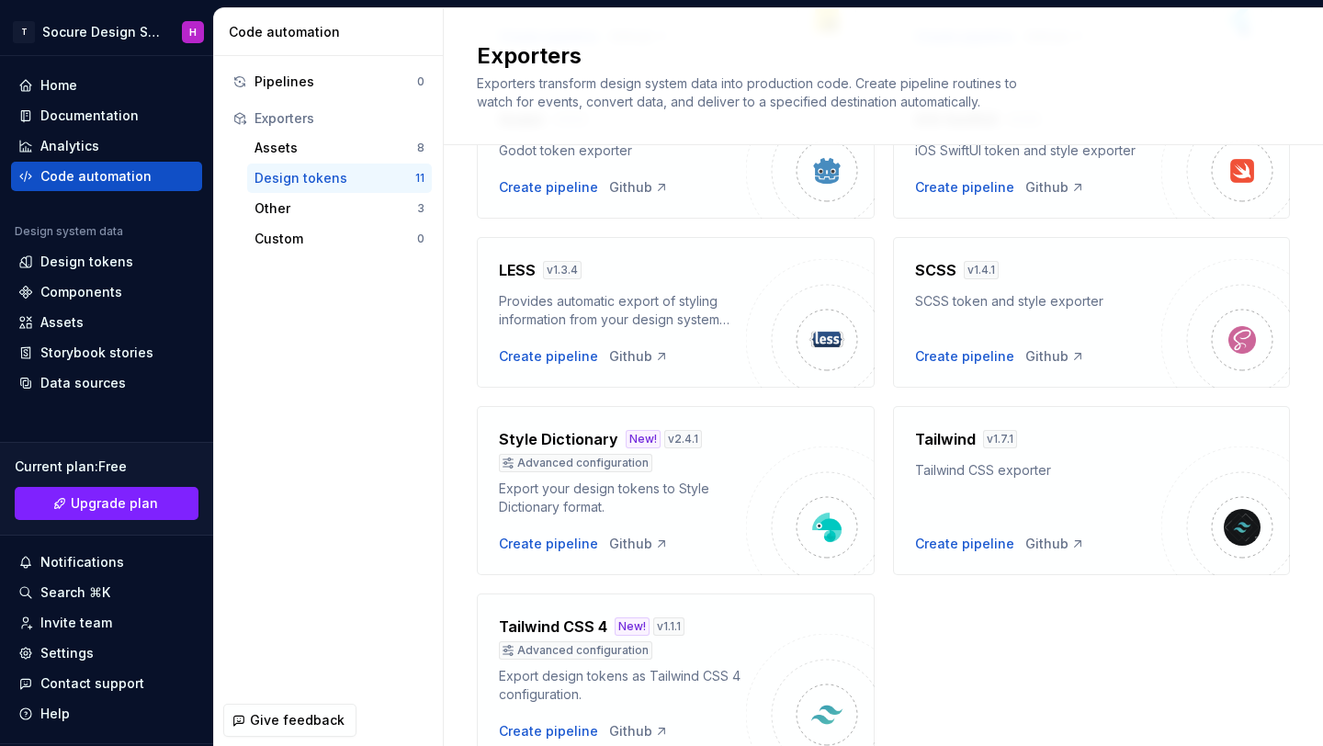
scroll to position [504, 0]
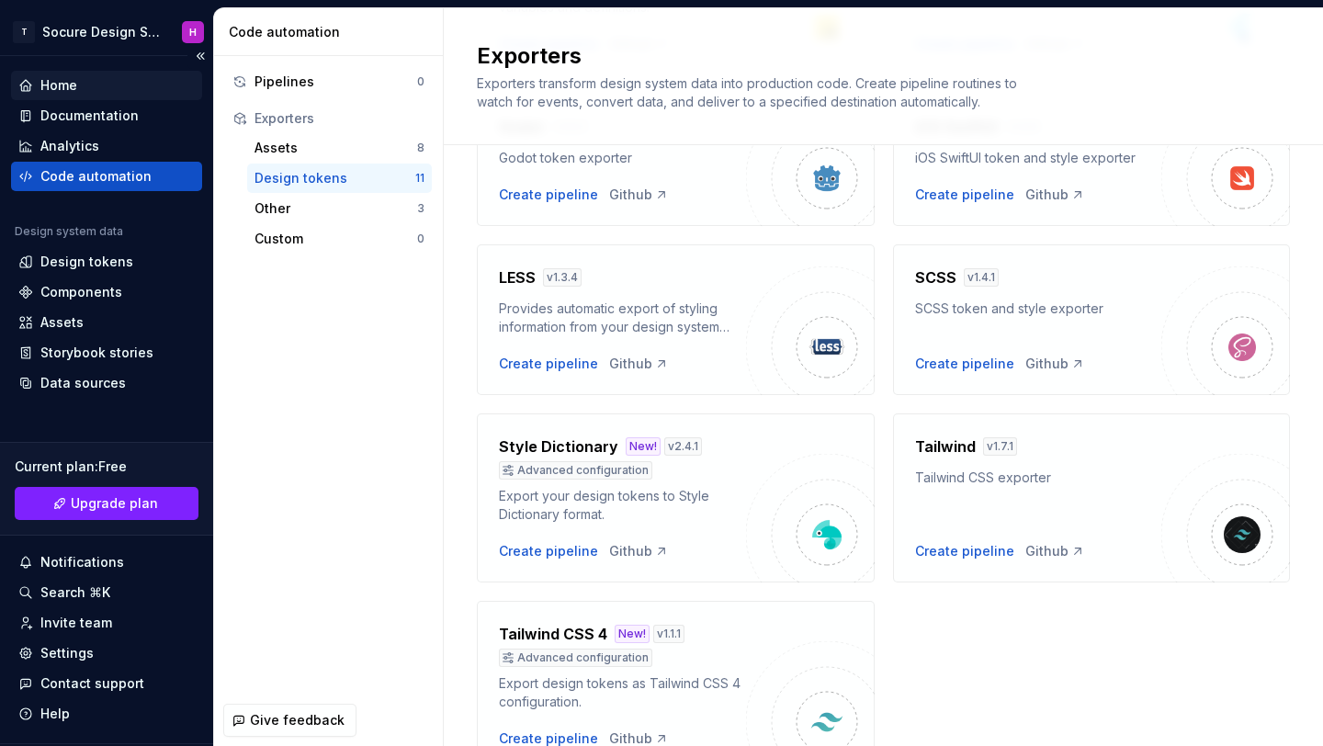
click at [65, 85] on div "Home" at bounding box center [58, 85] width 37 height 18
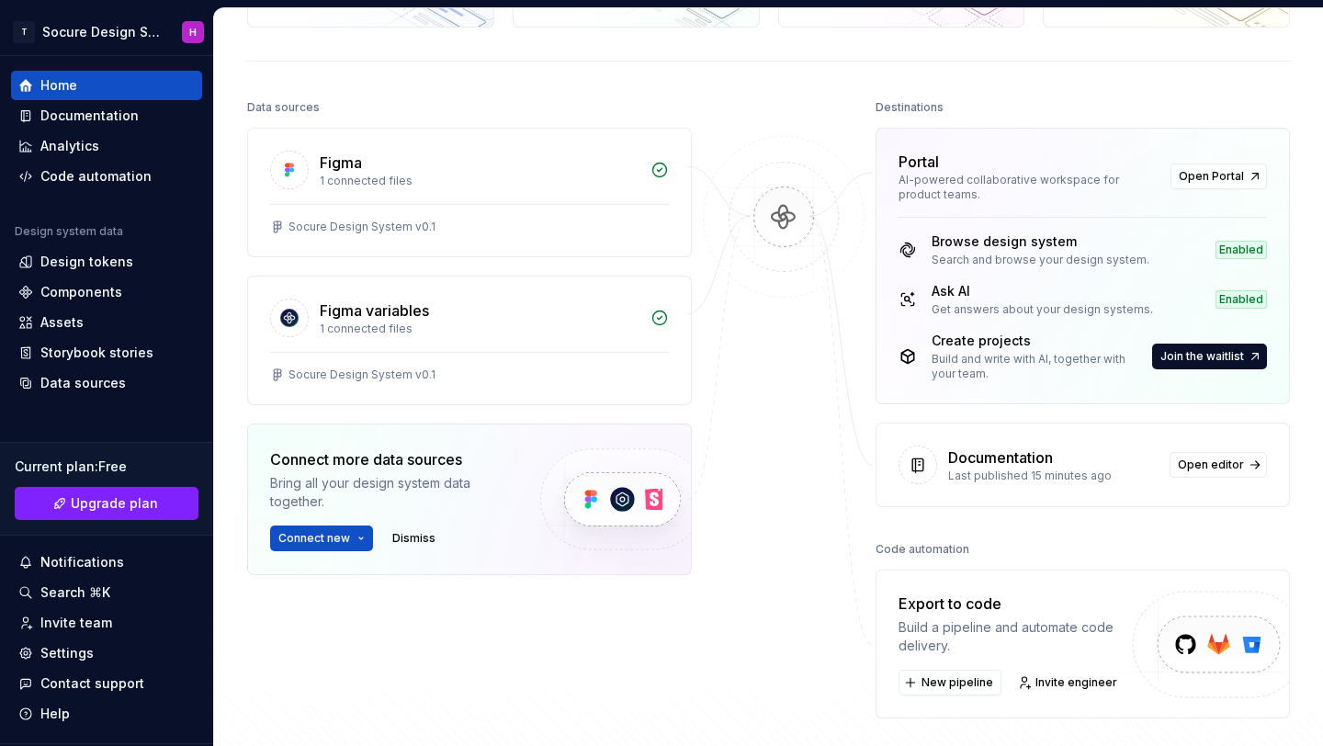
scroll to position [157, 0]
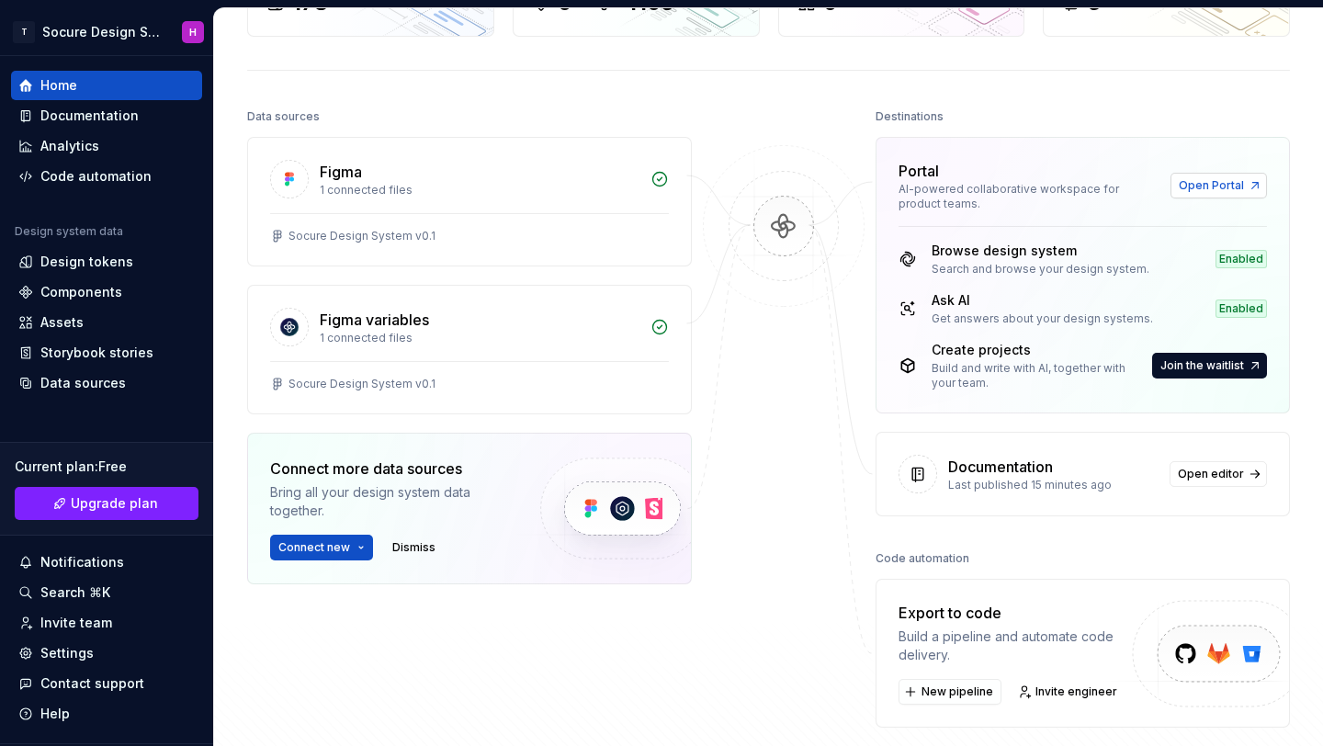
click at [1205, 179] on span "Open Portal" at bounding box center [1211, 185] width 65 height 15
click at [1166, 368] on span "Join the waitlist" at bounding box center [1202, 365] width 84 height 15
click at [1201, 360] on span "Join the waitlist" at bounding box center [1202, 365] width 84 height 15
click at [1205, 368] on span "Join the waitlist" at bounding box center [1202, 365] width 84 height 15
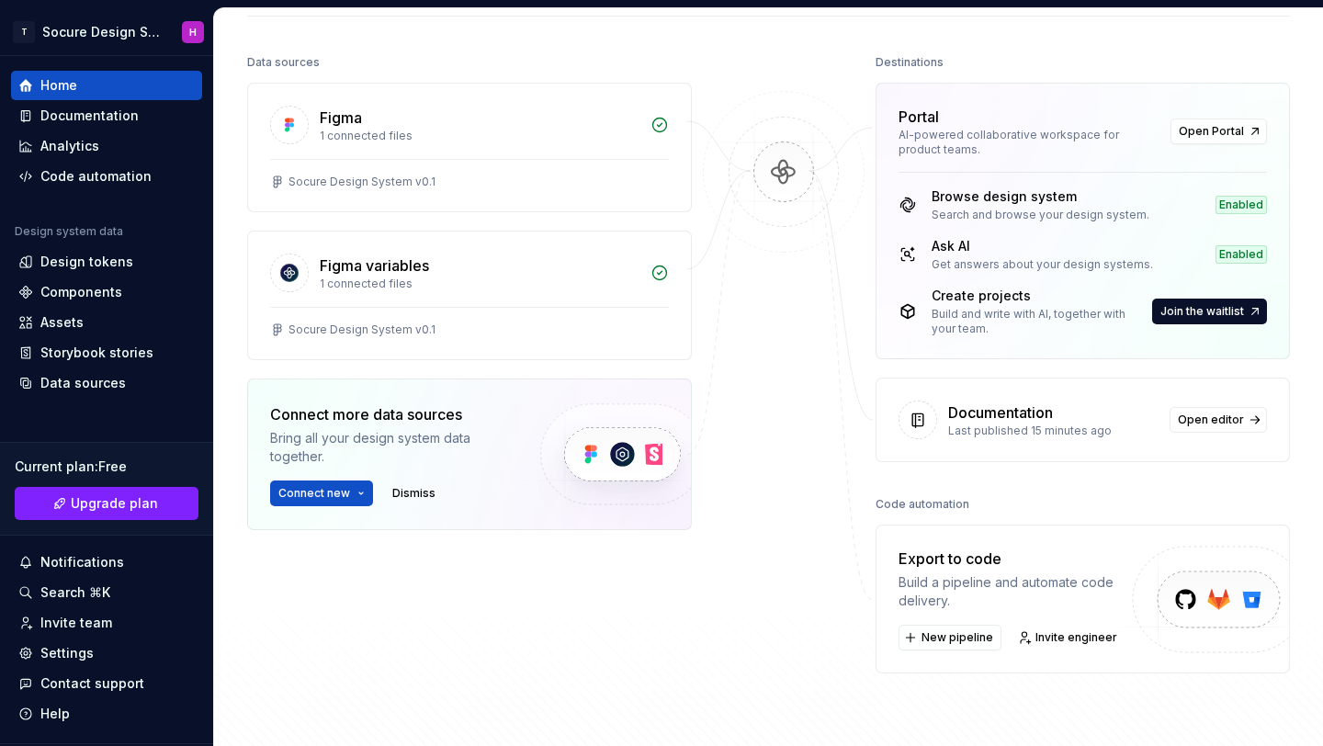
scroll to position [215, 0]
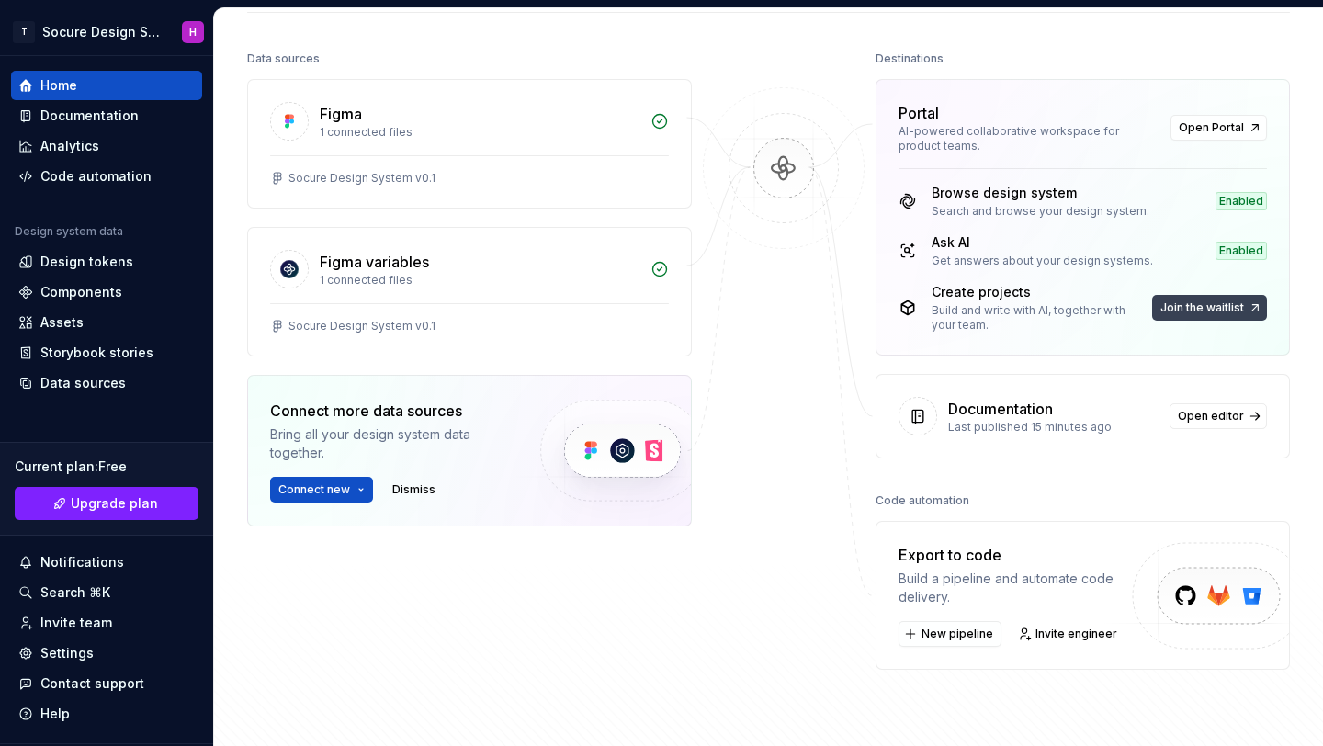
click at [1192, 297] on button "Join the waitlist" at bounding box center [1209, 308] width 115 height 26
drag, startPoint x: 1050, startPoint y: 308, endPoint x: 1074, endPoint y: 326, distance: 30.1
click at [1074, 326] on div "Build and write with AI, together with your team." at bounding box center [1040, 317] width 217 height 29
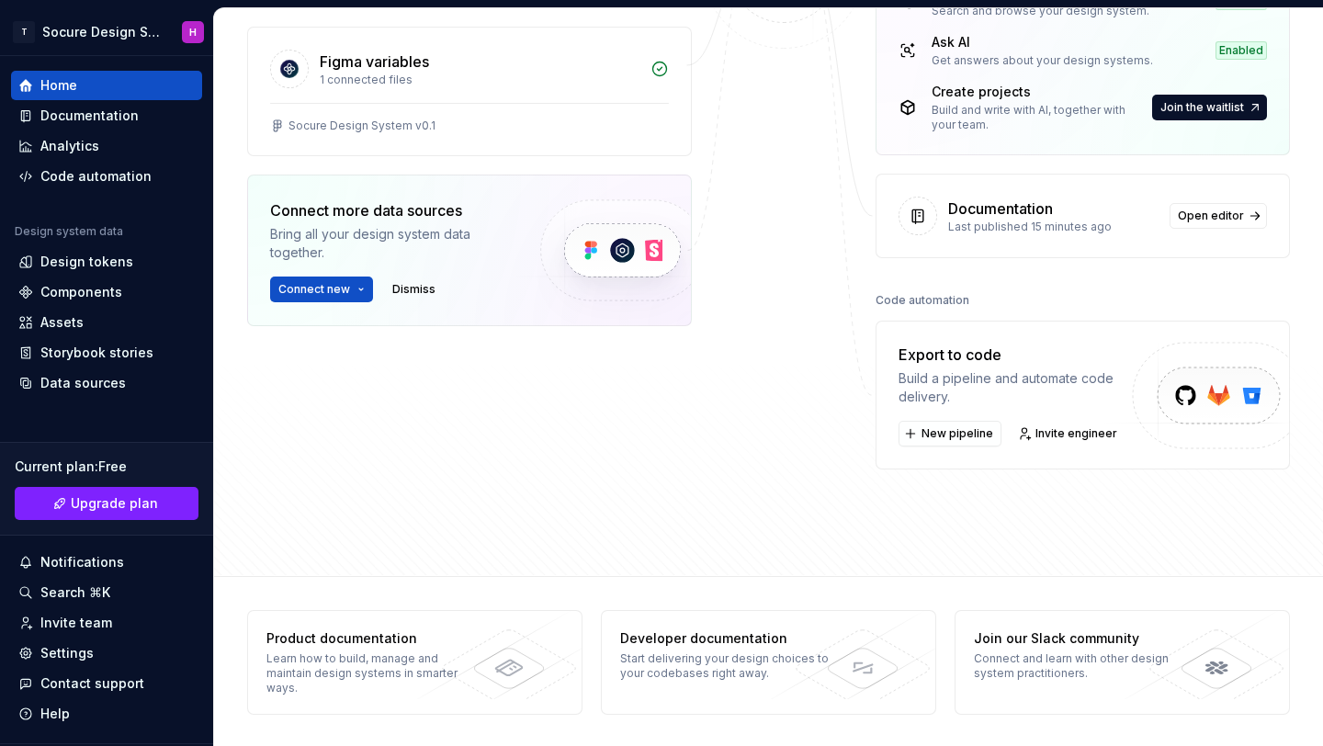
scroll to position [417, 0]
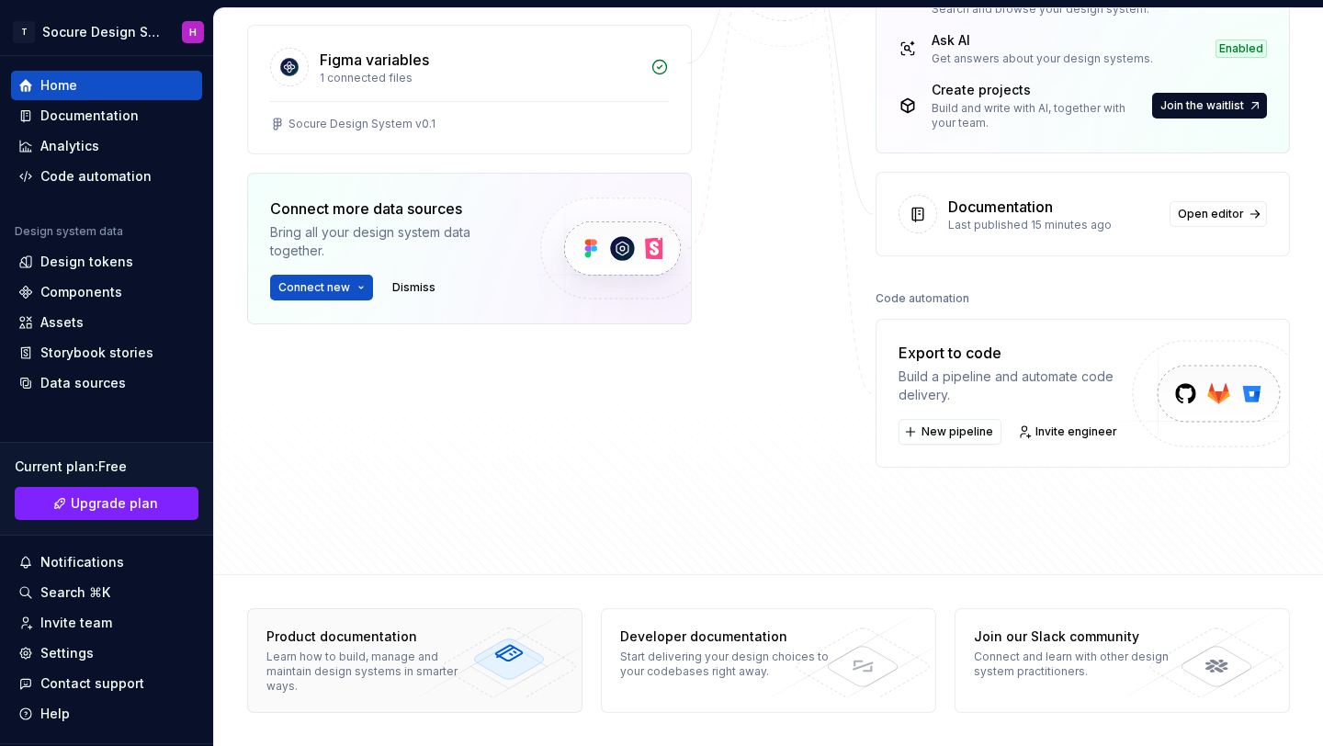
click at [410, 650] on div "Learn how to build, manage and maintain design systems in smarter ways." at bounding box center [372, 672] width 213 height 44
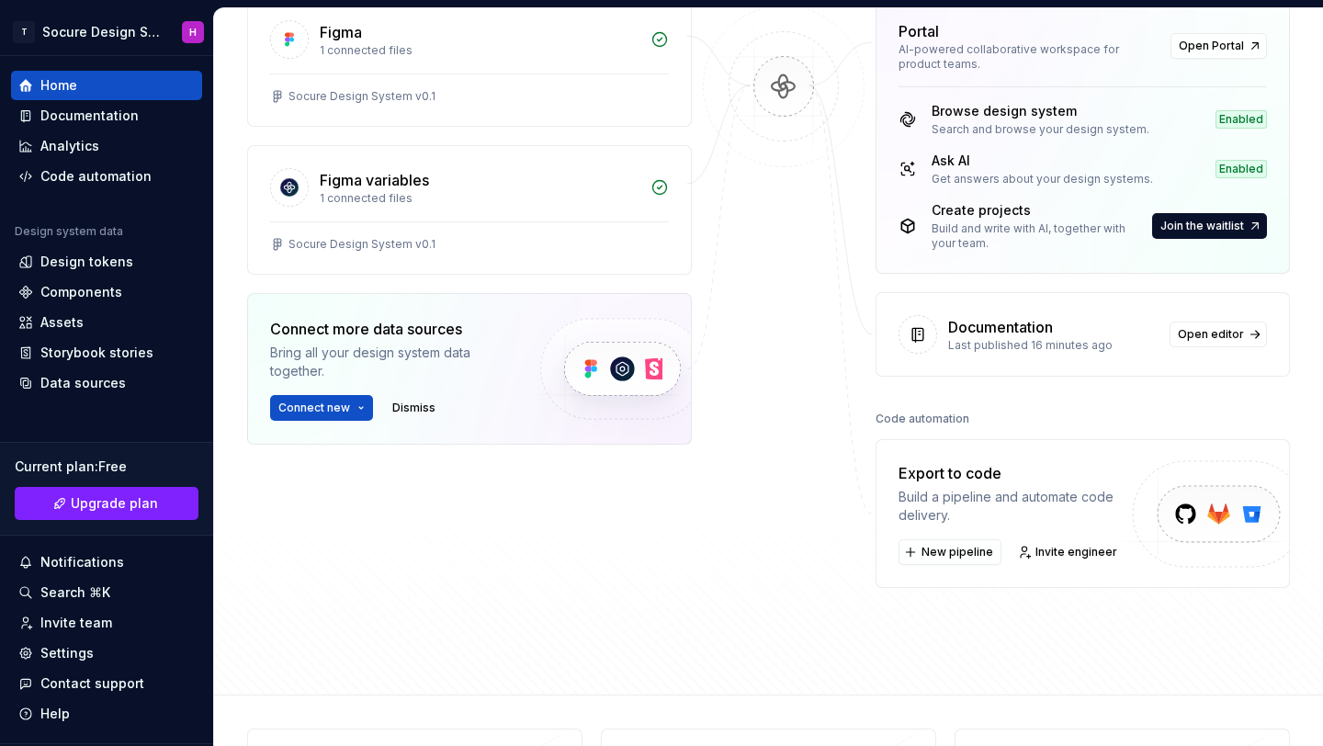
scroll to position [289, 0]
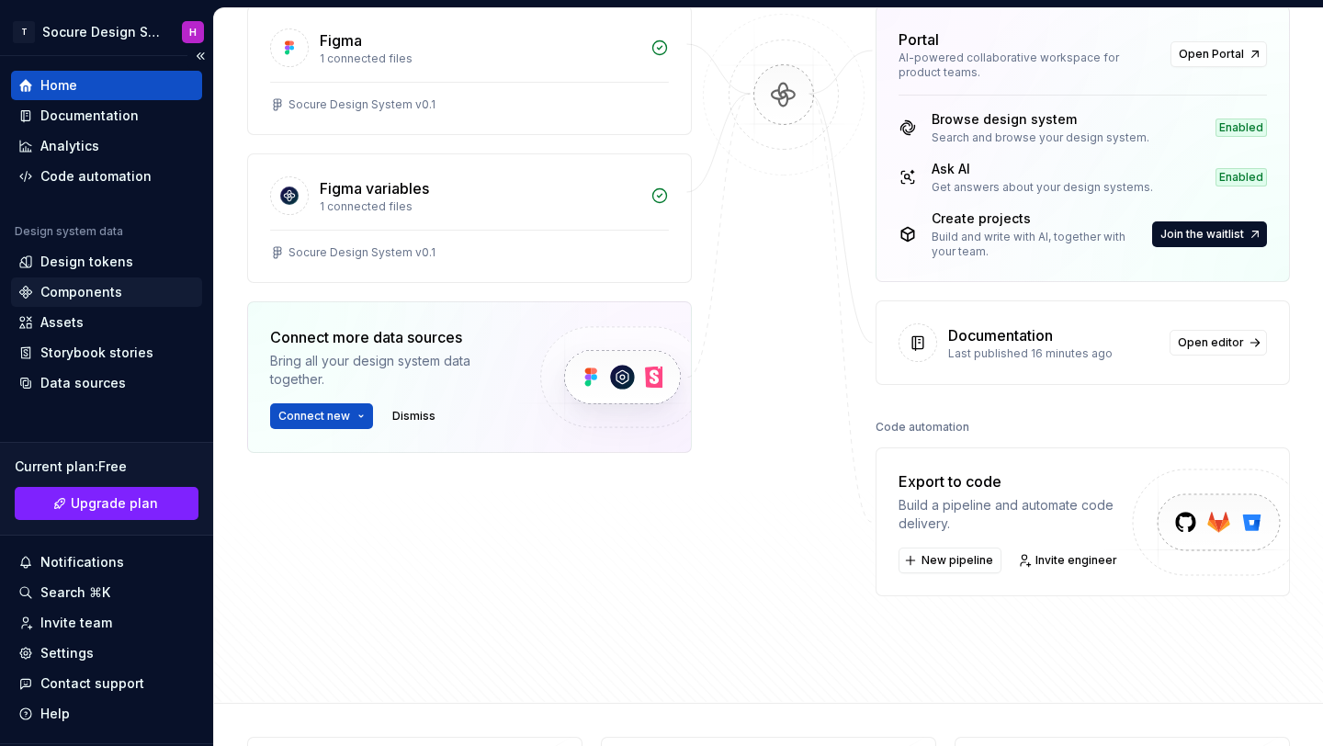
click at [97, 297] on div "Components" at bounding box center [81, 292] width 82 height 18
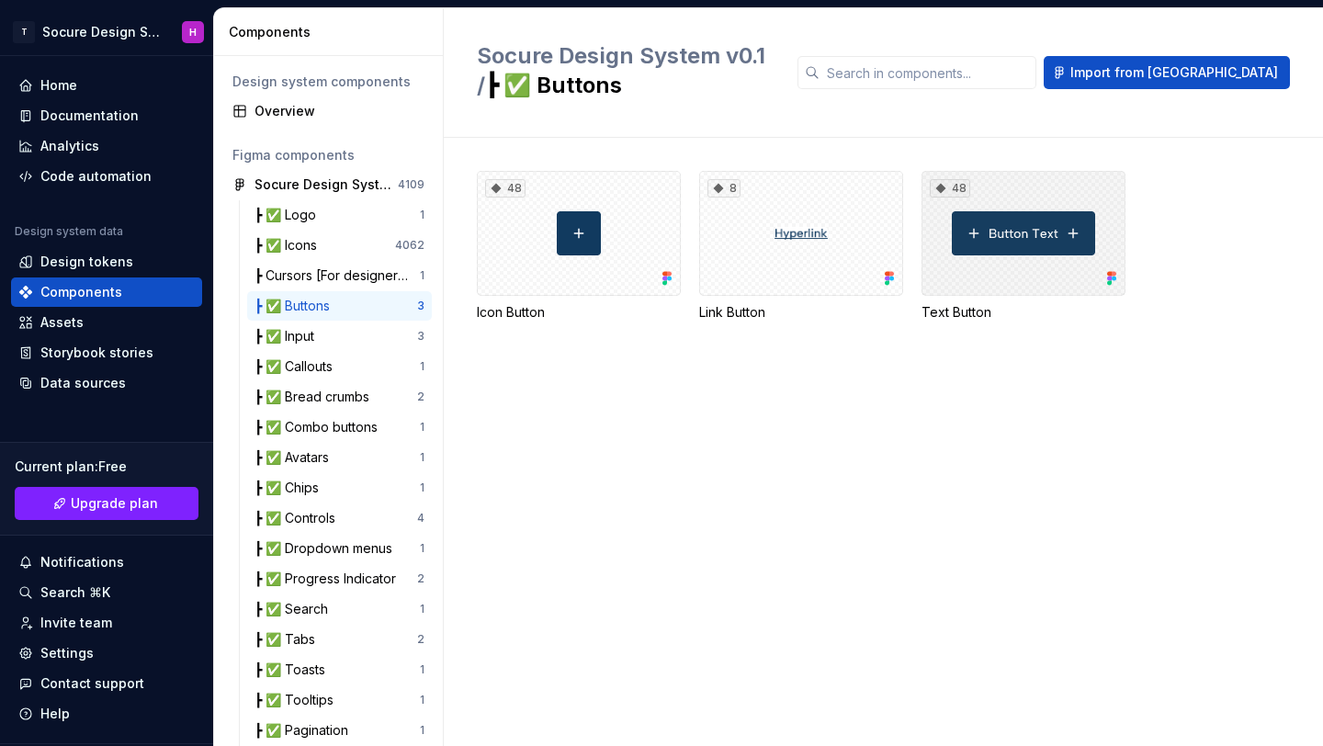
click at [1051, 243] on div "48" at bounding box center [1024, 233] width 204 height 125
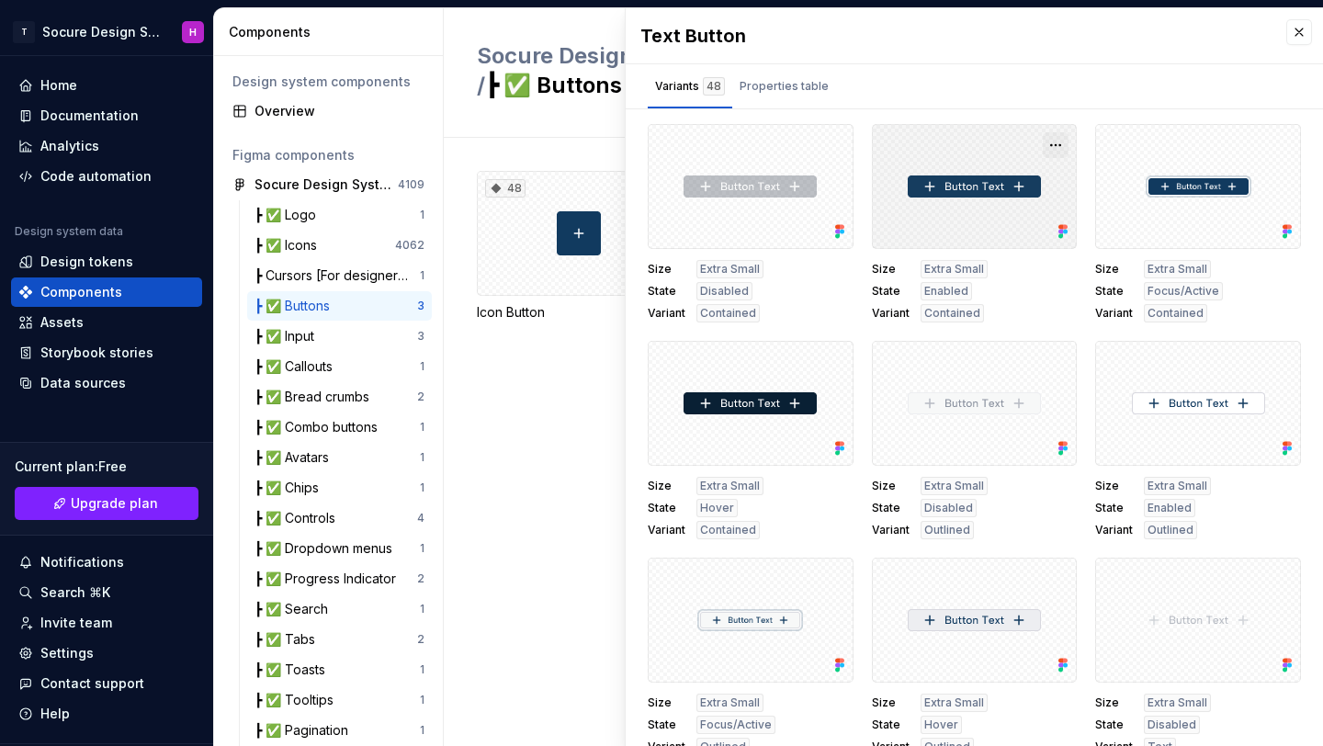
click at [1043, 143] on button "button" at bounding box center [1056, 145] width 26 height 26
click at [999, 322] on div "Size Extra Small State Enabled Variant Contained" at bounding box center [975, 291] width 206 height 62
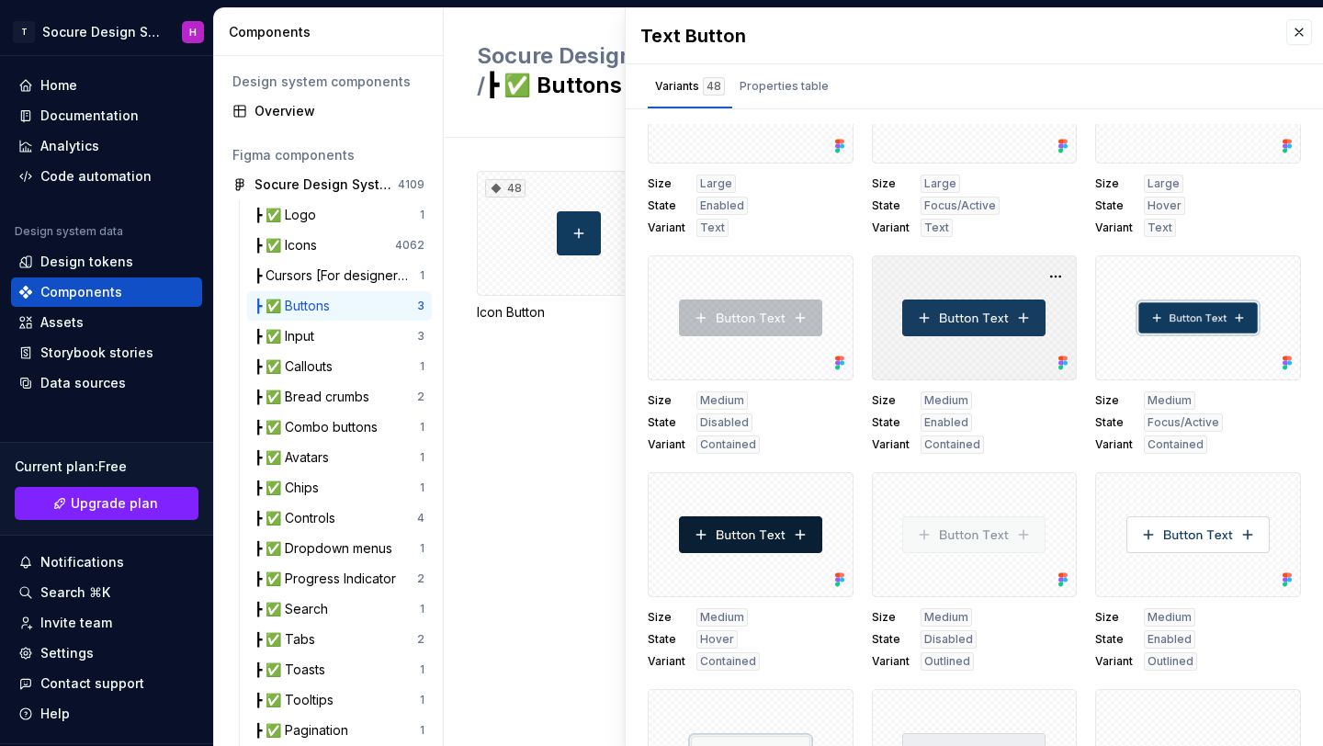
scroll to position [1605, 0]
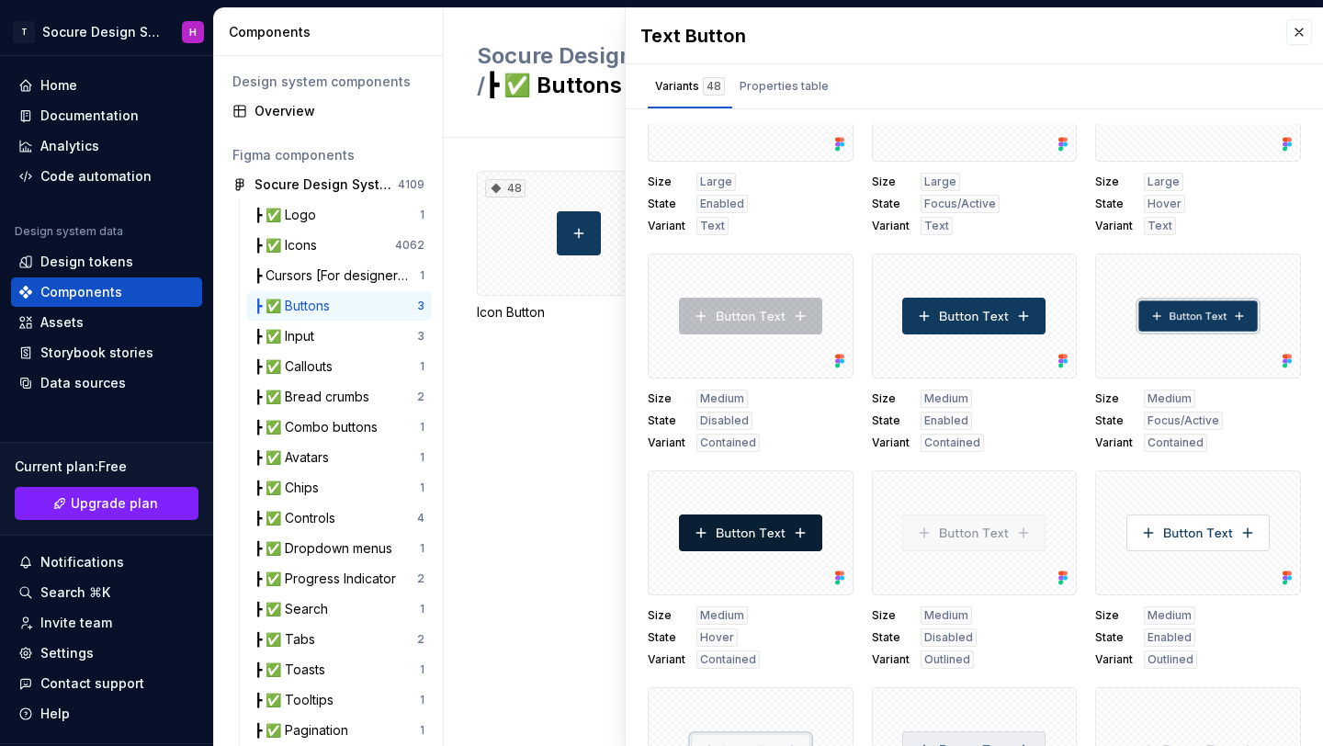
click at [737, 423] on span "Disabled" at bounding box center [724, 420] width 49 height 15
click at [463, 479] on div "48 Icon Button 8 Link Button 48 Text Button" at bounding box center [883, 442] width 879 height 608
click at [79, 108] on div "Documentation" at bounding box center [89, 116] width 98 height 18
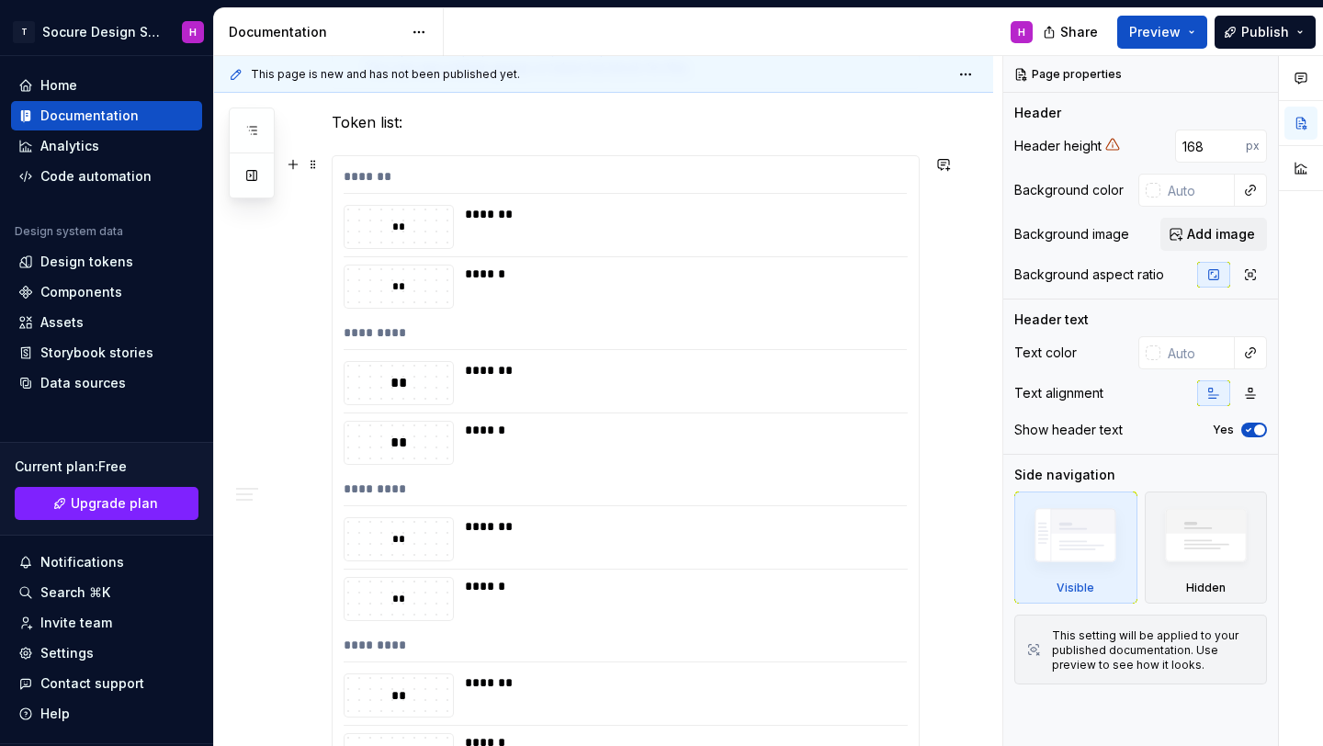
scroll to position [662, 0]
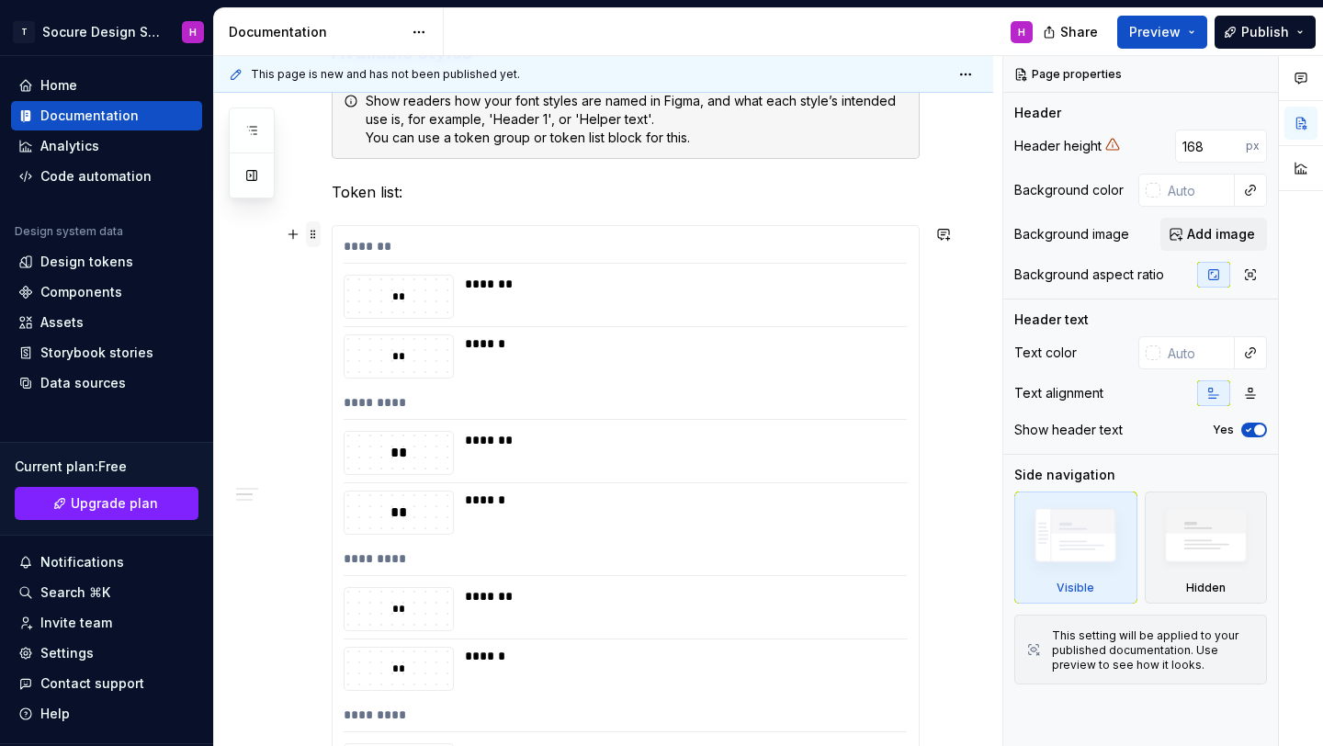
click at [311, 242] on span at bounding box center [313, 234] width 15 height 26
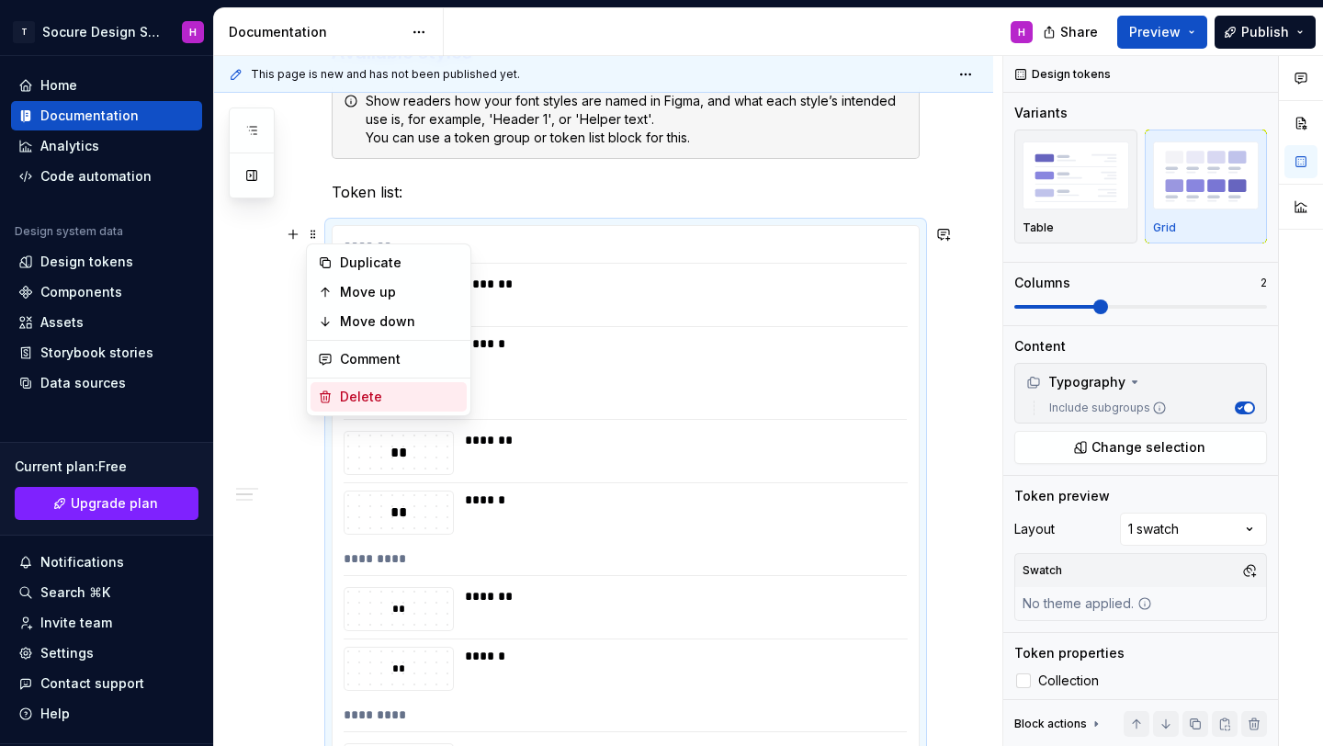
click at [349, 399] on div "Delete" at bounding box center [399, 397] width 119 height 18
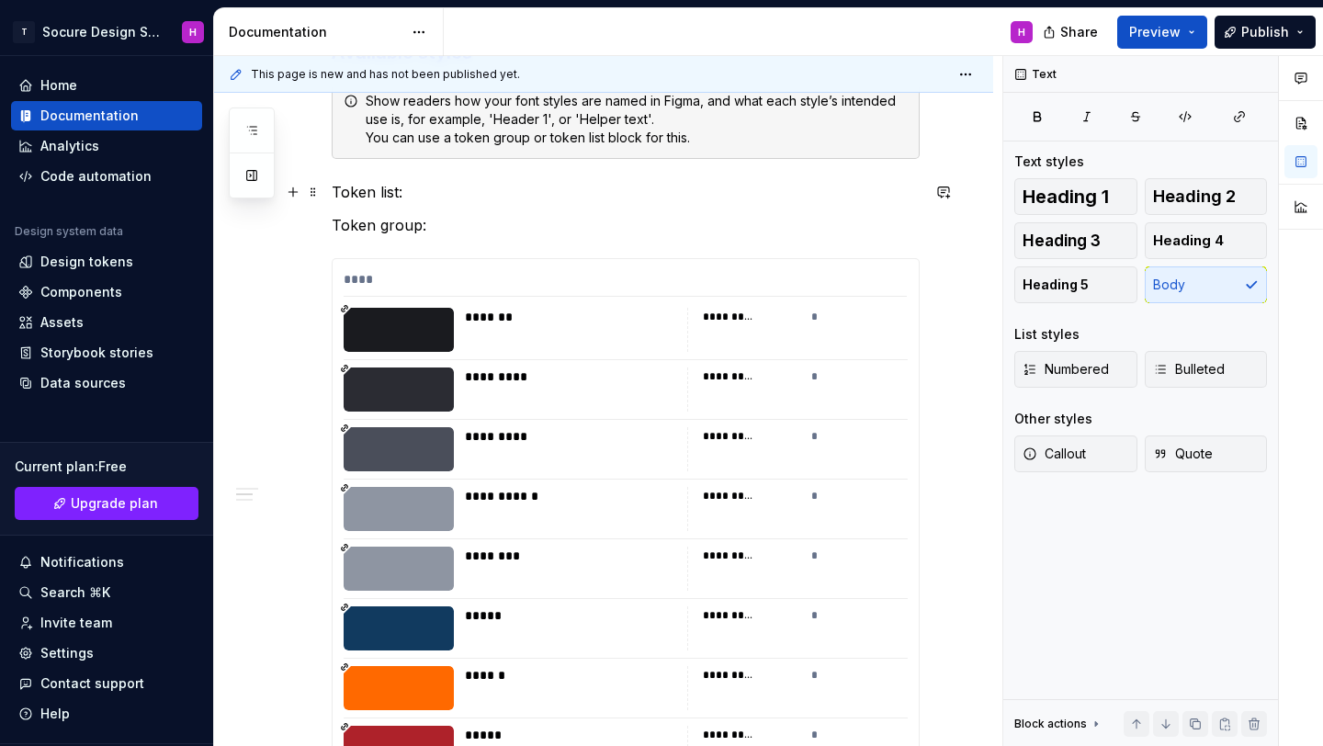
click at [413, 188] on p "Token list:" at bounding box center [626, 192] width 588 height 22
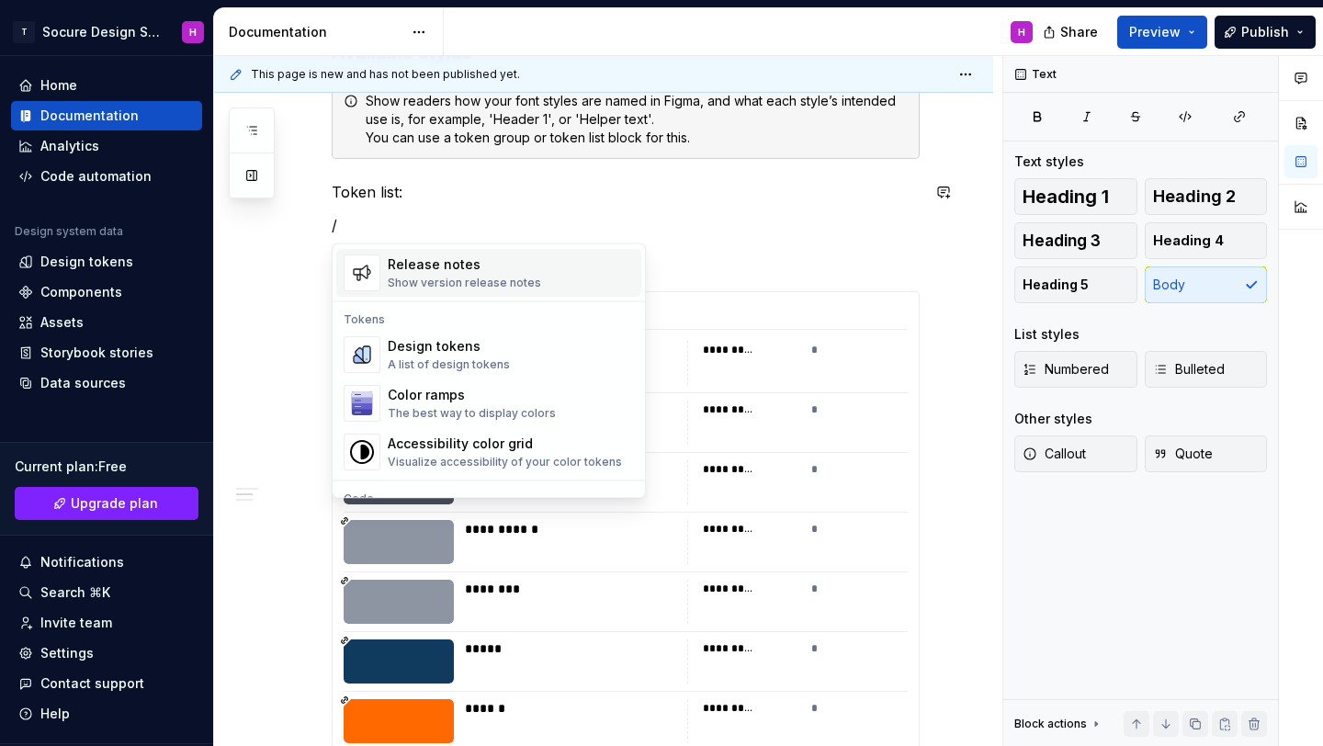
scroll to position [1267, 0]
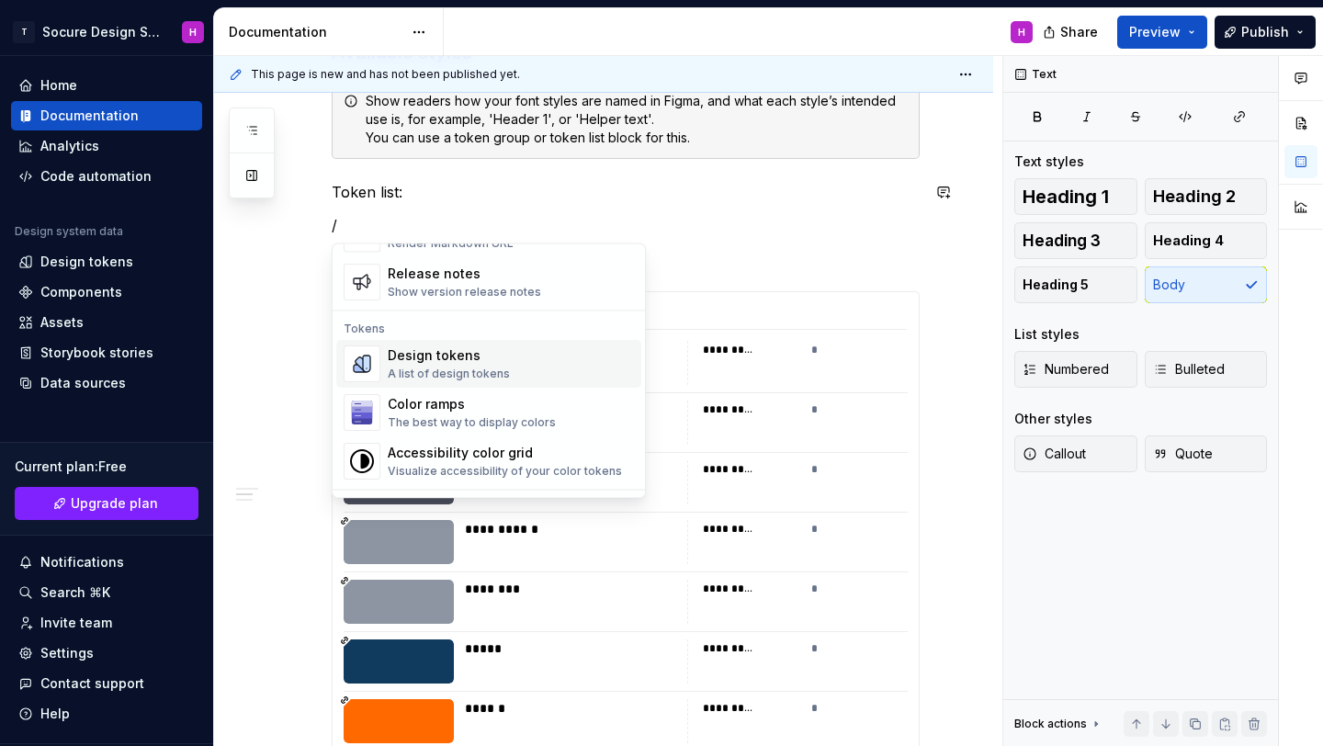
click at [419, 352] on div "Design tokens" at bounding box center [449, 356] width 122 height 18
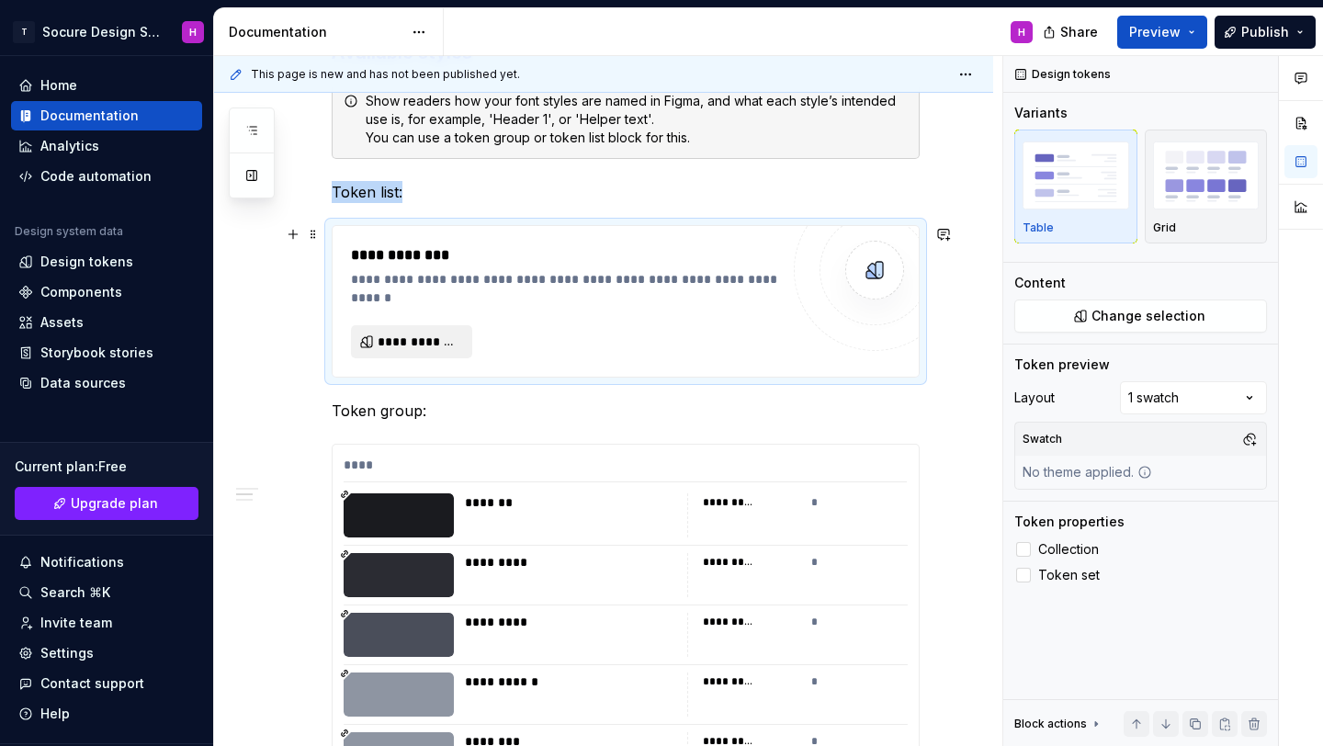
click at [403, 350] on span "**********" at bounding box center [419, 342] width 83 height 18
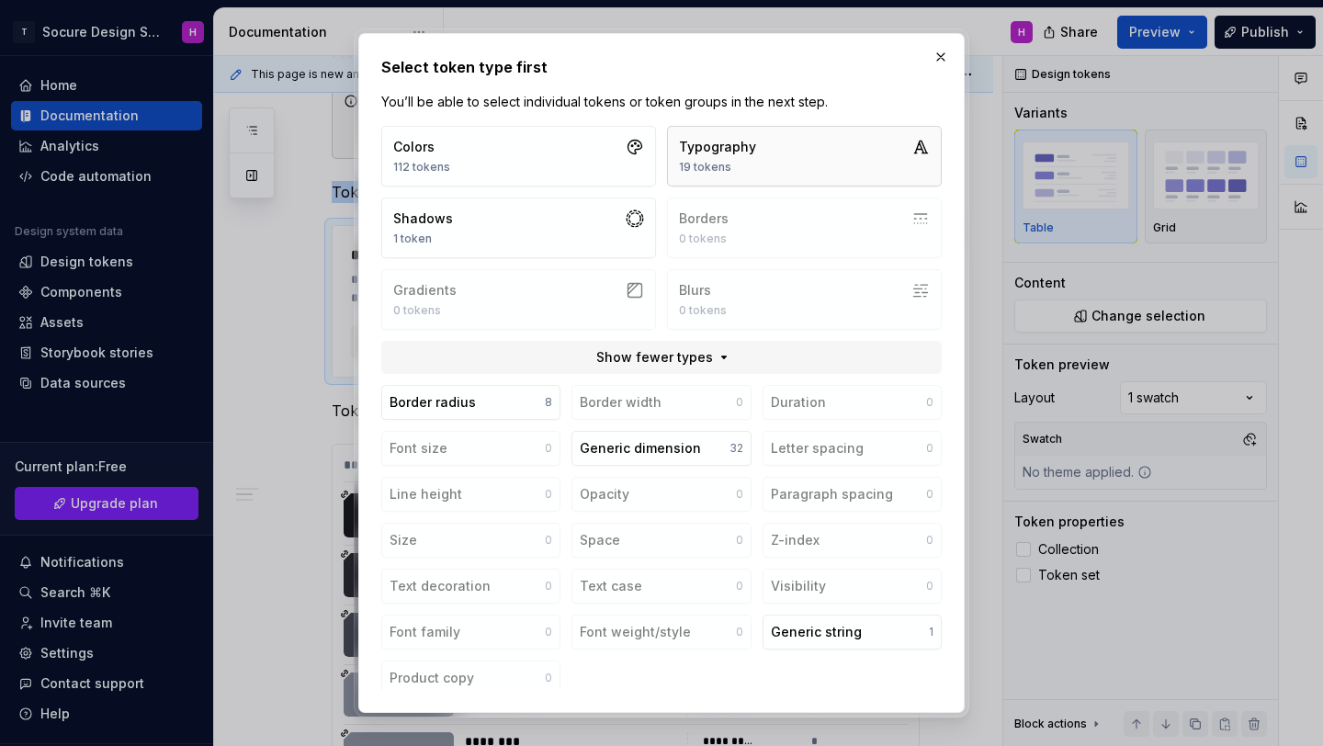
click at [793, 162] on button "Typography 19 tokens" at bounding box center [804, 156] width 275 height 61
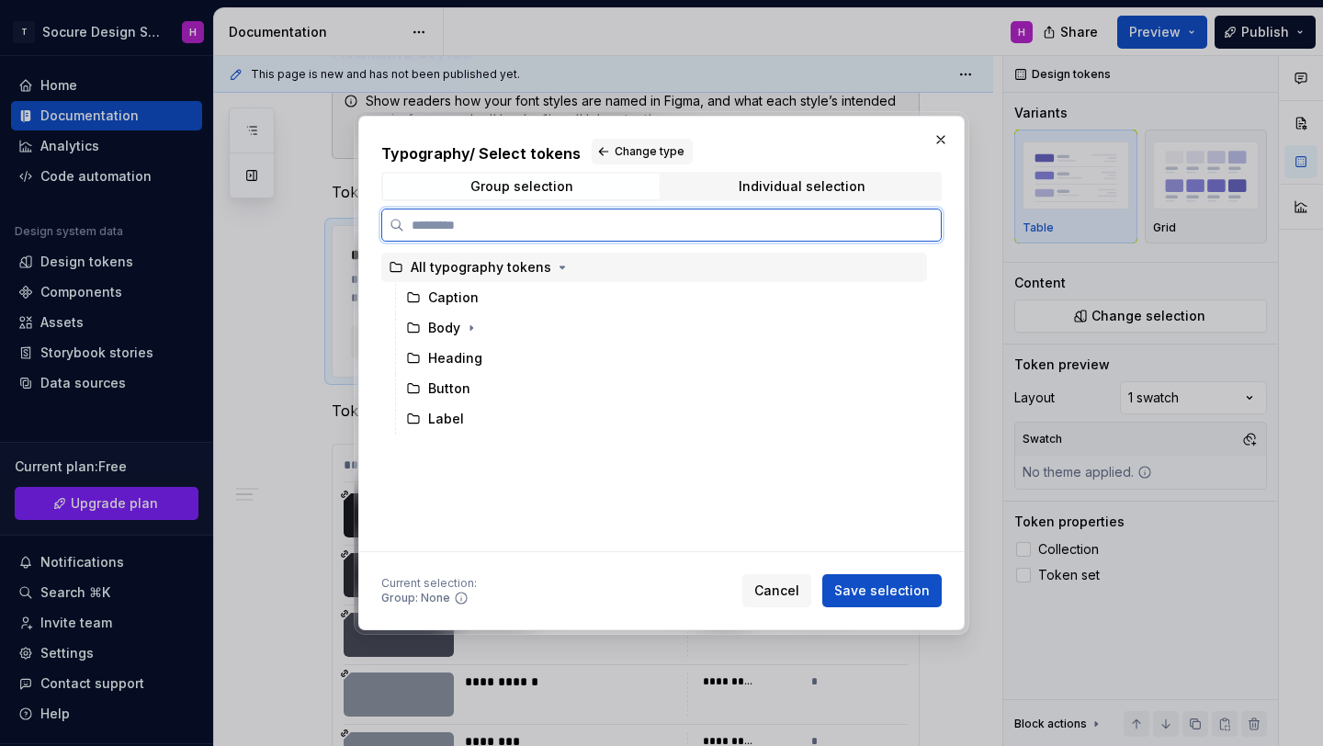
click at [505, 272] on div "All typography tokens" at bounding box center [481, 267] width 141 height 18
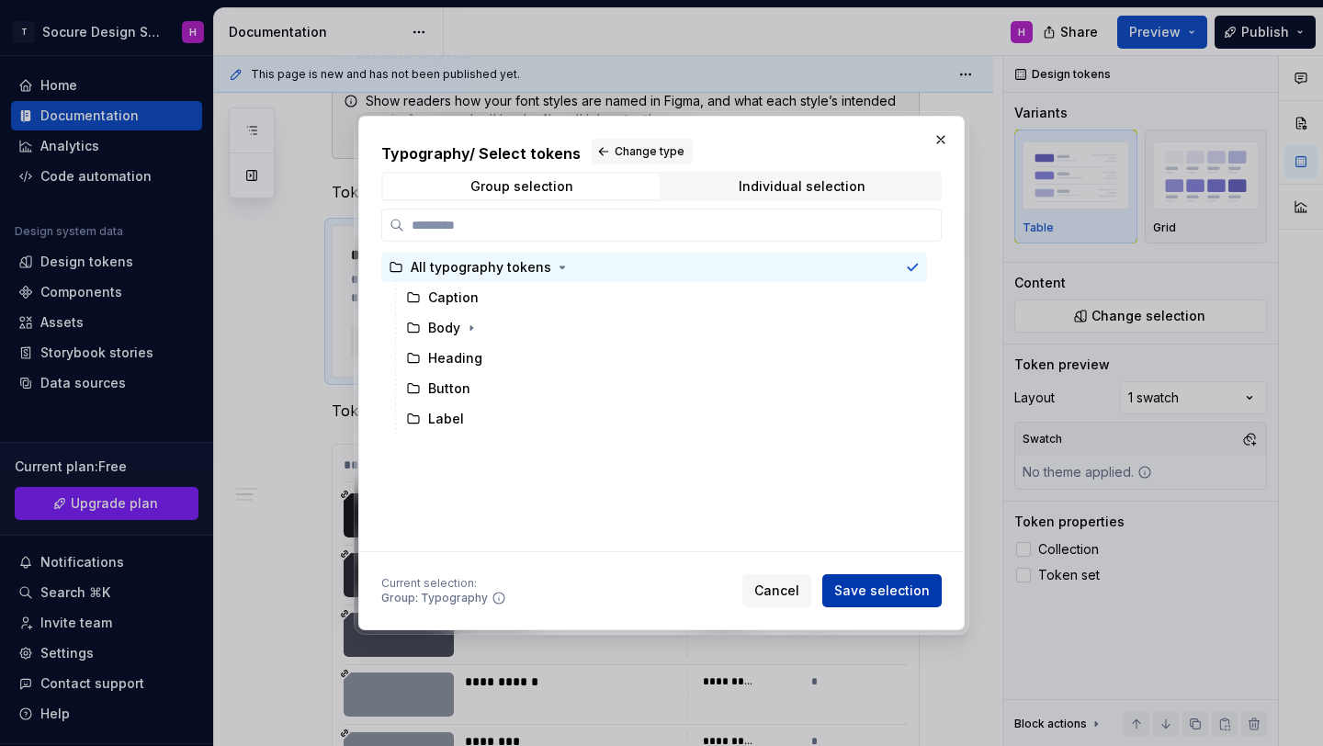
click at [911, 589] on span "Save selection" at bounding box center [882, 591] width 96 height 18
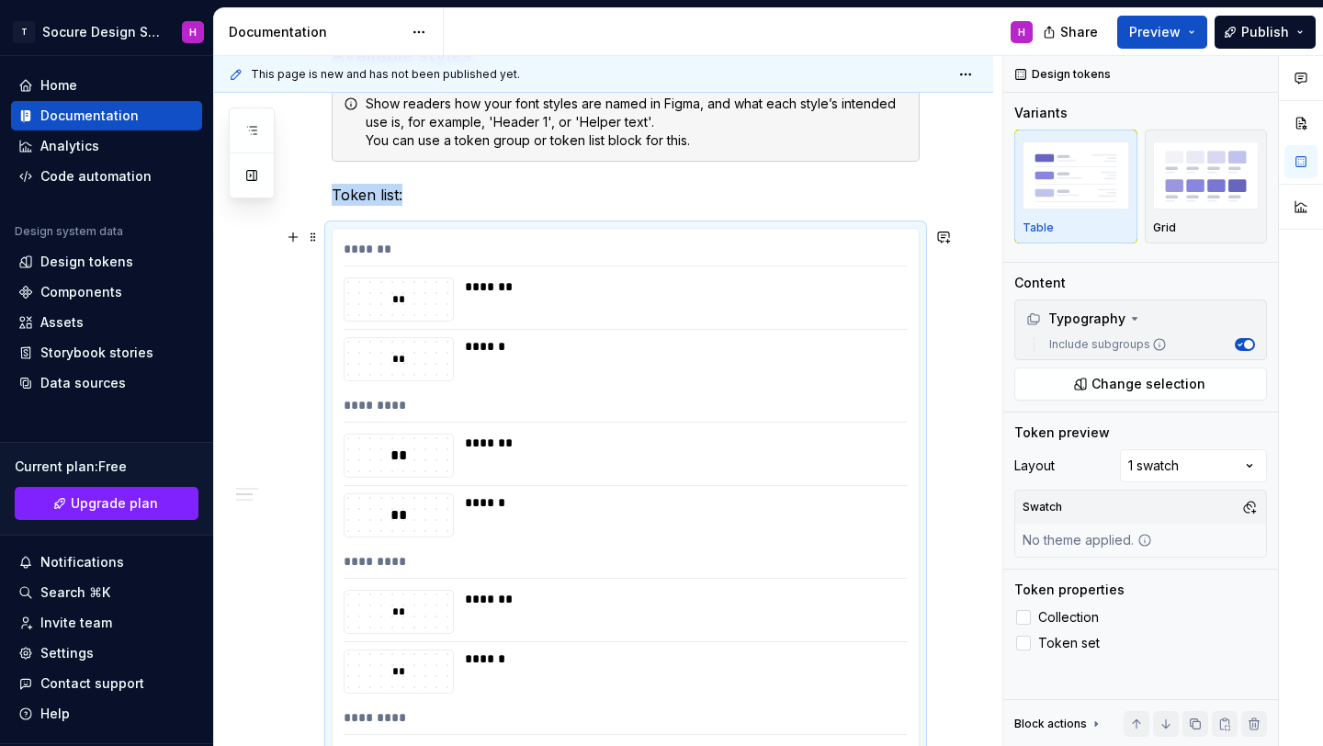
scroll to position [668, 0]
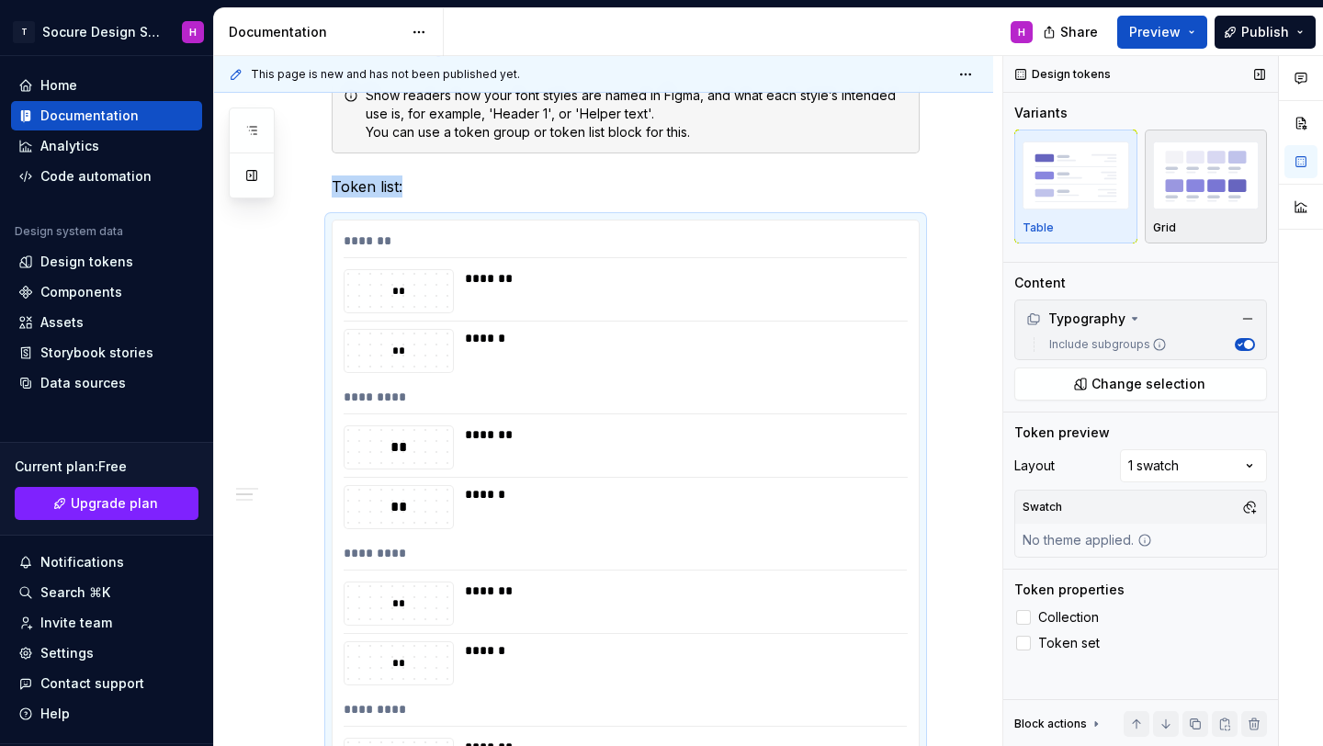
click at [1222, 240] on button "Grid" at bounding box center [1206, 187] width 123 height 114
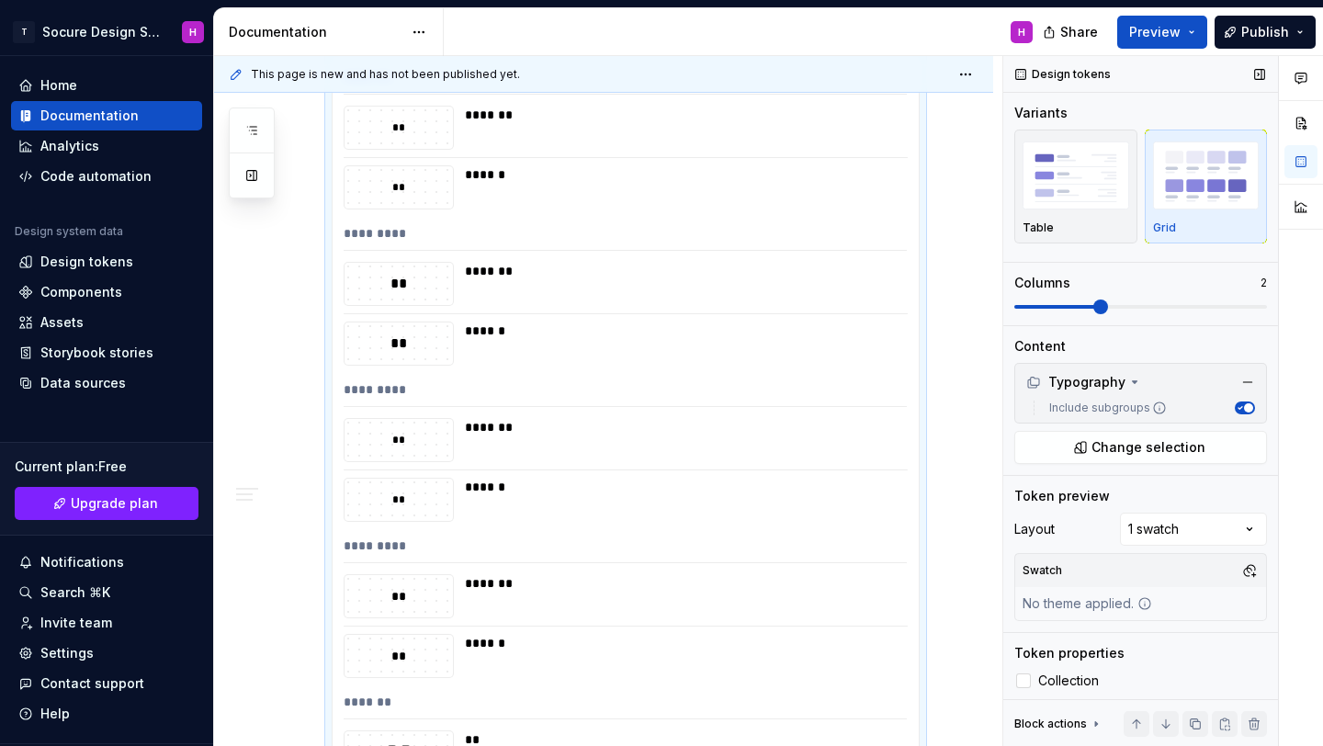
click at [1093, 306] on span at bounding box center [1100, 307] width 15 height 15
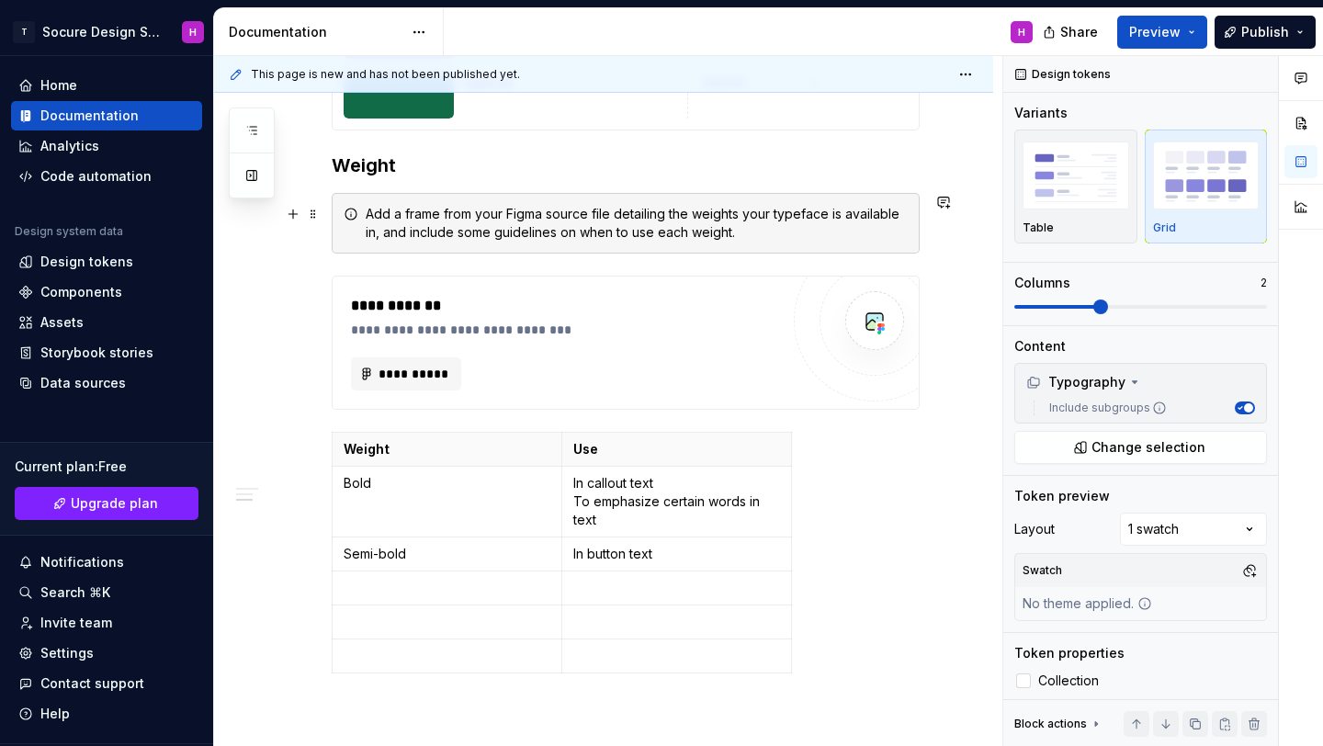
scroll to position [3091, 0]
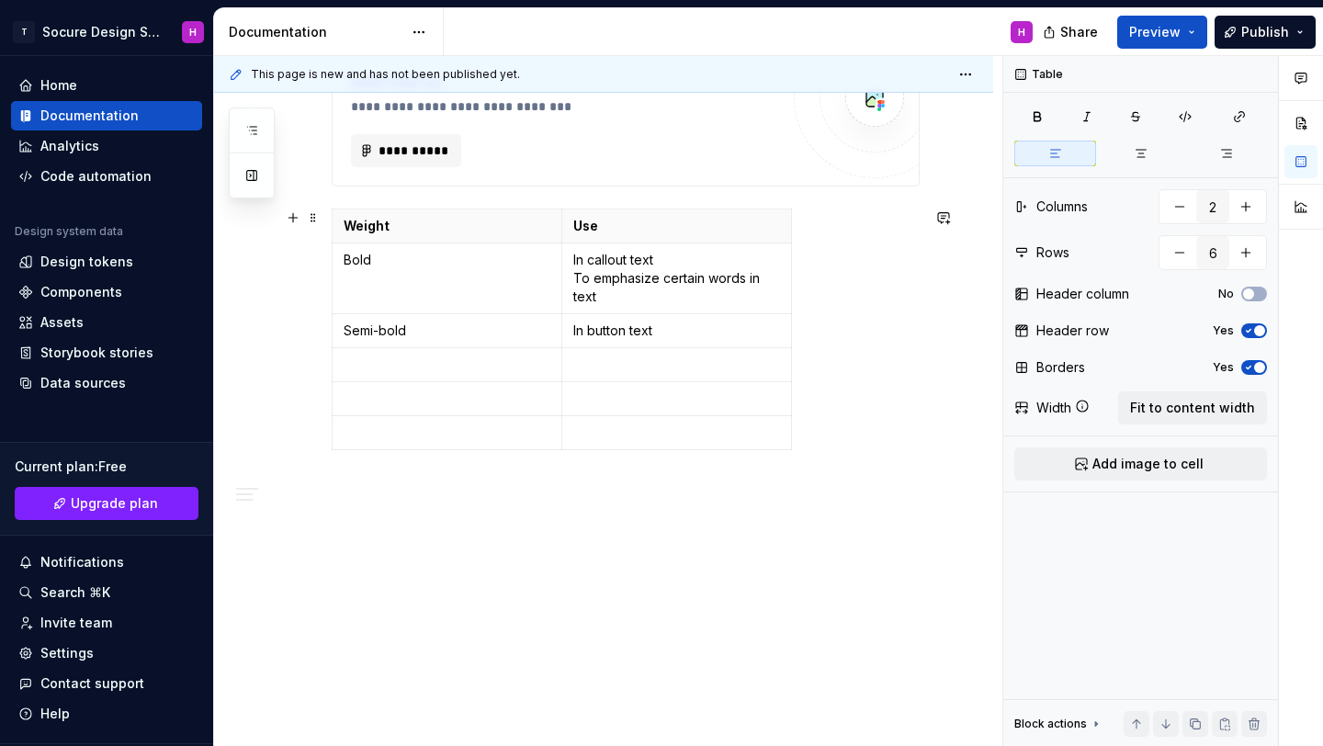
click at [825, 422] on div "Weight Use Bold In callout text To emphasize certain words in text Semi-bold In…" at bounding box center [626, 333] width 588 height 249
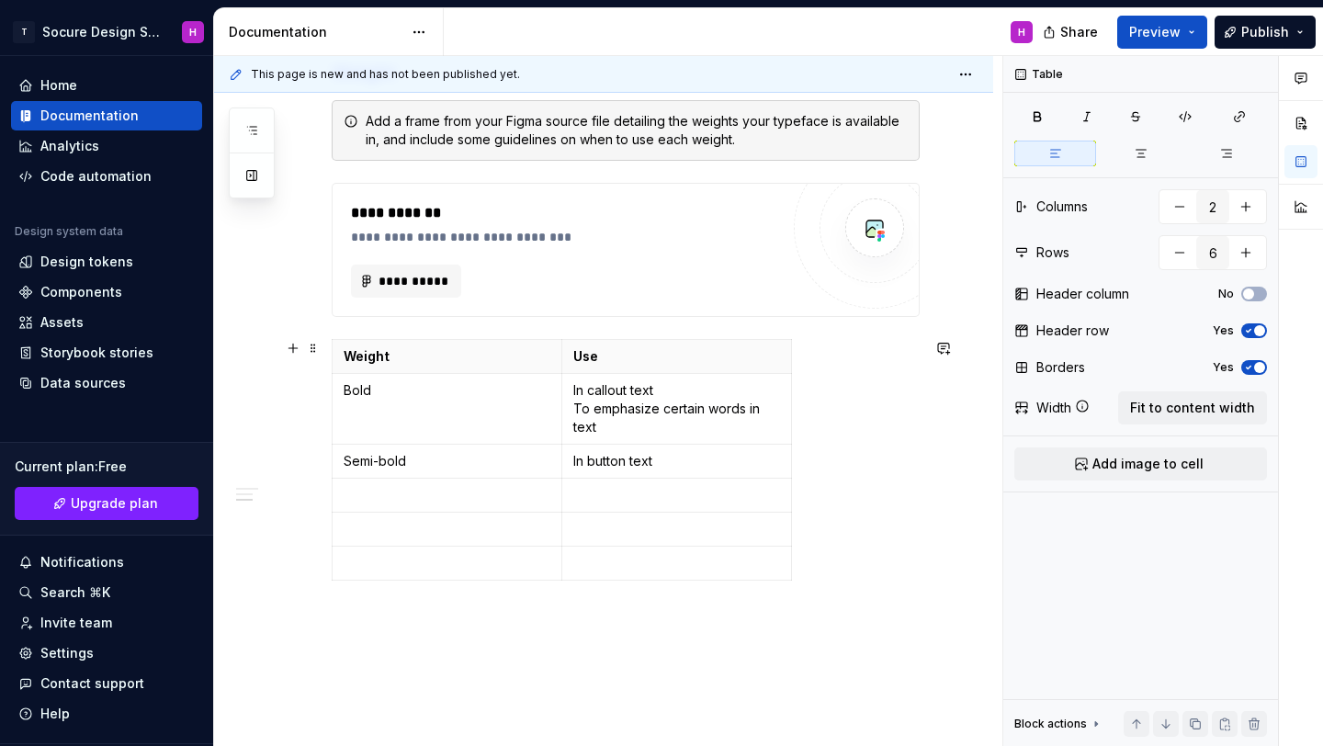
type textarea "*"
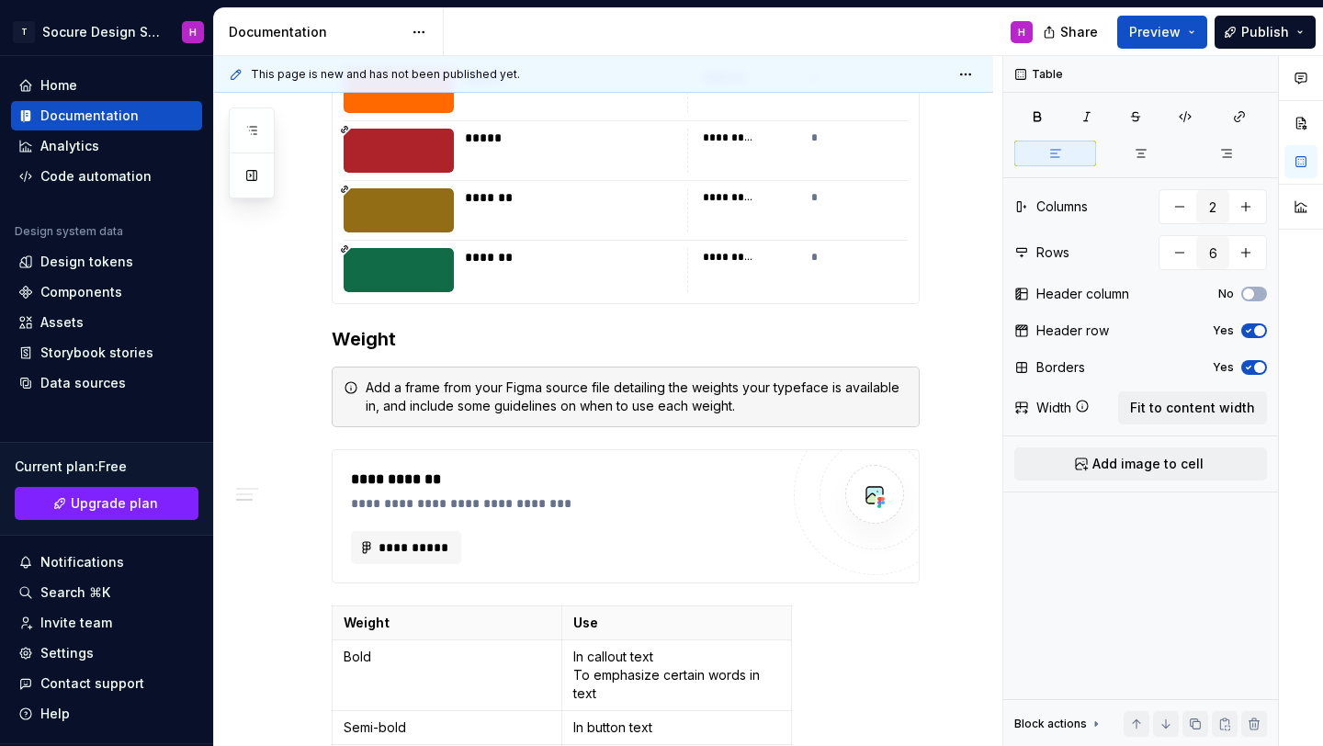
scroll to position [2689, 0]
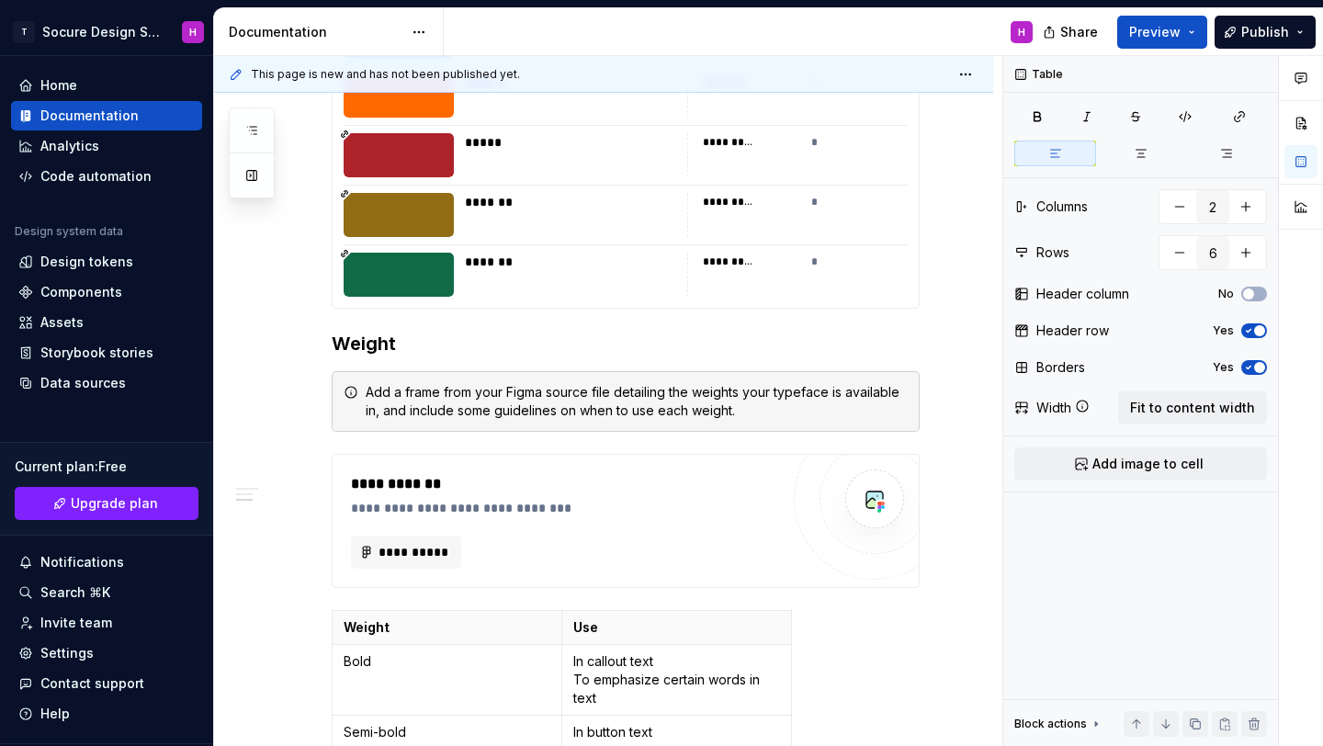
click at [549, 346] on h3 "Weight" at bounding box center [626, 344] width 588 height 26
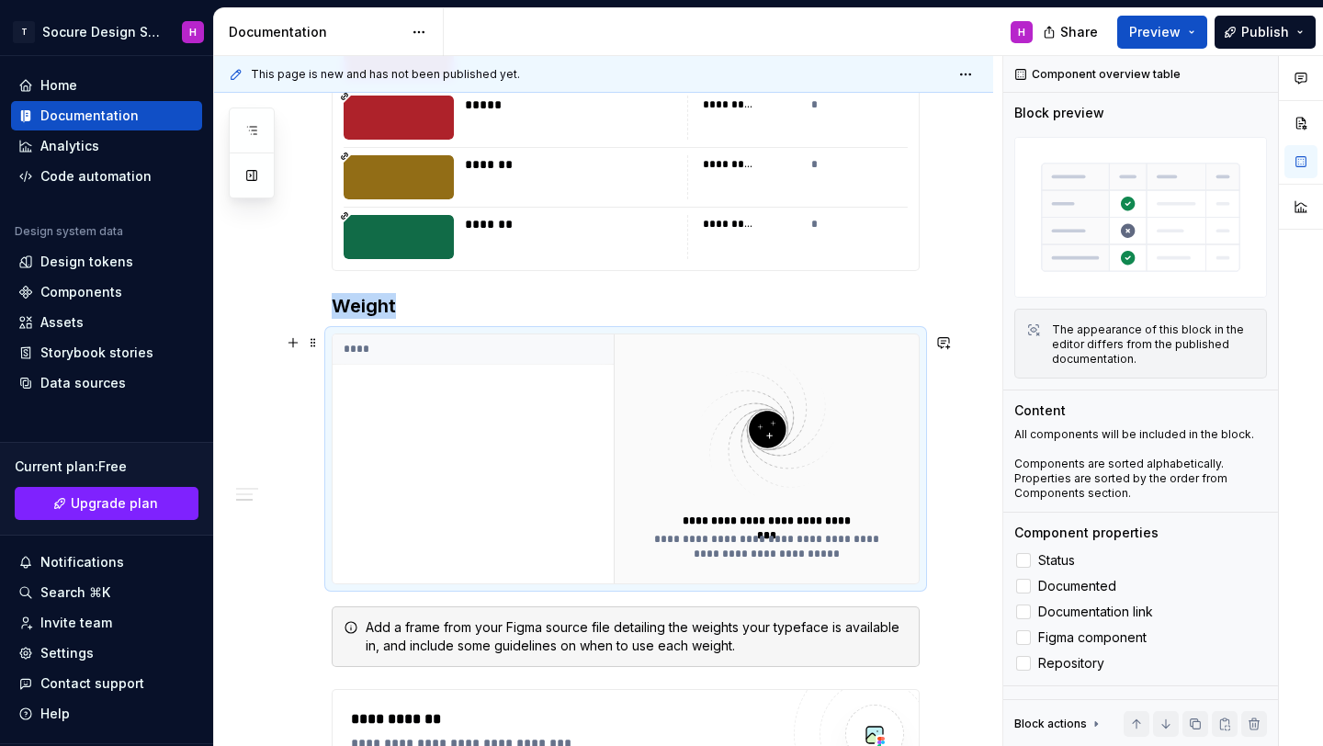
scroll to position [2732, 0]
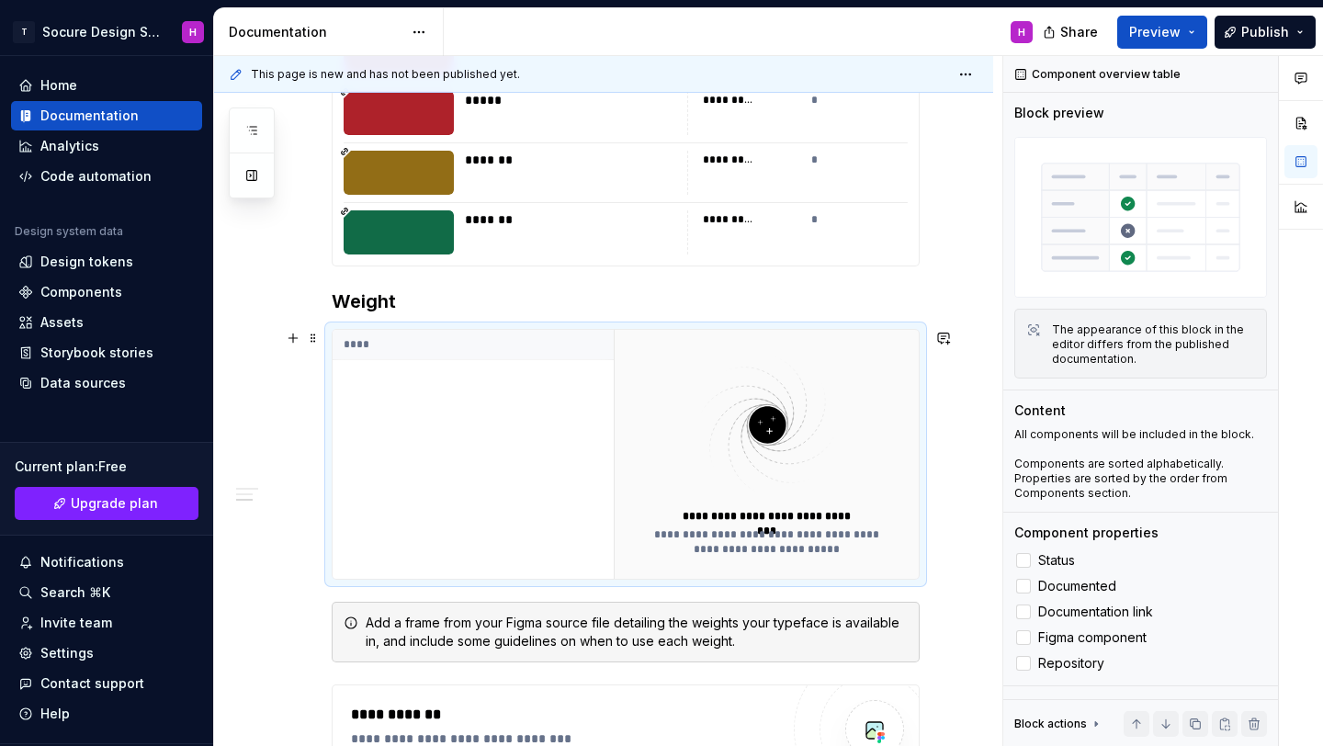
click at [436, 369] on div "****" at bounding box center [473, 454] width 281 height 249
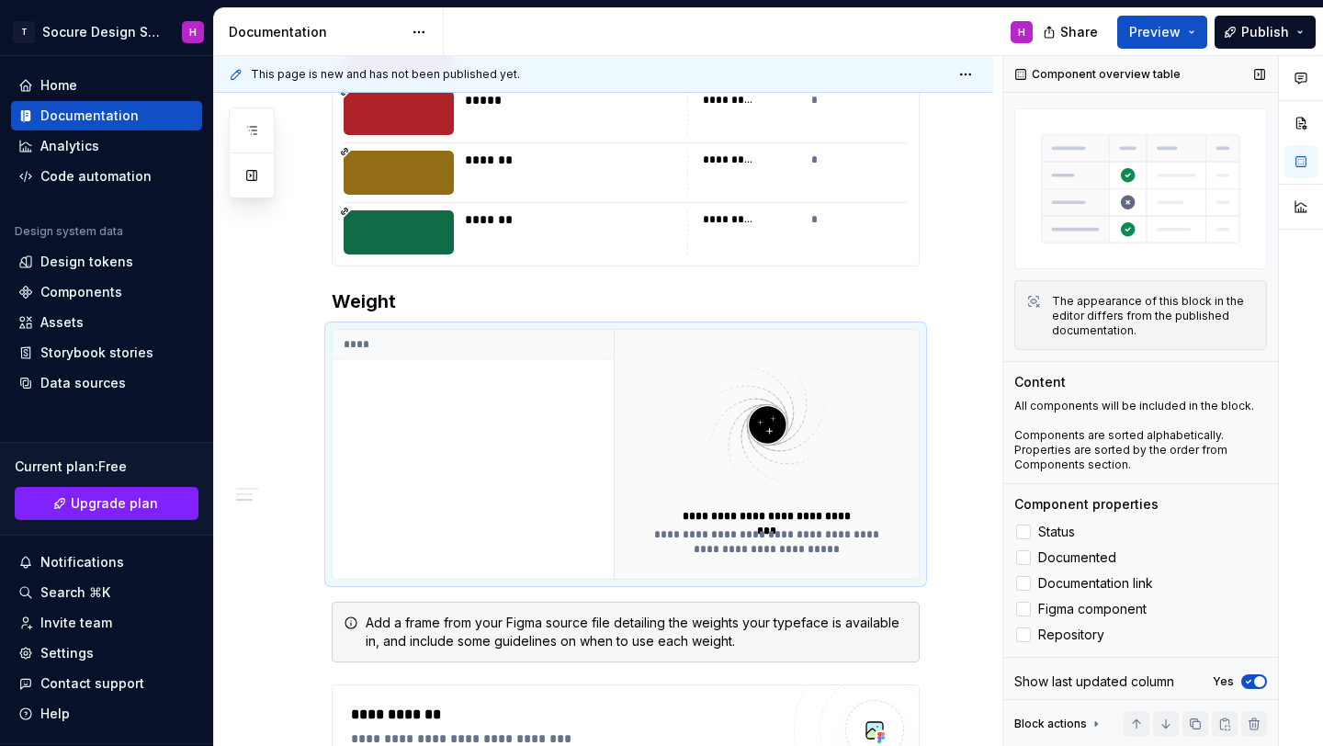
scroll to position [28, 0]
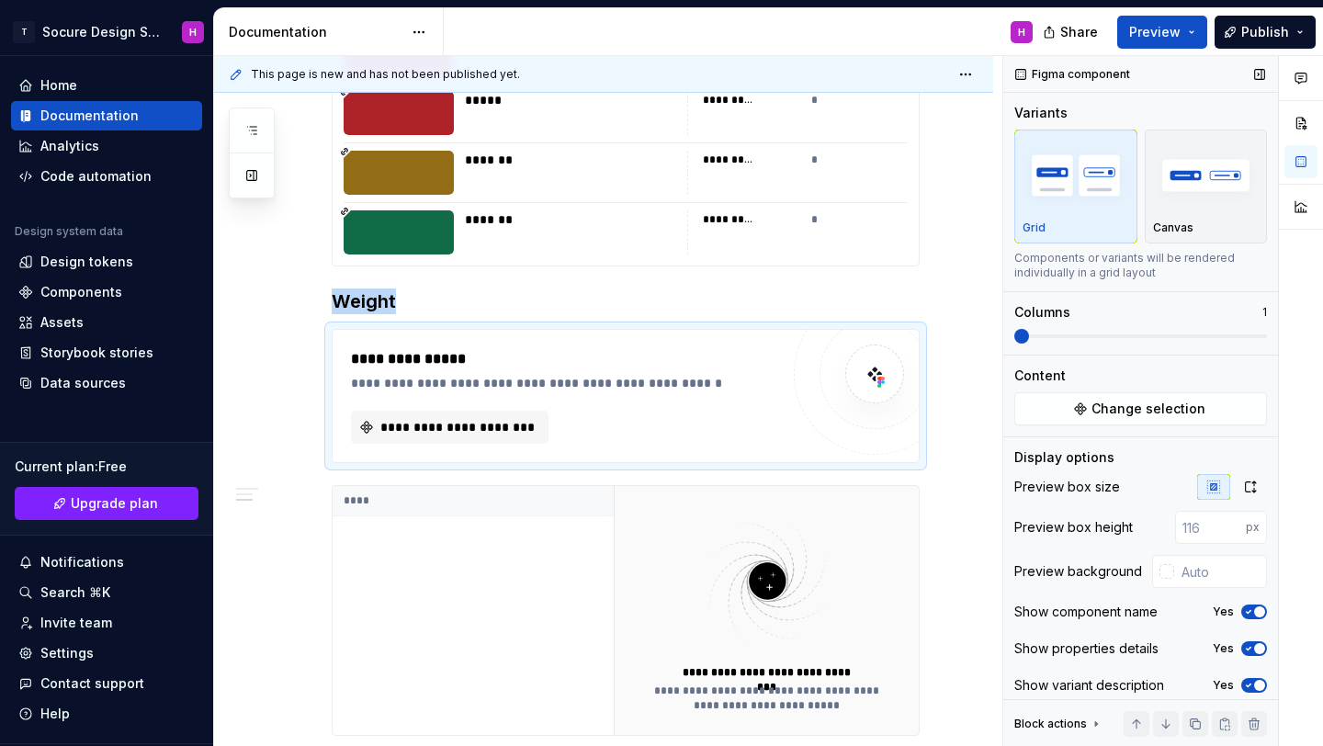
scroll to position [14, 0]
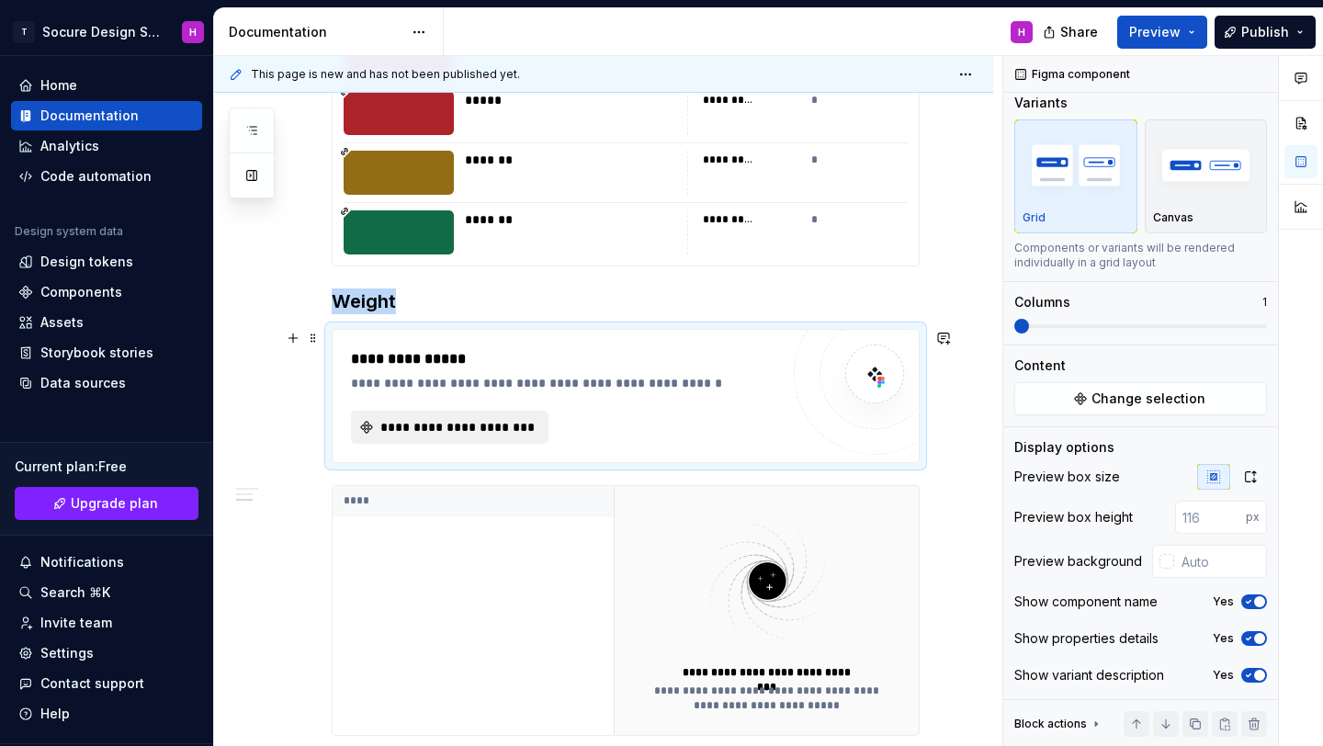
click at [379, 421] on span "**********" at bounding box center [457, 427] width 159 height 18
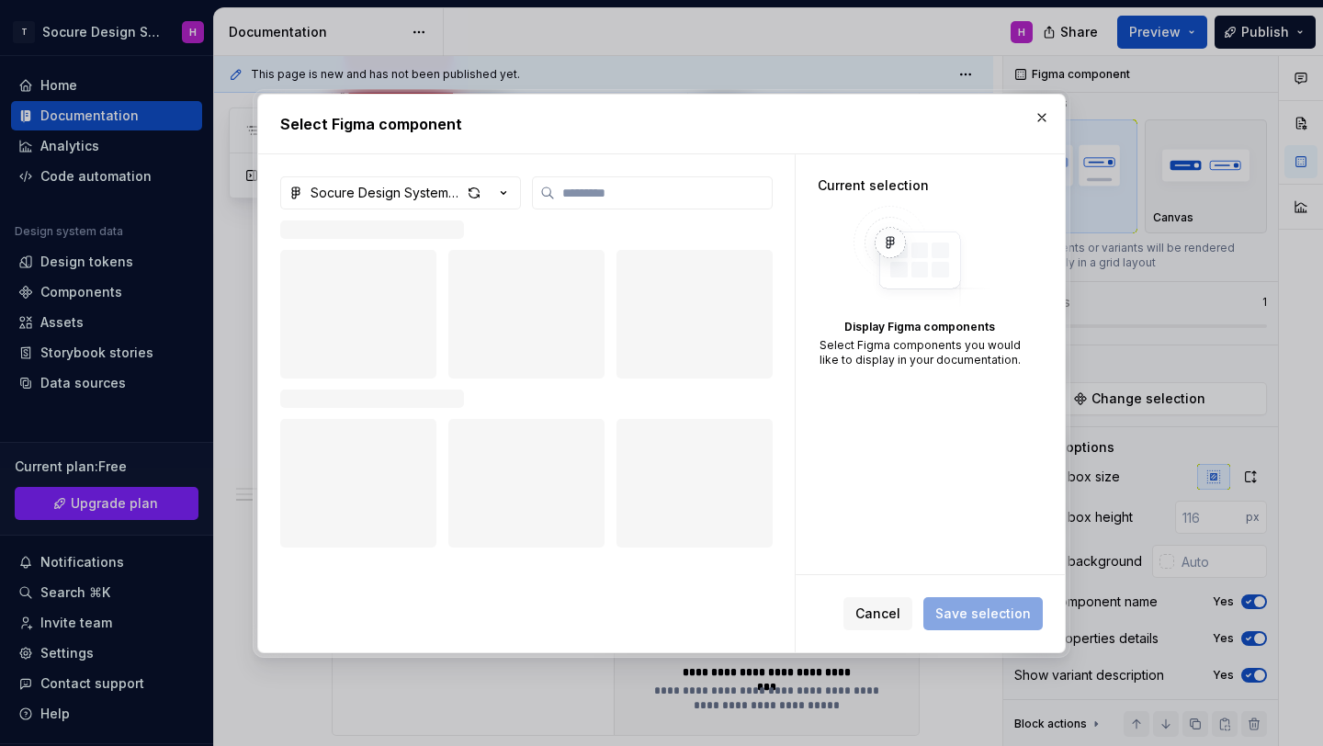
type textarea "*"
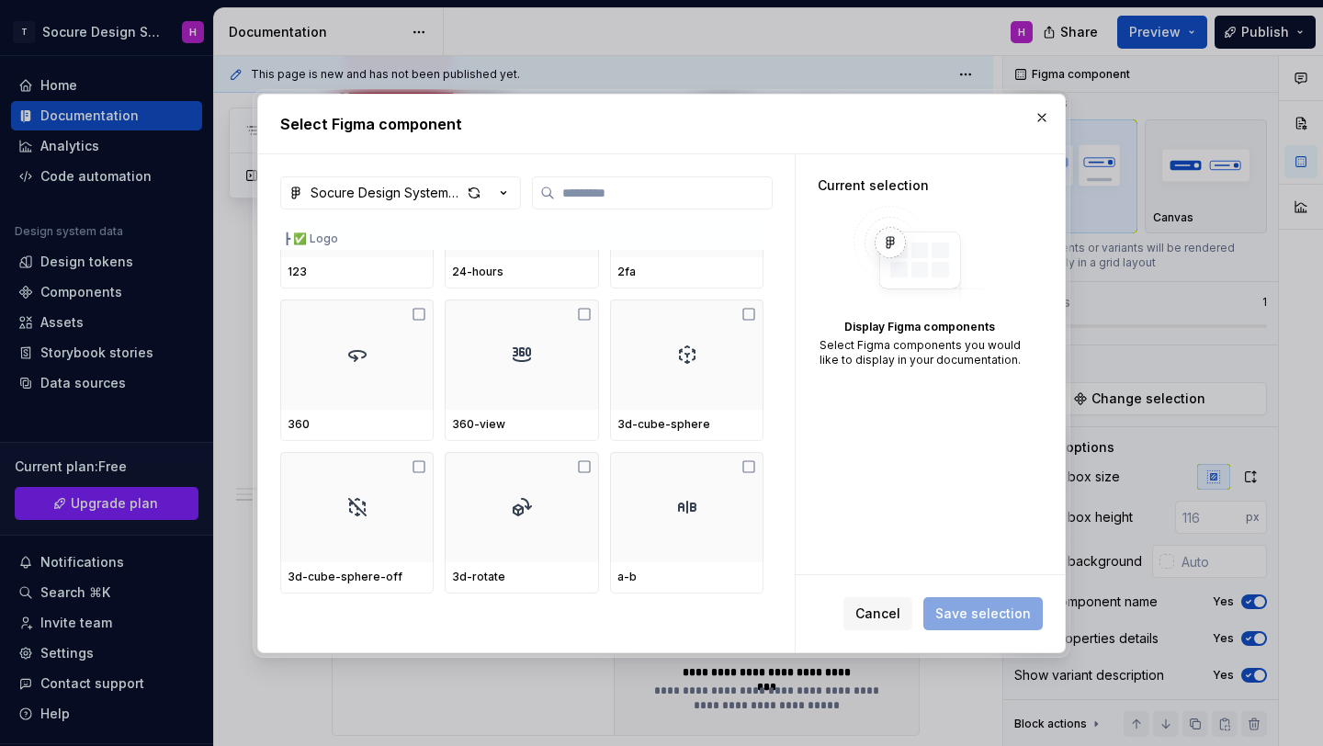
scroll to position [0, 0]
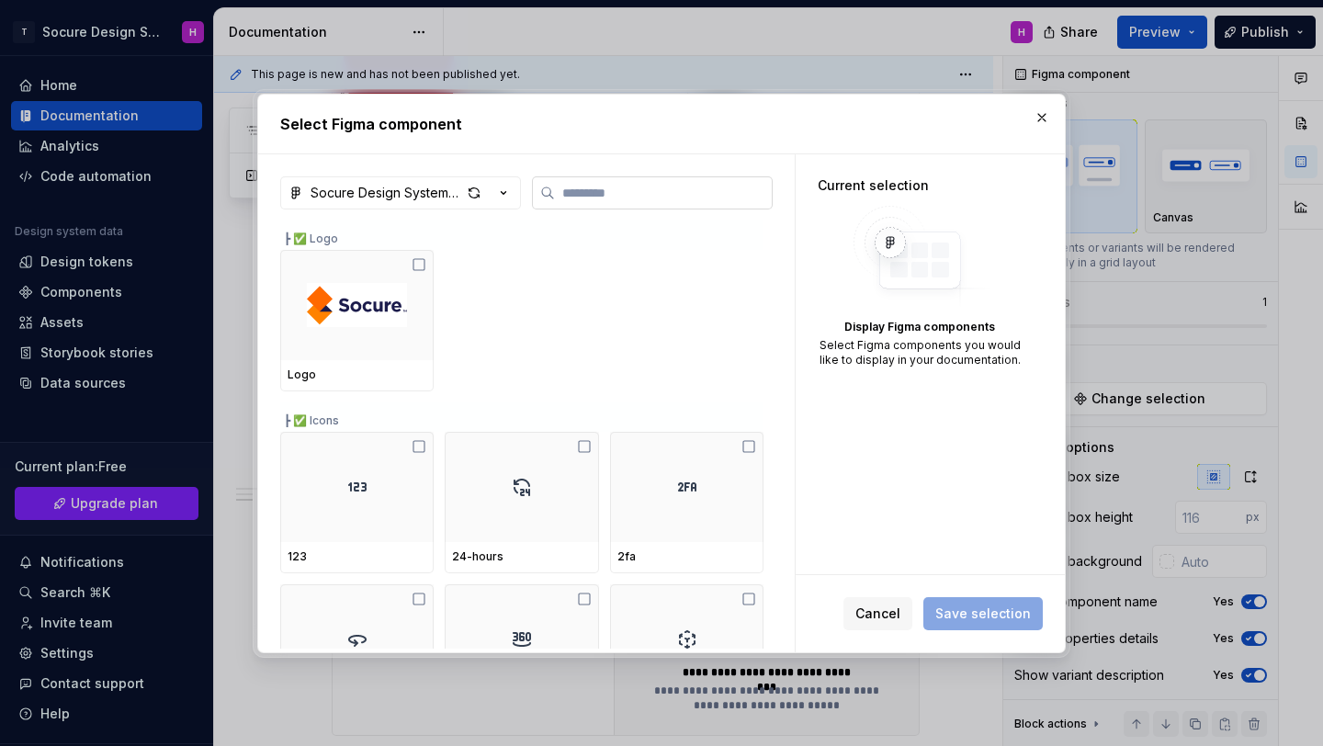
click at [575, 197] on input "search" at bounding box center [663, 193] width 217 height 18
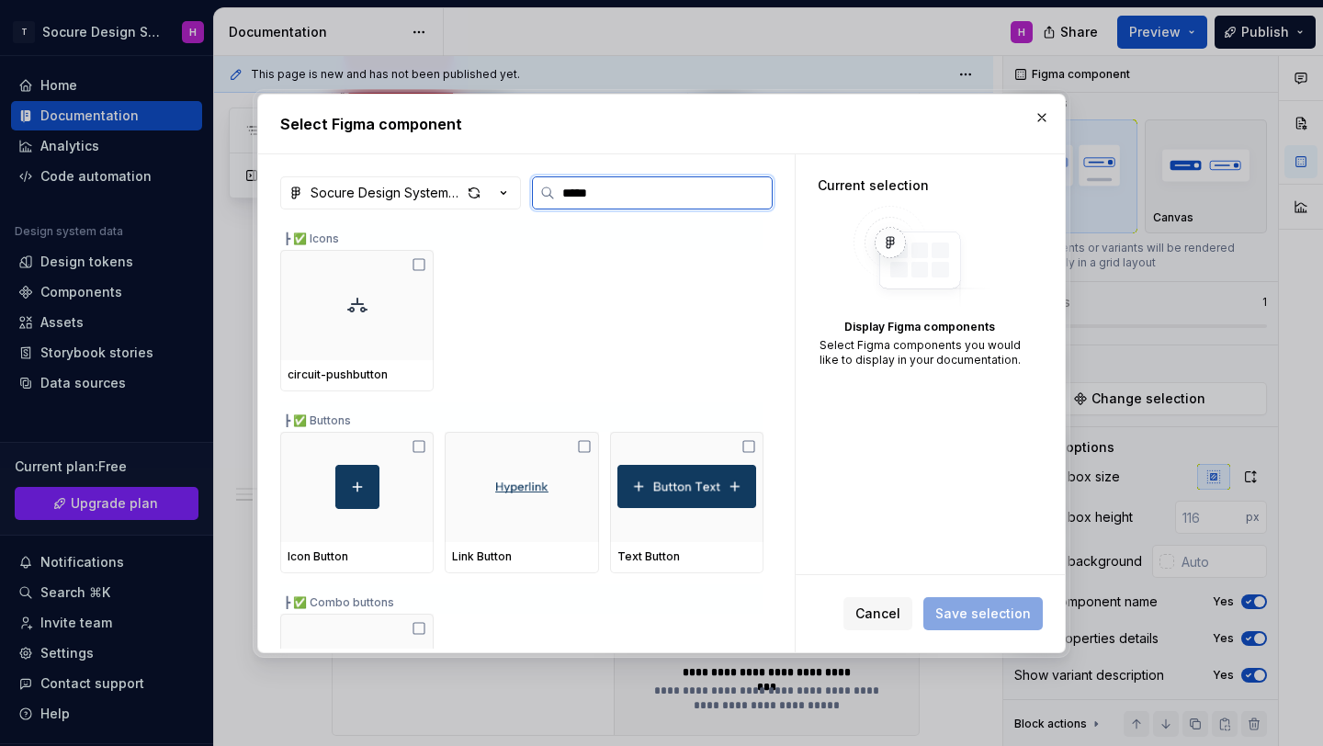
type input "******"
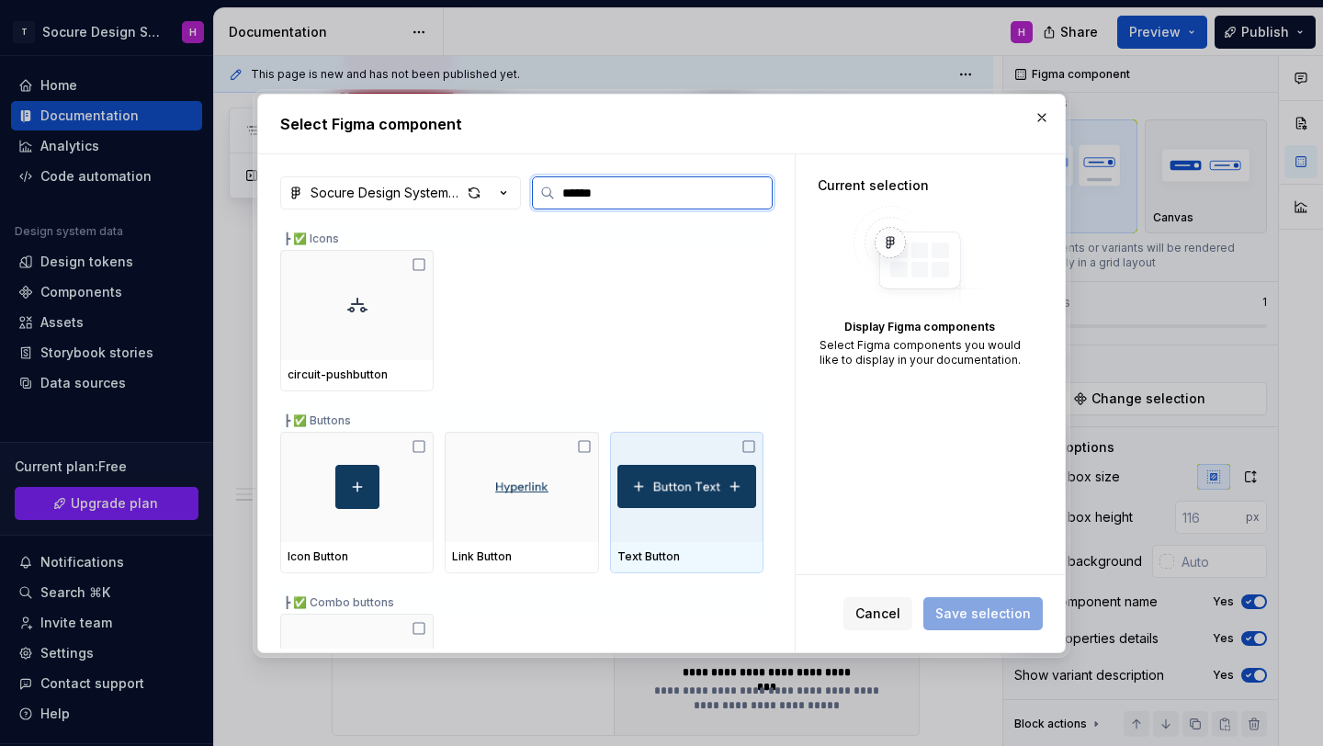
click at [673, 552] on div "Text Button" at bounding box center [686, 556] width 139 height 15
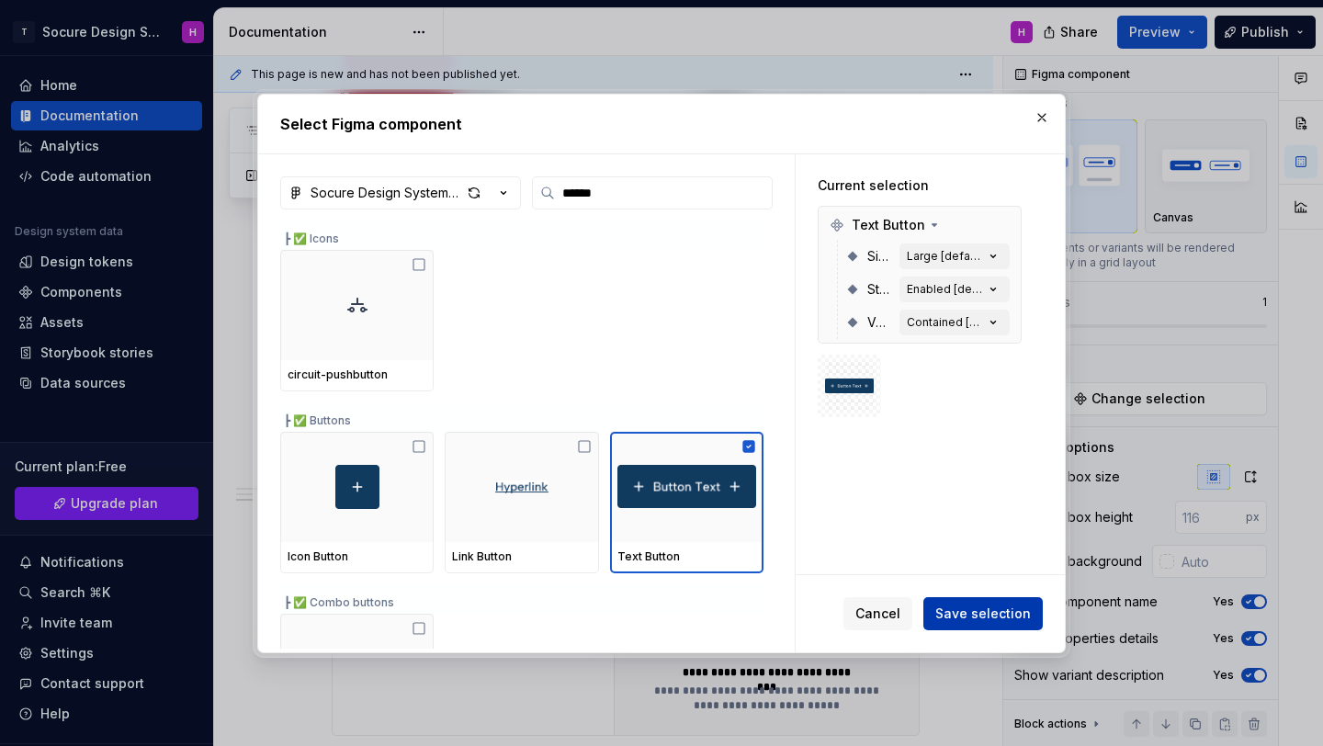
click at [997, 619] on span "Save selection" at bounding box center [983, 614] width 96 height 18
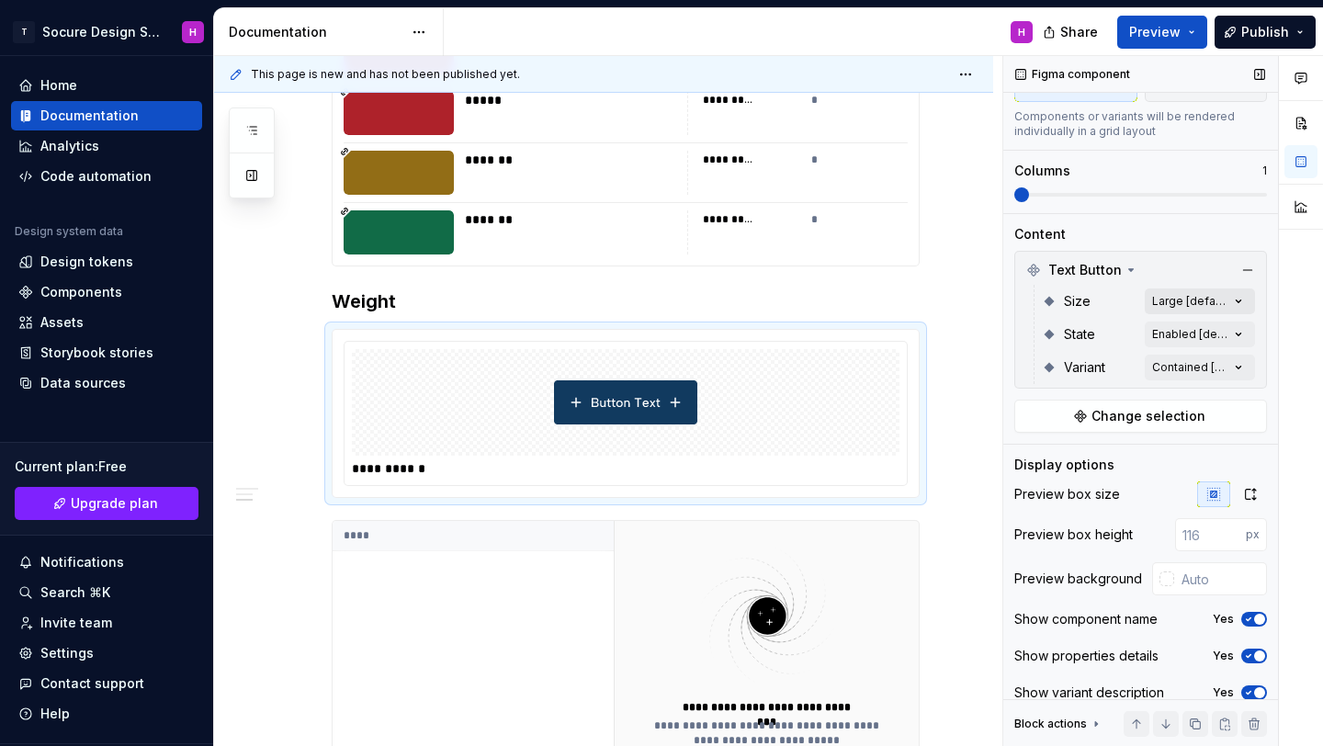
scroll to position [163, 0]
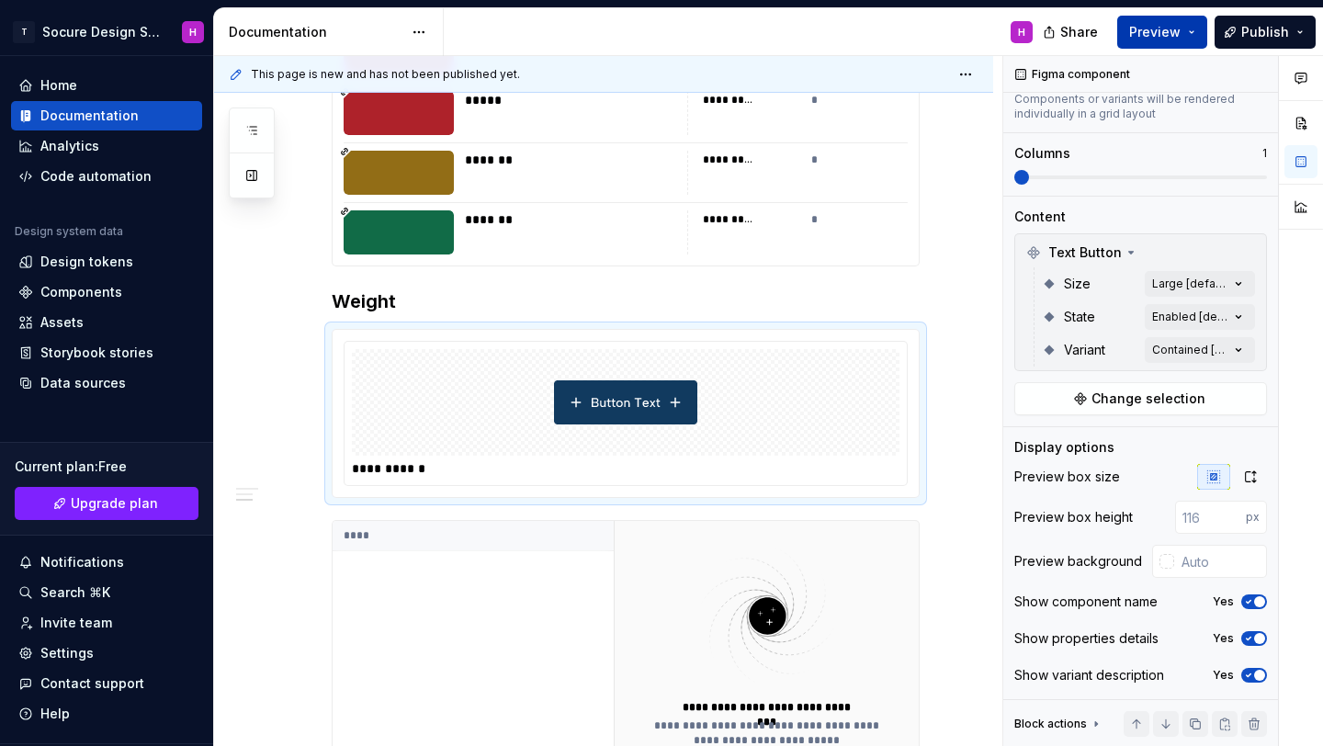
click at [1151, 31] on span "Preview" at bounding box center [1154, 32] width 51 height 18
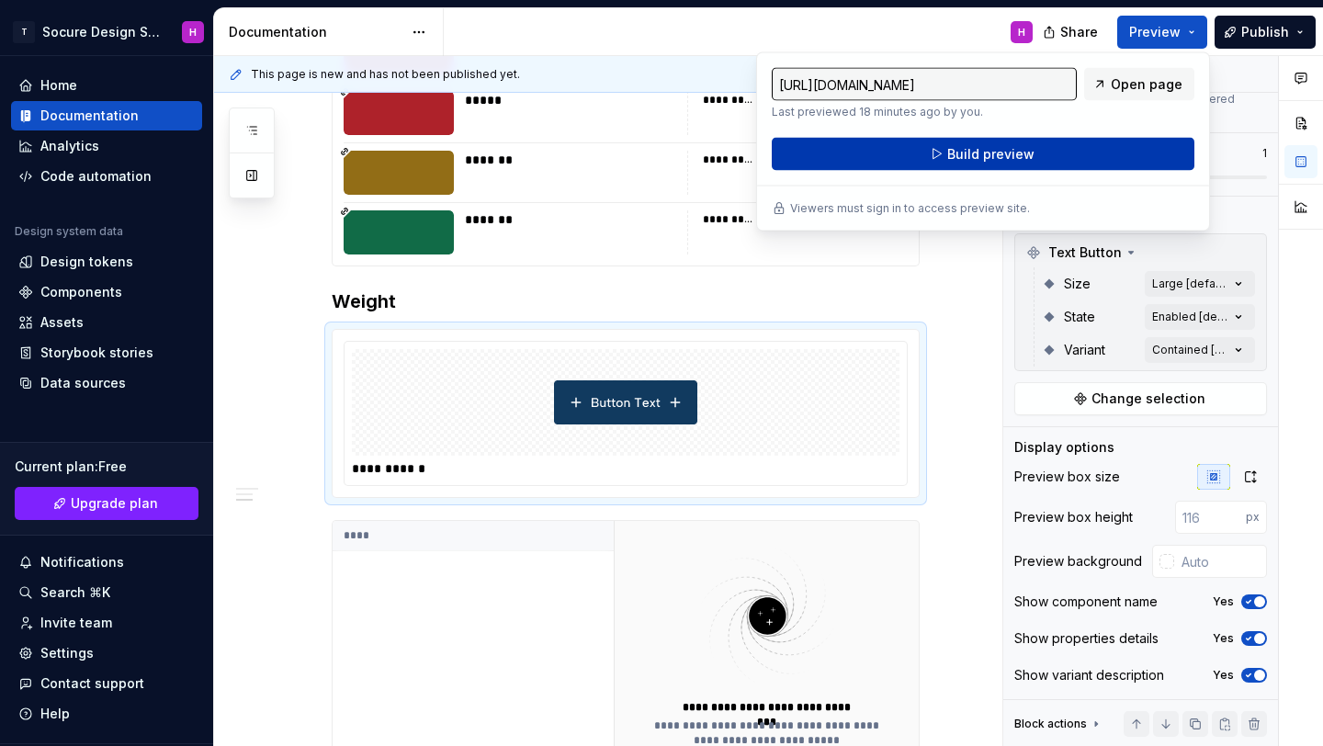
click at [900, 155] on button "Build preview" at bounding box center [983, 154] width 423 height 33
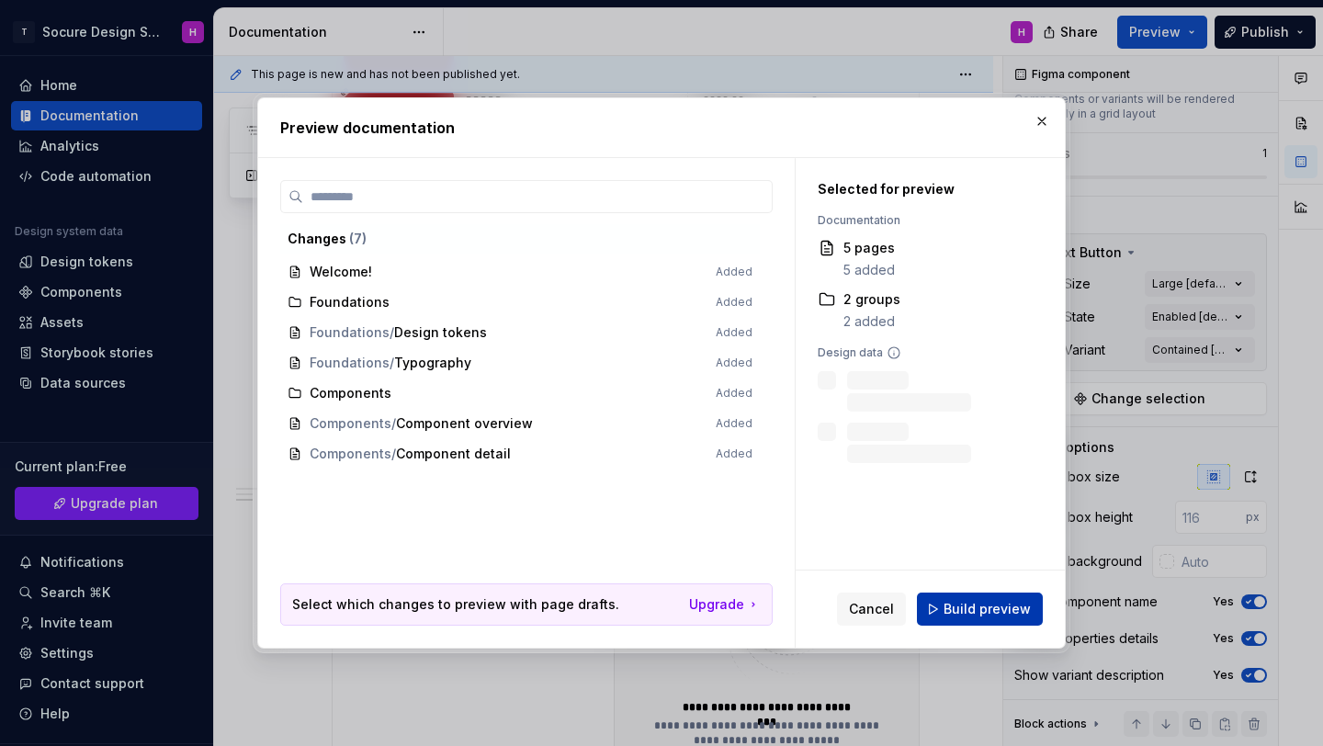
click at [968, 619] on button "Build preview" at bounding box center [980, 609] width 126 height 33
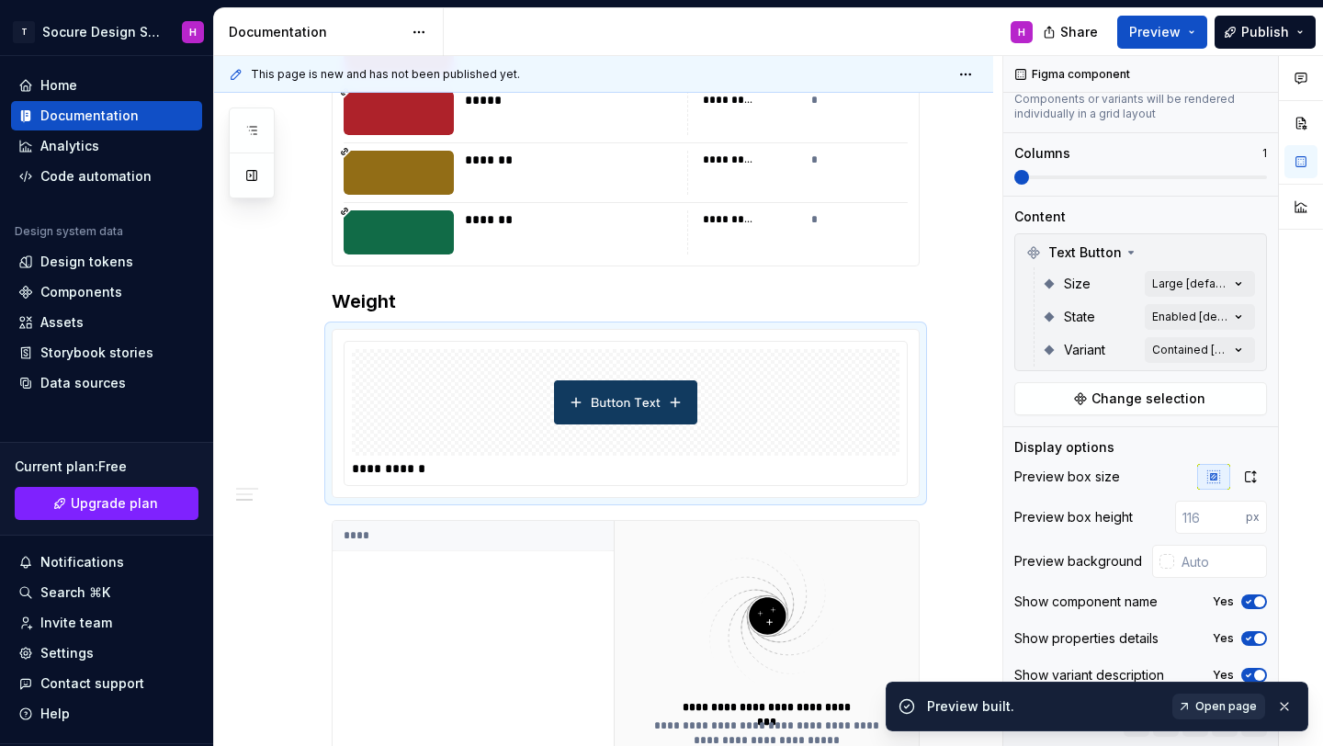
click at [1201, 707] on span "Open page" at bounding box center [1226, 706] width 62 height 15
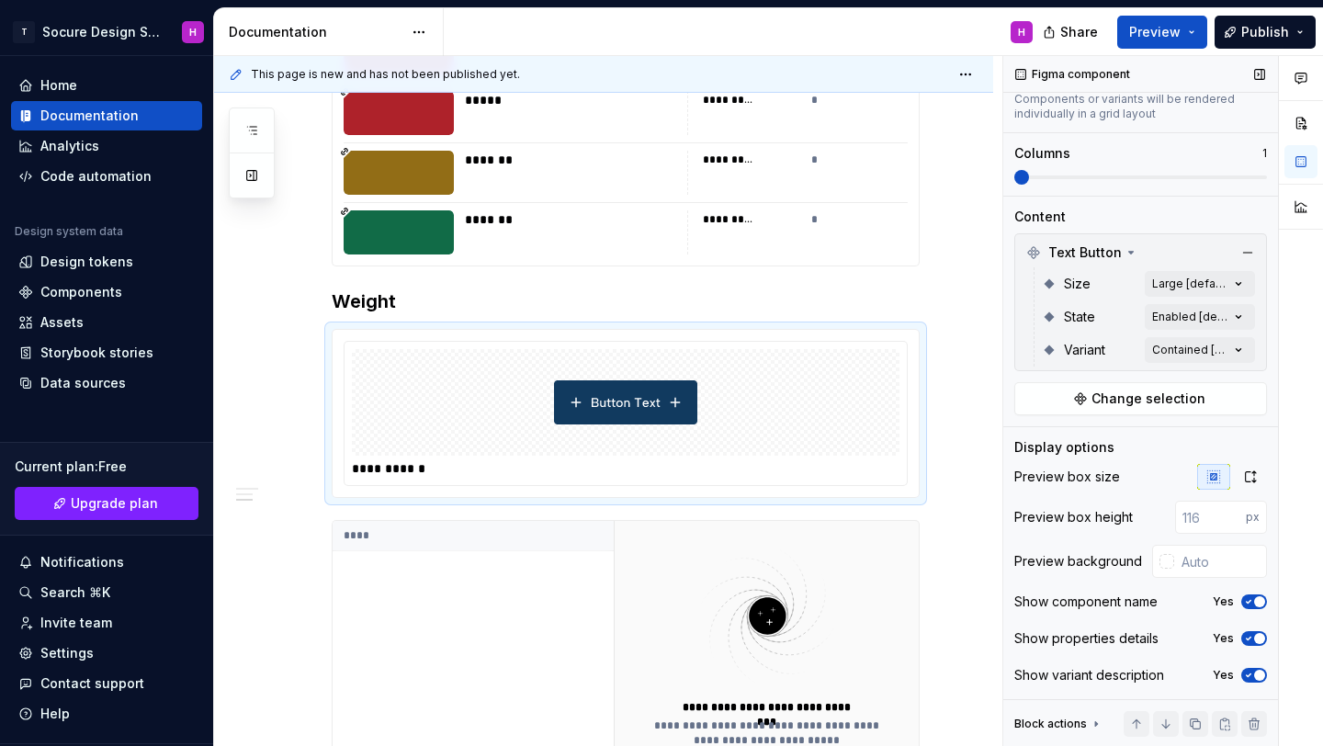
click at [1073, 719] on div "Block actions" at bounding box center [1050, 724] width 73 height 15
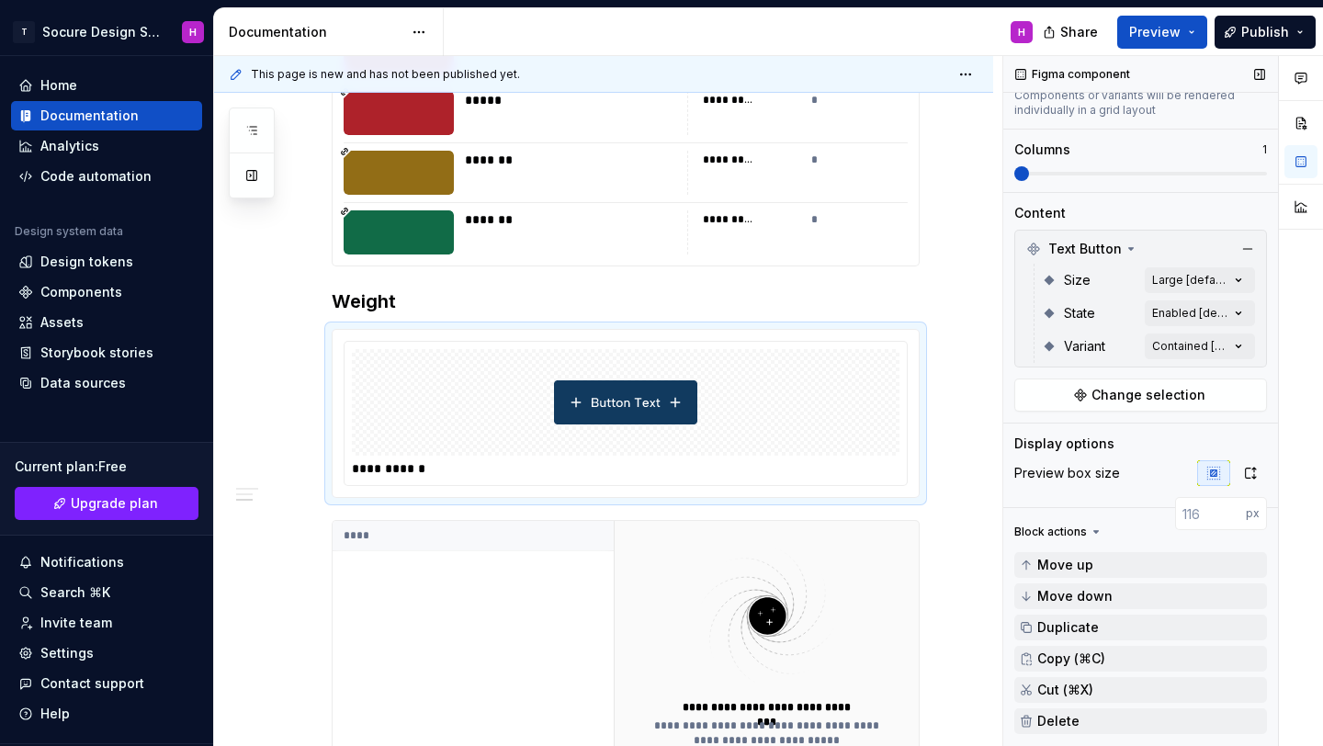
click at [1075, 536] on div "Block actions" at bounding box center [1050, 532] width 73 height 15
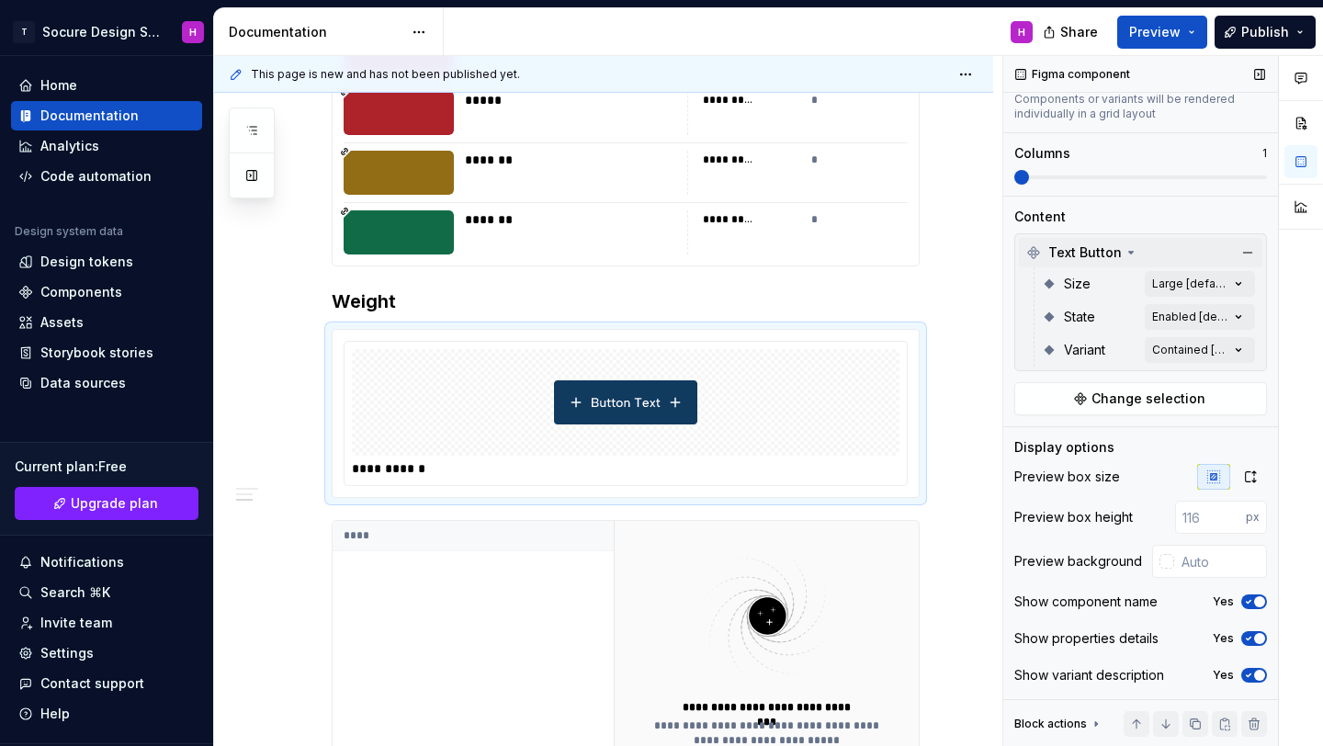
click at [1081, 248] on span "Text Button" at bounding box center [1085, 252] width 74 height 18
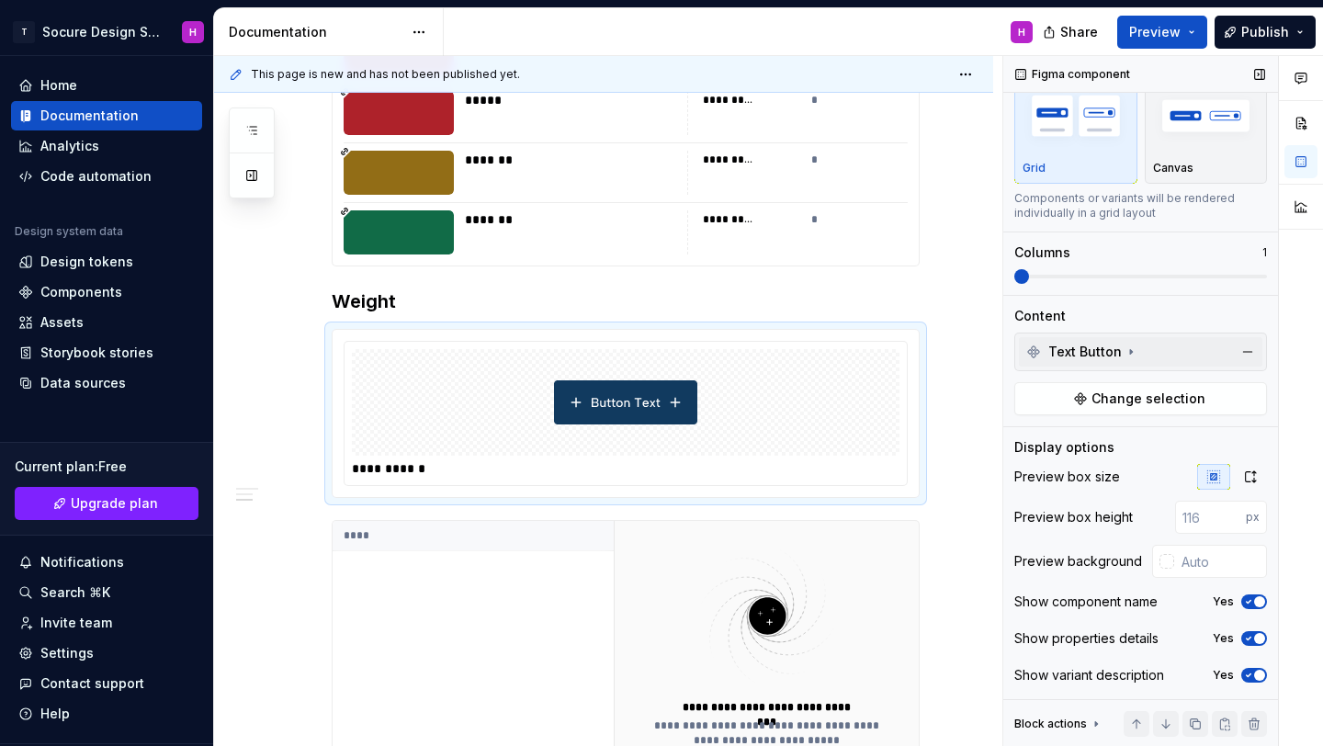
click at [1084, 356] on span "Text Button" at bounding box center [1085, 352] width 74 height 18
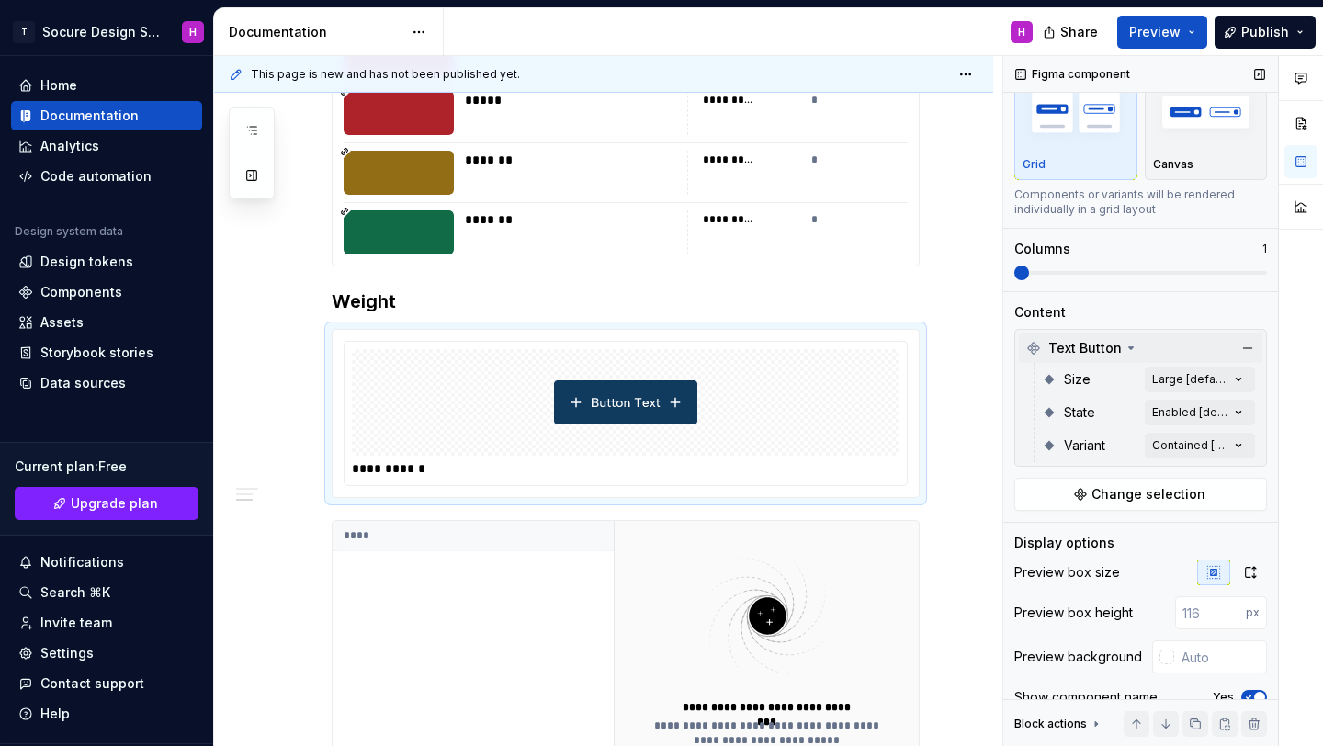
scroll to position [163, 0]
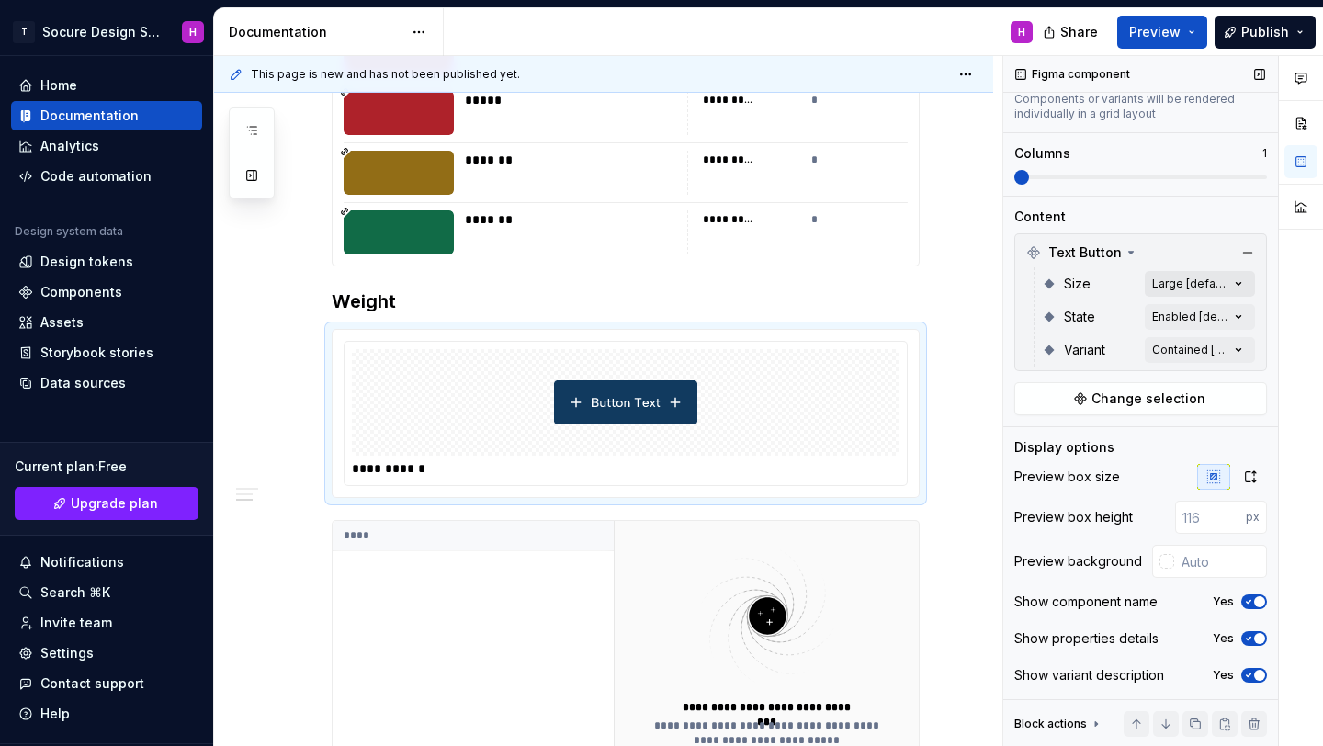
click at [1195, 282] on div "Comments Open comments No comments yet Select ‘Comment’ from the block context …" at bounding box center [1163, 401] width 320 height 691
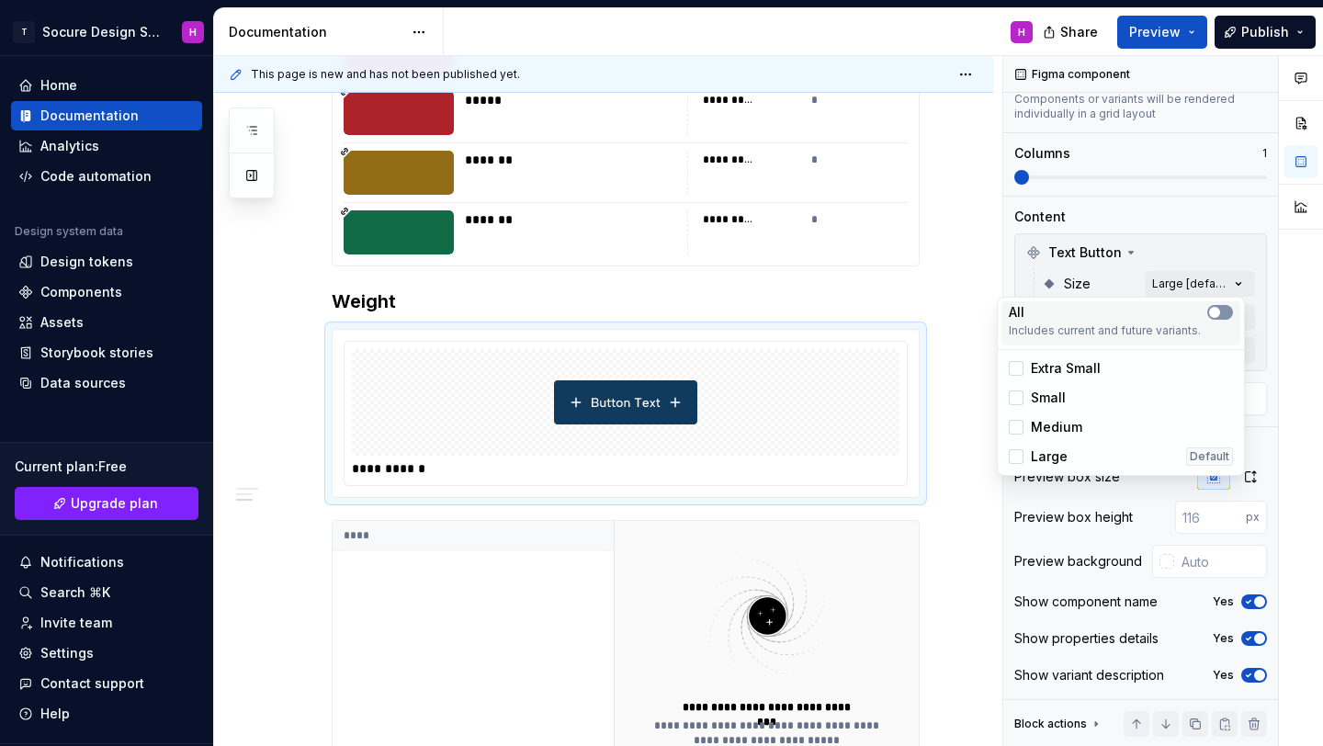
click at [1226, 314] on button "button" at bounding box center [1220, 312] width 26 height 15
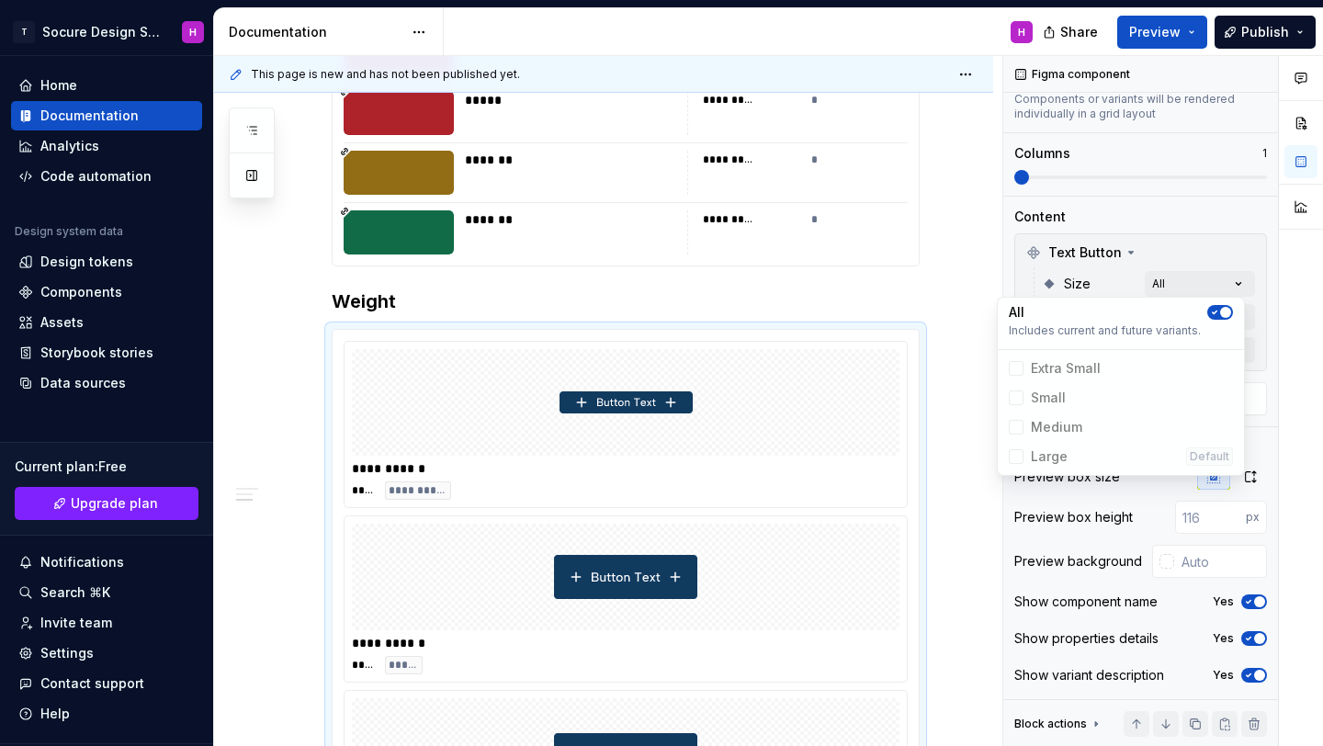
click at [1188, 264] on div "Comments Open comments No comments yet Select ‘Comment’ from the block context …" at bounding box center [1163, 401] width 320 height 691
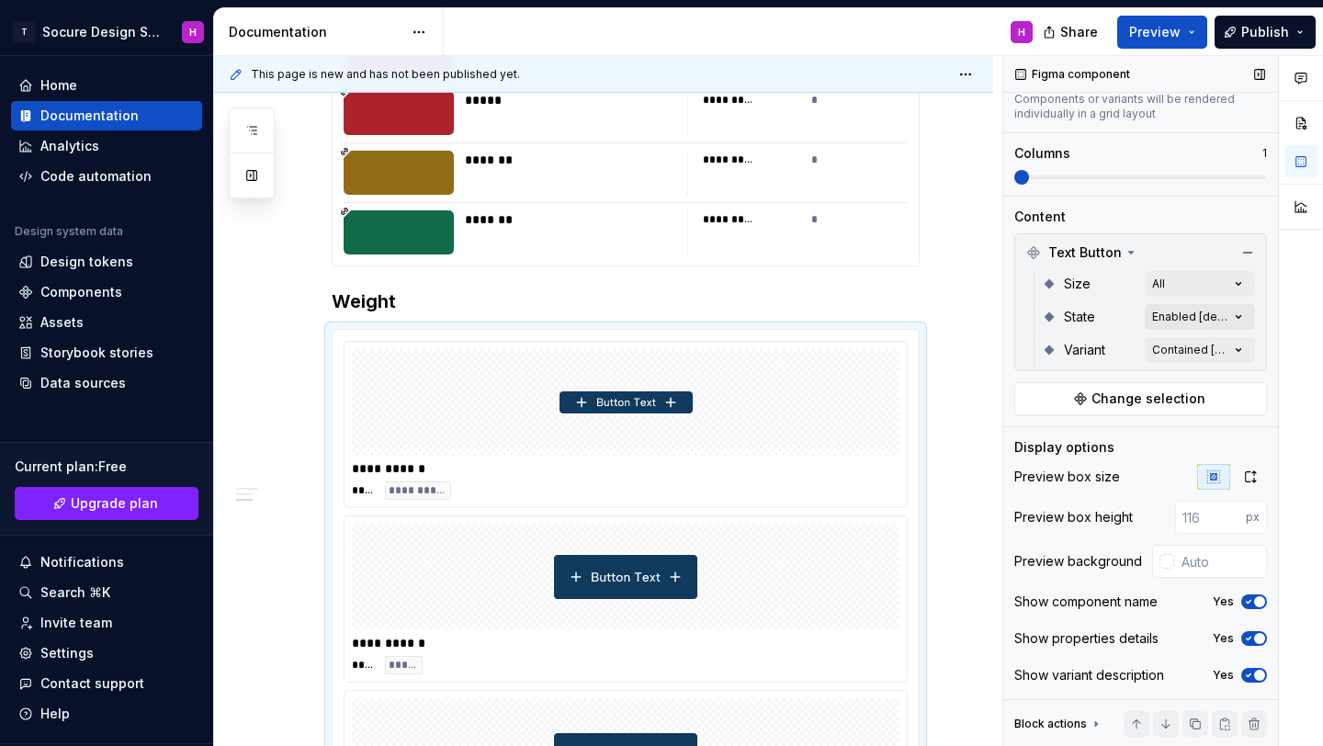
click at [1181, 324] on div "Comments Open comments No comments yet Select ‘Comment’ from the block context …" at bounding box center [1163, 401] width 320 height 691
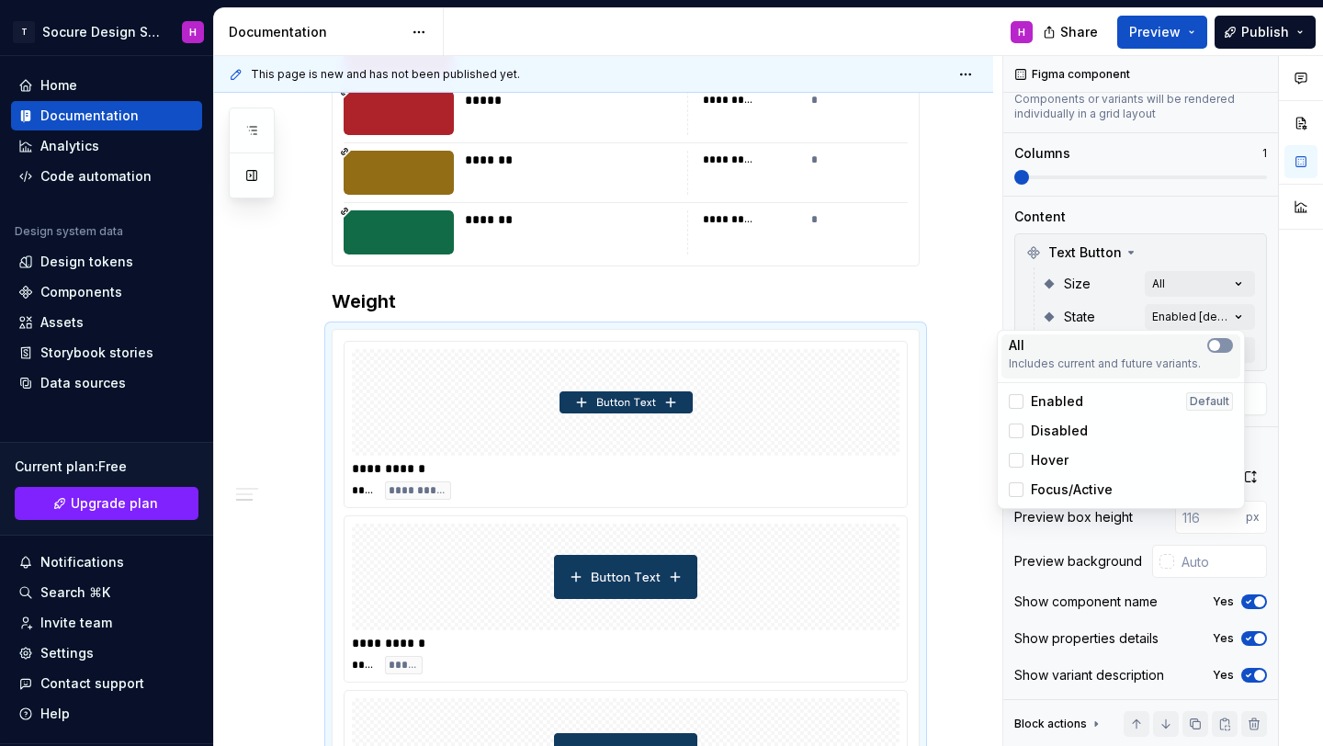
click at [1217, 348] on span "button" at bounding box center [1214, 345] width 11 height 11
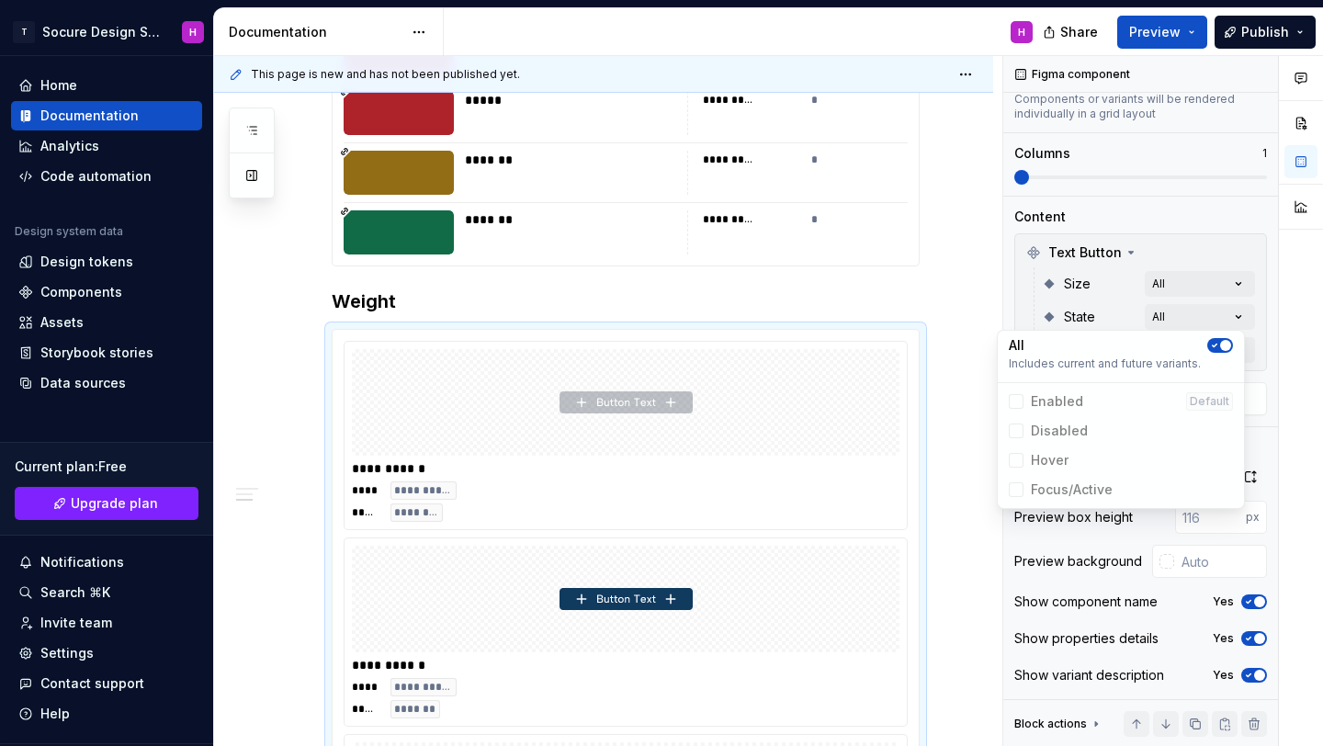
click at [1101, 305] on div "Comments Open comments No comments yet Select ‘Comment’ from the block context …" at bounding box center [1163, 401] width 320 height 691
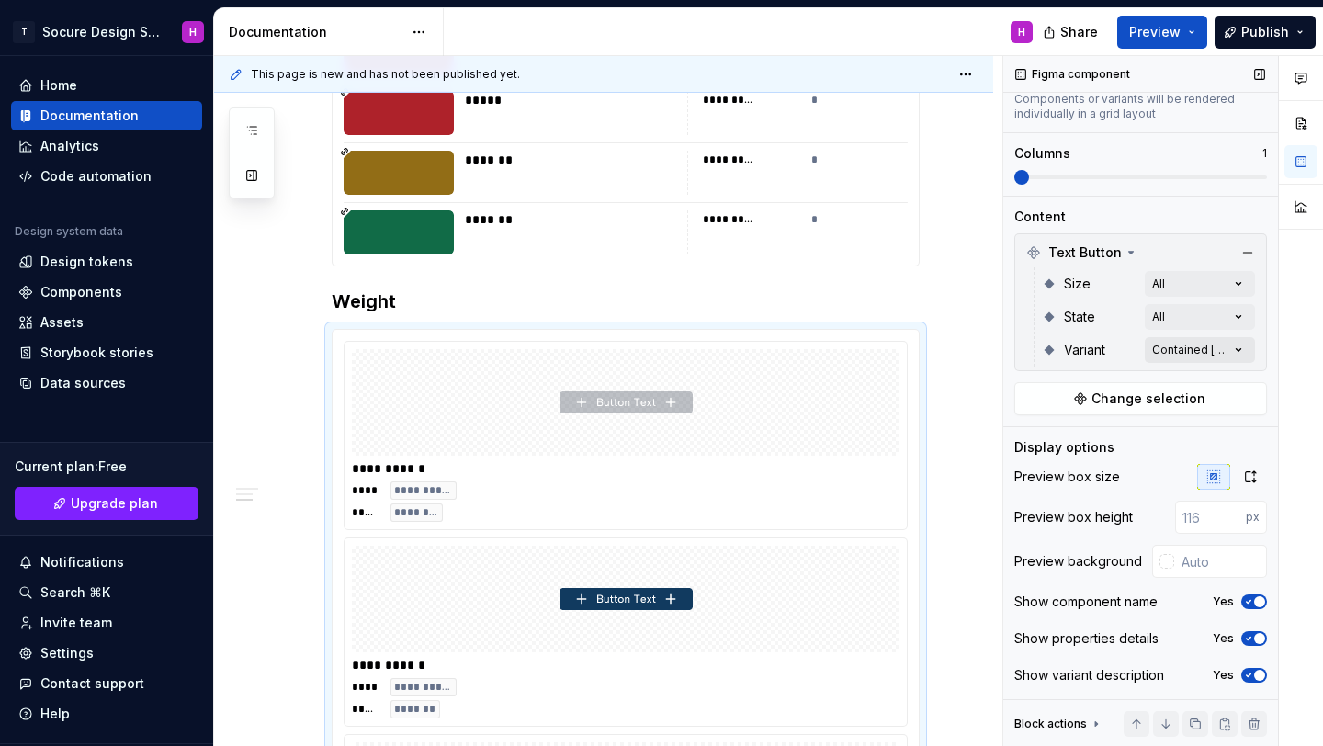
click at [1173, 336] on div "Comments Open comments No comments yet Select ‘Comment’ from the block context …" at bounding box center [1163, 401] width 320 height 691
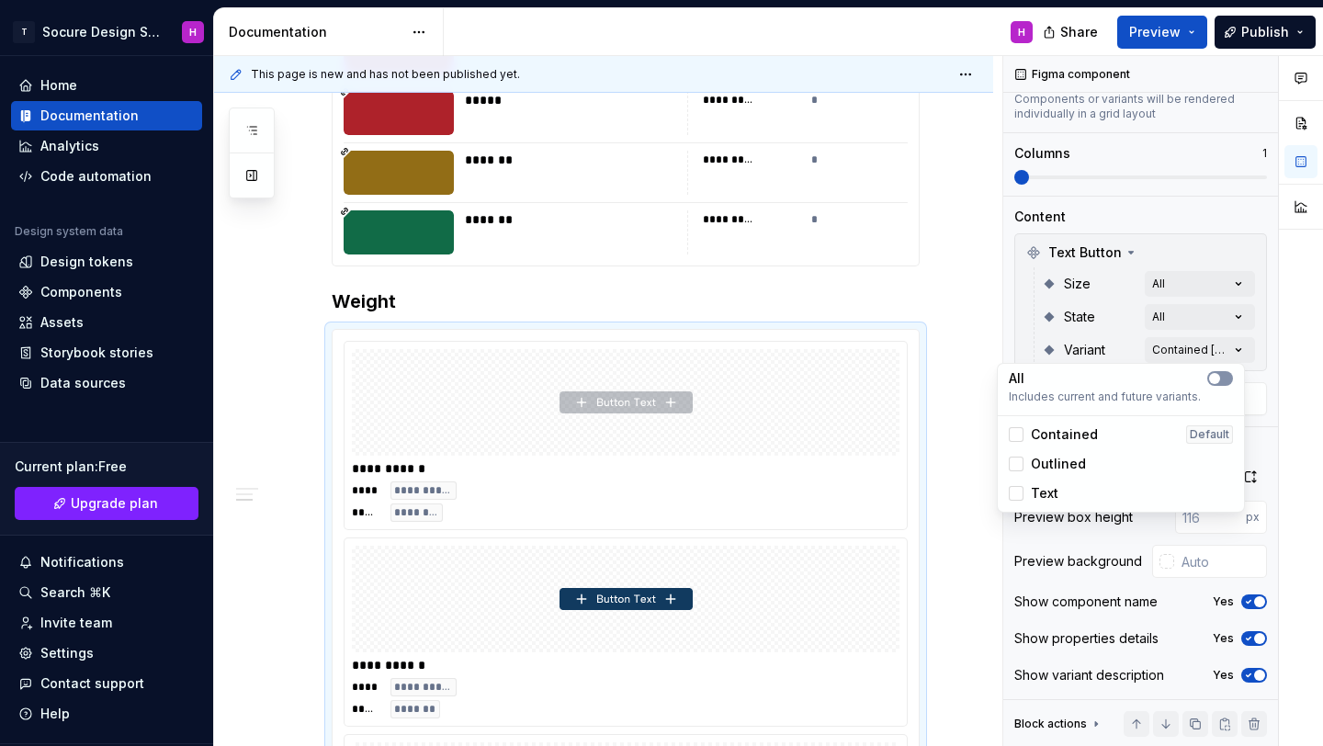
click at [1218, 381] on span "button" at bounding box center [1214, 378] width 11 height 11
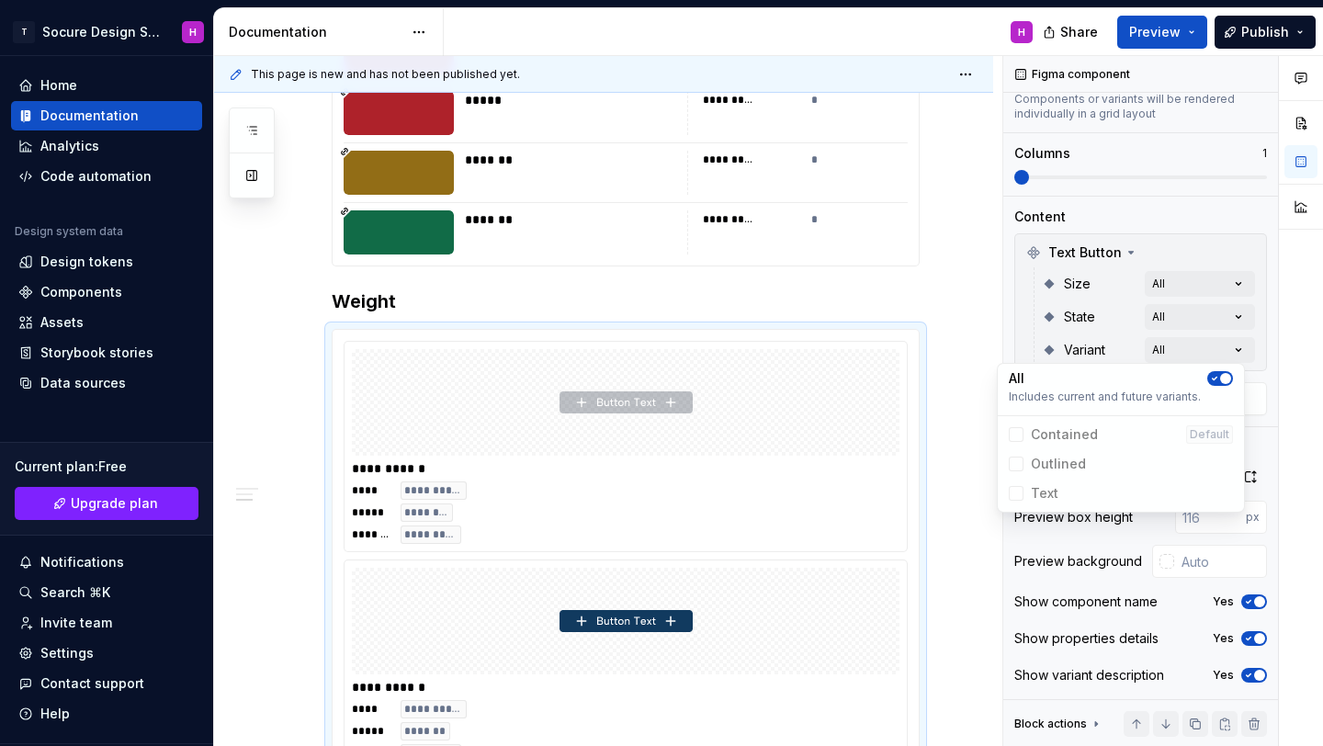
click at [1077, 332] on div "Comments Open comments No comments yet Select ‘Comment’ from the block context …" at bounding box center [1163, 401] width 320 height 691
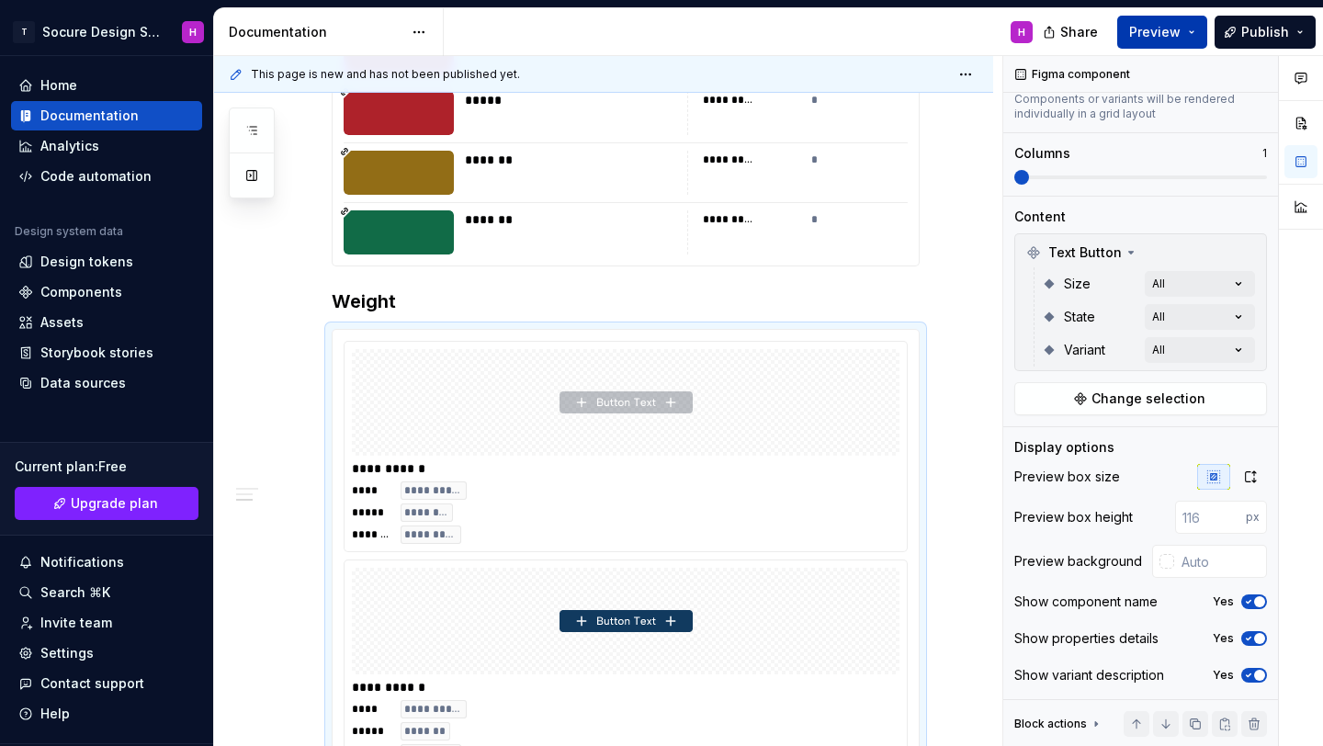
click at [1152, 26] on span "Preview" at bounding box center [1154, 32] width 51 height 18
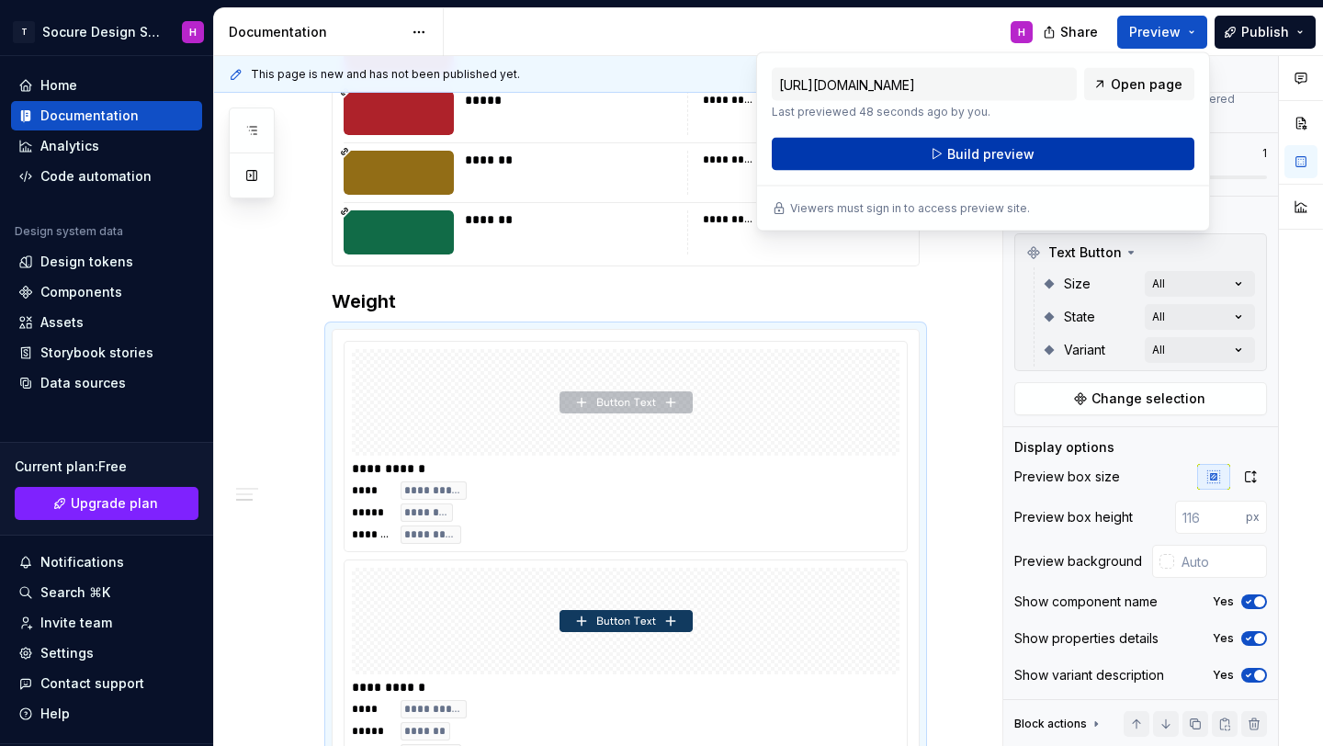
click at [1056, 164] on button "Build preview" at bounding box center [983, 154] width 423 height 33
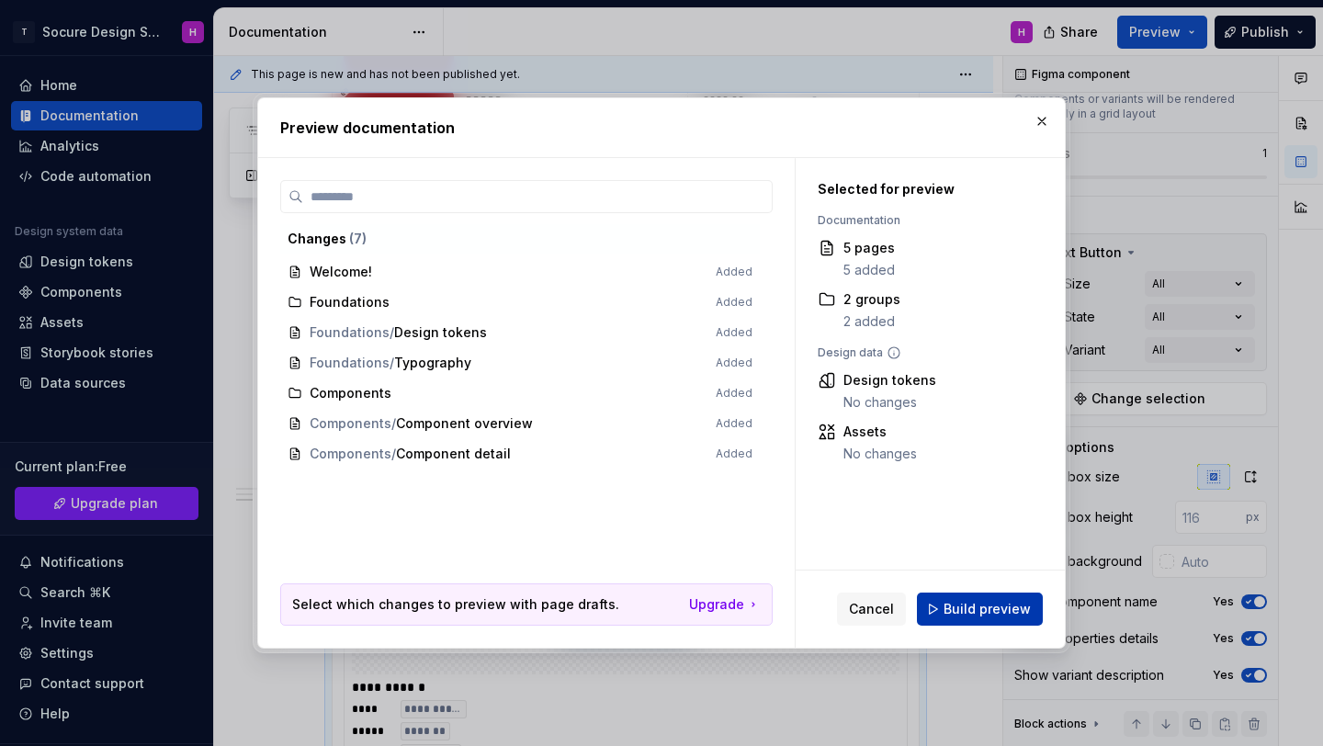
click at [971, 611] on span "Build preview" at bounding box center [987, 609] width 87 height 18
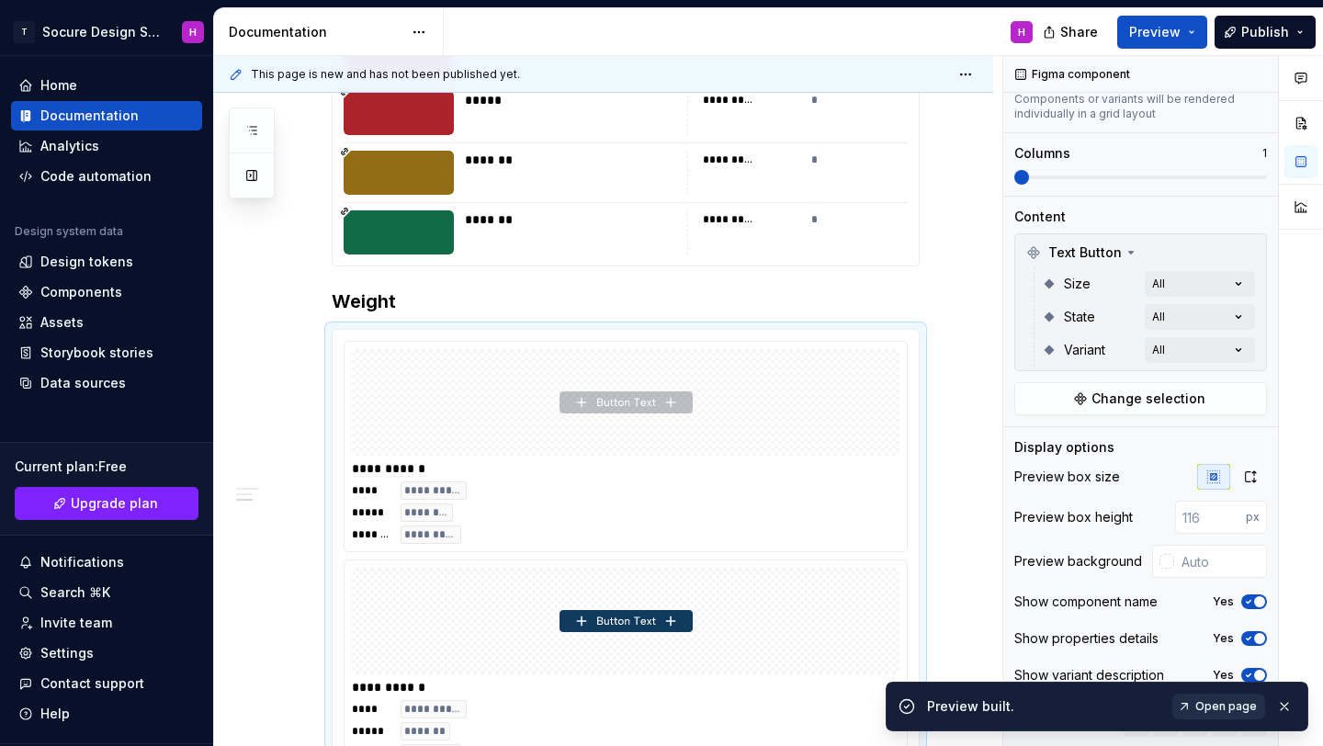
click at [1211, 707] on span "Open page" at bounding box center [1226, 706] width 62 height 15
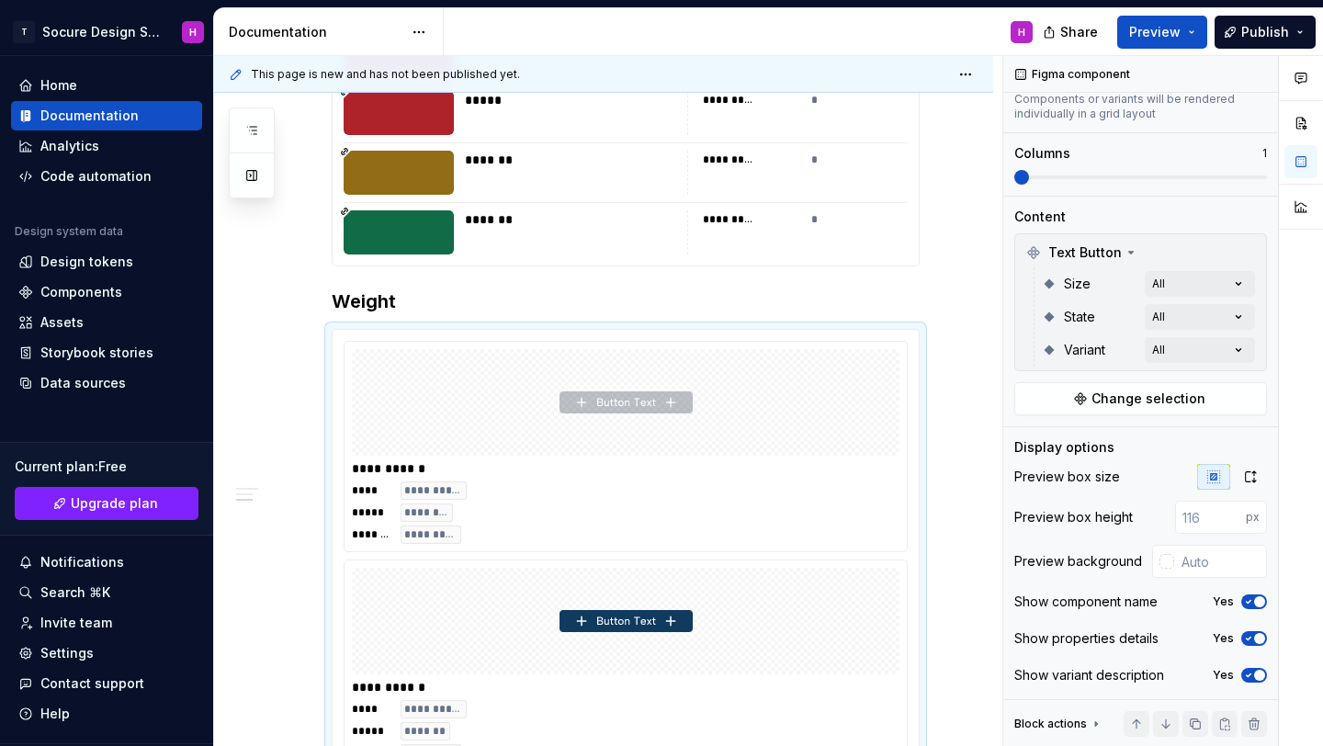
type textarea "*"
click at [90, 287] on div "Components" at bounding box center [81, 292] width 82 height 18
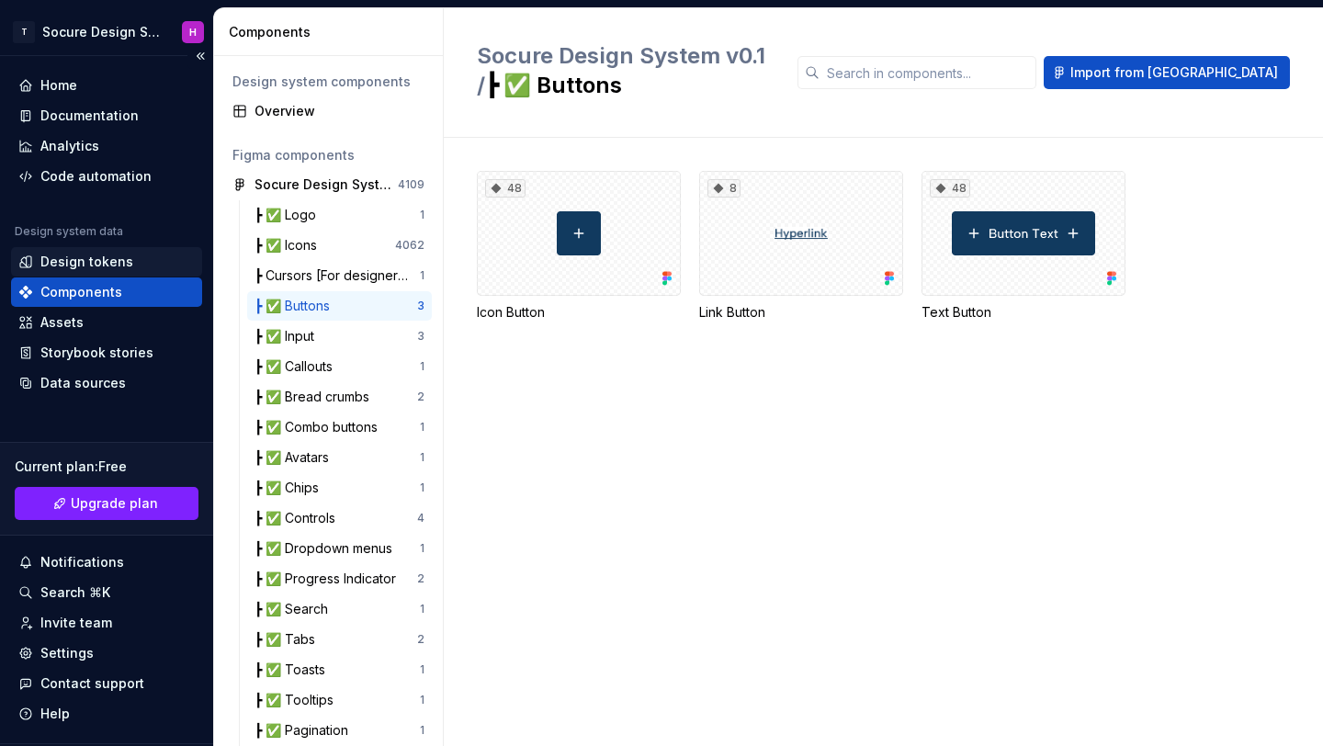
click at [79, 267] on div "Design tokens" at bounding box center [86, 262] width 93 height 18
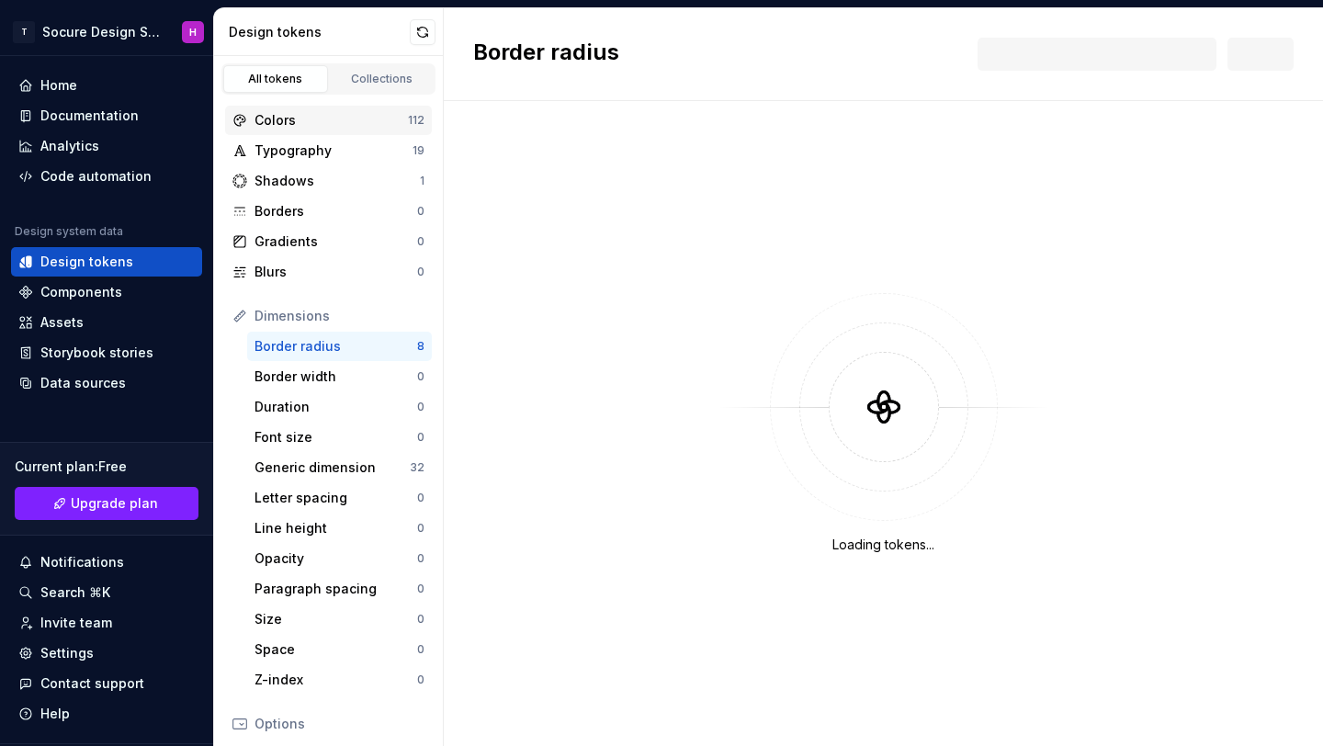
click at [323, 118] on div "Colors" at bounding box center [331, 120] width 153 height 18
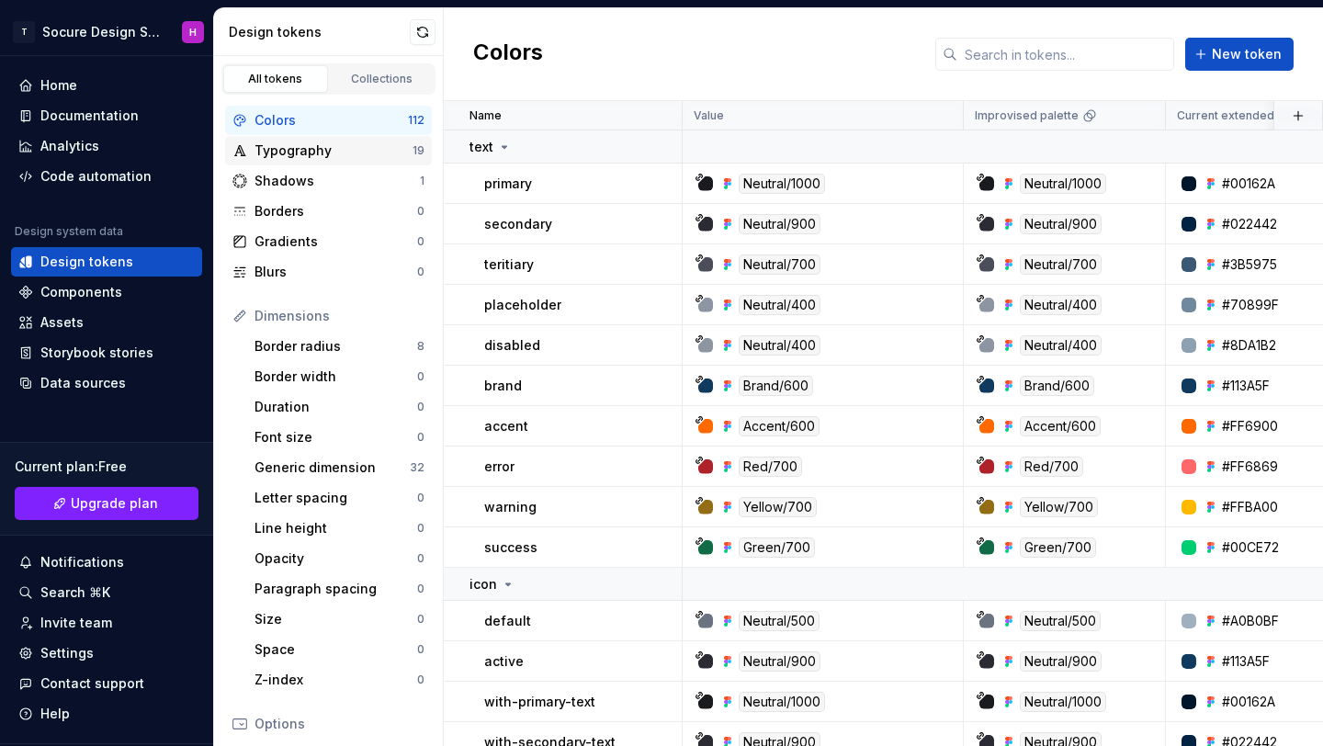
click at [319, 155] on div "Typography" at bounding box center [334, 150] width 158 height 18
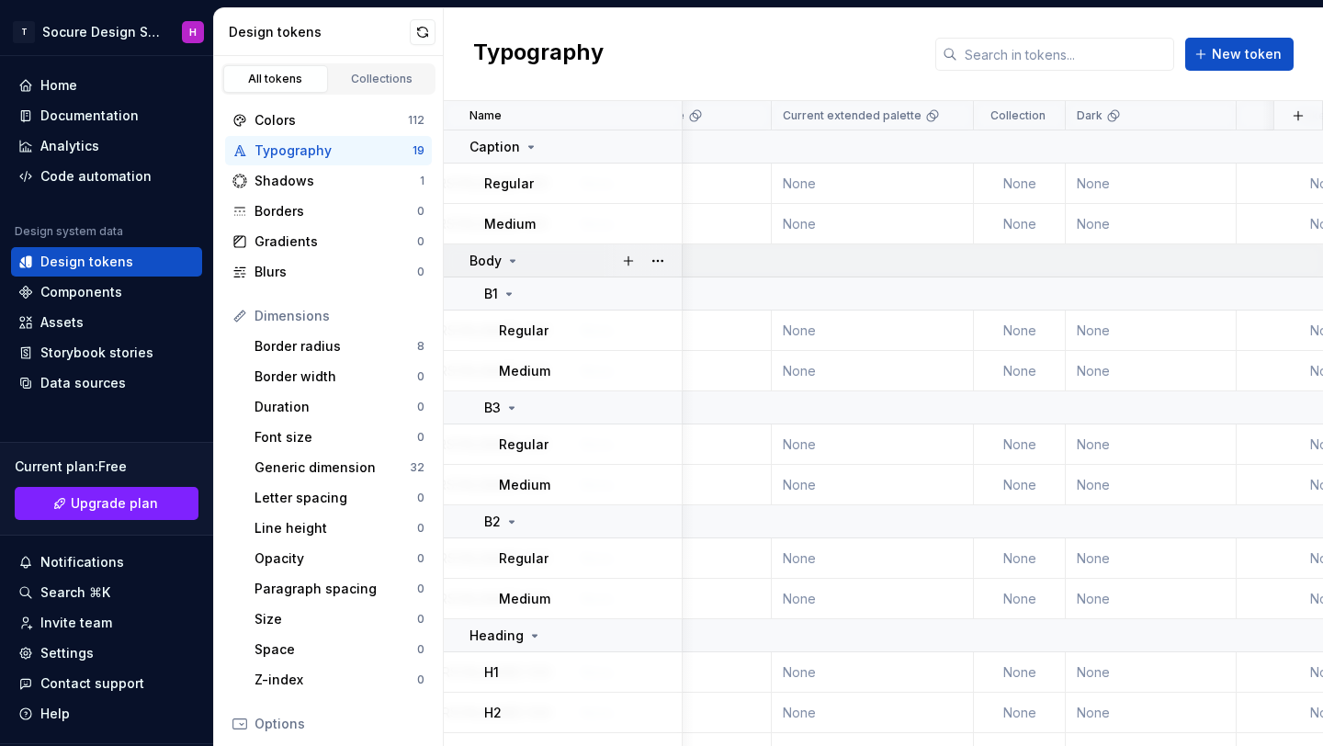
scroll to position [0, 56]
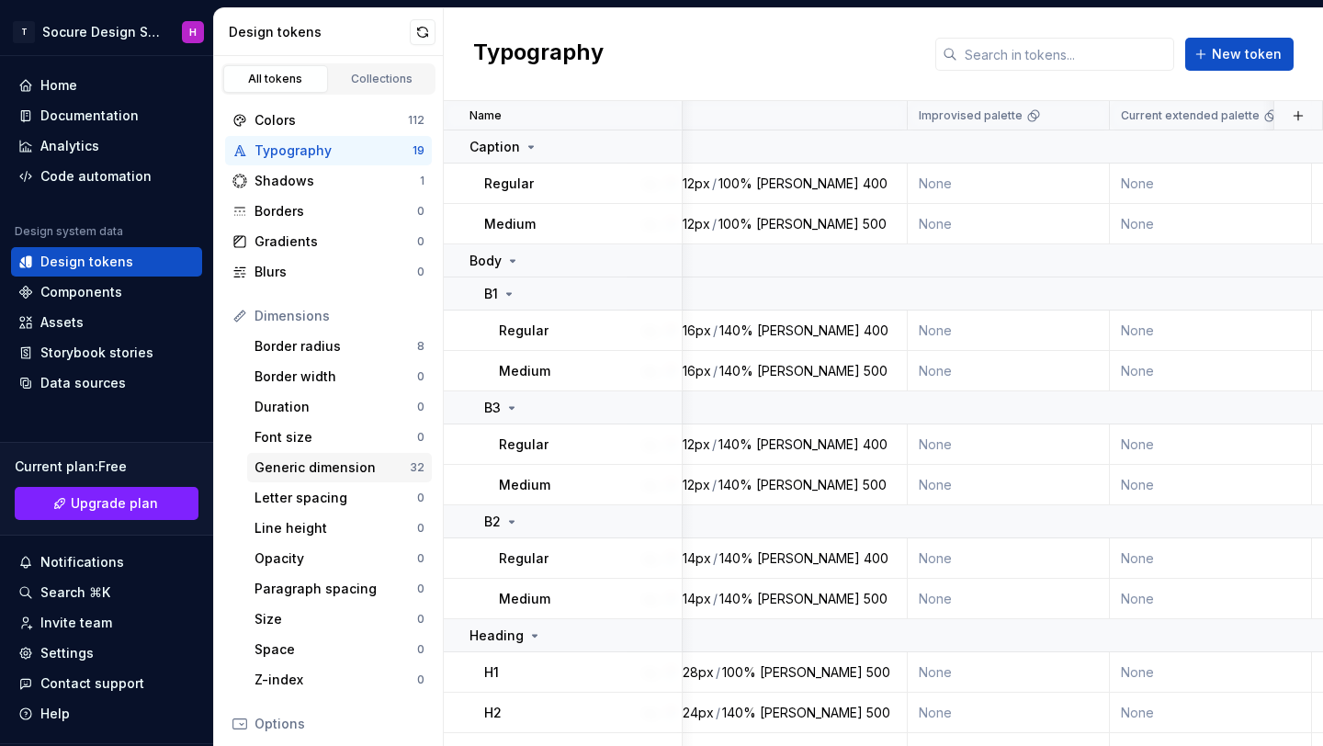
click at [305, 458] on div "Generic dimension" at bounding box center [332, 467] width 155 height 18
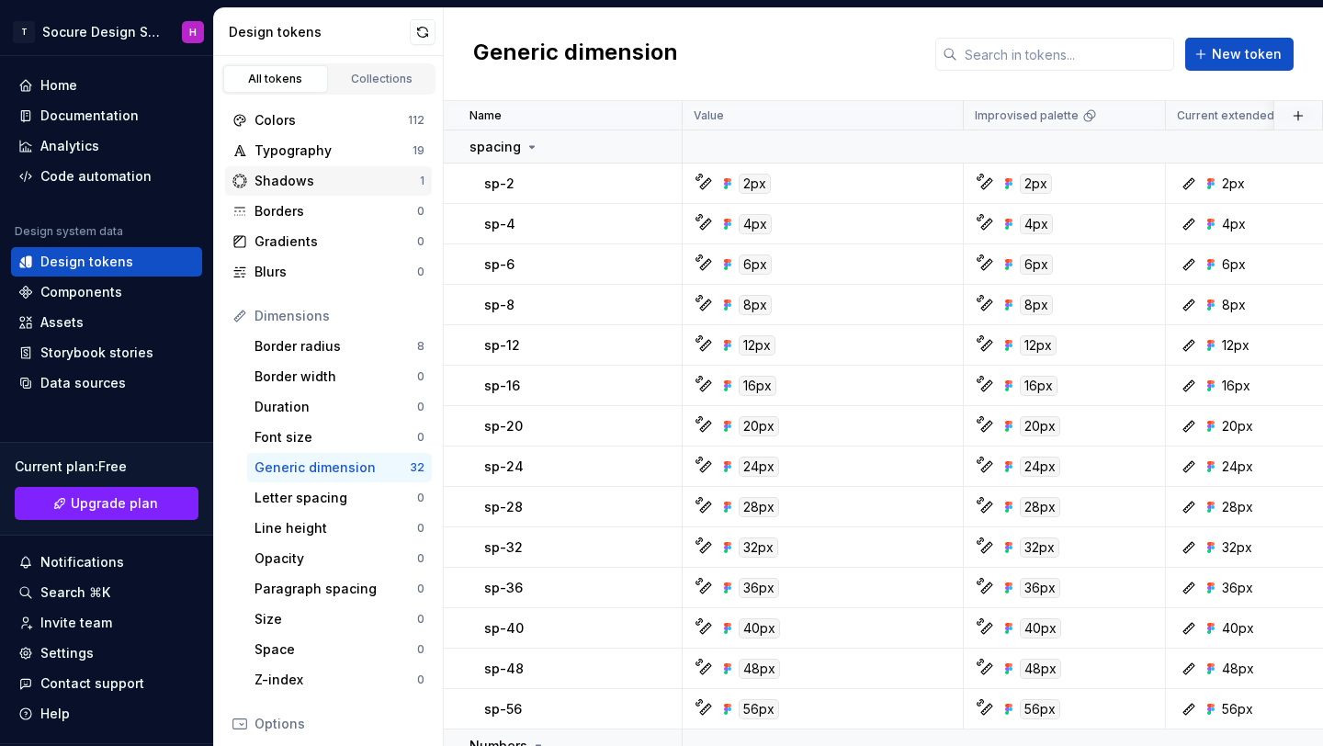
click at [324, 175] on div "Shadows" at bounding box center [337, 181] width 165 height 18
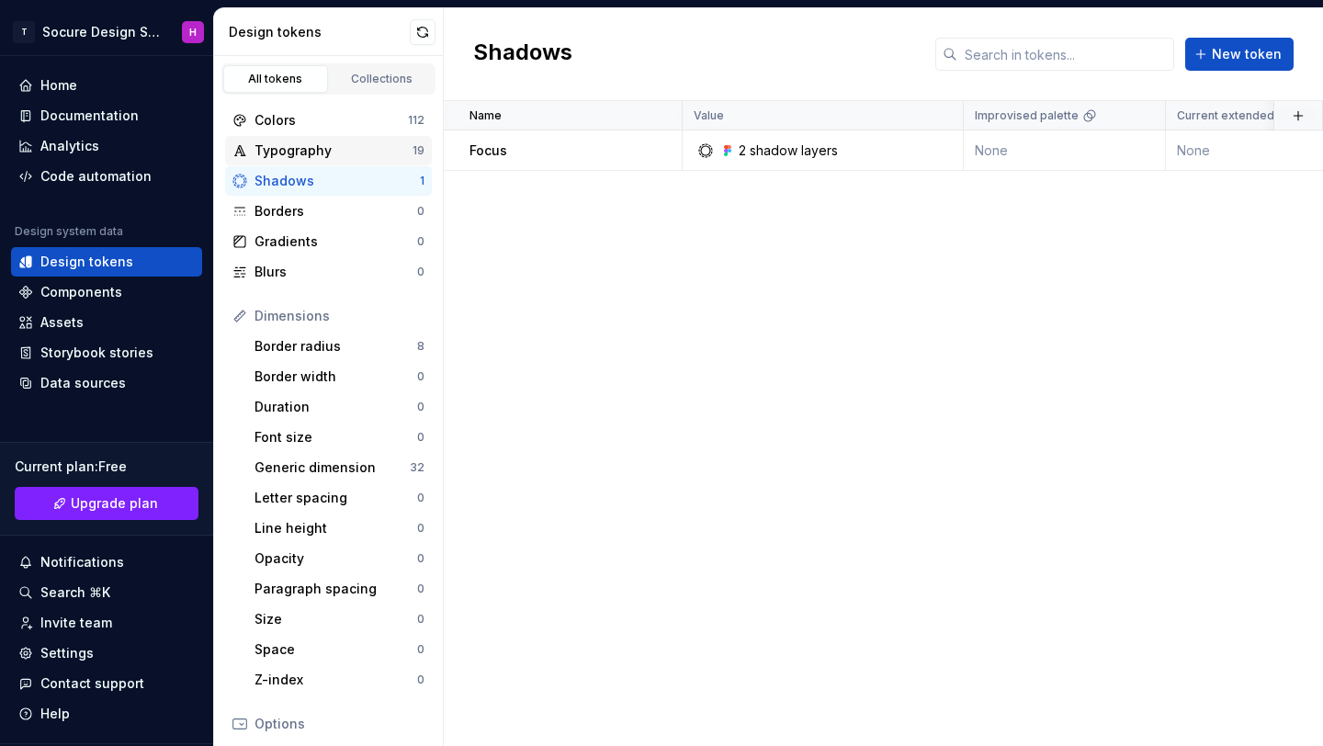
click at [323, 145] on div "Typography" at bounding box center [334, 150] width 158 height 18
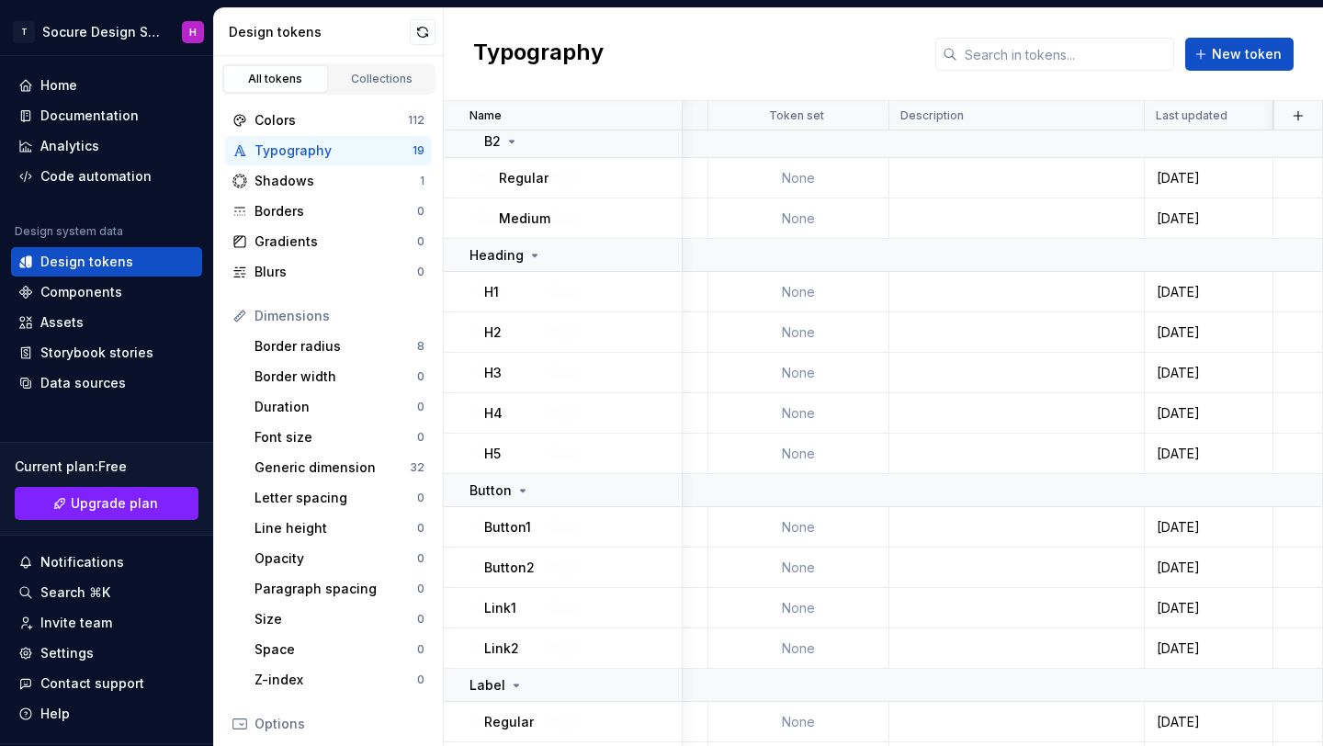
scroll to position [427, 932]
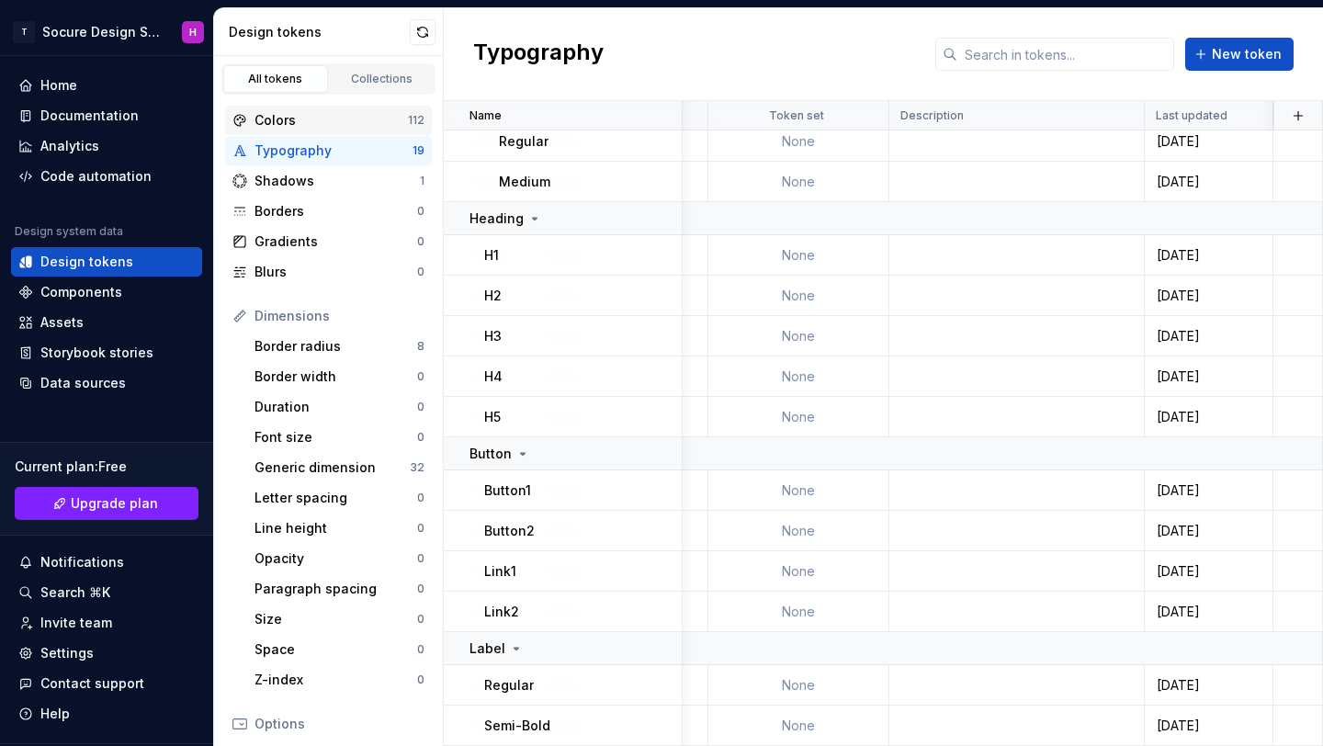
click at [315, 129] on div "Colors" at bounding box center [331, 120] width 153 height 18
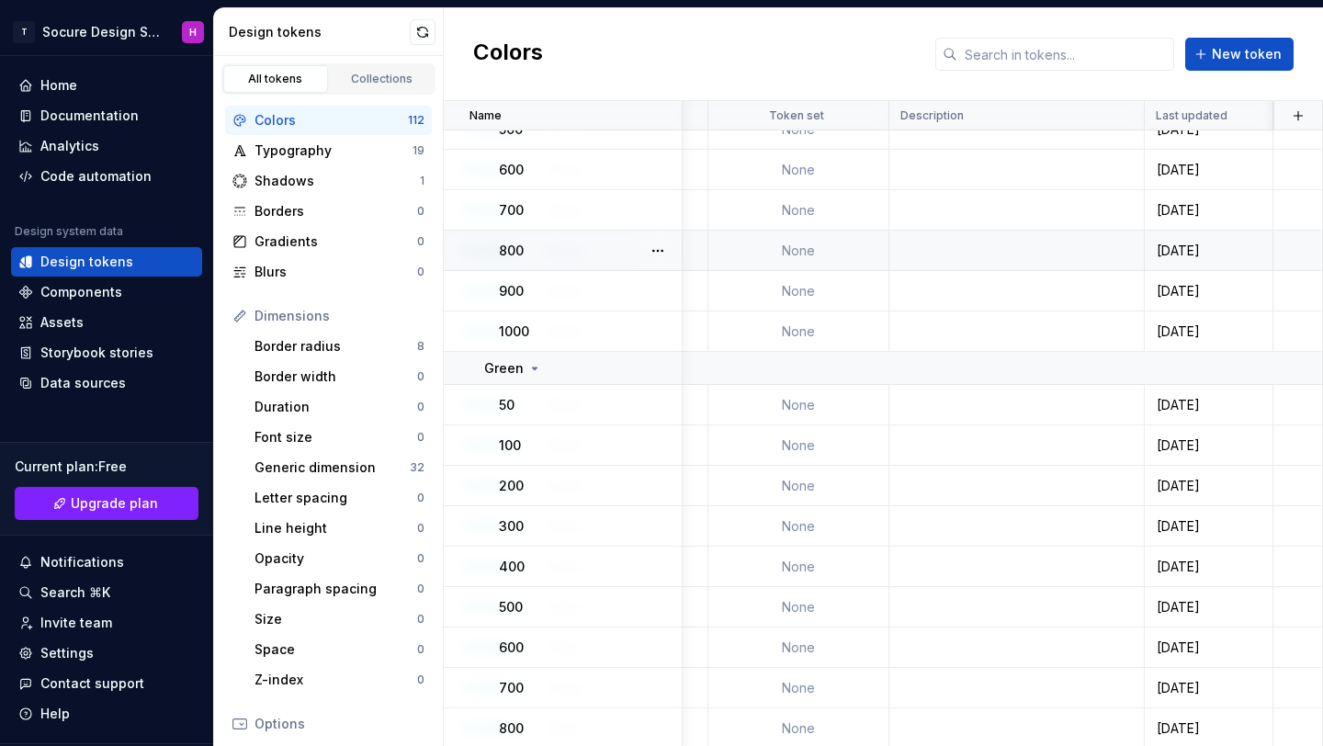
scroll to position [4319, 932]
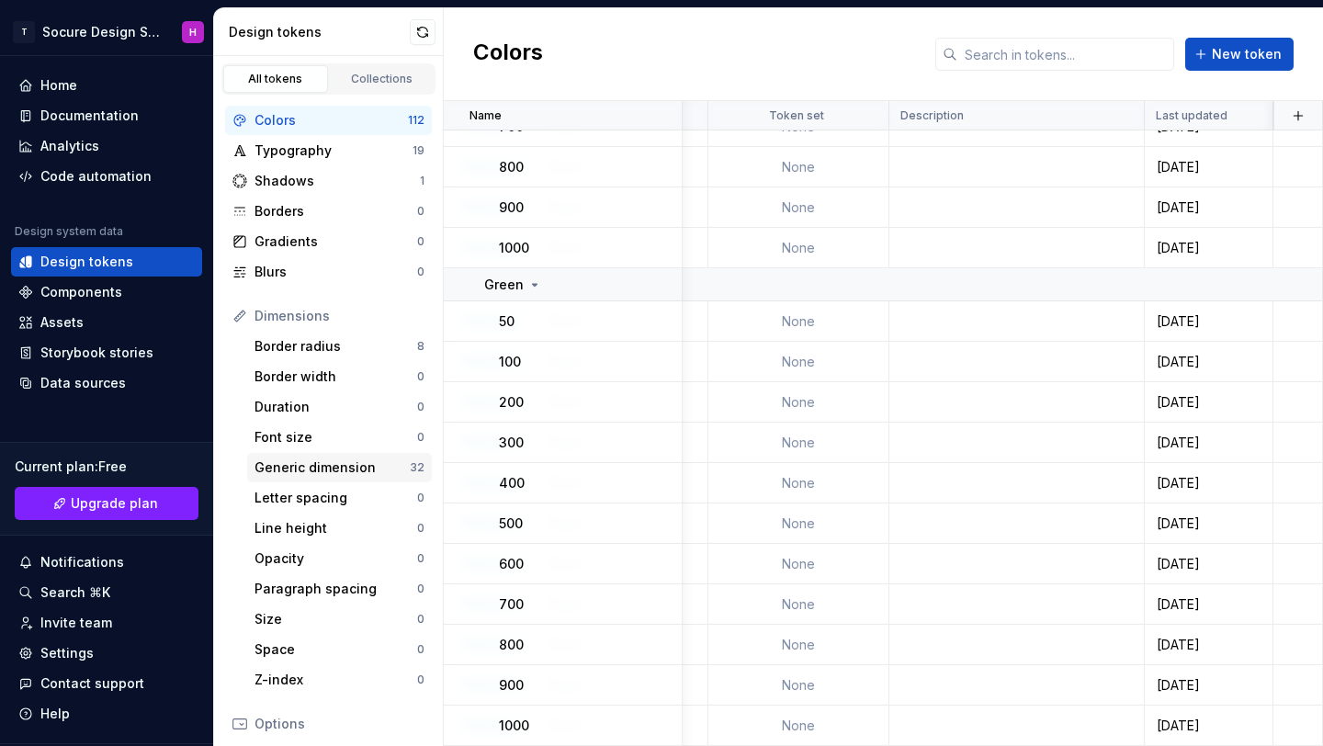
click at [337, 458] on div "Generic dimension" at bounding box center [332, 467] width 155 height 18
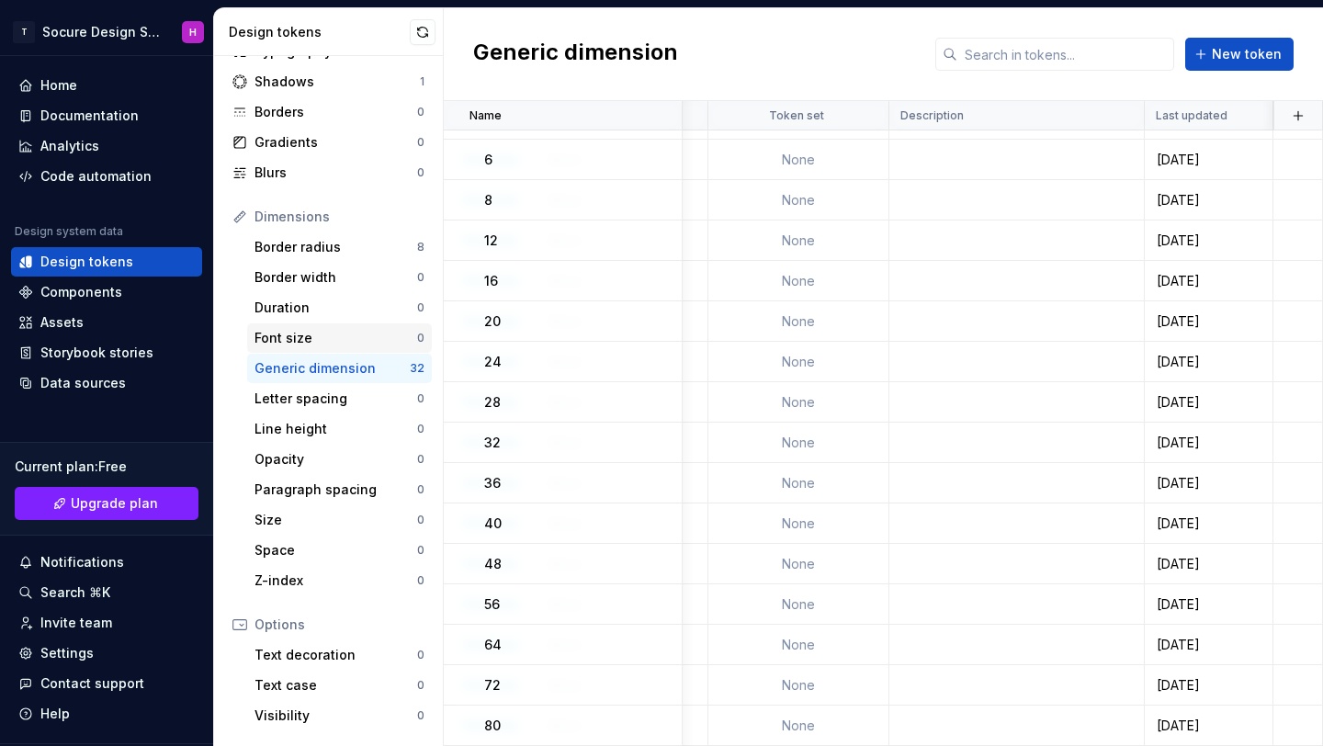
scroll to position [99, 0]
click at [326, 402] on div "Letter spacing" at bounding box center [336, 399] width 163 height 18
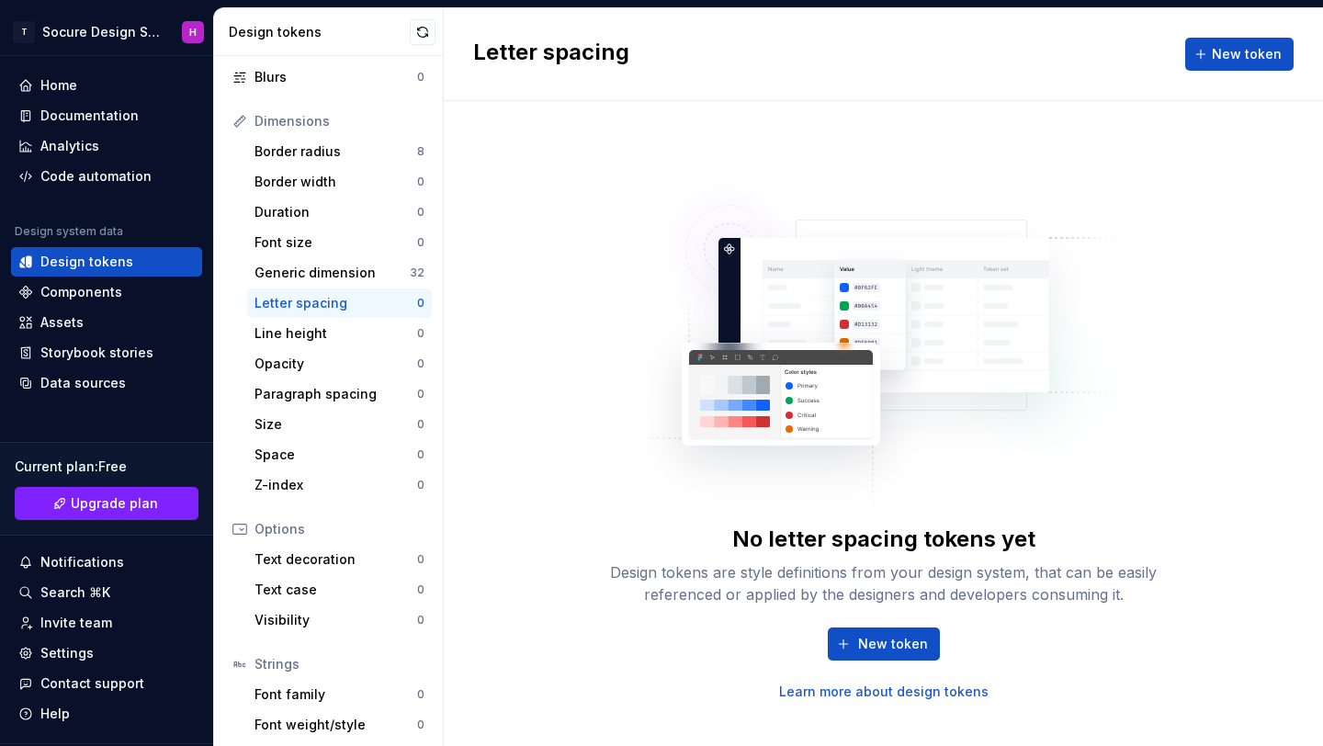
scroll to position [142, 0]
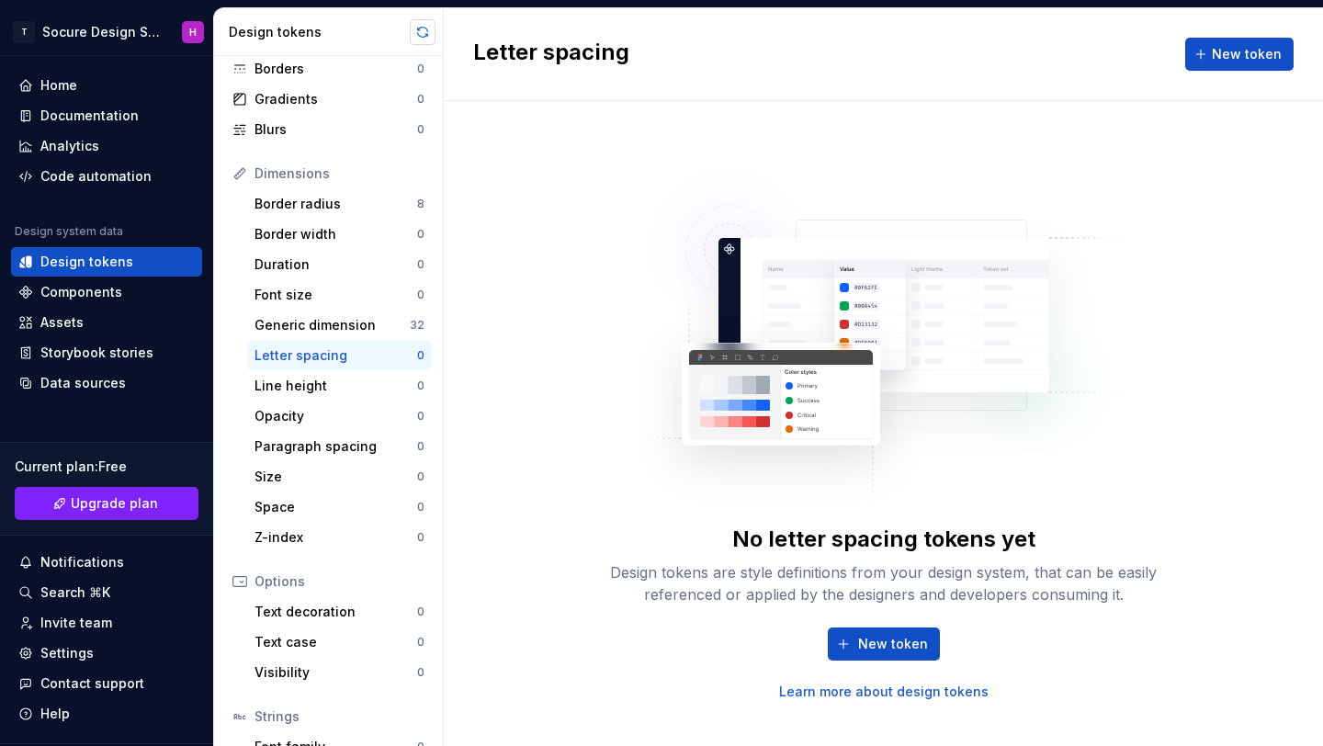
click at [428, 38] on button "button" at bounding box center [423, 32] width 26 height 26
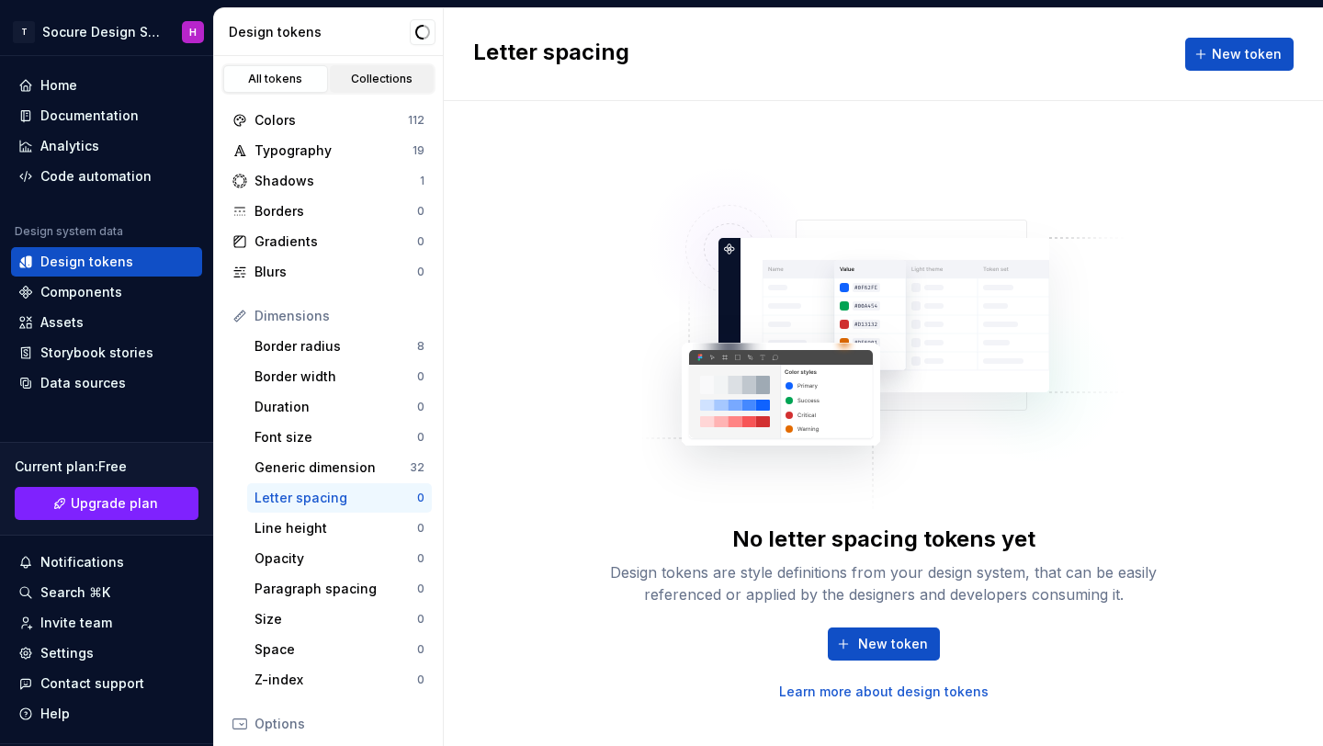
click at [339, 81] on div "Collections" at bounding box center [382, 79] width 92 height 15
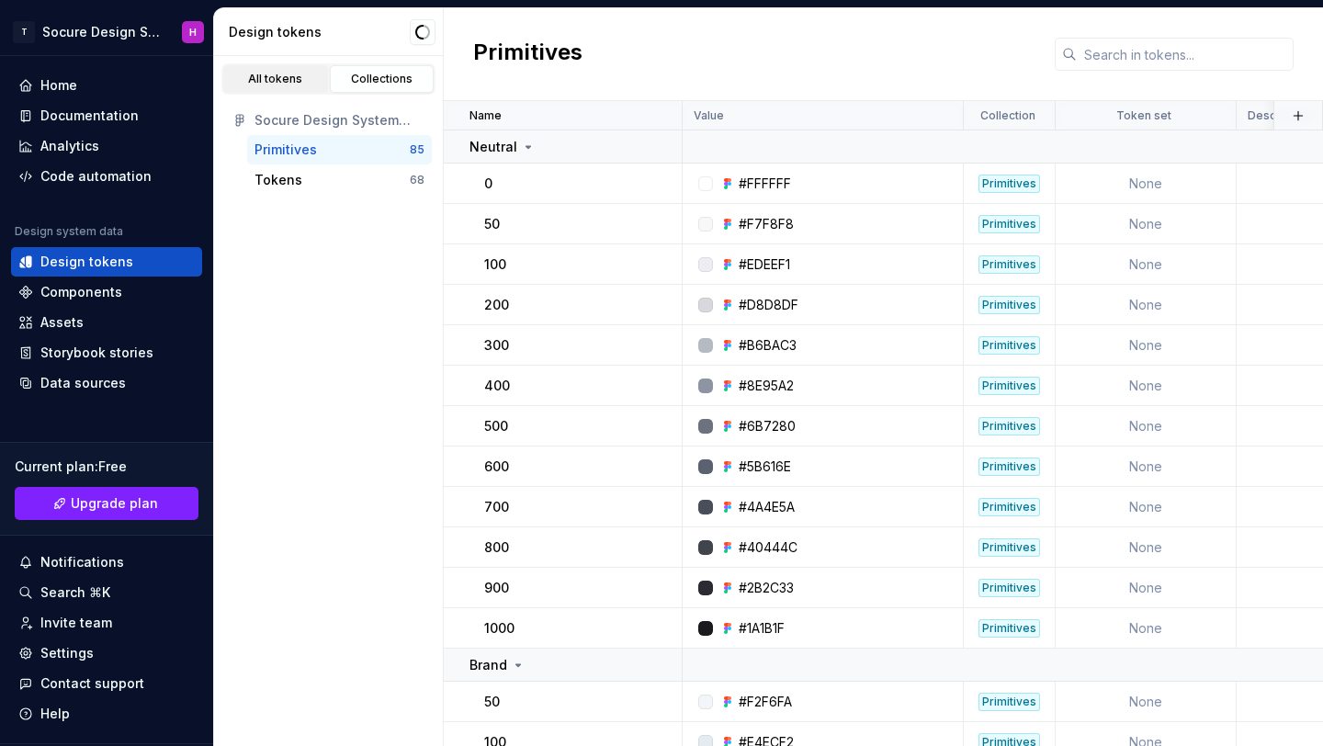
click at [291, 80] on div "All tokens" at bounding box center [276, 79] width 92 height 15
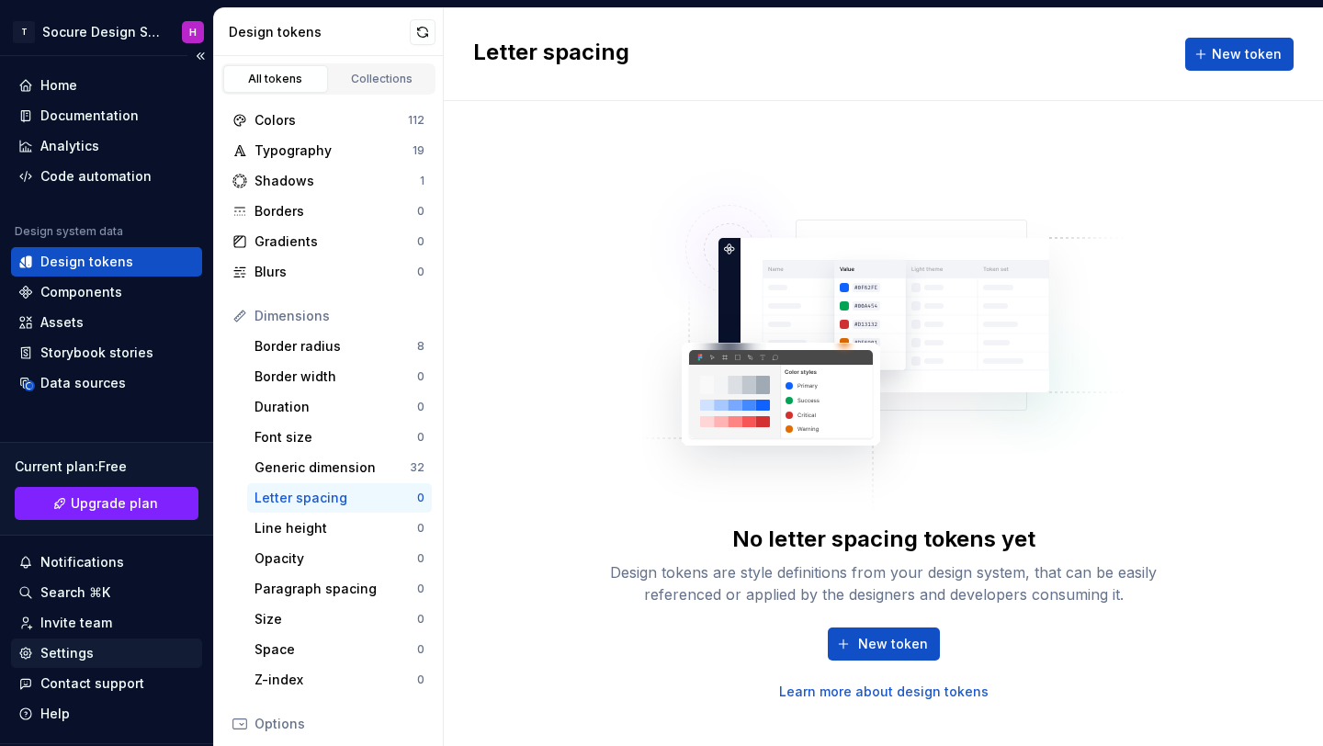
click at [74, 642] on div "Settings" at bounding box center [106, 653] width 191 height 29
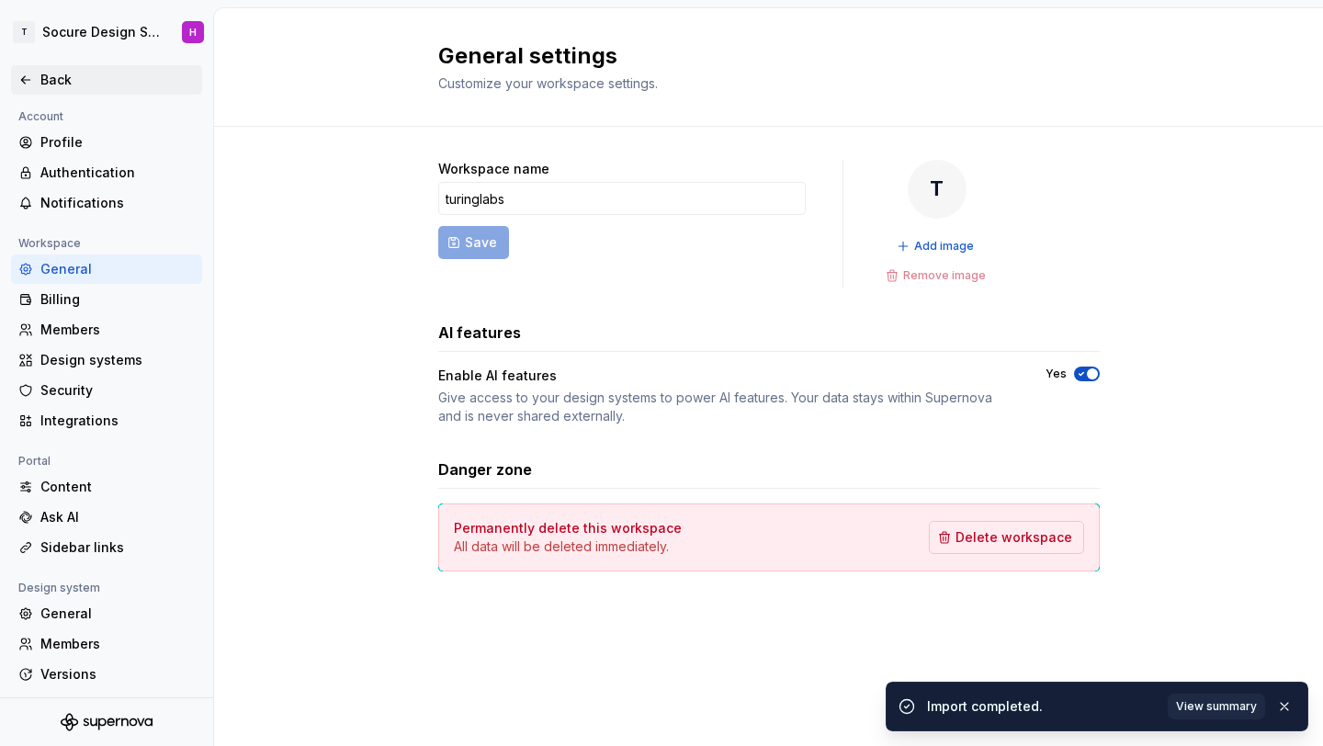
click at [33, 85] on div "Back" at bounding box center [106, 80] width 176 height 18
